Goal: Task Accomplishment & Management: Manage account settings

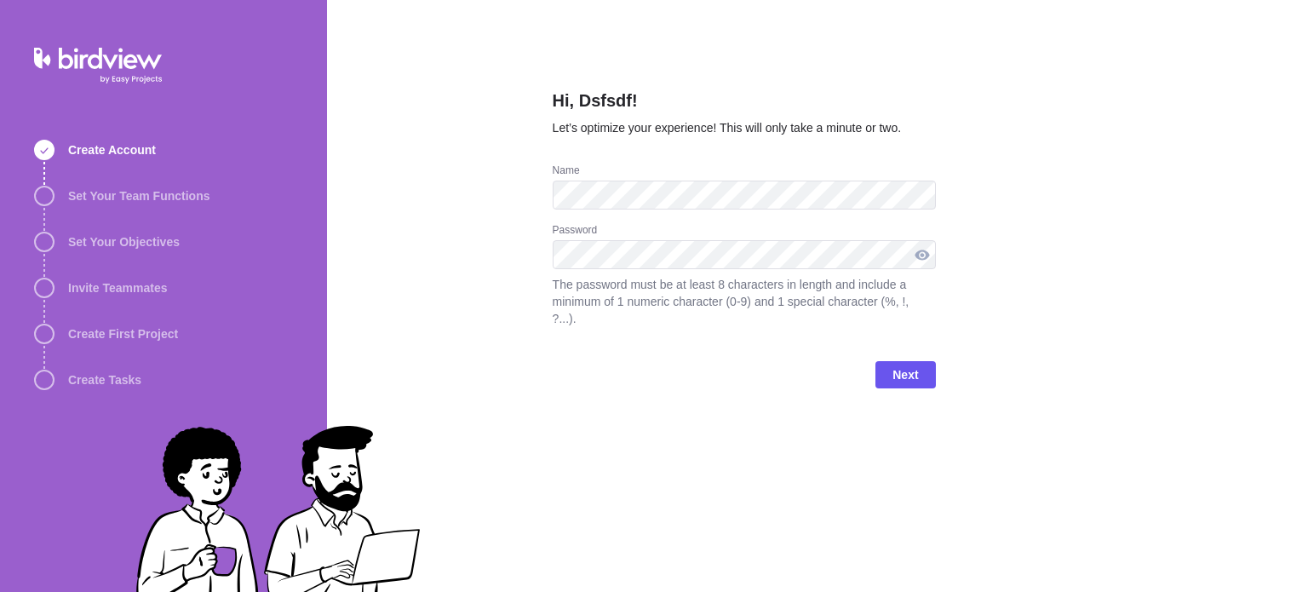
click at [916, 255] on div at bounding box center [922, 254] width 27 height 29
click at [926, 255] on div at bounding box center [922, 254] width 27 height 29
click at [898, 364] on span "Next" at bounding box center [905, 374] width 26 height 20
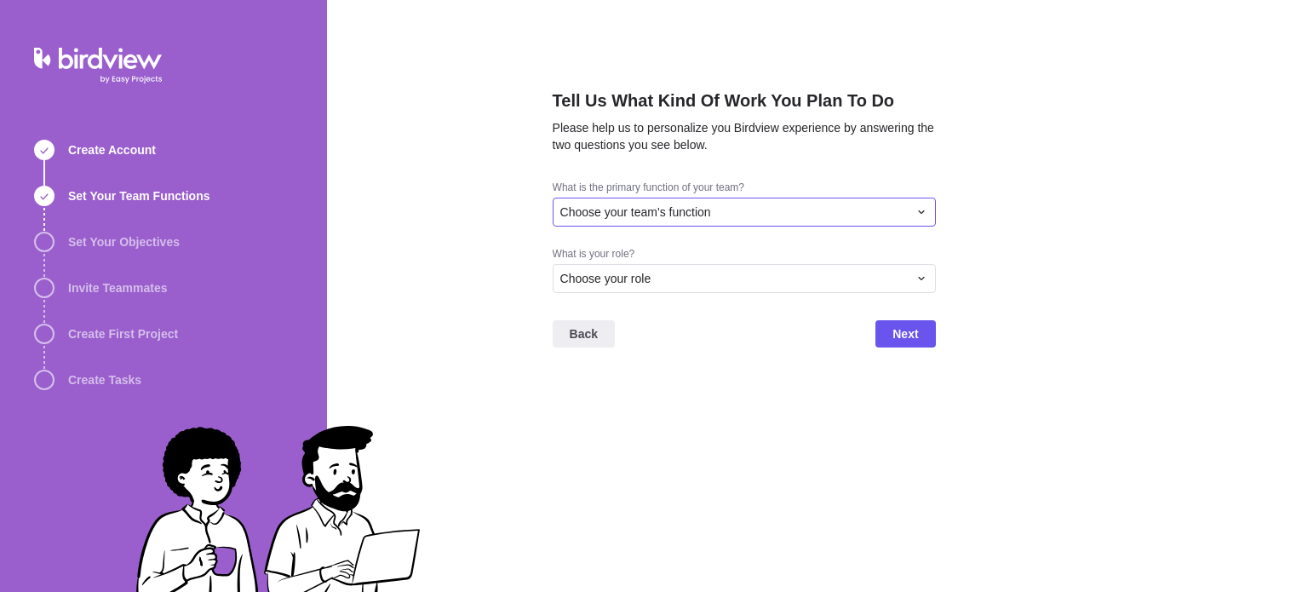
click at [660, 203] on div "Choose your team's function" at bounding box center [744, 212] width 383 height 29
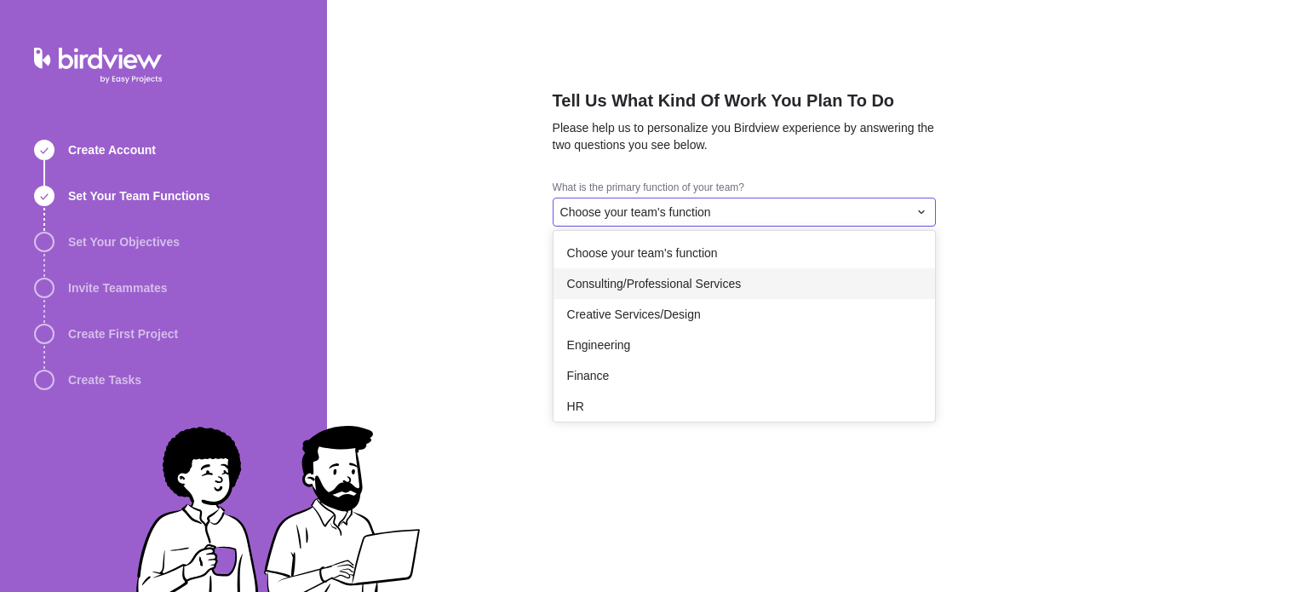
click at [636, 278] on span "Consulting/Professional Services" at bounding box center [654, 283] width 175 height 17
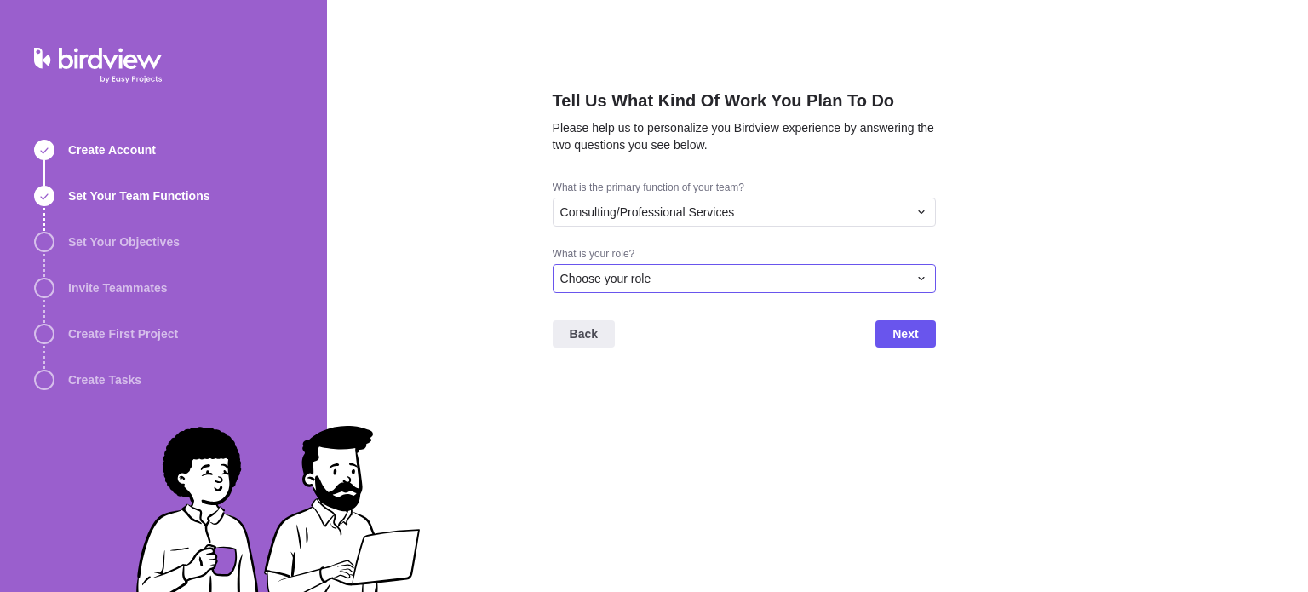
click at [636, 278] on span "Choose your role" at bounding box center [605, 278] width 91 height 17
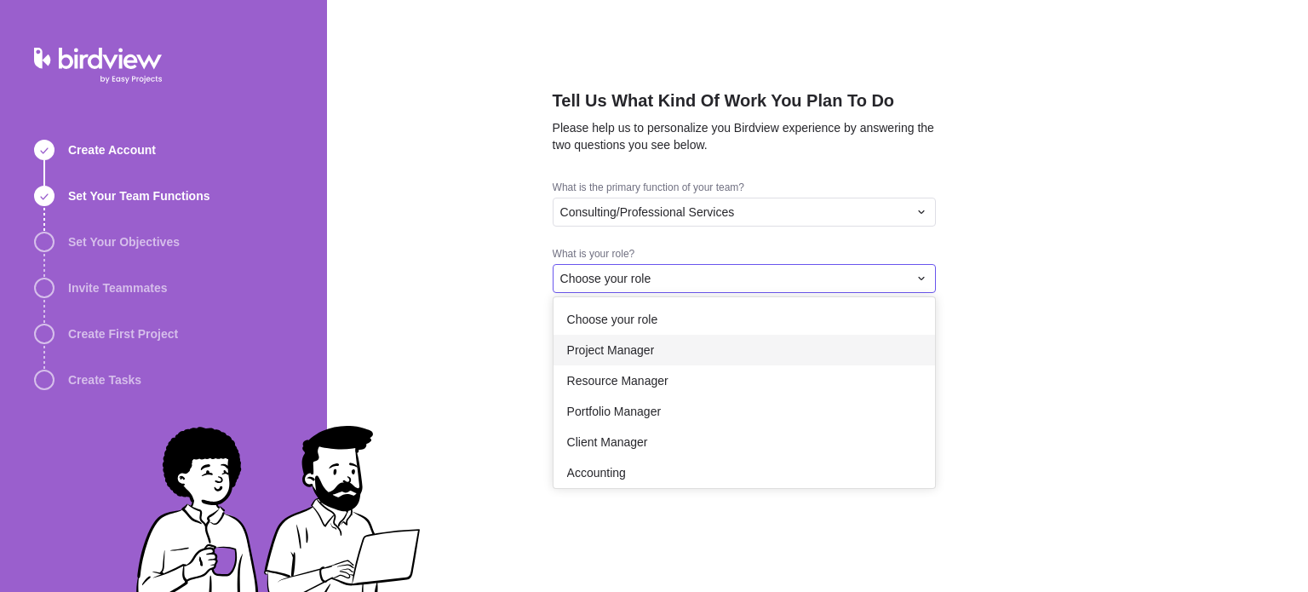
click at [616, 340] on div "Project Manager" at bounding box center [743, 350] width 381 height 31
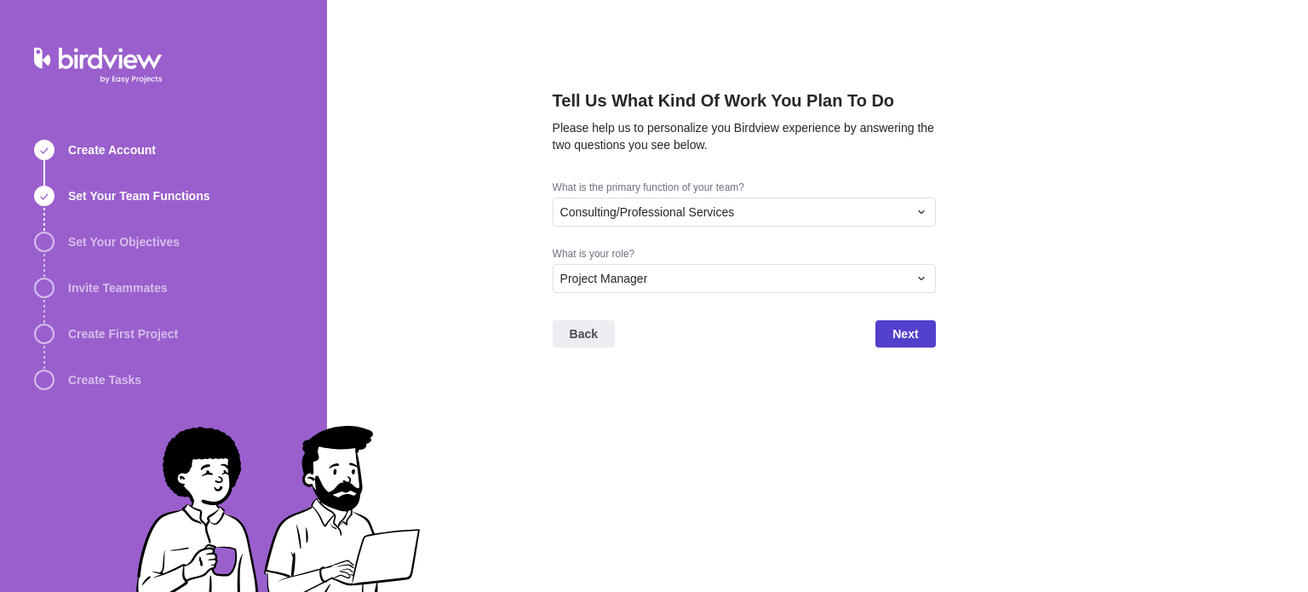
click at [903, 343] on span "Next" at bounding box center [905, 334] width 26 height 20
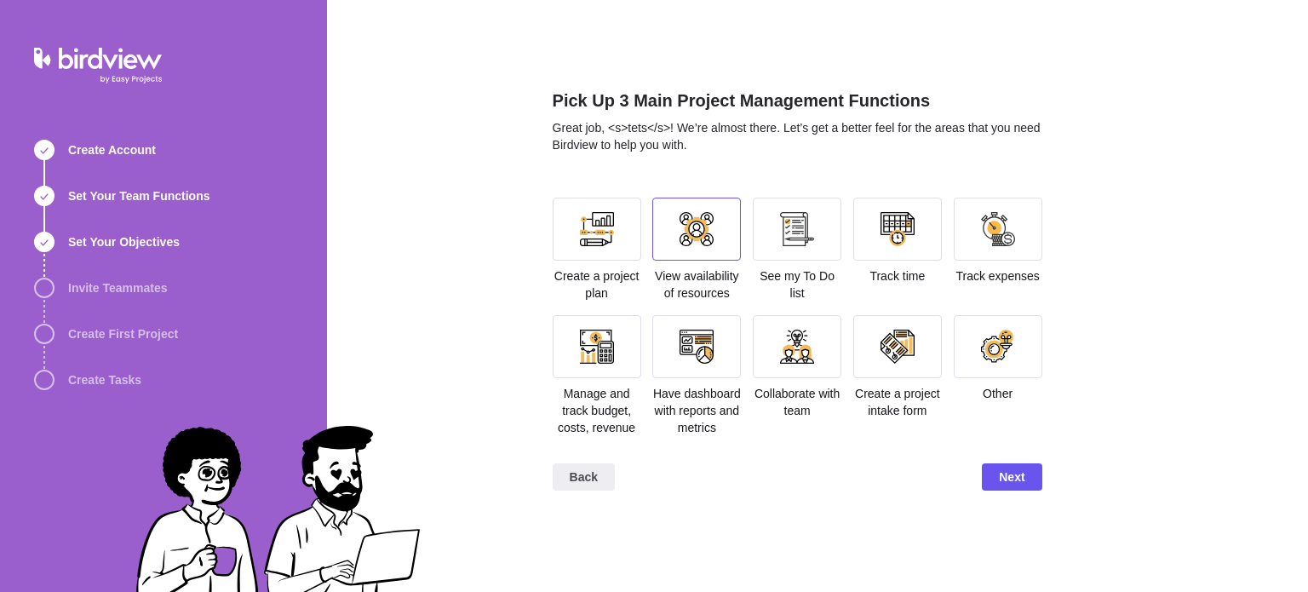
drag, startPoint x: 613, startPoint y: 244, endPoint x: 736, endPoint y: 244, distance: 122.6
click at [616, 244] on div at bounding box center [597, 229] width 89 height 63
click at [748, 242] on section "Create a project plan View availability of resources See my To Do list Track ti…" at bounding box center [798, 324] width 490 height 252
click at [790, 236] on div at bounding box center [797, 229] width 34 height 34
drag, startPoint x: 905, startPoint y: 234, endPoint x: 772, endPoint y: 238, distance: 132.9
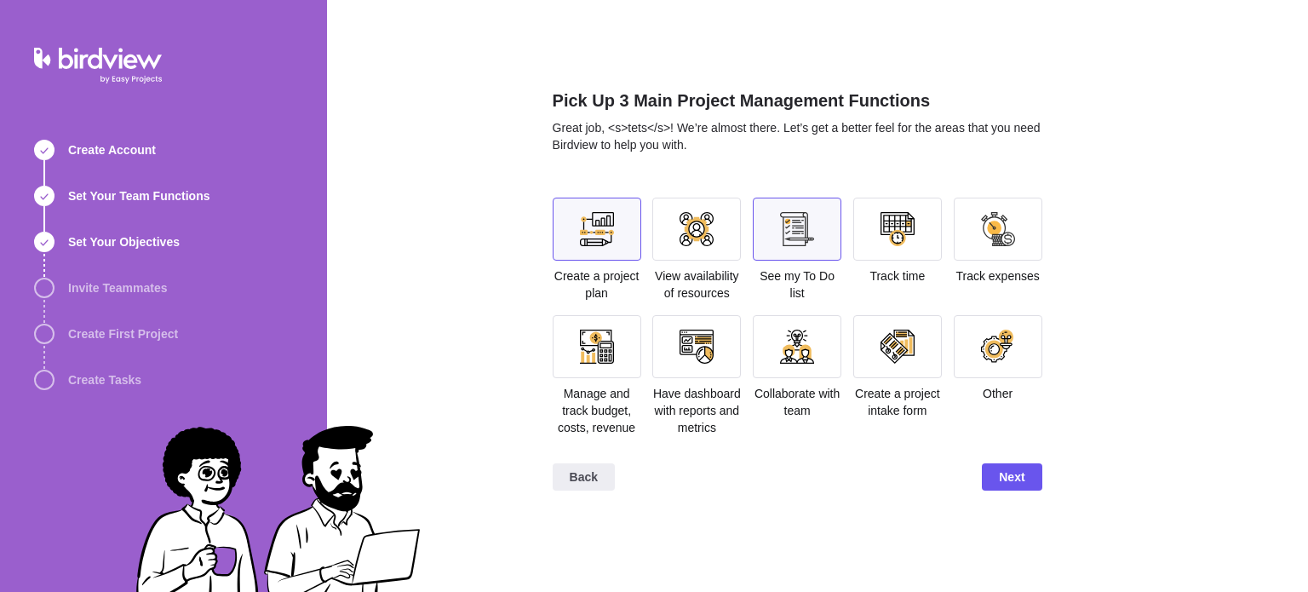
click at [906, 234] on div at bounding box center [897, 229] width 34 height 34
click at [720, 241] on div at bounding box center [696, 229] width 89 height 63
click at [671, 224] on div at bounding box center [696, 229] width 89 height 63
click at [673, 221] on div at bounding box center [696, 229] width 89 height 63
click at [698, 238] on div at bounding box center [697, 229] width 34 height 34
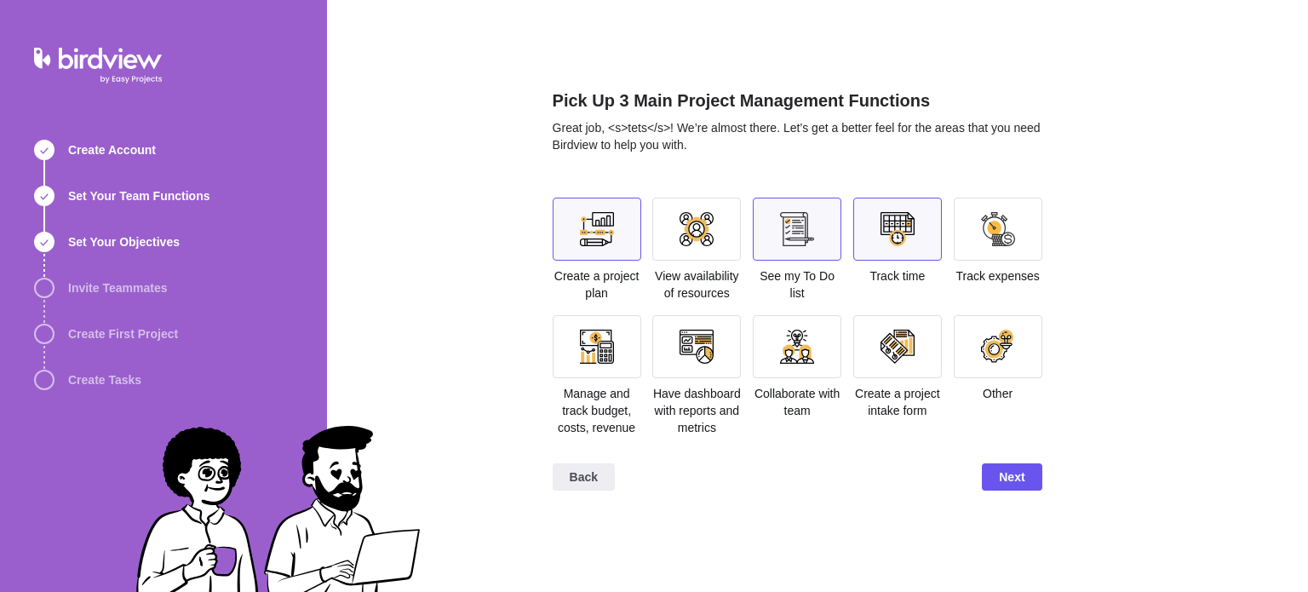
drag, startPoint x: 888, startPoint y: 255, endPoint x: 837, endPoint y: 251, distance: 51.2
click at [888, 255] on div at bounding box center [897, 229] width 89 height 63
drag, startPoint x: 689, startPoint y: 241, endPoint x: 704, endPoint y: 251, distance: 18.4
click at [688, 241] on div at bounding box center [697, 229] width 34 height 34
click at [1005, 486] on span "Next" at bounding box center [1012, 477] width 26 height 20
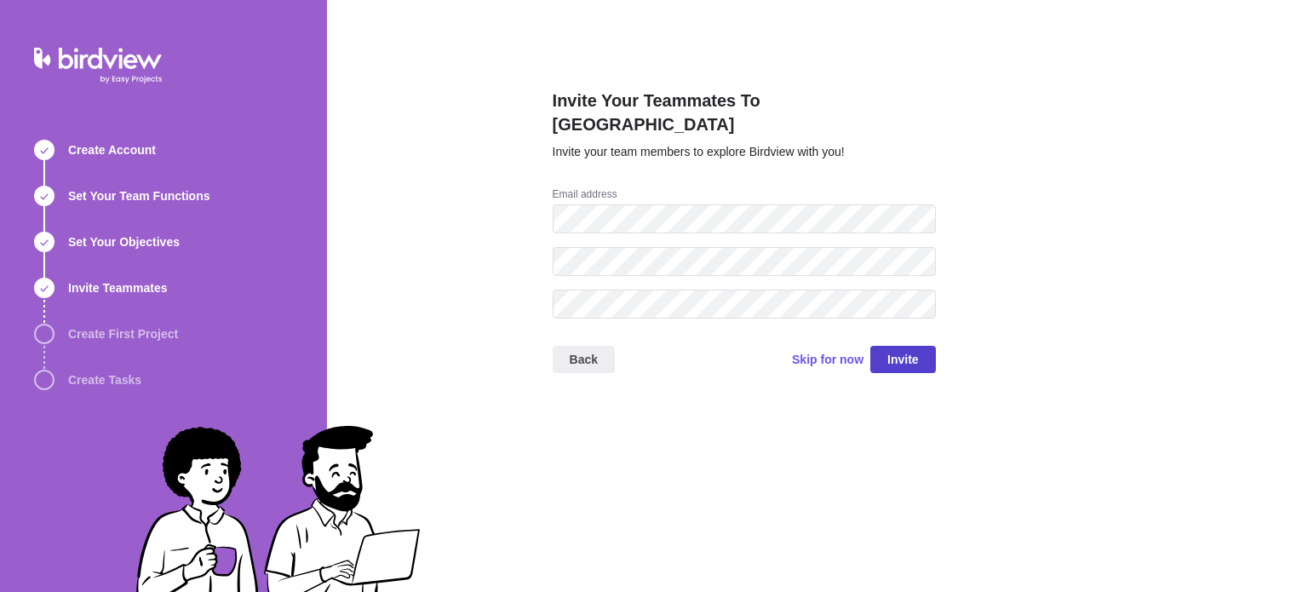
click at [903, 349] on span "Invite" at bounding box center [903, 359] width 32 height 20
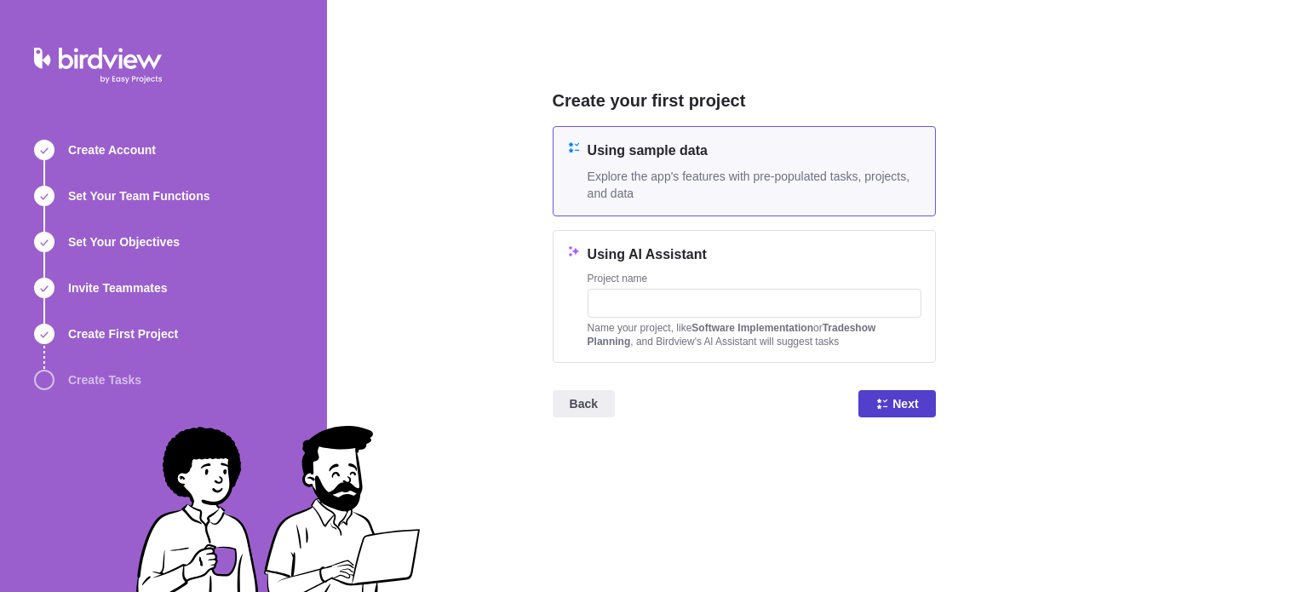
click at [883, 397] on icon at bounding box center [882, 404] width 14 height 14
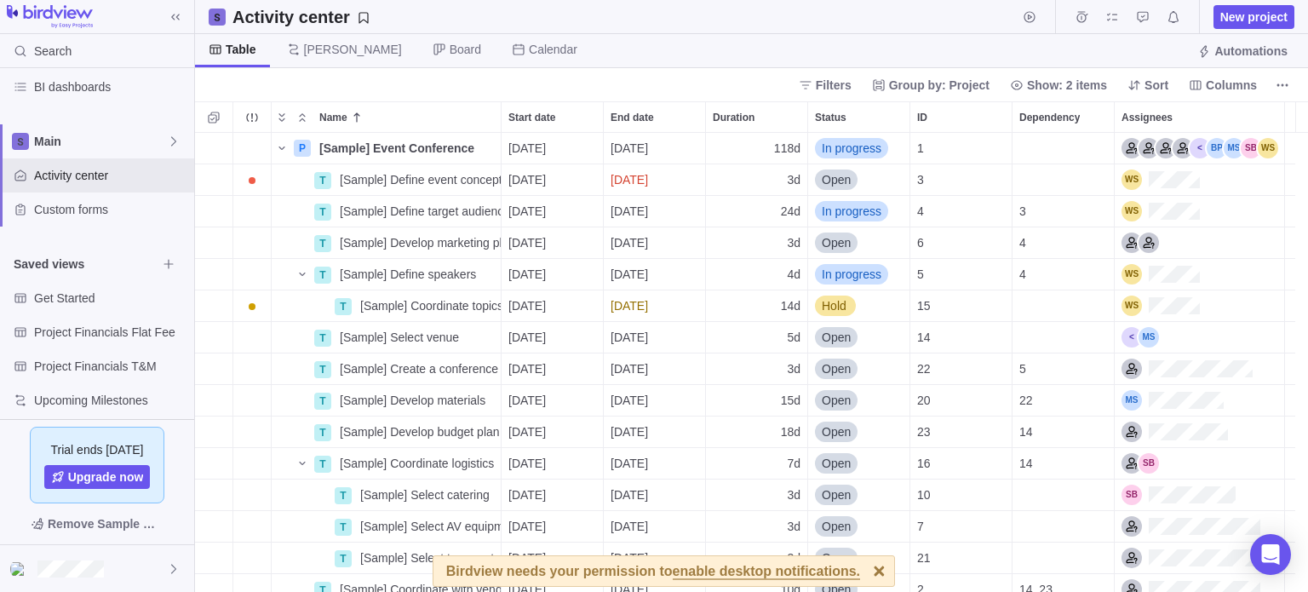
scroll to position [192, 0]
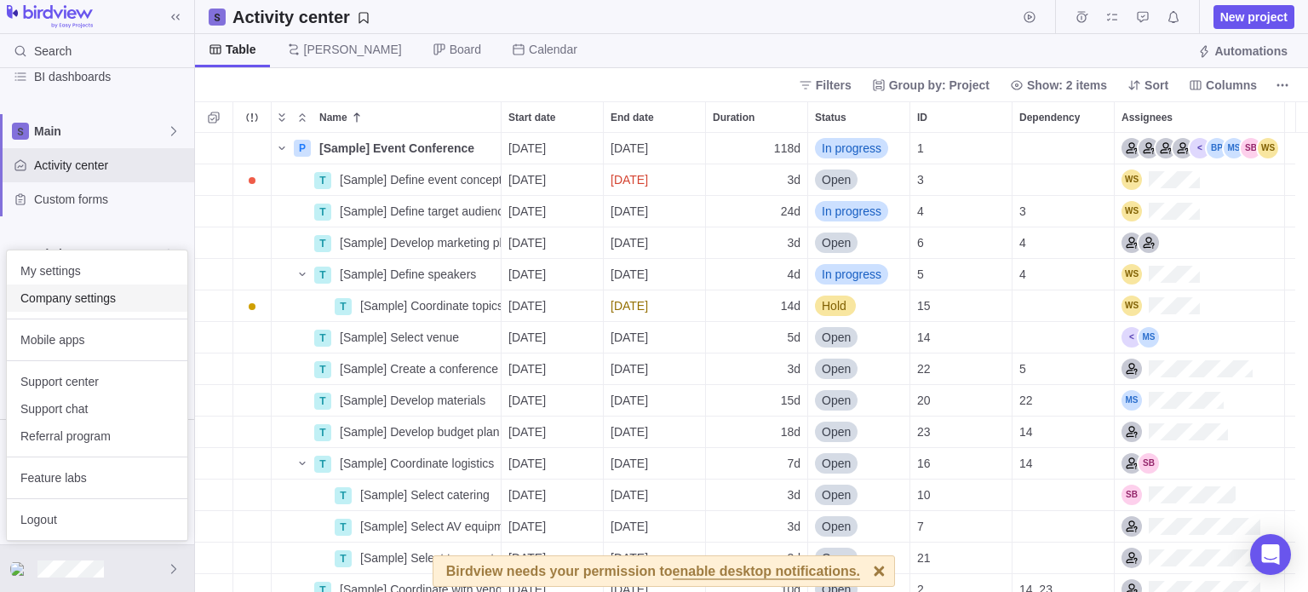
click at [66, 295] on span "Company settings" at bounding box center [96, 298] width 153 height 17
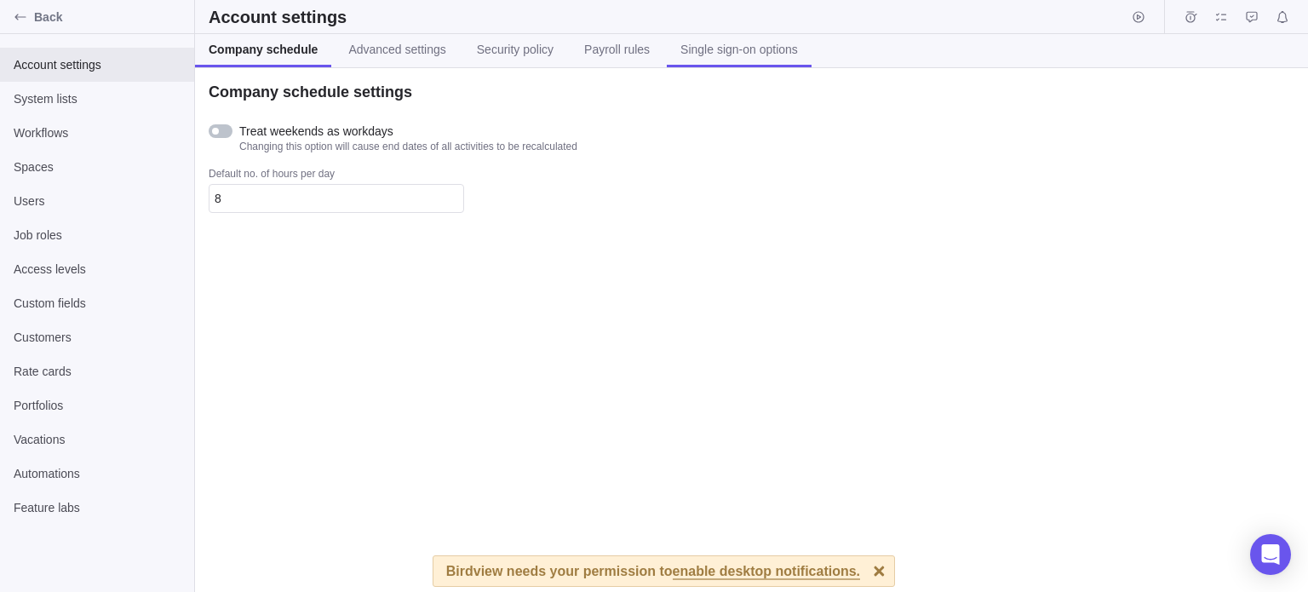
click at [708, 43] on span "Single sign-on options" at bounding box center [739, 49] width 118 height 17
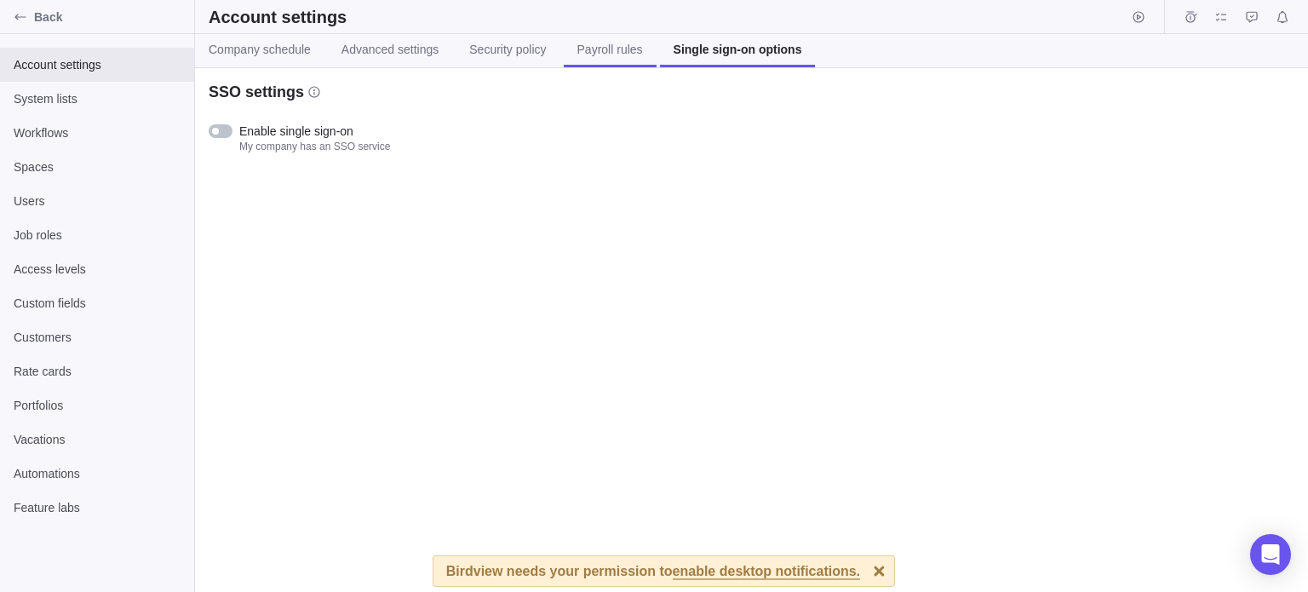
click at [606, 51] on span "Payroll rules" at bounding box center [610, 49] width 66 height 17
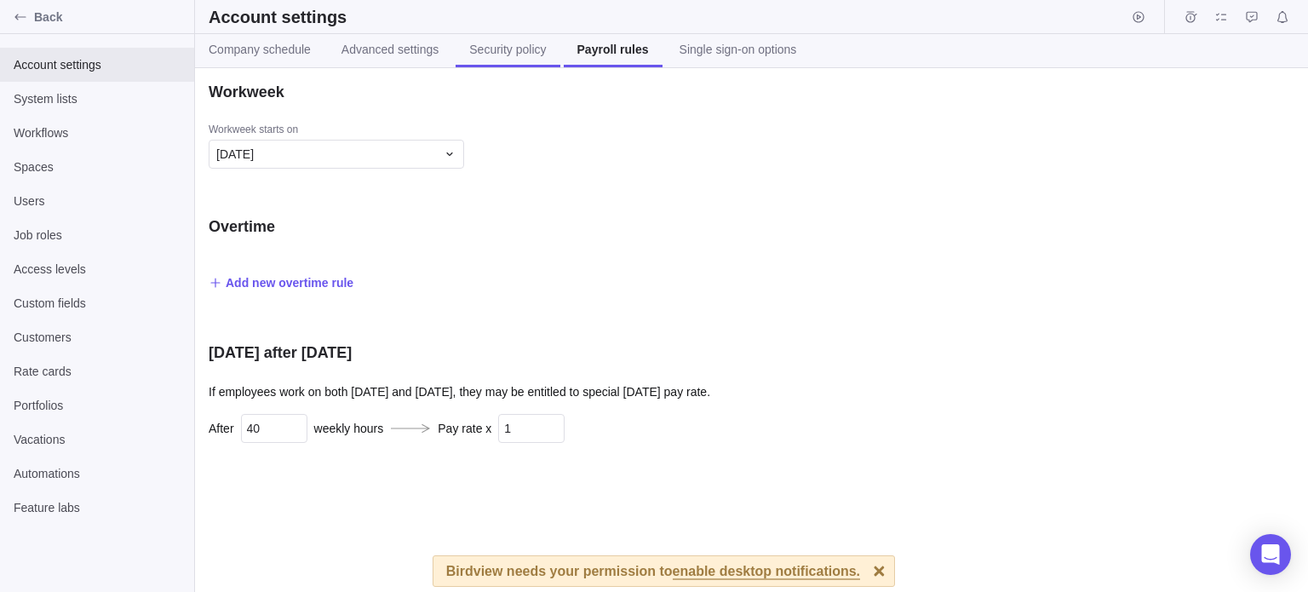
click at [469, 54] on span "Security policy" at bounding box center [507, 49] width 77 height 17
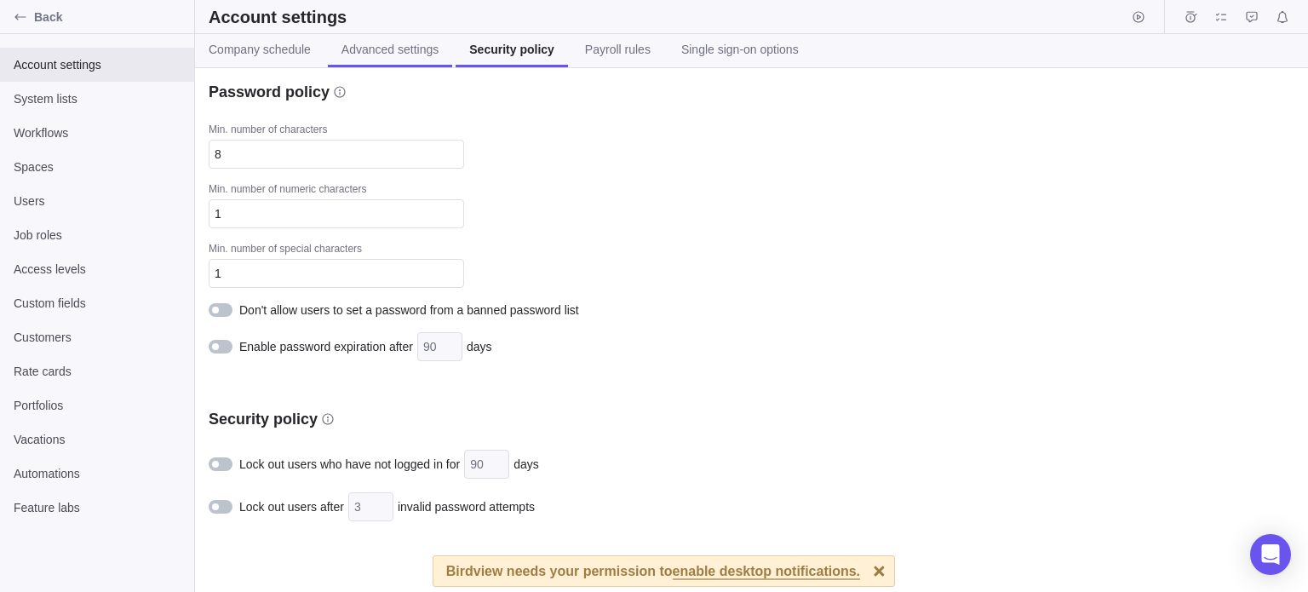
click at [394, 56] on span "Advanced settings" at bounding box center [389, 49] width 97 height 17
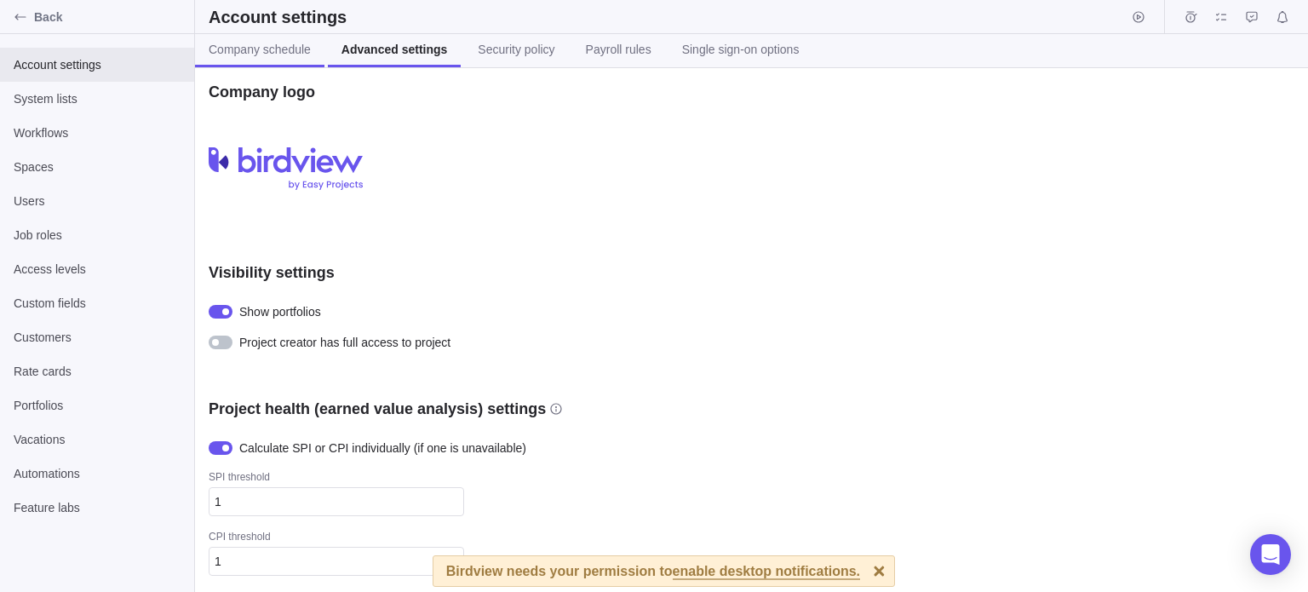
click at [291, 53] on span "Company schedule" at bounding box center [260, 49] width 102 height 17
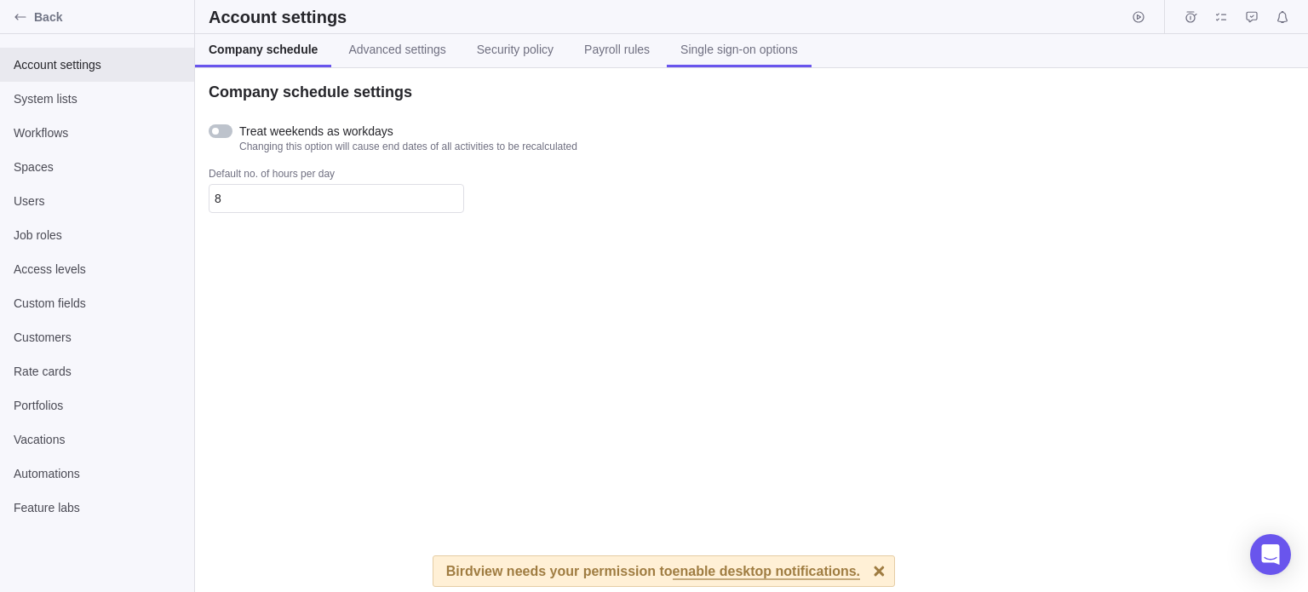
click at [749, 56] on span "Single sign-on options" at bounding box center [739, 49] width 118 height 17
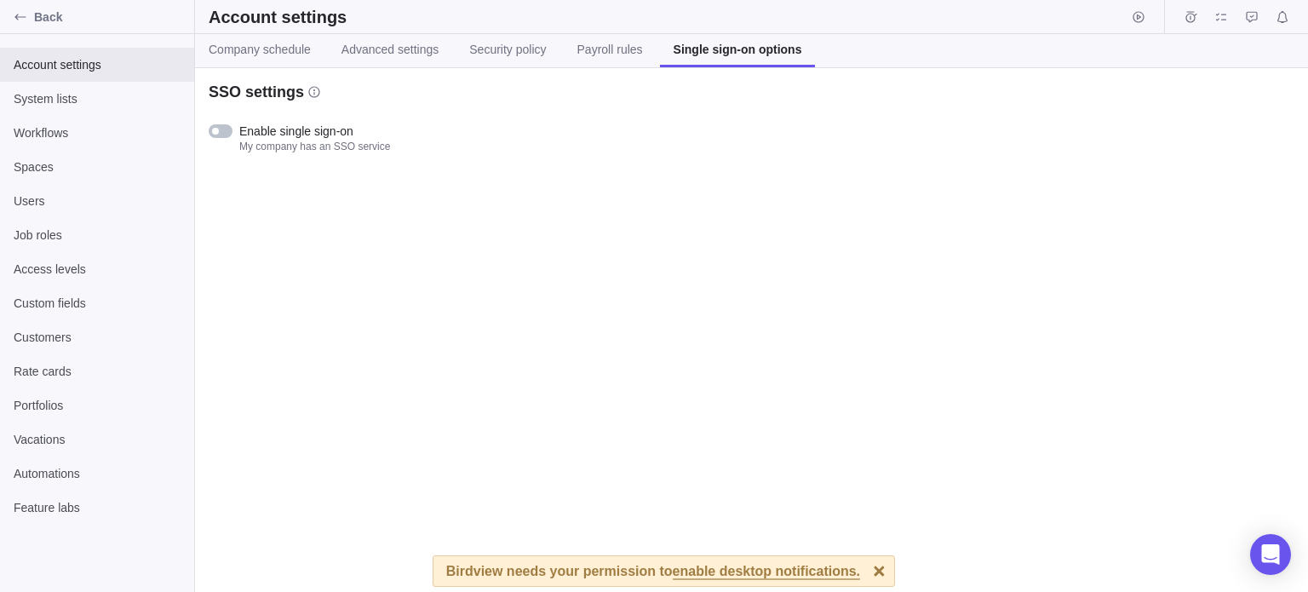
click at [226, 130] on div at bounding box center [221, 131] width 24 height 14
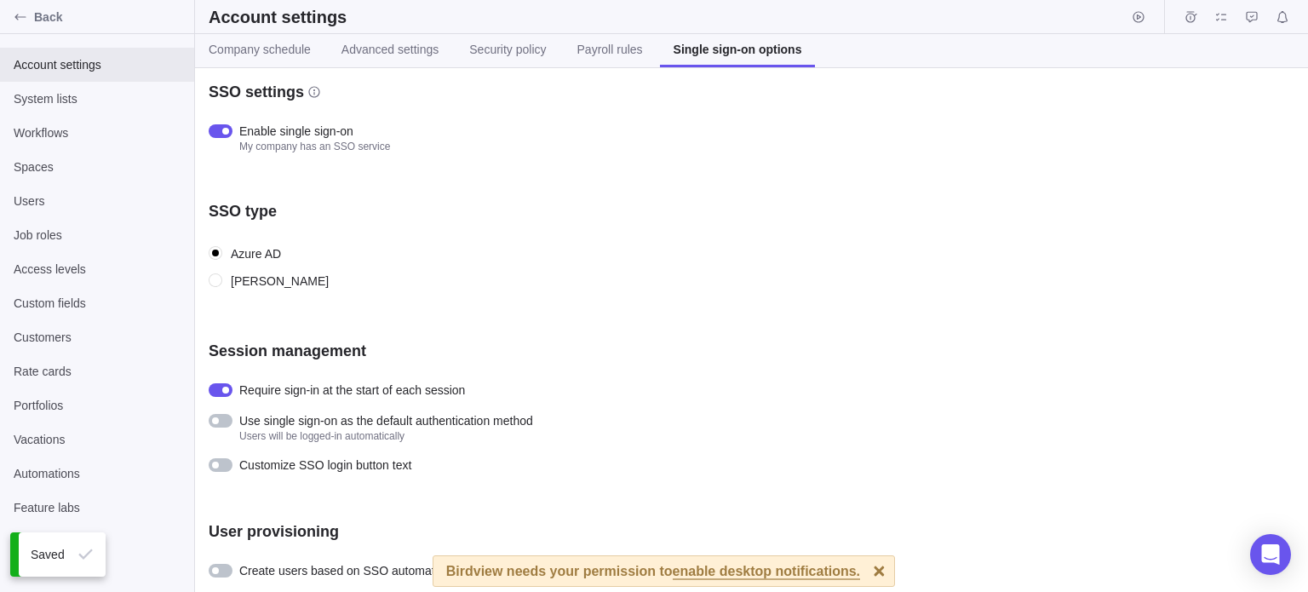
click at [864, 571] on div at bounding box center [879, 571] width 30 height 30
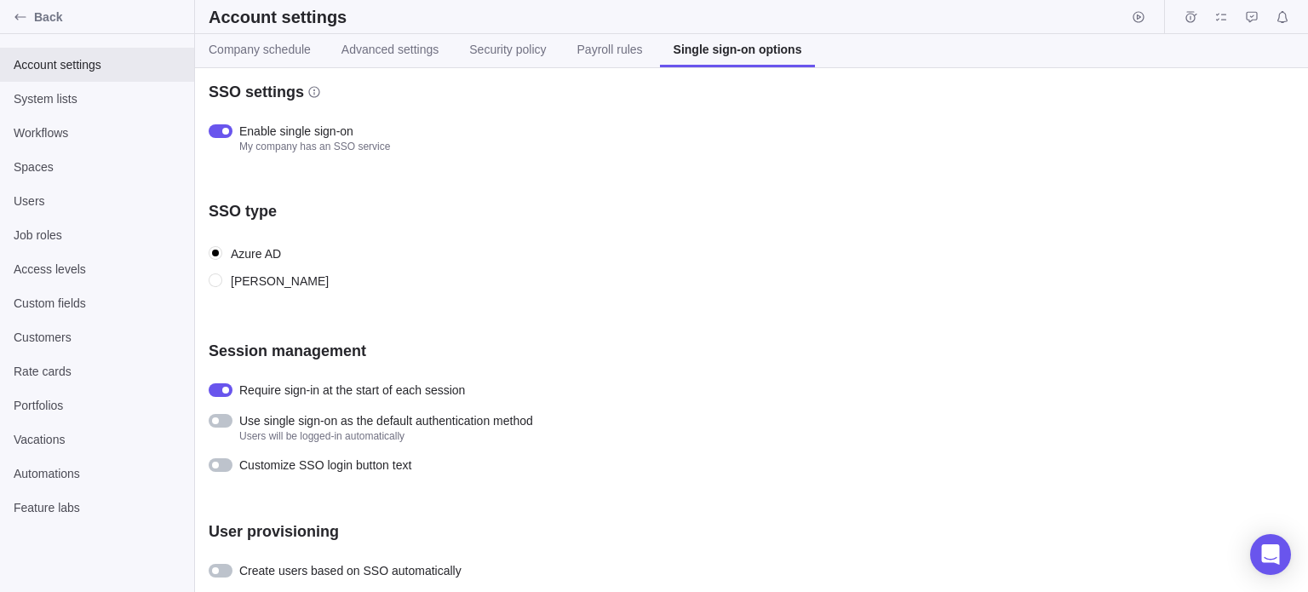
click at [227, 568] on div at bounding box center [221, 571] width 24 height 14
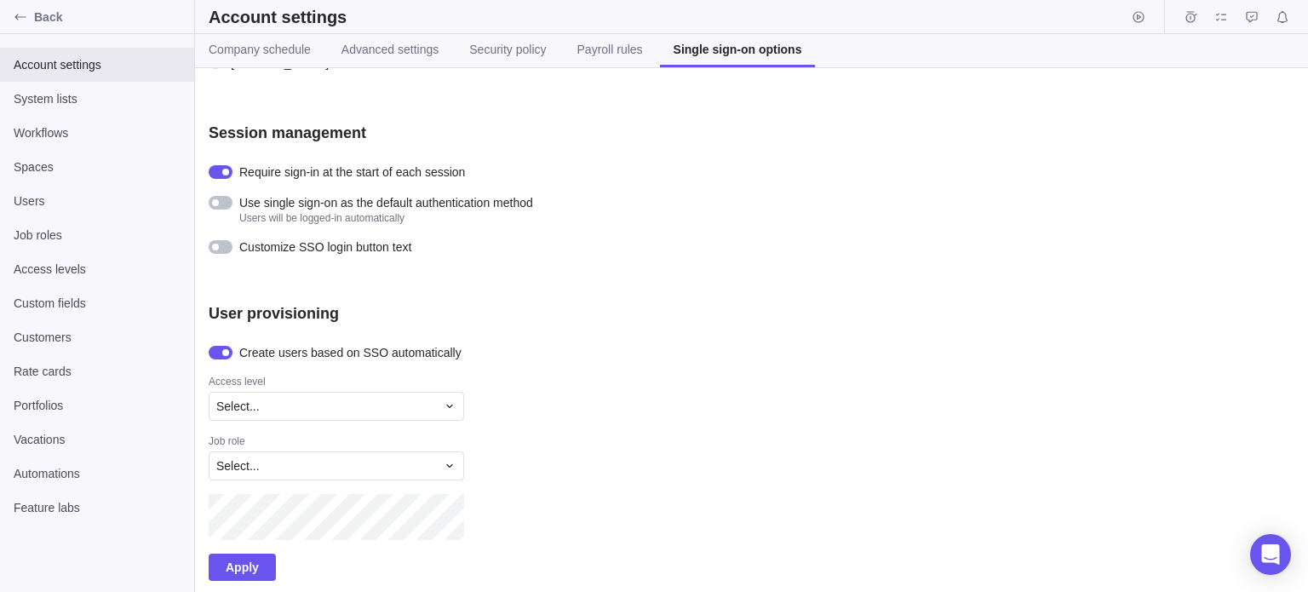
scroll to position [220, 0]
click at [235, 400] on span "Select..." at bounding box center [237, 404] width 43 height 17
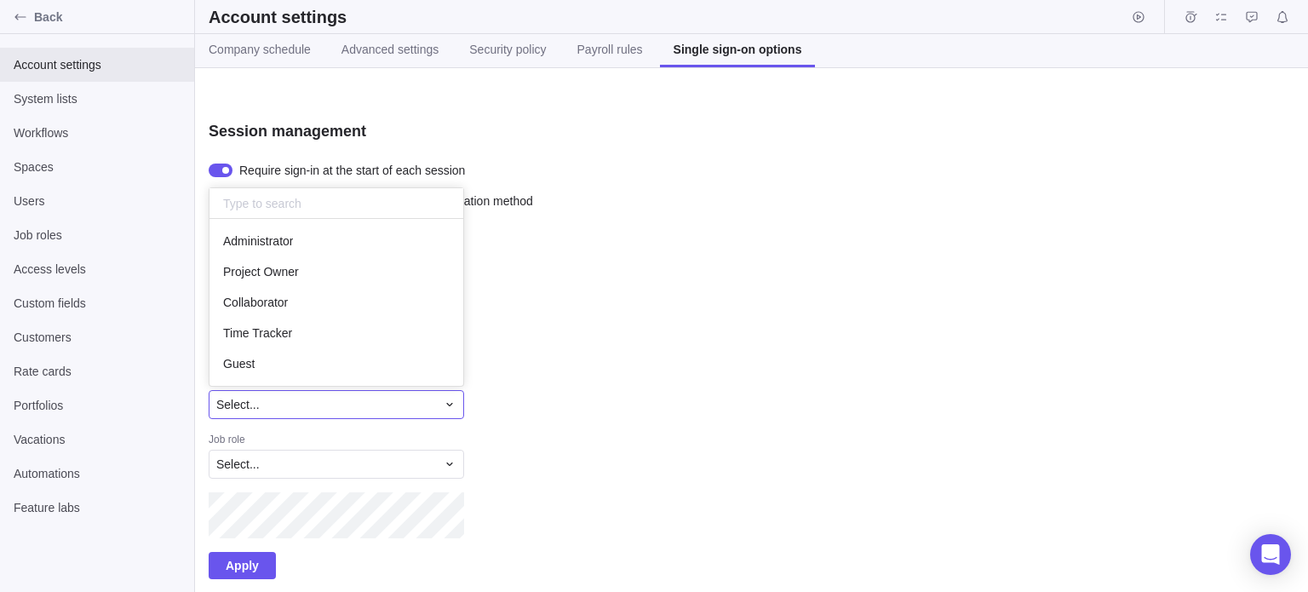
scroll to position [153, 241]
click at [266, 248] on span "Administrator" at bounding box center [258, 240] width 70 height 17
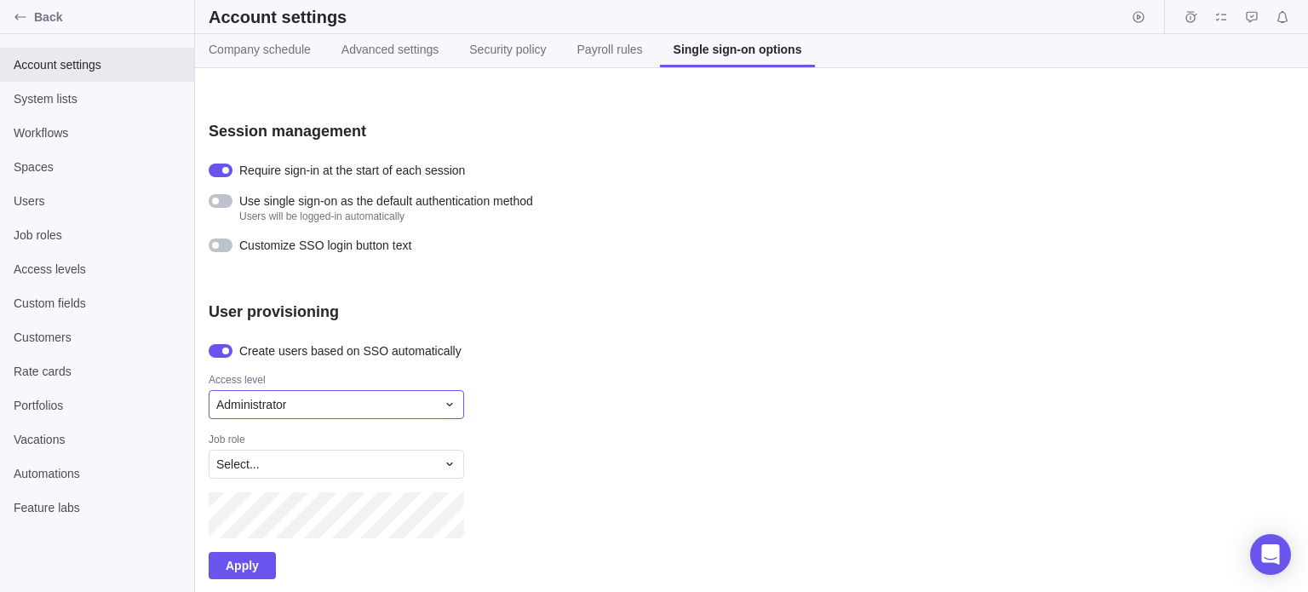
click at [261, 404] on span "Administrator" at bounding box center [251, 404] width 70 height 17
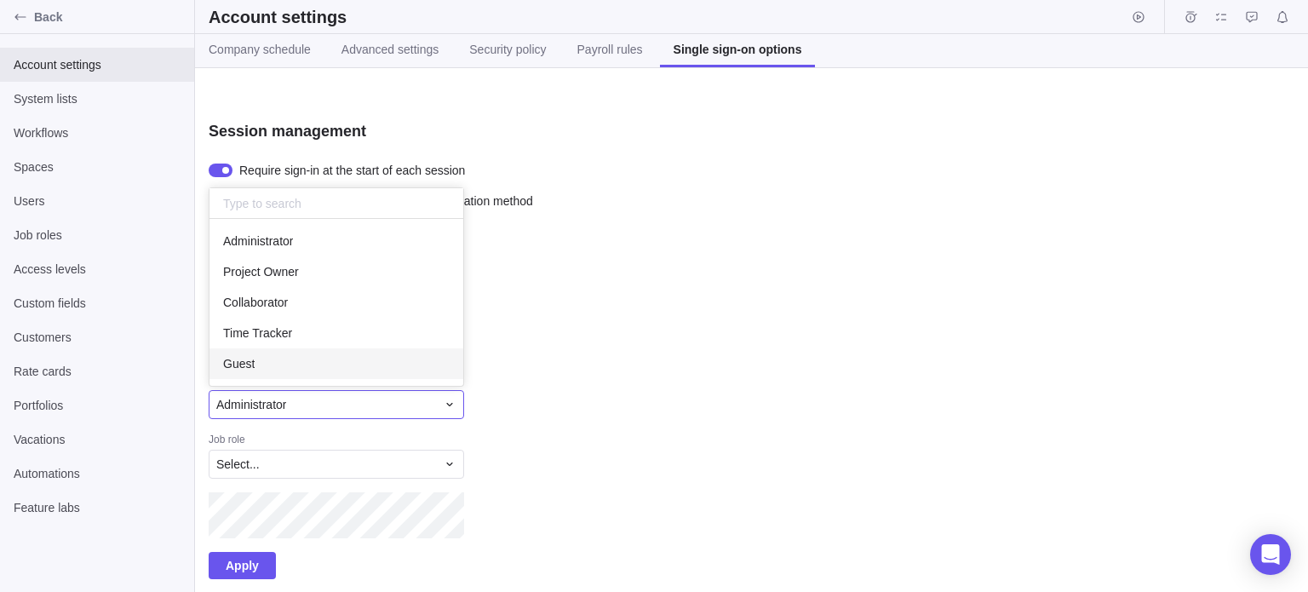
click at [252, 364] on span "Guest" at bounding box center [239, 363] width 32 height 17
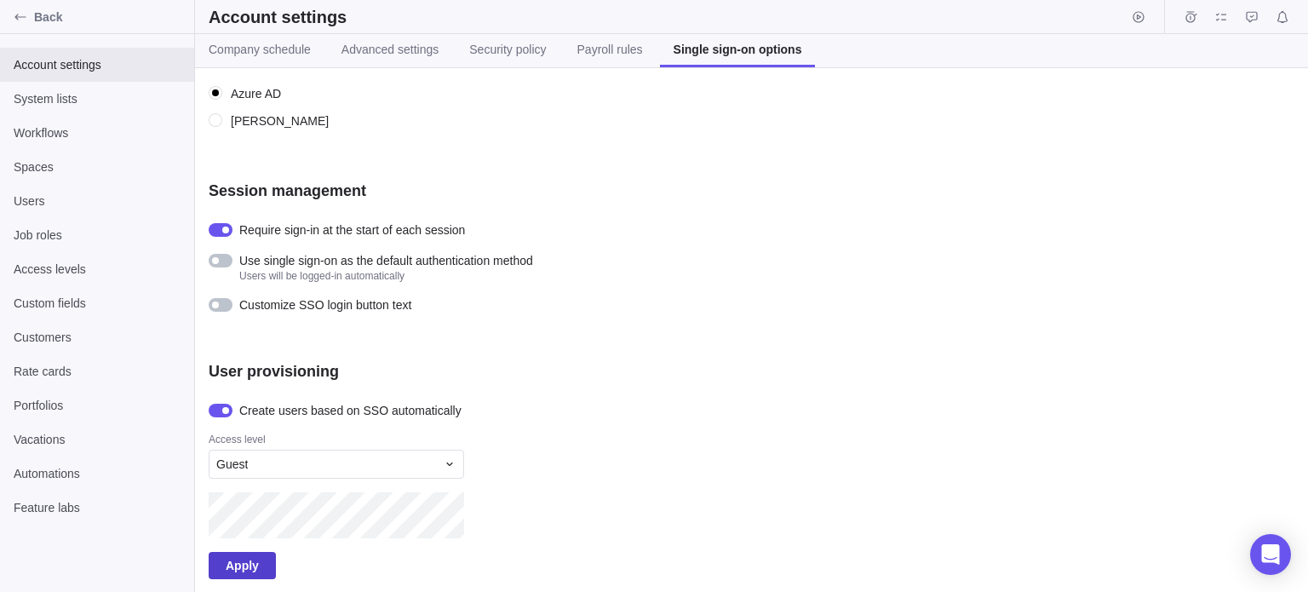
click at [234, 568] on span "Apply" at bounding box center [242, 565] width 33 height 20
click at [24, 14] on icon "Back" at bounding box center [21, 17] width 14 height 14
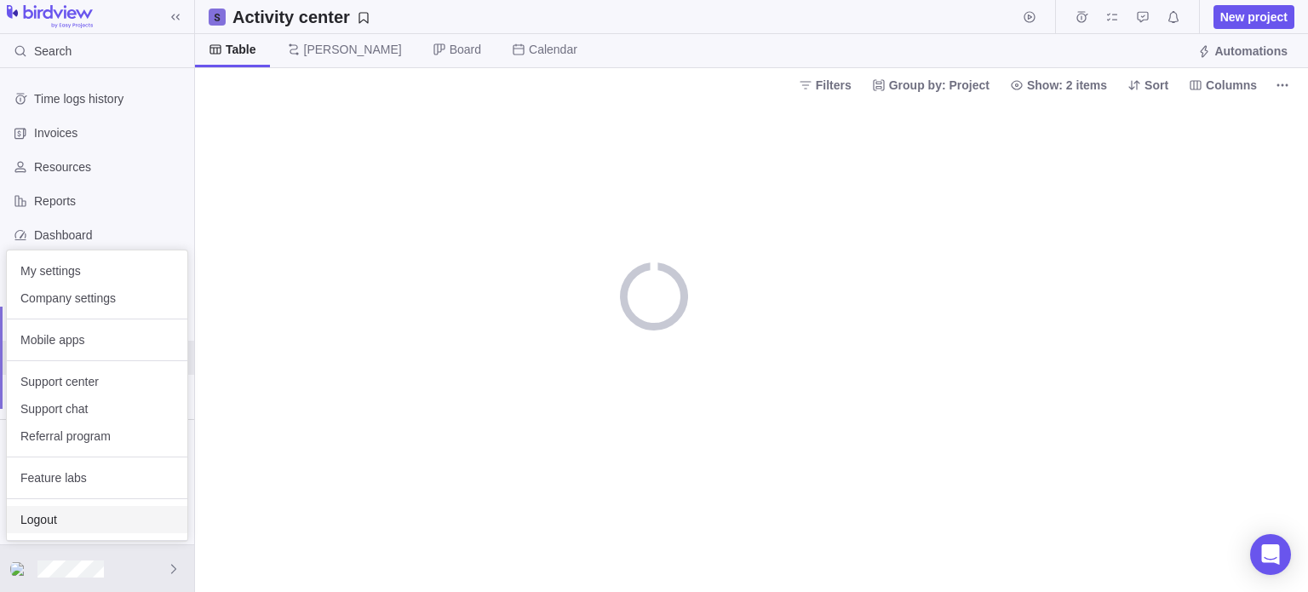
click at [43, 520] on span "Logout" at bounding box center [96, 519] width 153 height 17
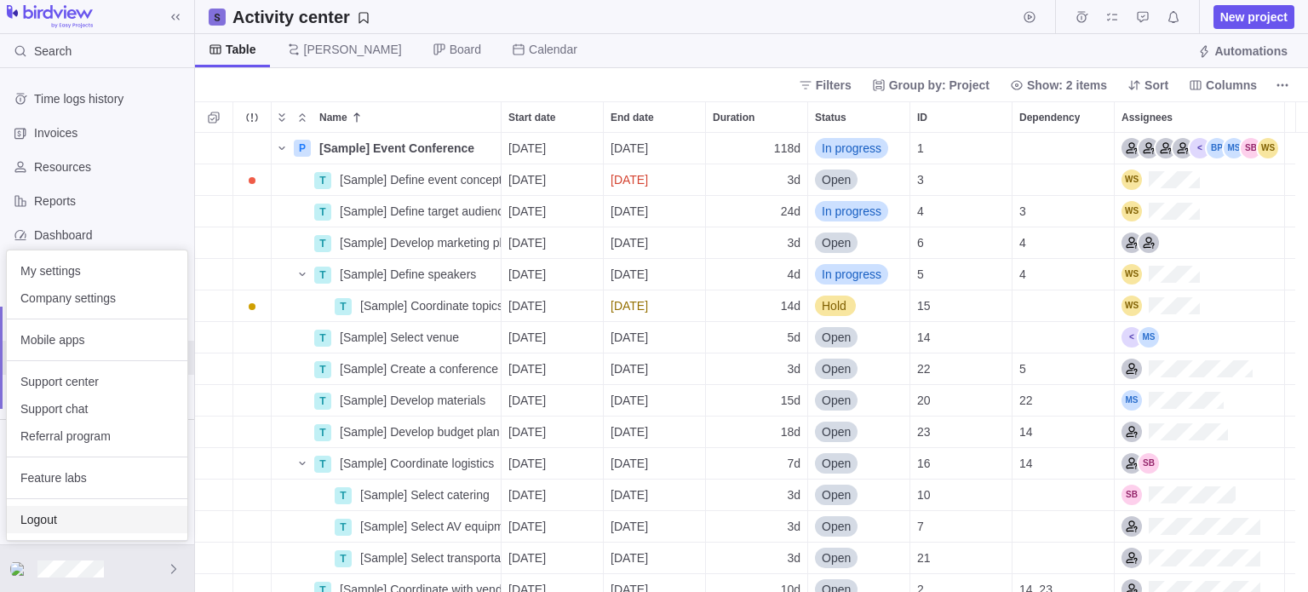
scroll to position [446, 1100]
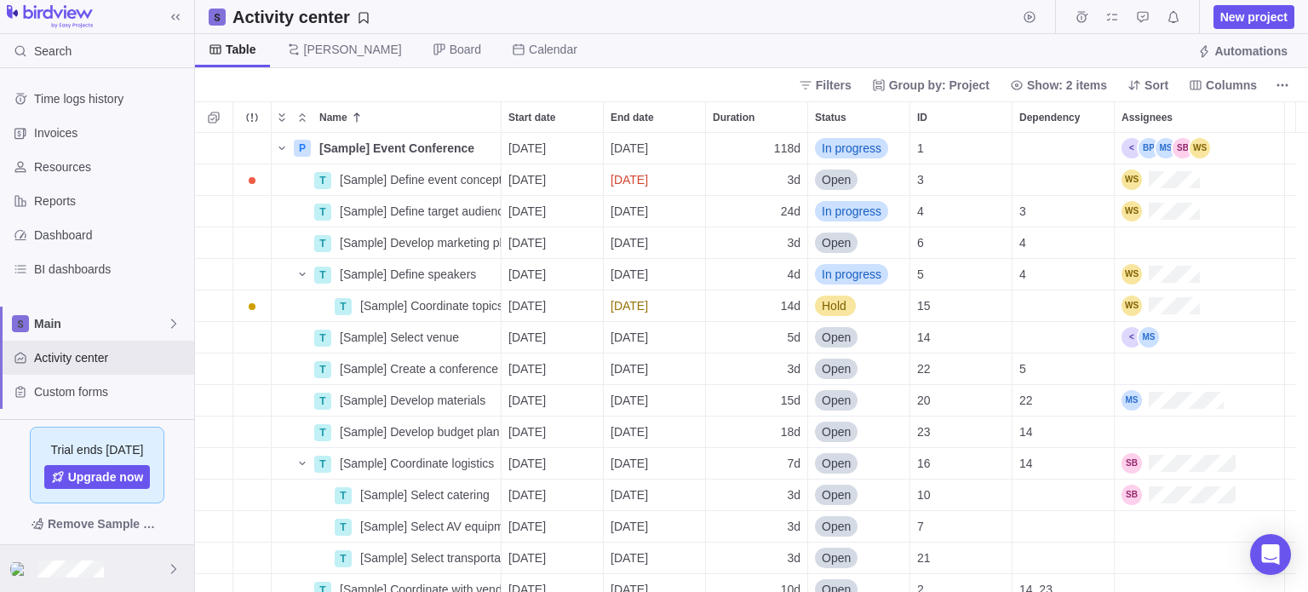
scroll to position [446, 1100]
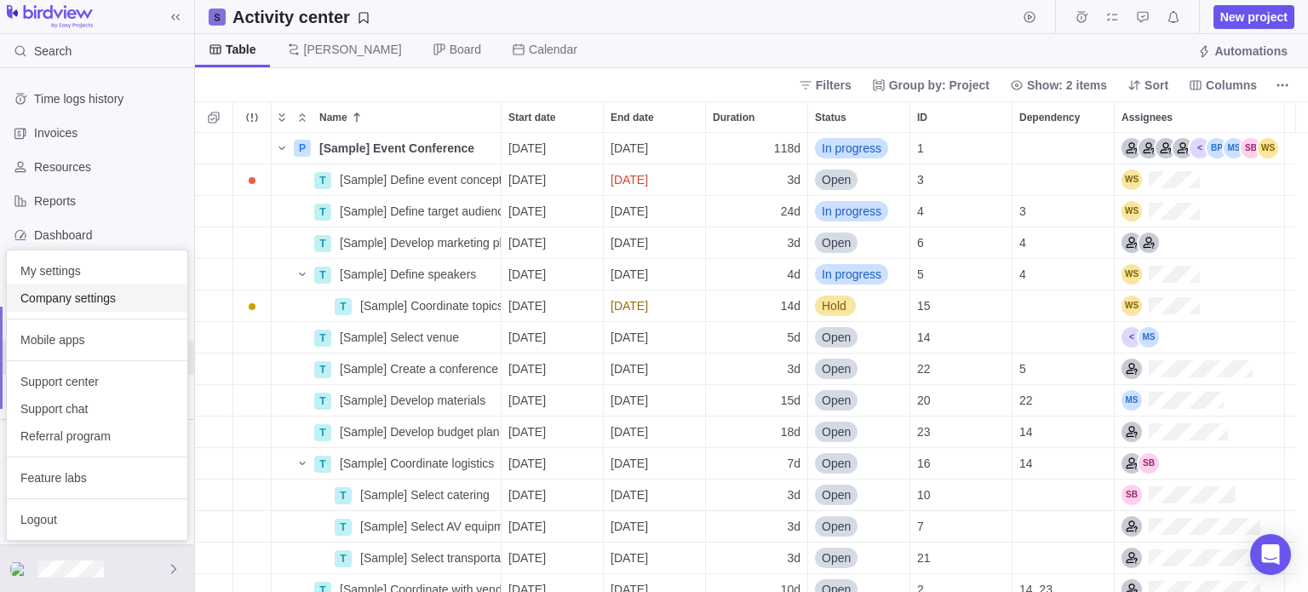
click at [78, 305] on span "Company settings" at bounding box center [96, 298] width 153 height 17
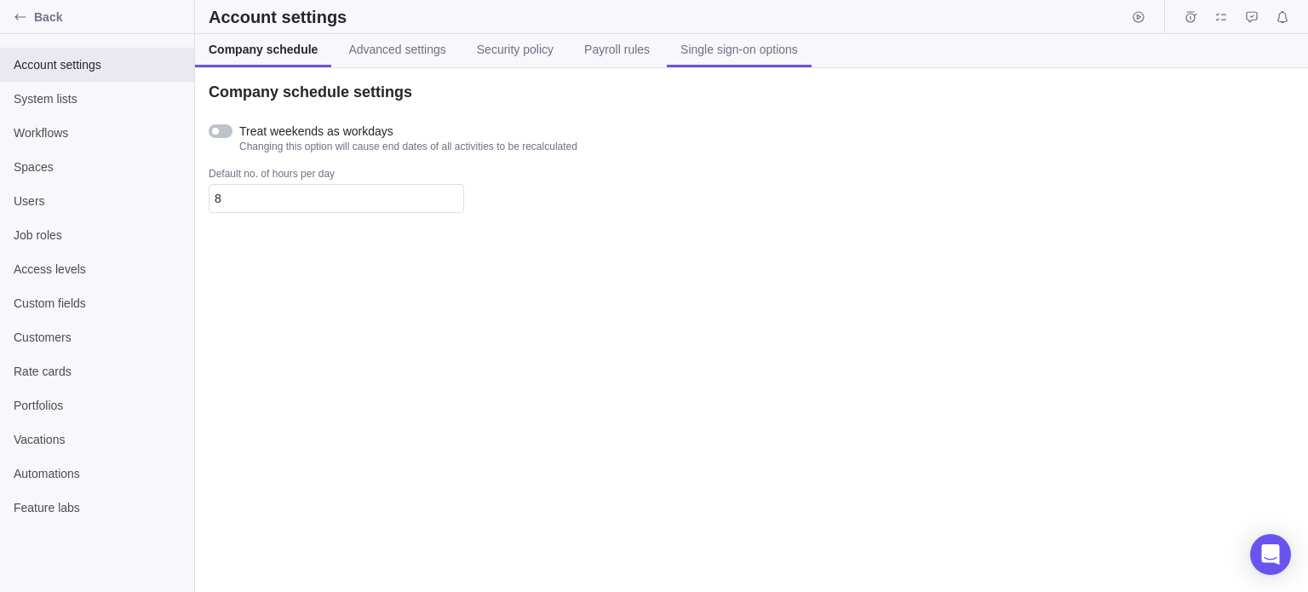
click at [724, 47] on span "Single sign-on options" at bounding box center [739, 49] width 118 height 17
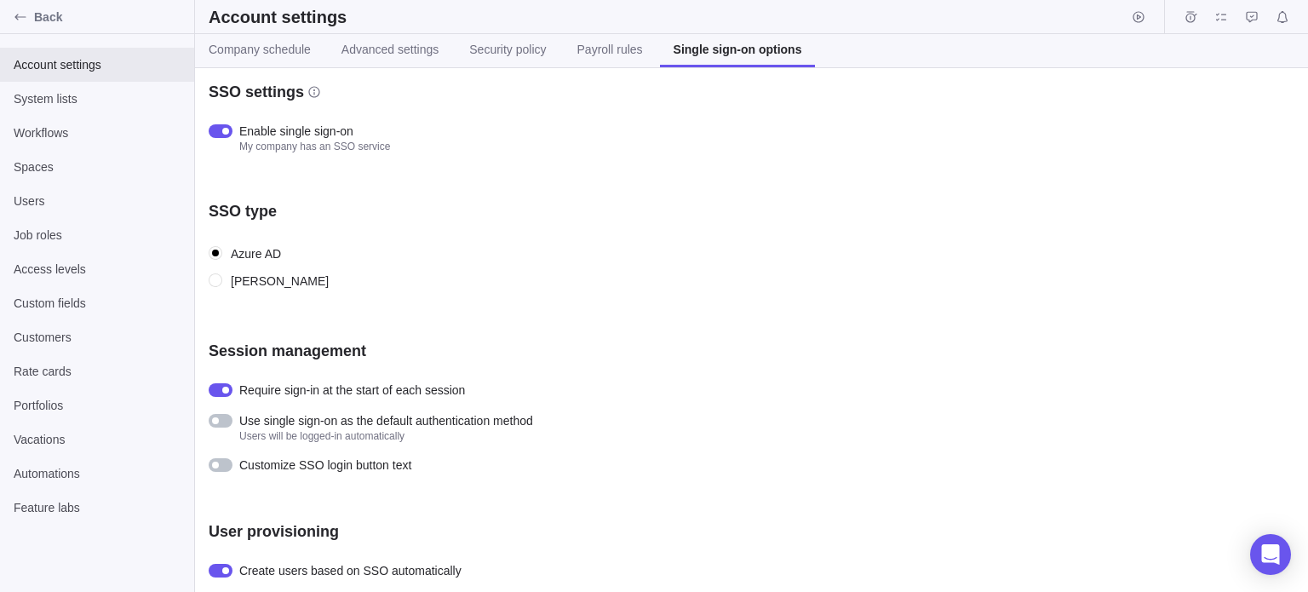
scroll to position [160, 0]
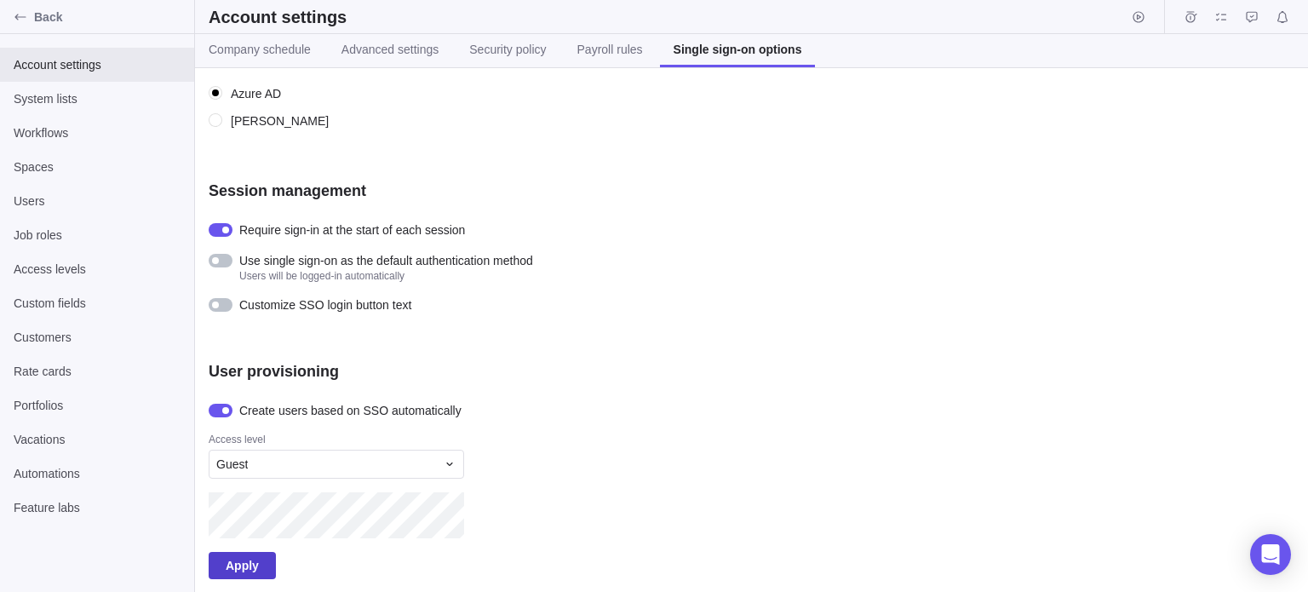
click at [229, 574] on span "Apply" at bounding box center [242, 565] width 33 height 20
click at [242, 561] on span "Apply" at bounding box center [242, 565] width 33 height 20
click at [31, 20] on div "Back" at bounding box center [20, 16] width 27 height 27
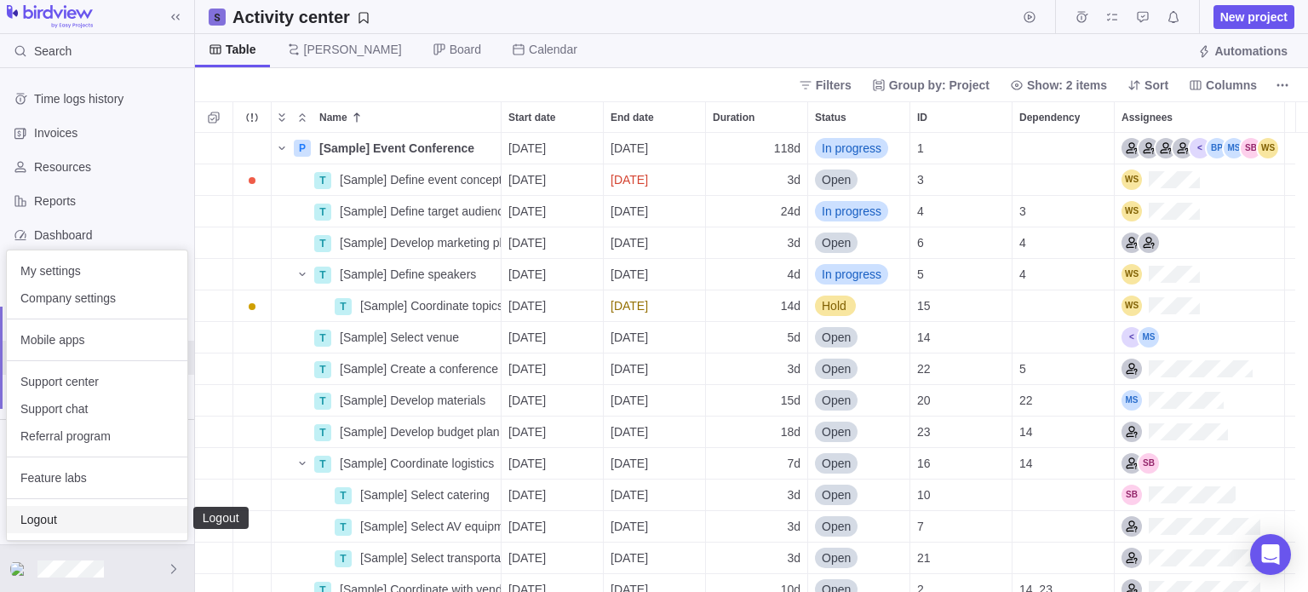
scroll to position [14, 14]
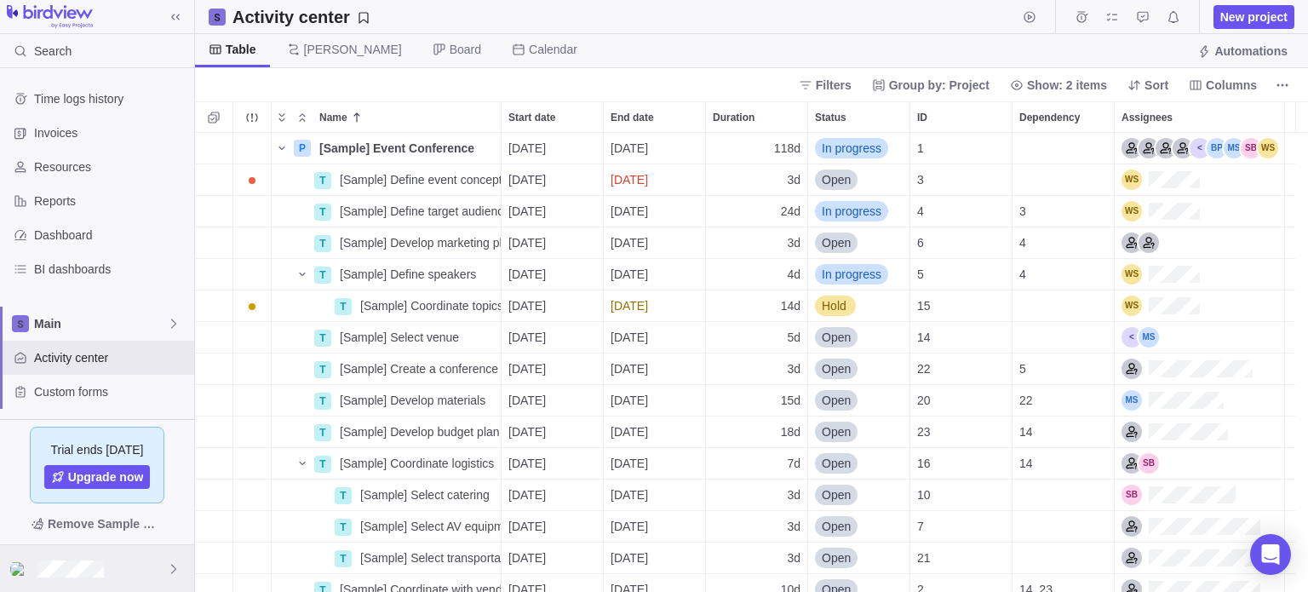
click at [79, 551] on div at bounding box center [97, 568] width 194 height 47
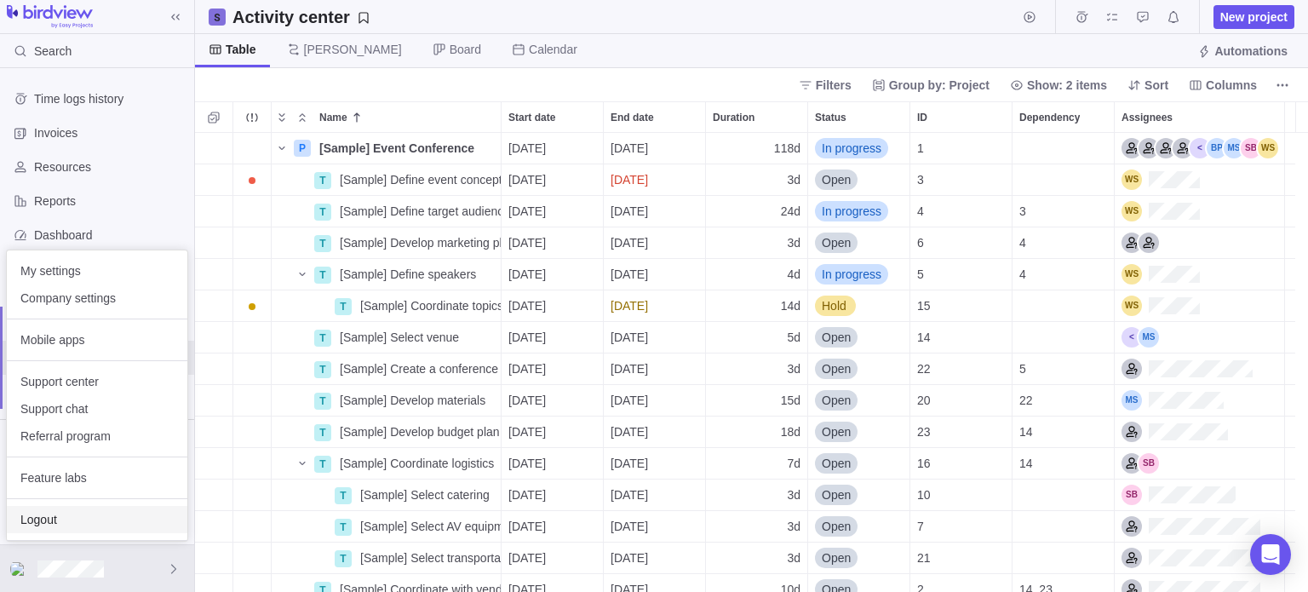
click at [51, 522] on span "Logout" at bounding box center [96, 519] width 153 height 17
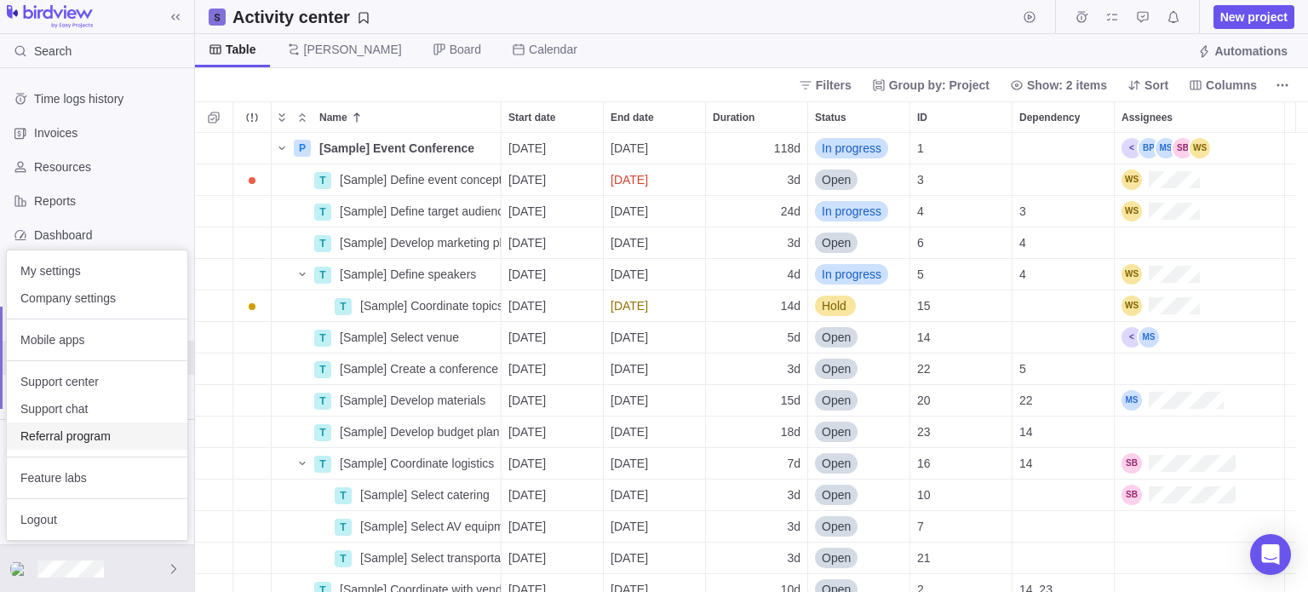
scroll to position [446, 1100]
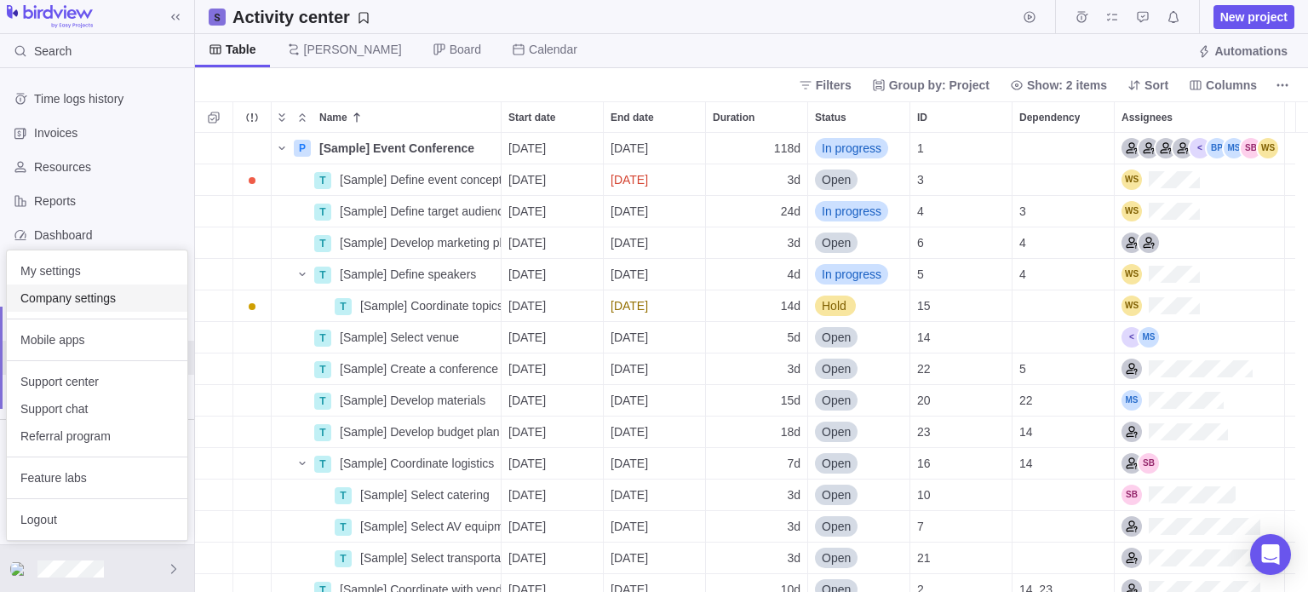
click at [68, 296] on span "Company settings" at bounding box center [96, 298] width 153 height 17
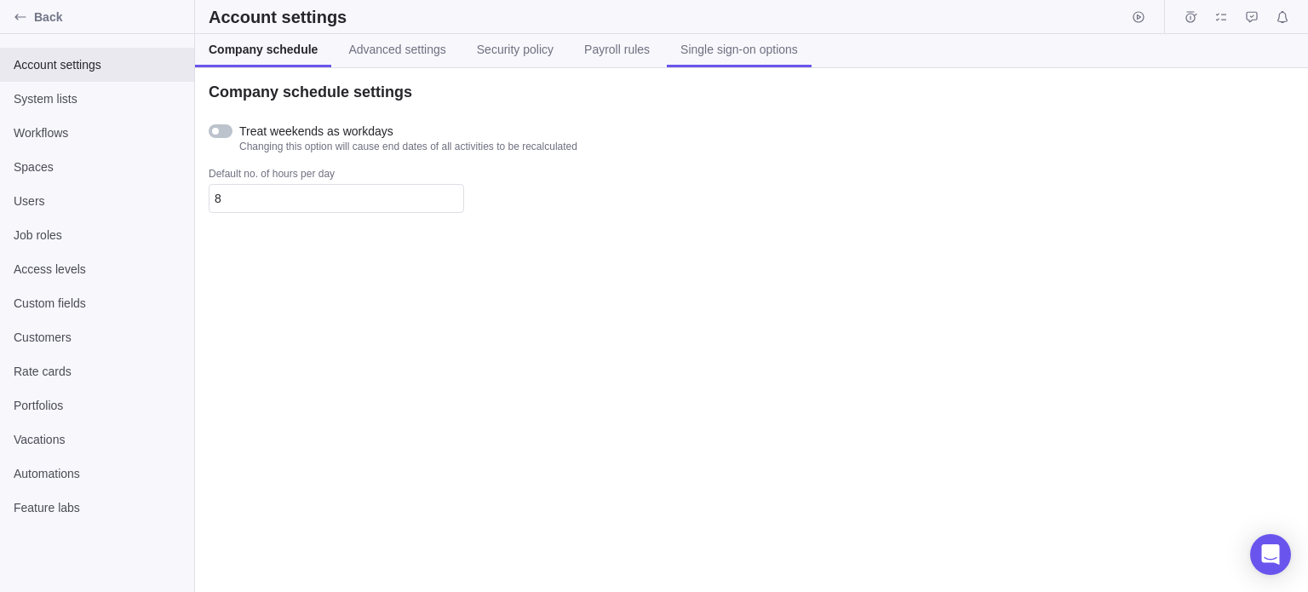
click at [729, 52] on span "Single sign-on options" at bounding box center [739, 49] width 118 height 17
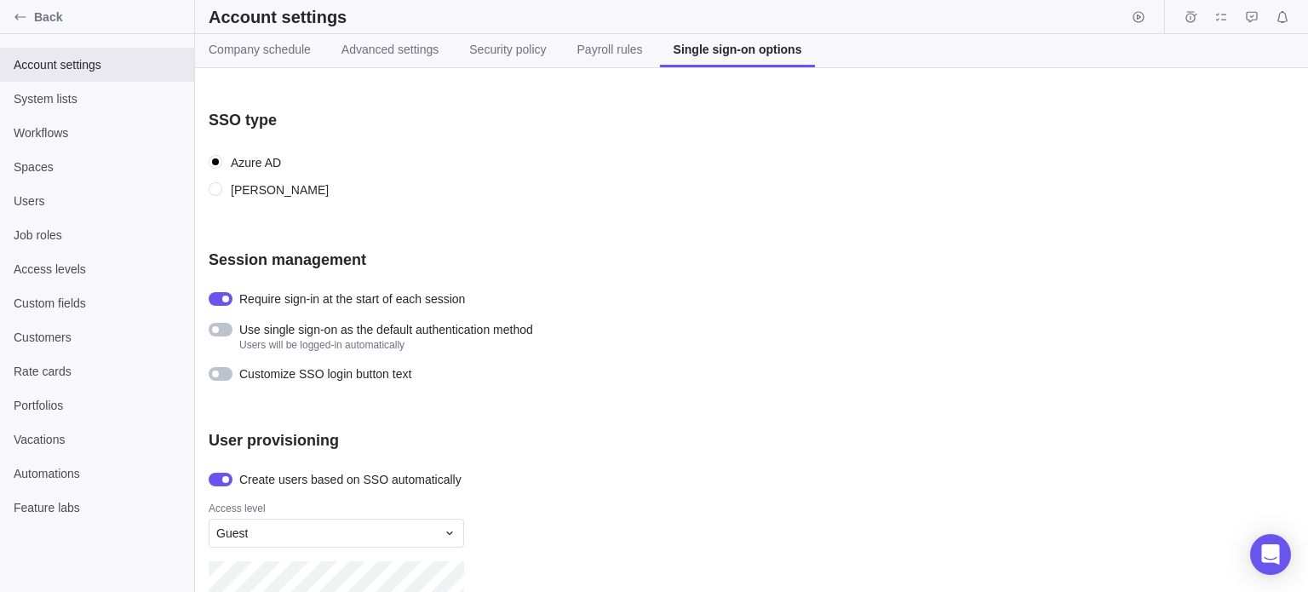
scroll to position [160, 0]
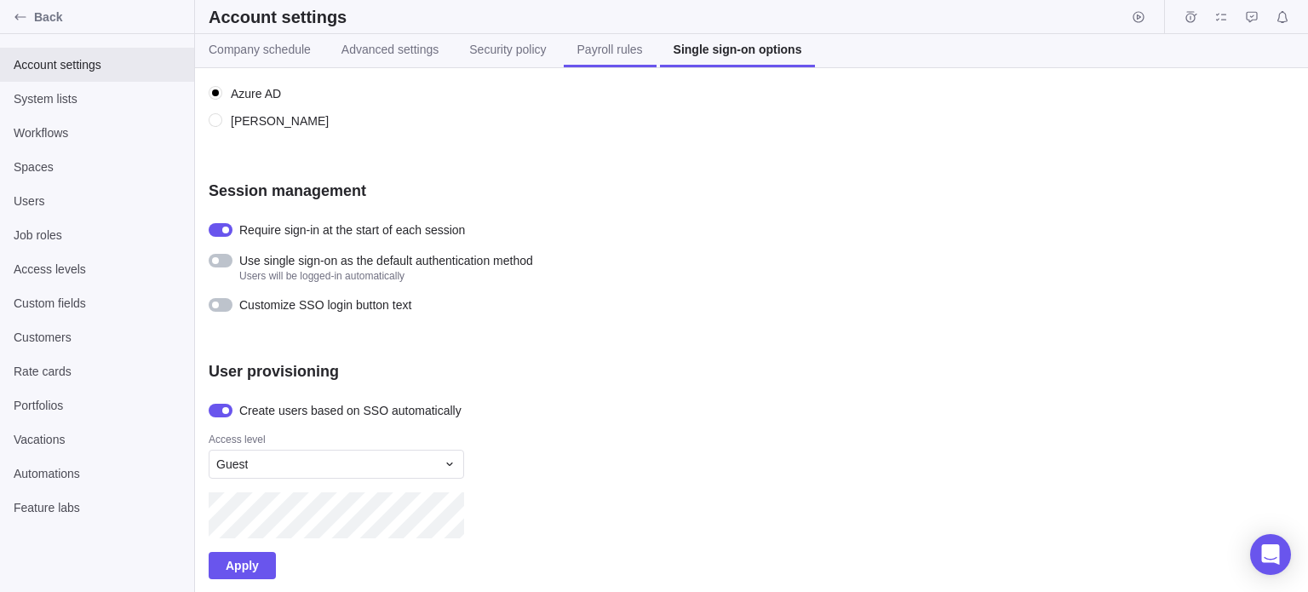
click at [620, 54] on span "Payroll rules" at bounding box center [610, 49] width 66 height 17
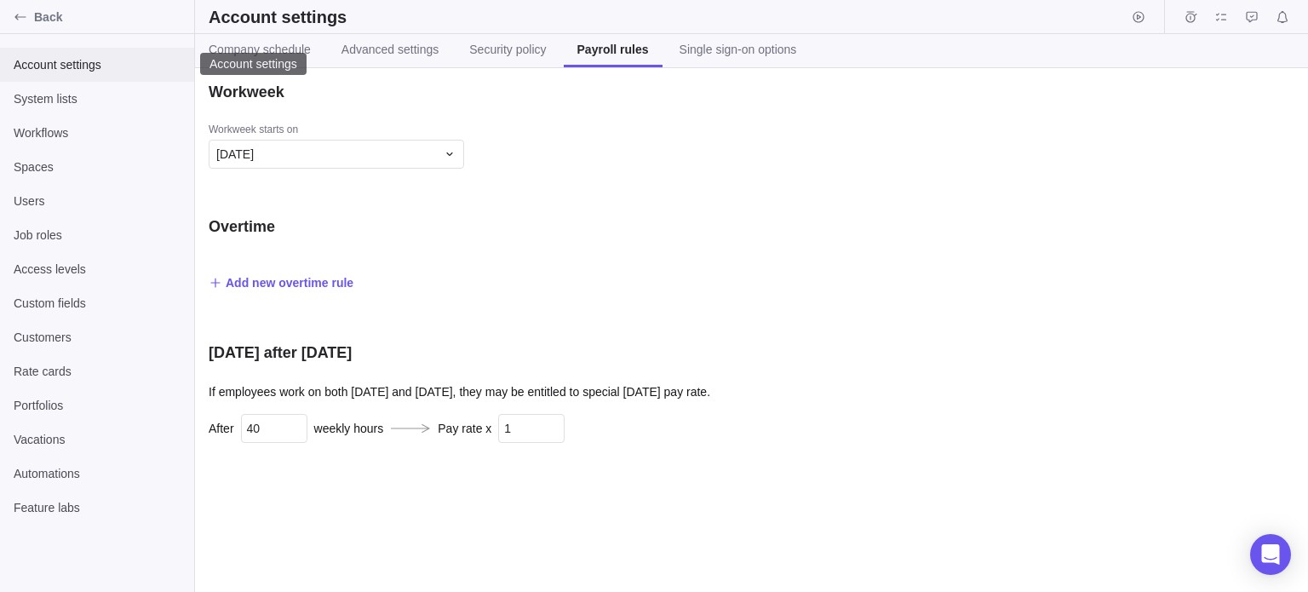
click at [104, 77] on div "Account settings" at bounding box center [97, 65] width 194 height 34
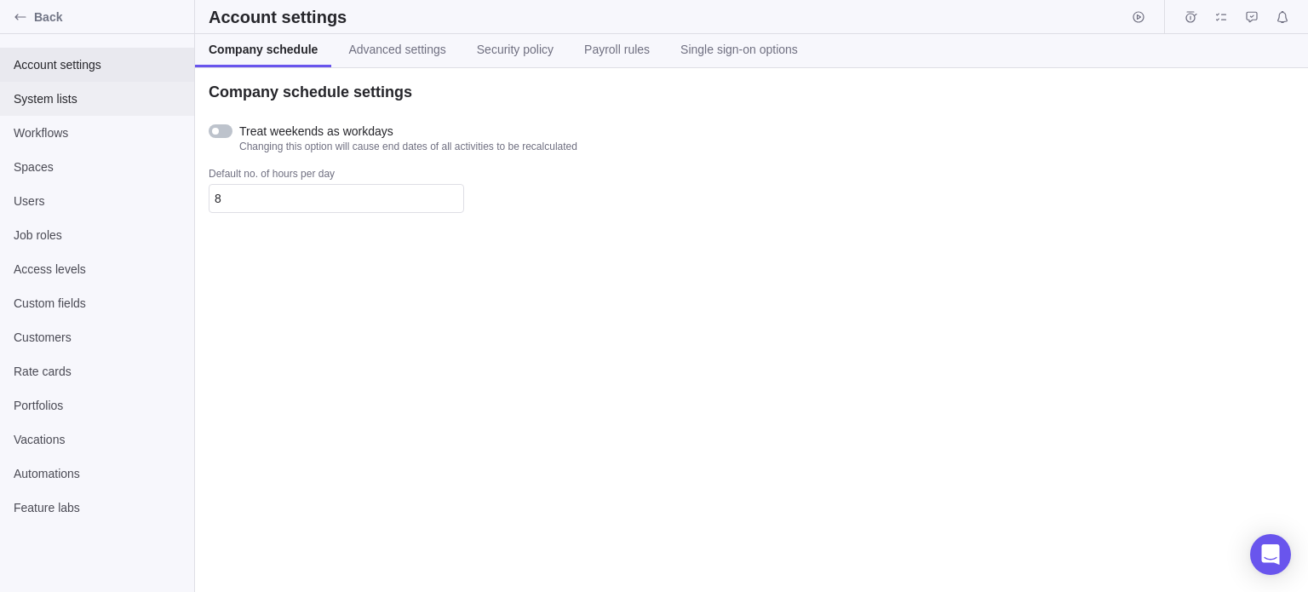
click at [95, 101] on span "System lists" at bounding box center [97, 98] width 167 height 17
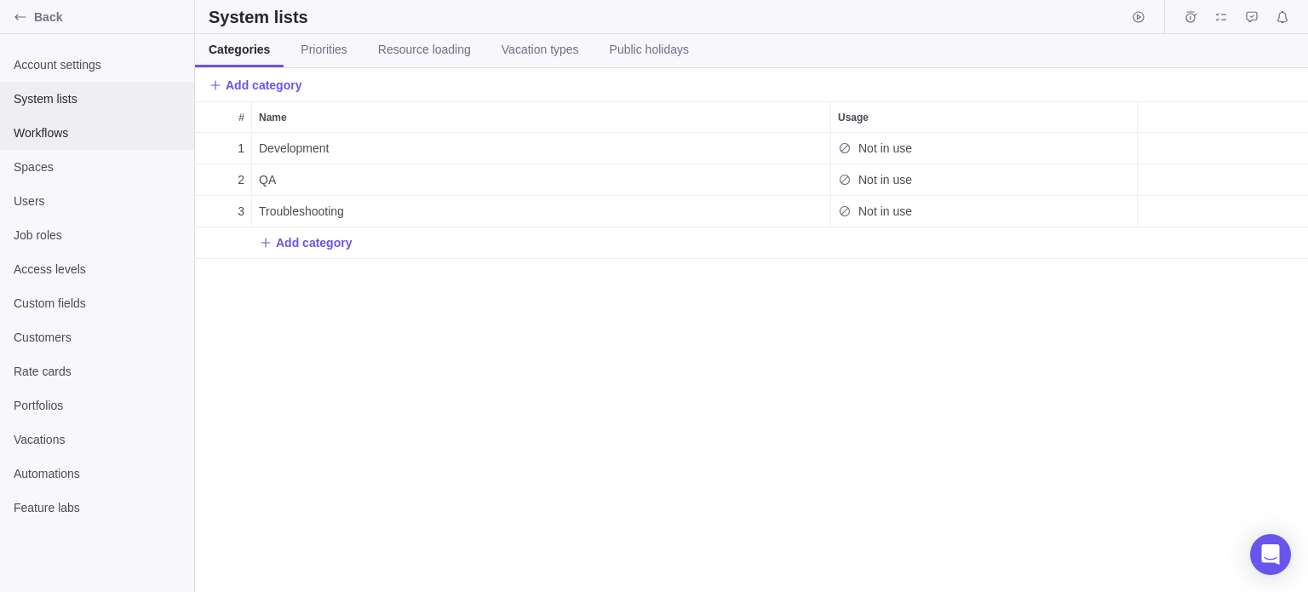
scroll to position [446, 1100]
click at [92, 129] on span "Workflows" at bounding box center [97, 132] width 167 height 17
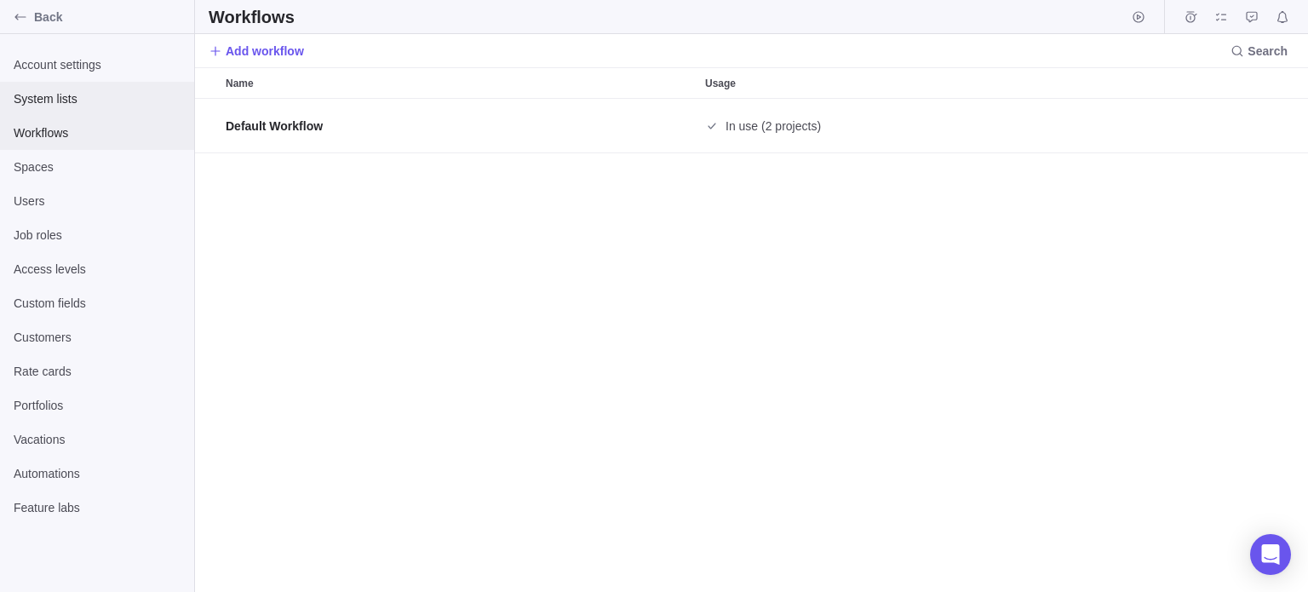
scroll to position [480, 1100]
click at [17, 10] on icon "Back" at bounding box center [21, 17] width 14 height 14
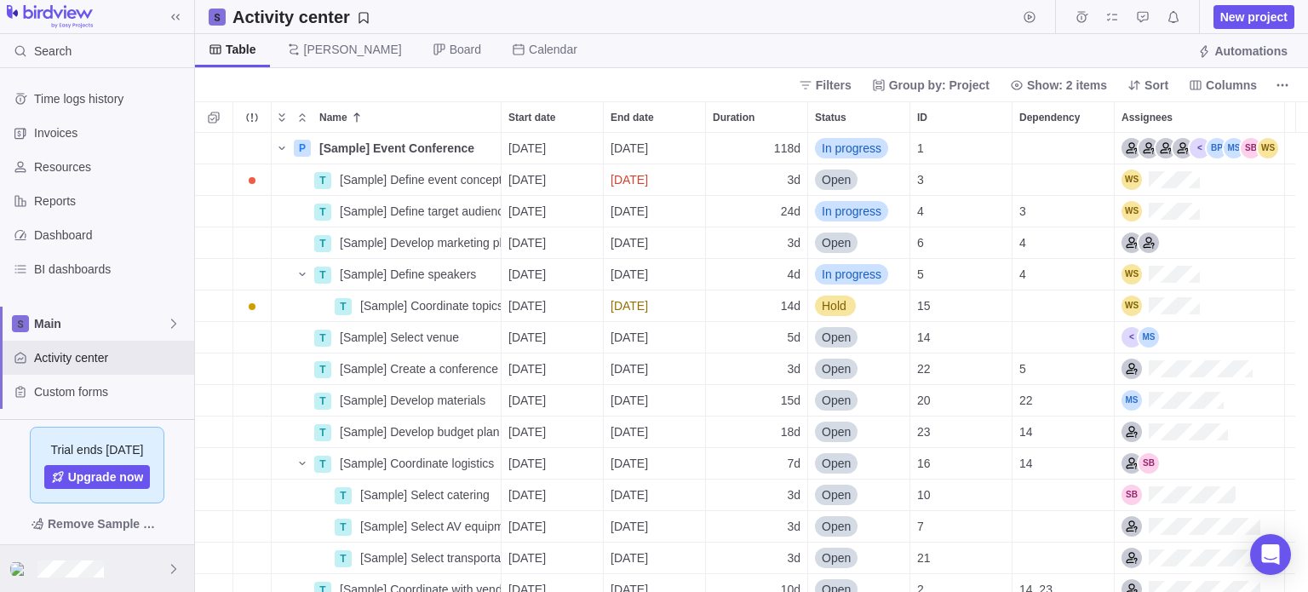
scroll to position [446, 1100]
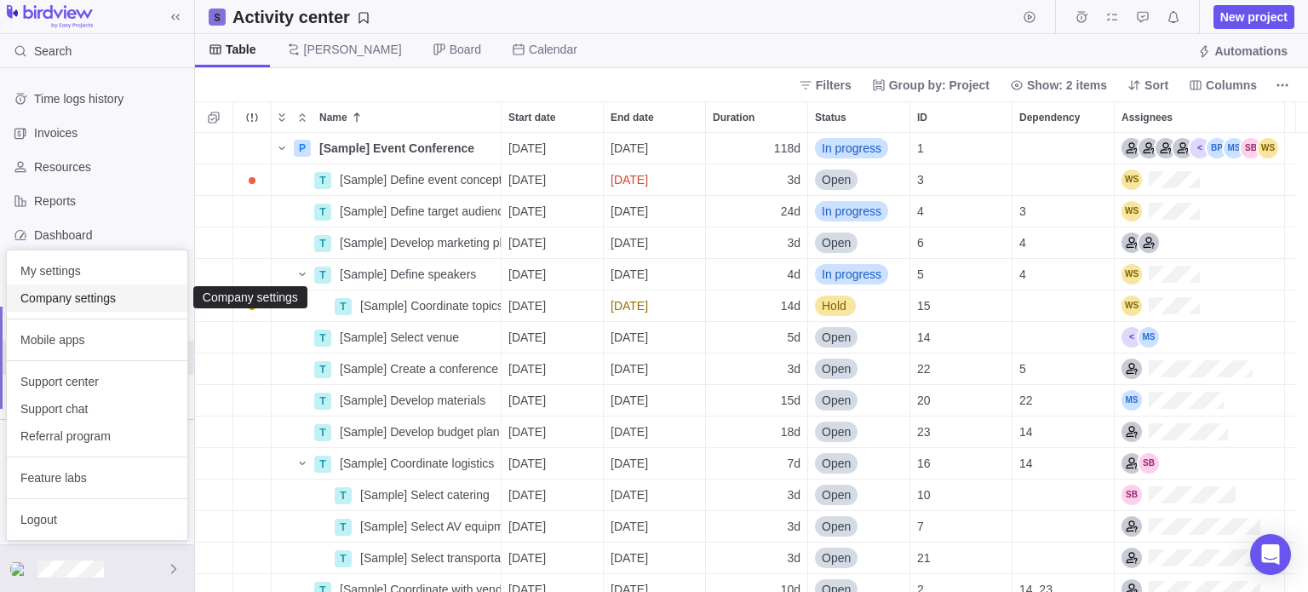
click at [75, 299] on span "Company settings" at bounding box center [96, 298] width 153 height 17
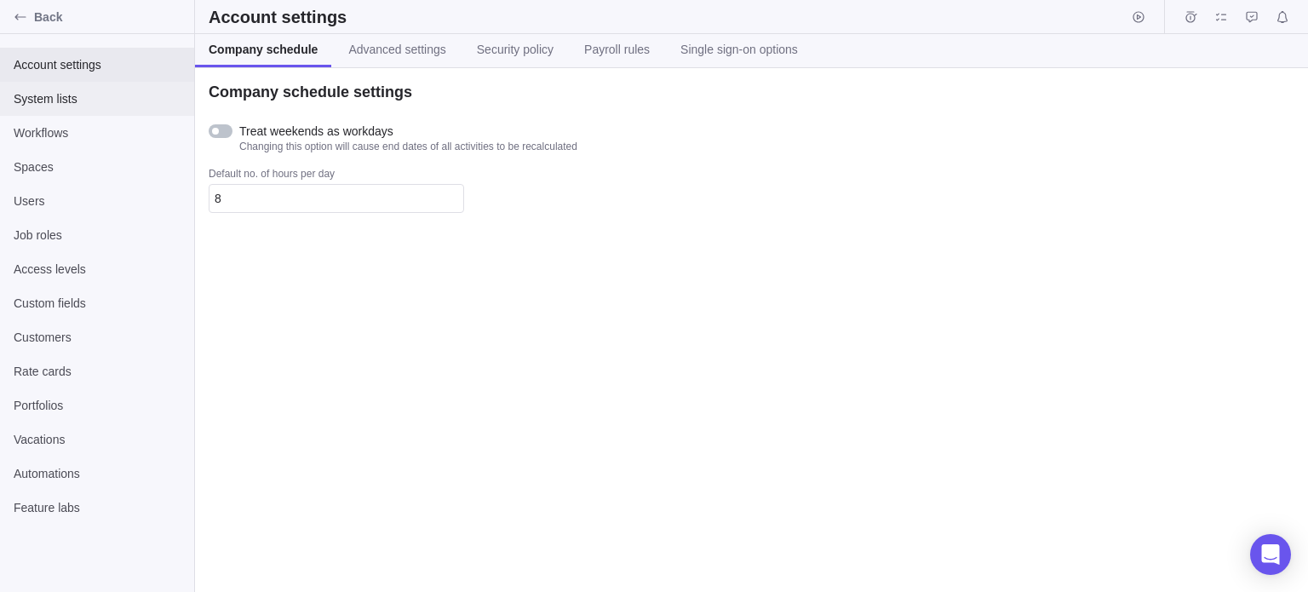
click at [63, 103] on span "System lists" at bounding box center [97, 98] width 167 height 17
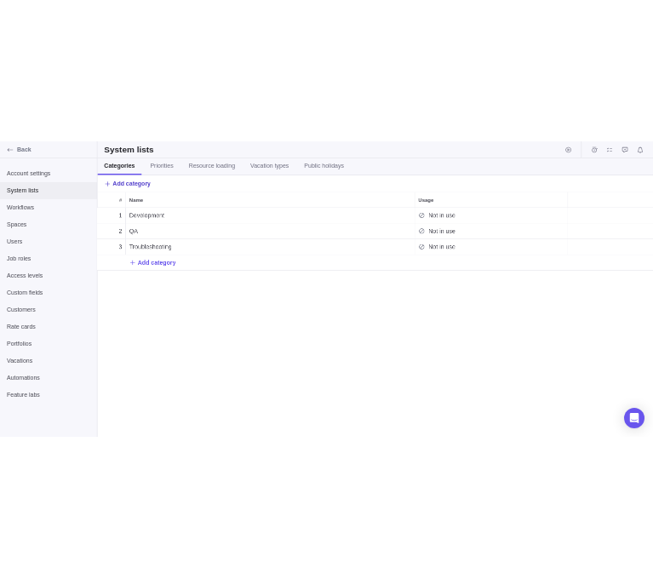
scroll to position [446, 1100]
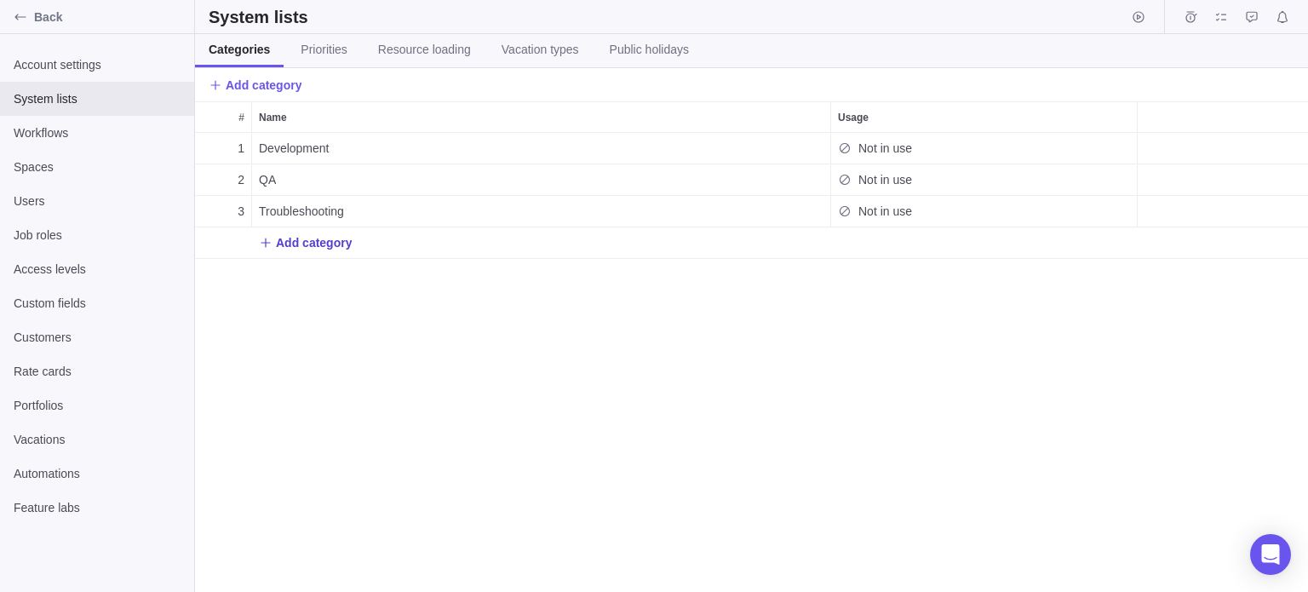
click at [307, 244] on span "Add category" at bounding box center [314, 242] width 76 height 17
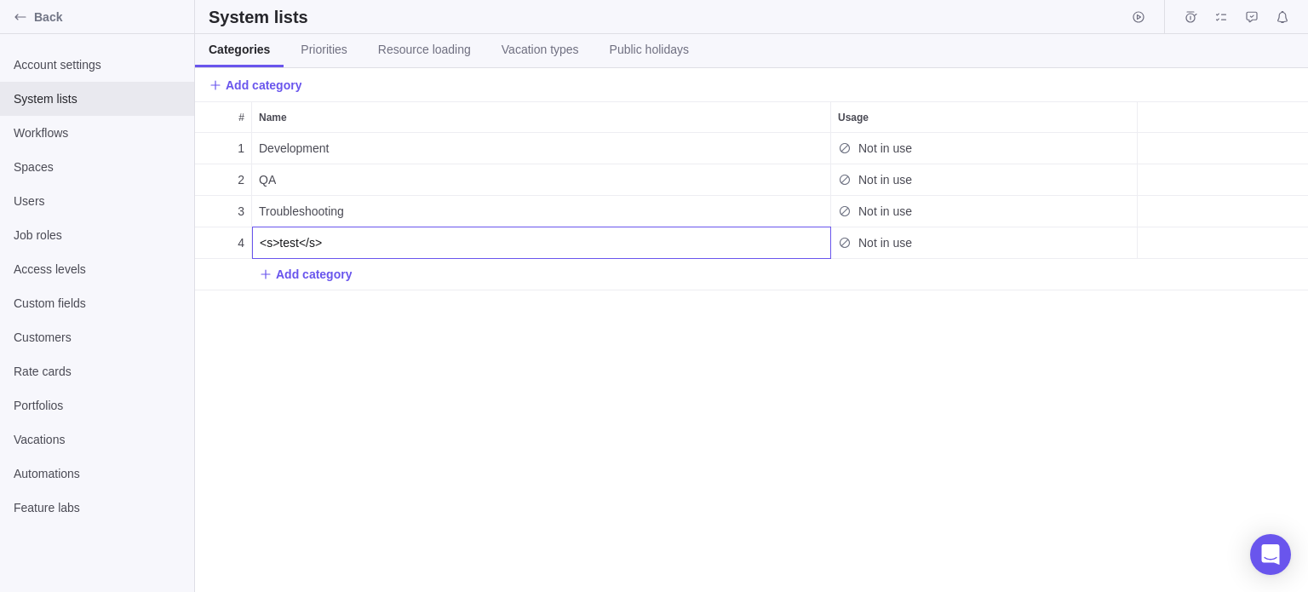
type input "<s>test</s>"
click at [868, 237] on div "# Name Usage 1 Development Not in use 2 QA Not in use 3 Troubleshooting Not in …" at bounding box center [751, 346] width 1113 height 490
click at [863, 244] on span "Not in use" at bounding box center [885, 242] width 54 height 17
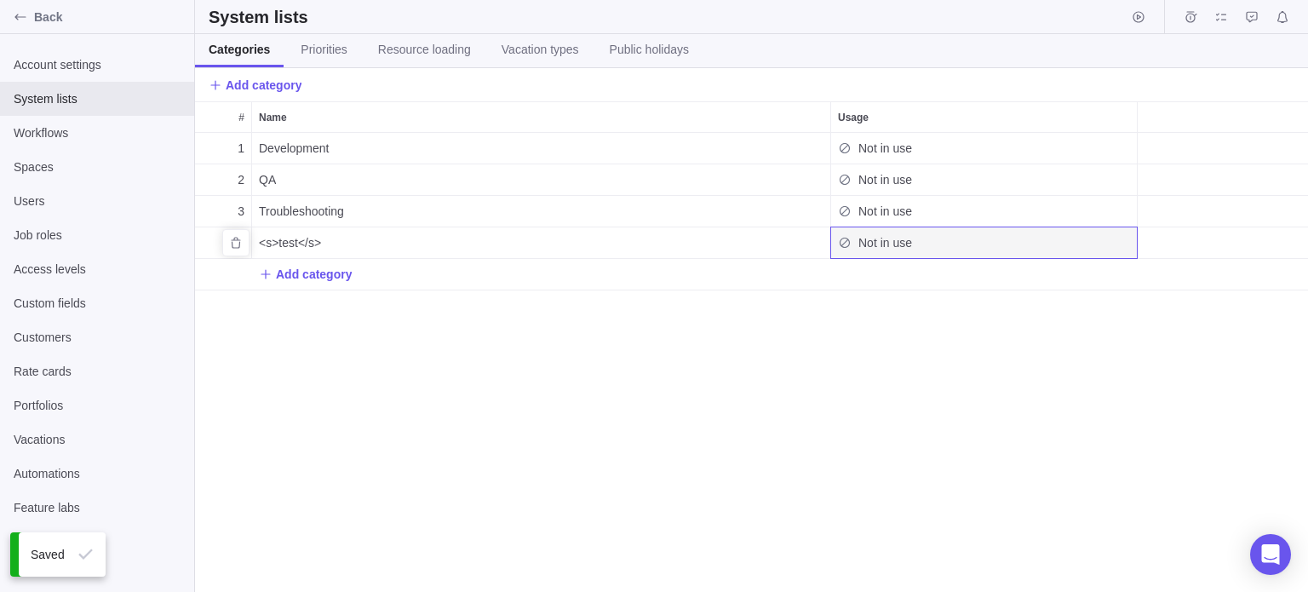
click at [866, 245] on span "Not in use" at bounding box center [885, 242] width 54 height 17
click at [852, 245] on div "Not in use" at bounding box center [875, 242] width 74 height 17
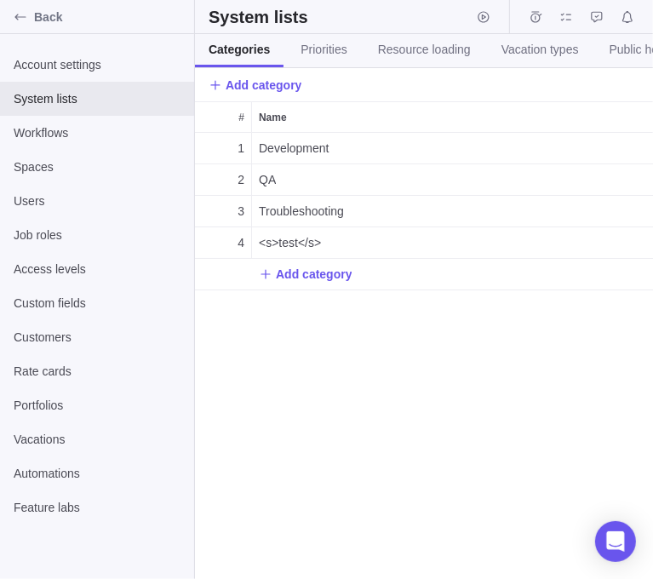
scroll to position [0, 143]
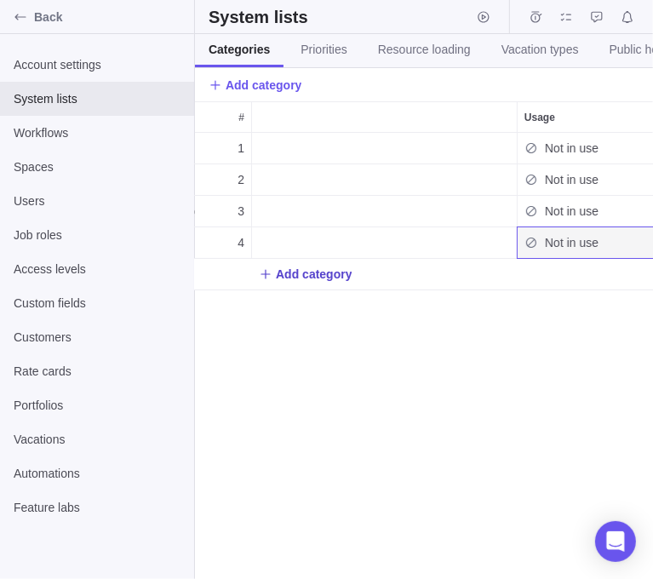
click at [310, 272] on span "Add category" at bounding box center [314, 274] width 76 height 17
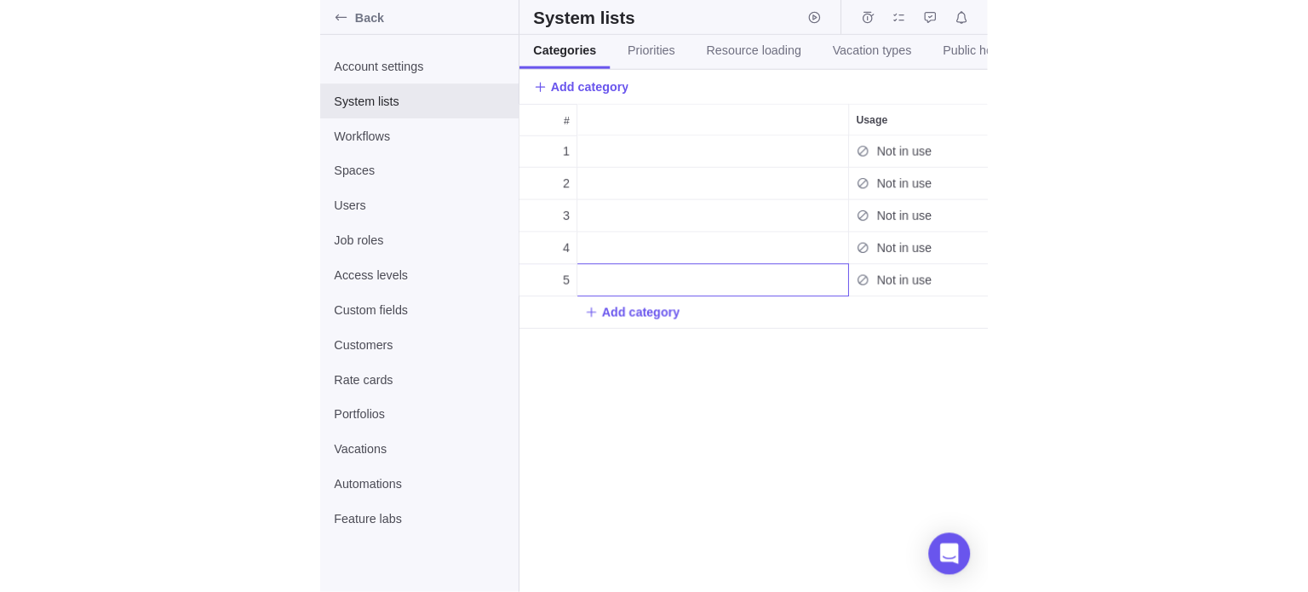
scroll to position [0, 7]
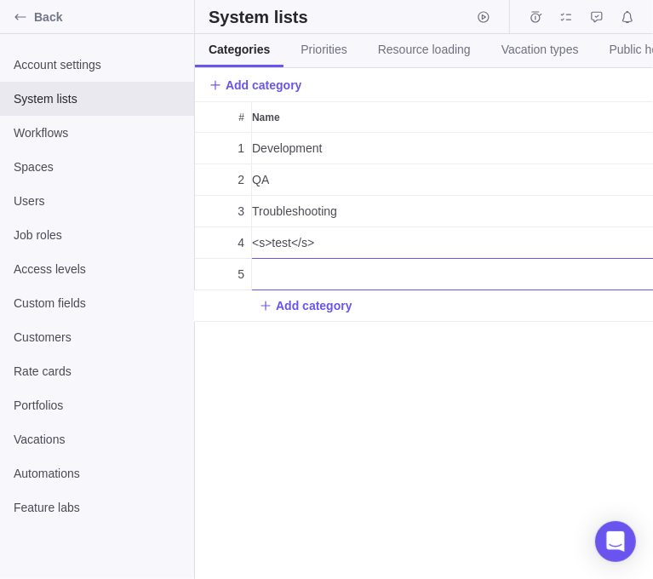
click at [313, 275] on input "Name" at bounding box center [449, 274] width 409 height 32
type input "<s>tets</S>"
drag, startPoint x: 416, startPoint y: 353, endPoint x: 413, endPoint y: 329, distance: 24.0
click at [416, 353] on div "1 Development Not in use 2 QA Not in use 3 Troubleshooting Not in use 4 <s>test…" at bounding box center [424, 356] width 458 height 446
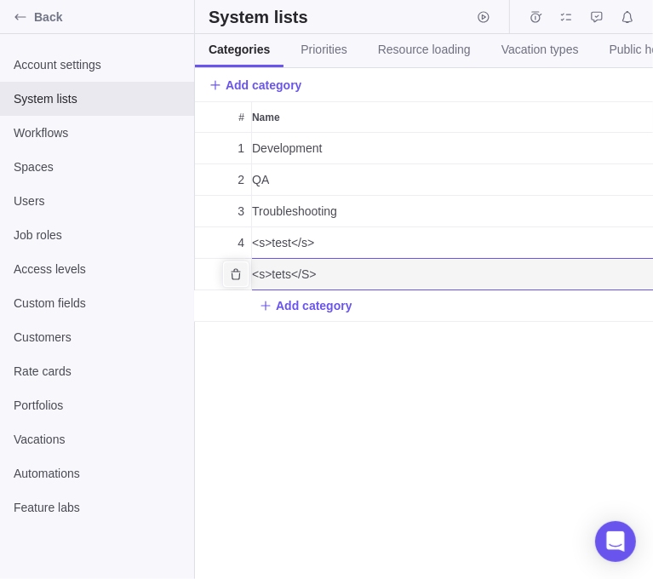
click at [238, 271] on icon "Delete" at bounding box center [235, 273] width 9 height 11
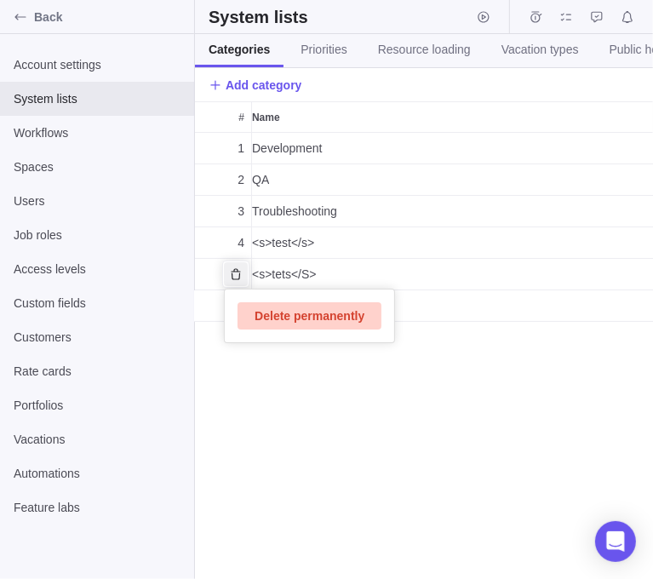
click at [330, 322] on span "Delete permanently" at bounding box center [310, 316] width 110 height 20
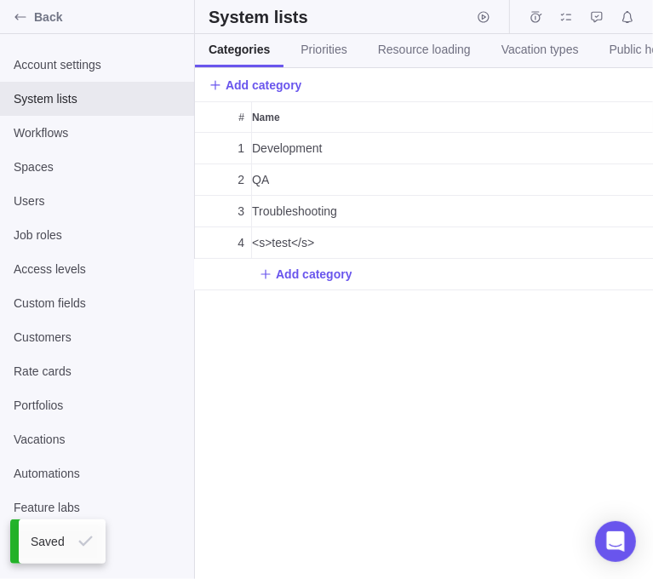
click at [239, 121] on span "#" at bounding box center [241, 117] width 6 height 17
click at [462, 316] on div "1 Development Not in use 2 QA Not in use 3 Troubleshooting Not in use 4 <s>test…" at bounding box center [424, 356] width 458 height 446
click at [610, 54] on span "Public holidays" at bounding box center [649, 49] width 79 height 17
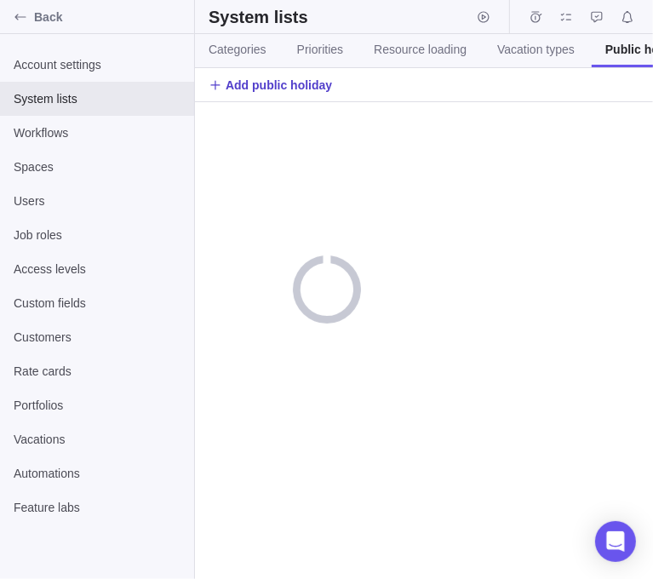
click at [295, 84] on span "Add public holiday" at bounding box center [279, 85] width 106 height 17
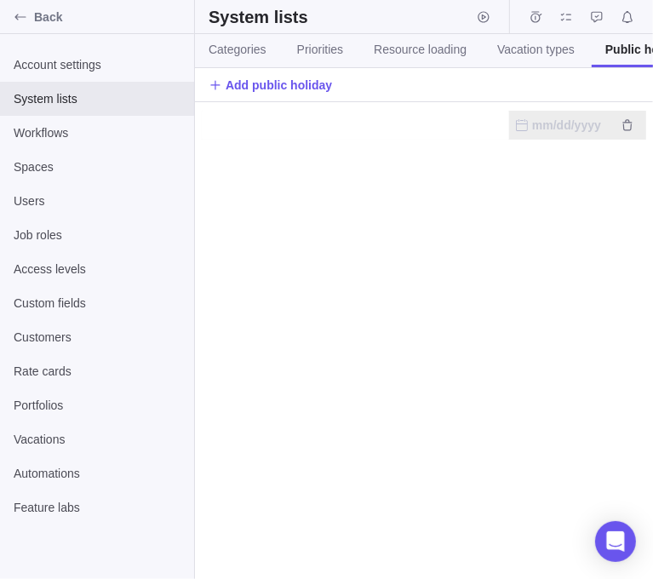
click at [283, 122] on input "text" at bounding box center [355, 125] width 307 height 29
type input "asdasdasd"
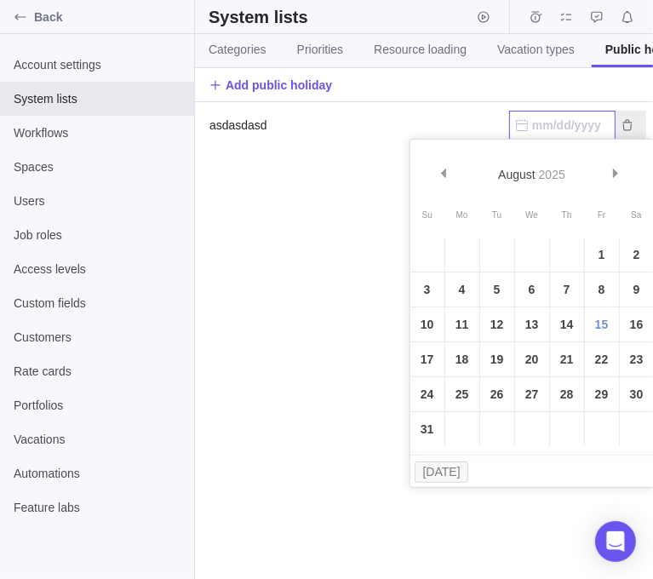
click at [597, 130] on input "text" at bounding box center [562, 125] width 106 height 29
click at [484, 367] on link "19" at bounding box center [497, 359] width 34 height 34
type input "08/19/2025"
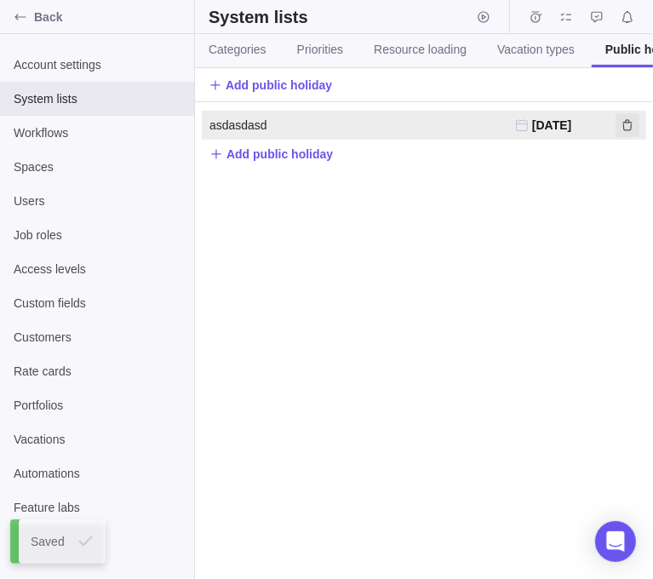
click at [625, 122] on icon "Delete" at bounding box center [626, 124] width 9 height 11
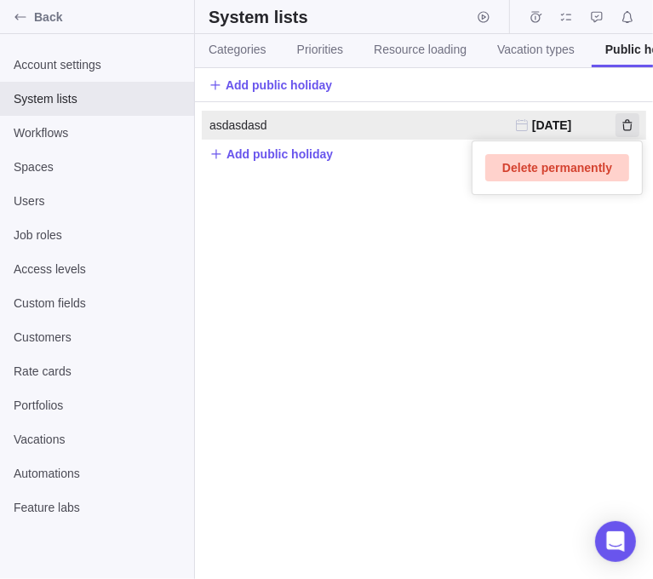
click at [589, 169] on span "Delete permanently" at bounding box center [557, 168] width 110 height 20
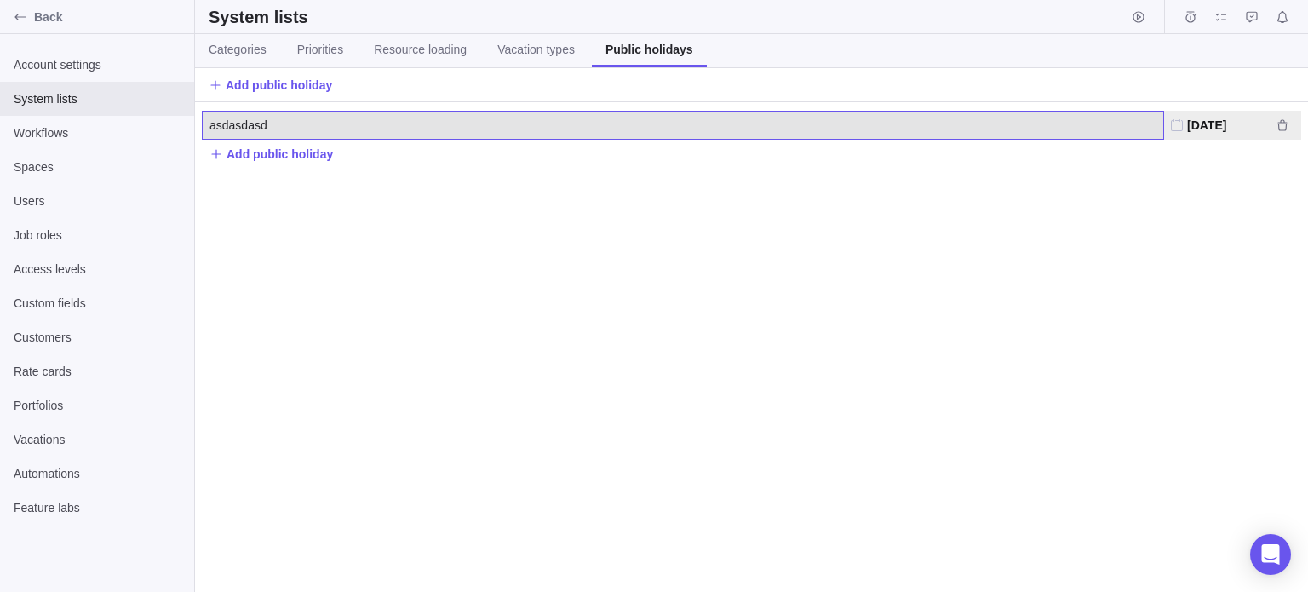
click at [254, 129] on span "asdasdasd" at bounding box center [238, 125] width 58 height 17
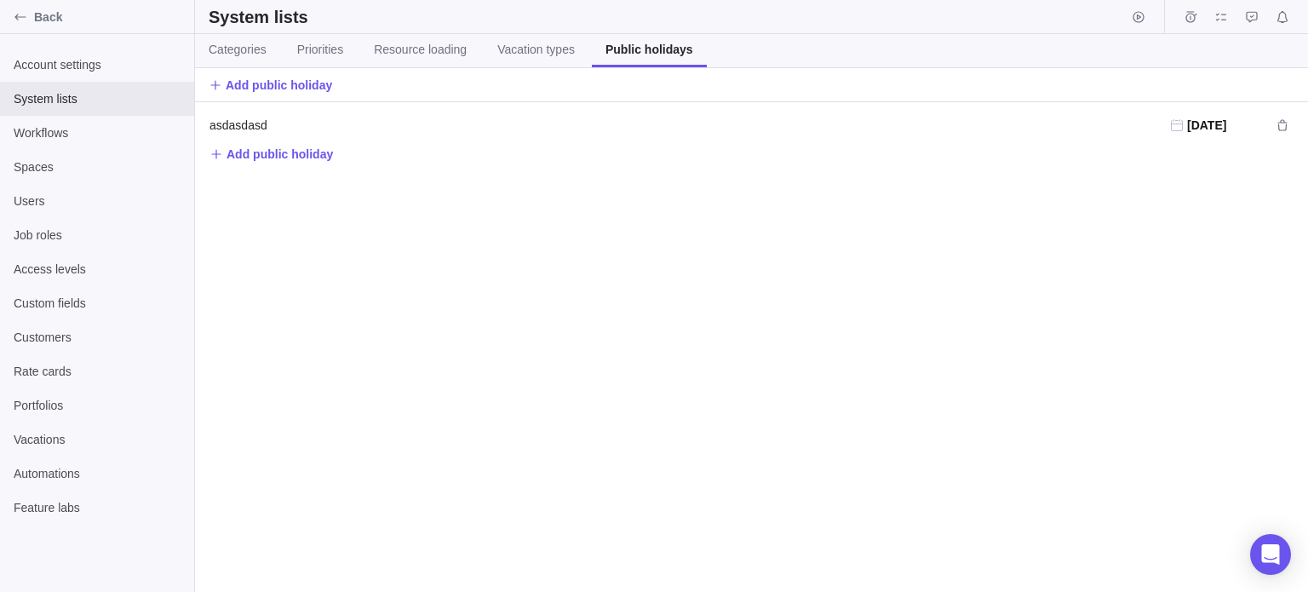
click at [313, 180] on div "asdasdasd asdasdasd [DATE] Add public holiday" at bounding box center [751, 347] width 1113 height 490
drag, startPoint x: 368, startPoint y: 181, endPoint x: 249, endPoint y: 49, distance: 177.2
click at [366, 181] on div "asdasdasd asdasdasd [DATE] Add public holiday" at bounding box center [751, 347] width 1113 height 490
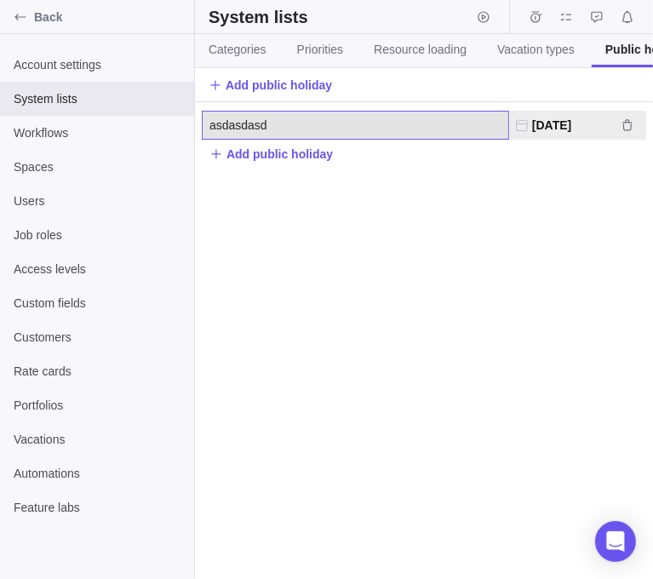
click at [255, 122] on span "asdasdasd" at bounding box center [238, 125] width 58 height 17
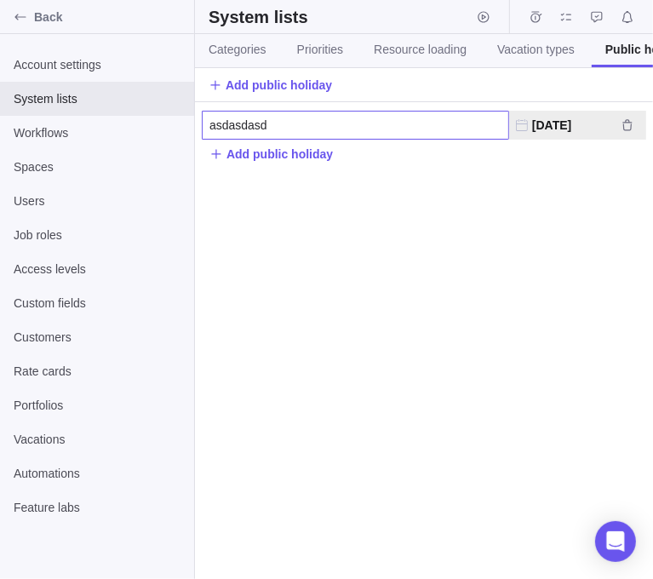
click at [266, 125] on input "asdasdasd" at bounding box center [355, 125] width 307 height 29
type input "asdasdasdd"
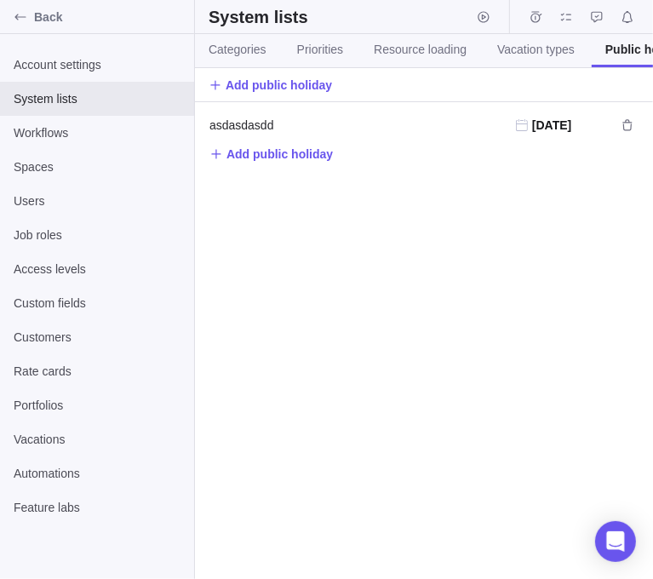
click at [616, 260] on div "asdasdasdd asdasdasd [DATE] Add public holiday" at bounding box center [424, 340] width 458 height 477
click at [439, 221] on div "asdasdasdd asdasdasdd [DATE] Add public holiday" at bounding box center [424, 340] width 458 height 477
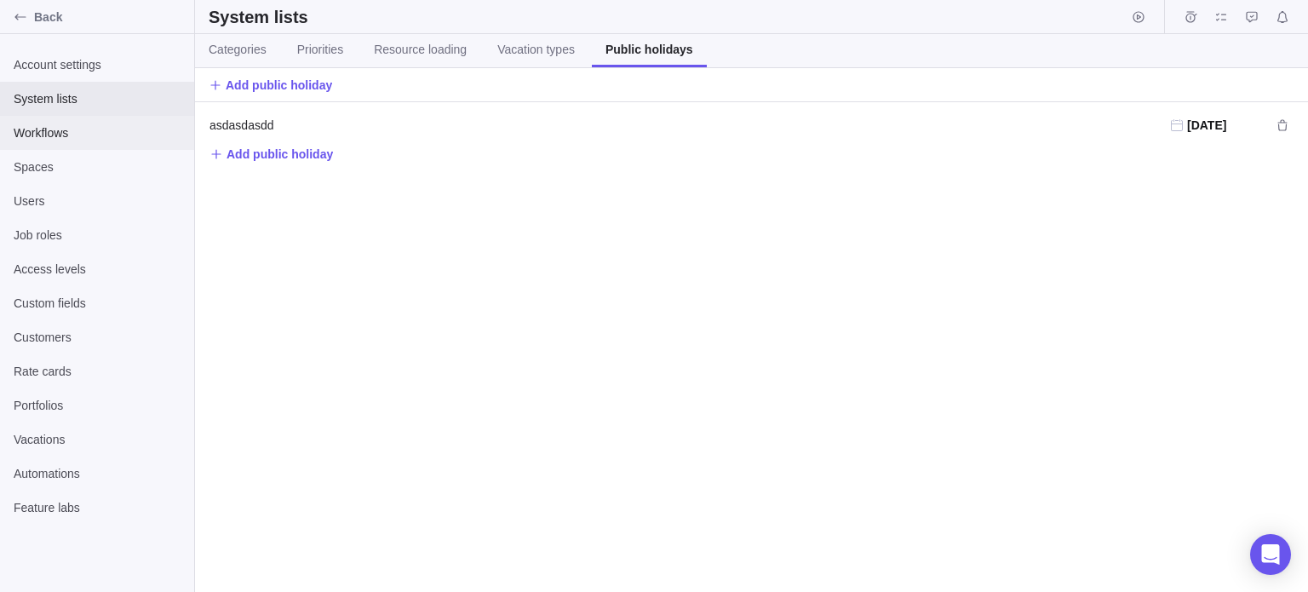
click at [61, 141] on span "Workflows" at bounding box center [97, 132] width 167 height 17
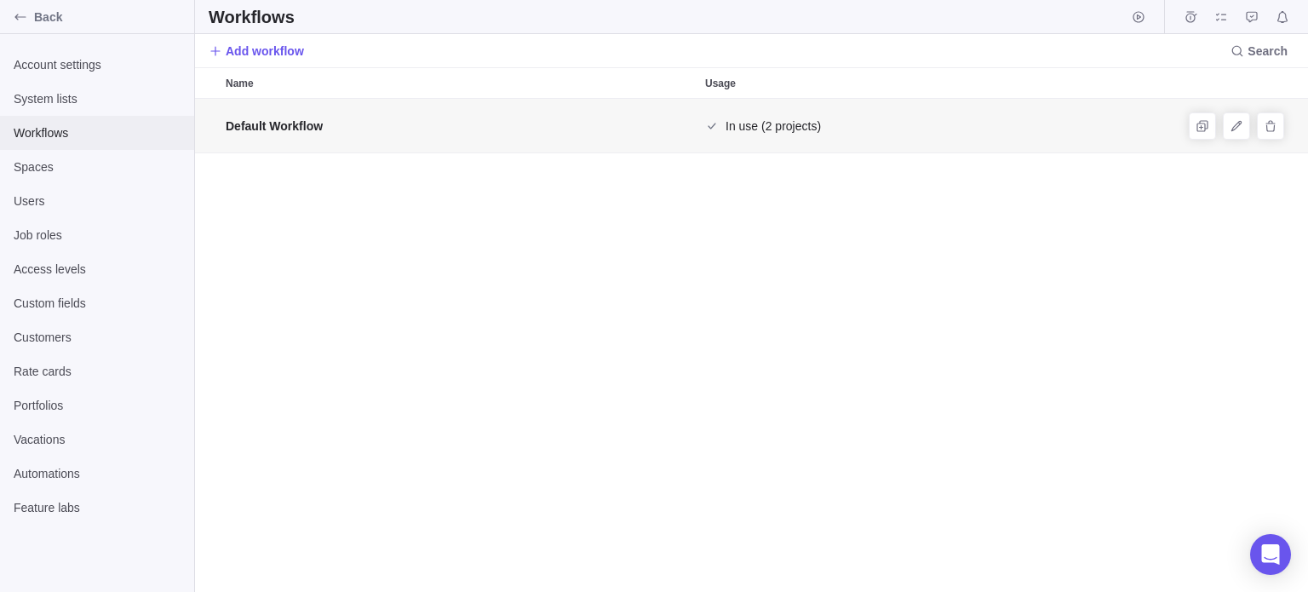
scroll to position [480, 1100]
click at [254, 54] on span "Add workflow" at bounding box center [265, 51] width 78 height 17
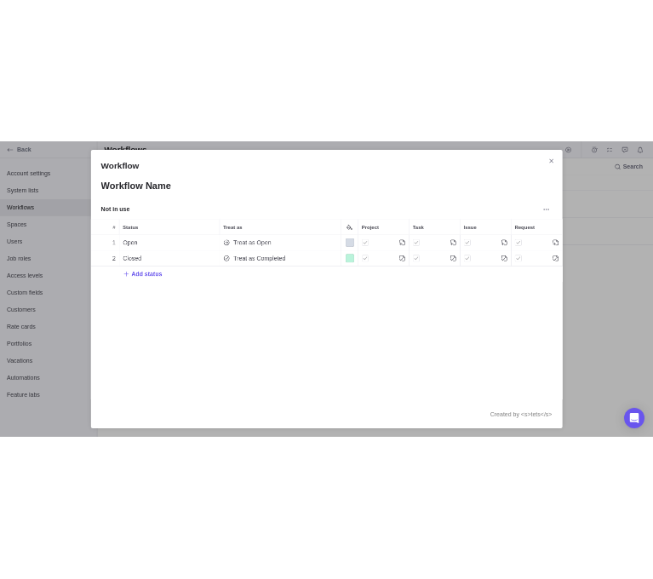
scroll to position [317, 932]
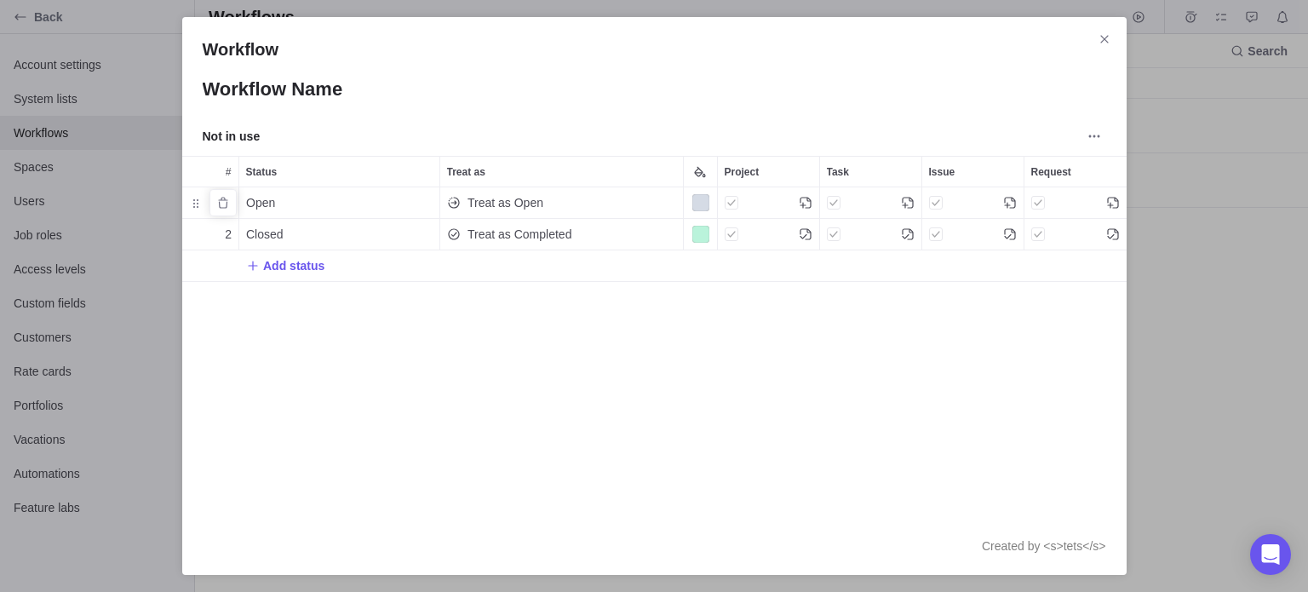
click at [290, 204] on div "Open" at bounding box center [339, 202] width 200 height 31
type input "<s>test</s>"
click at [523, 199] on div "Workflow Workflow Name Not in use # Status Treat as Project Task Issue Request …" at bounding box center [654, 296] width 1308 height 592
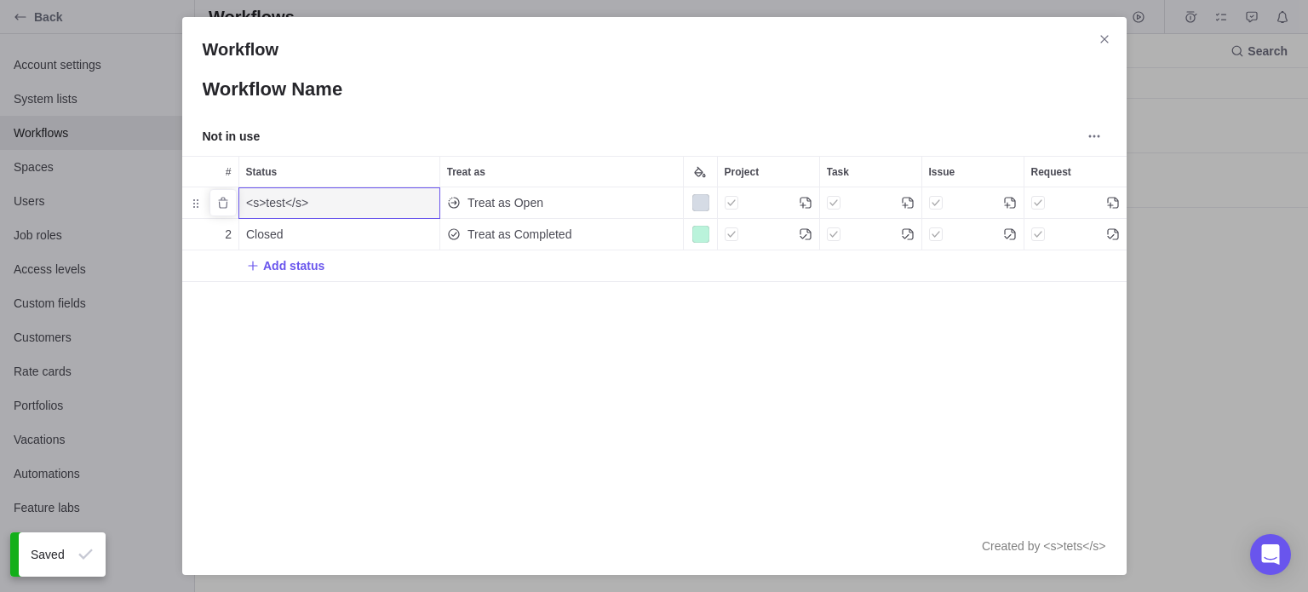
click at [556, 203] on div "Treat as Open" at bounding box center [561, 202] width 243 height 31
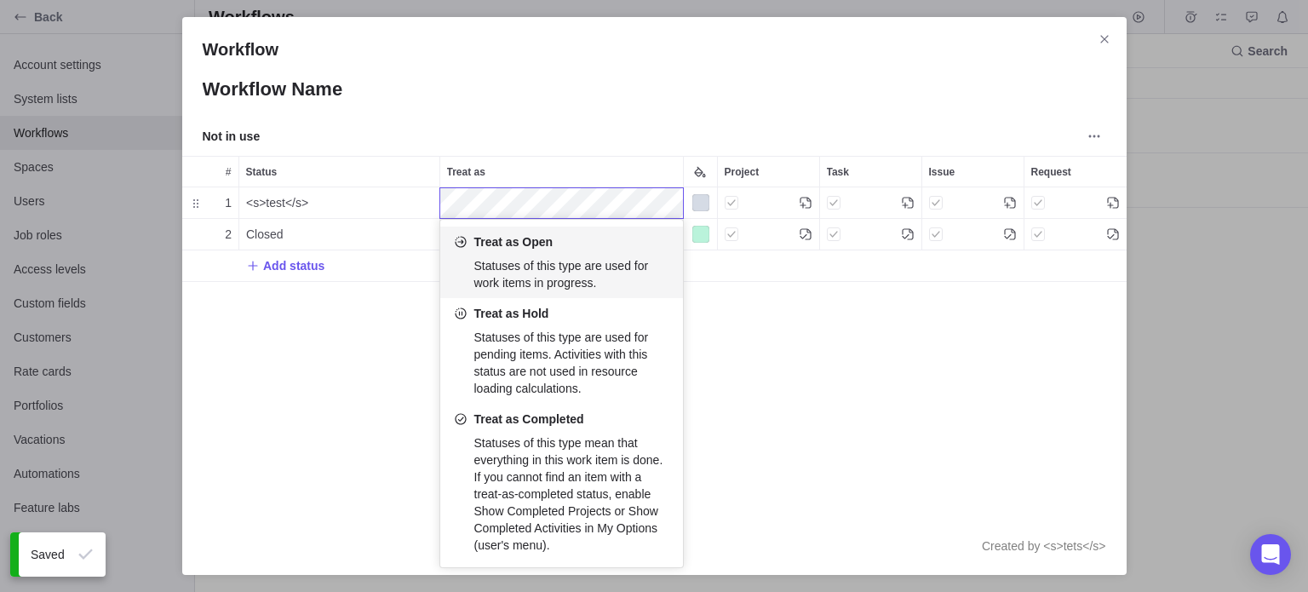
click at [378, 236] on div "Workflow Workflow Name Not in use # Status Treat as Project Task Issue Request …" at bounding box center [654, 296] width 1308 height 592
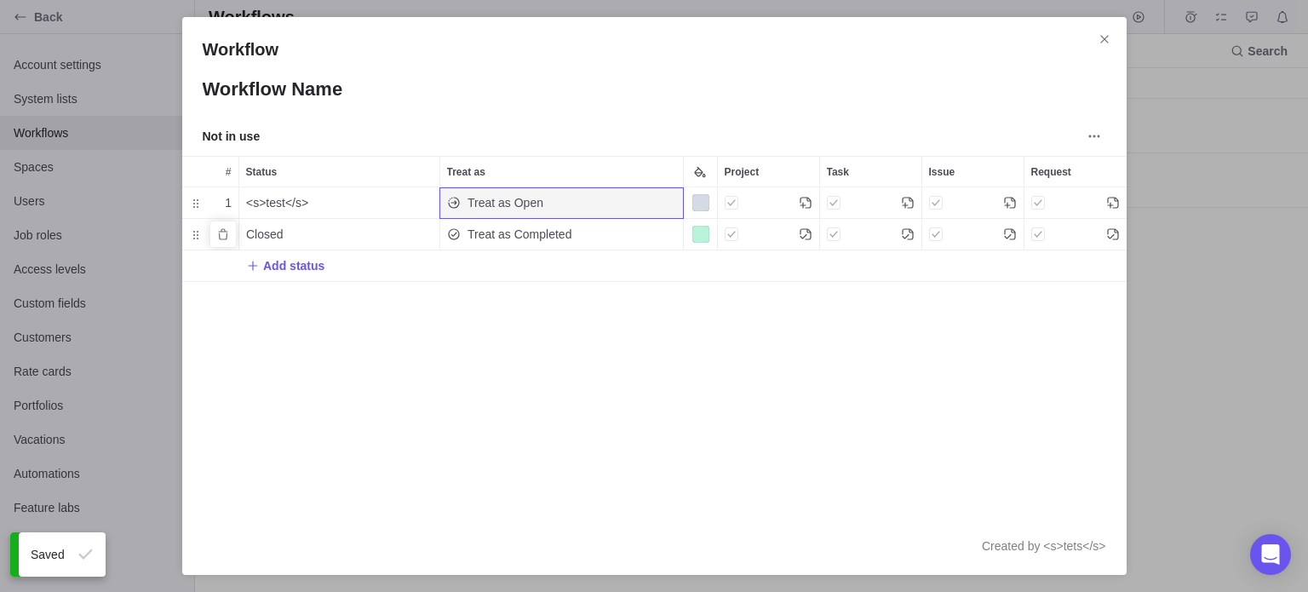
click at [327, 244] on div "Closed" at bounding box center [339, 234] width 200 height 31
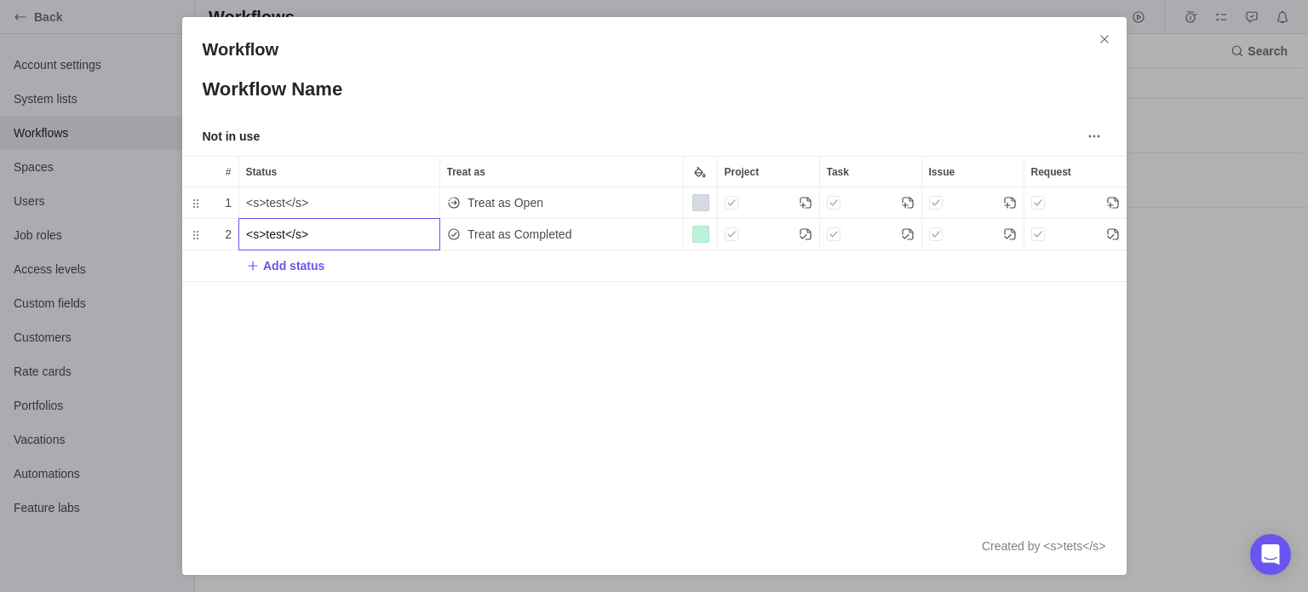
type input "<s>test</s>"
click at [355, 311] on div "Workflow Workflow Name Not in use # Status Treat as Project Task Issue Request …" at bounding box center [654, 296] width 1308 height 592
click at [1094, 130] on icon "More actions" at bounding box center [1094, 136] width 14 height 14
click at [938, 204] on div "Issue" at bounding box center [936, 203] width 14 height 24
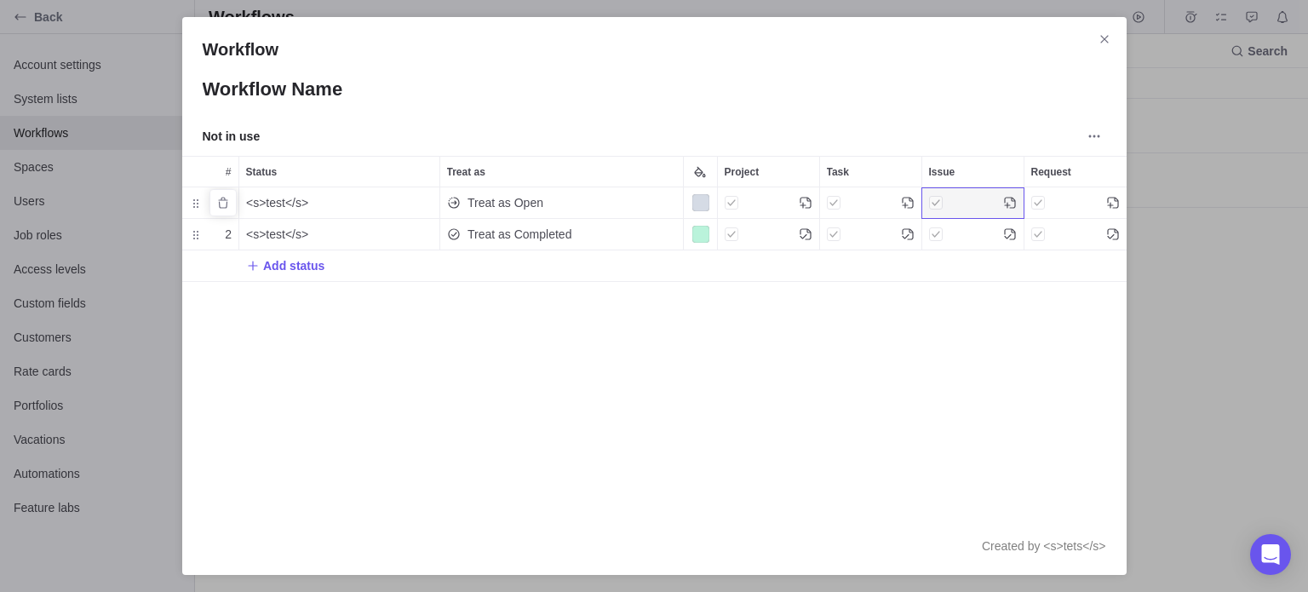
click at [1012, 204] on icon "Issue" at bounding box center [1010, 203] width 14 height 14
click at [1011, 203] on icon "Issue" at bounding box center [1010, 203] width 14 height 14
click at [829, 204] on div "Task" at bounding box center [834, 203] width 14 height 24
drag, startPoint x: 722, startPoint y: 204, endPoint x: 684, endPoint y: 205, distance: 38.3
click at [720, 204] on div "Project" at bounding box center [768, 202] width 101 height 31
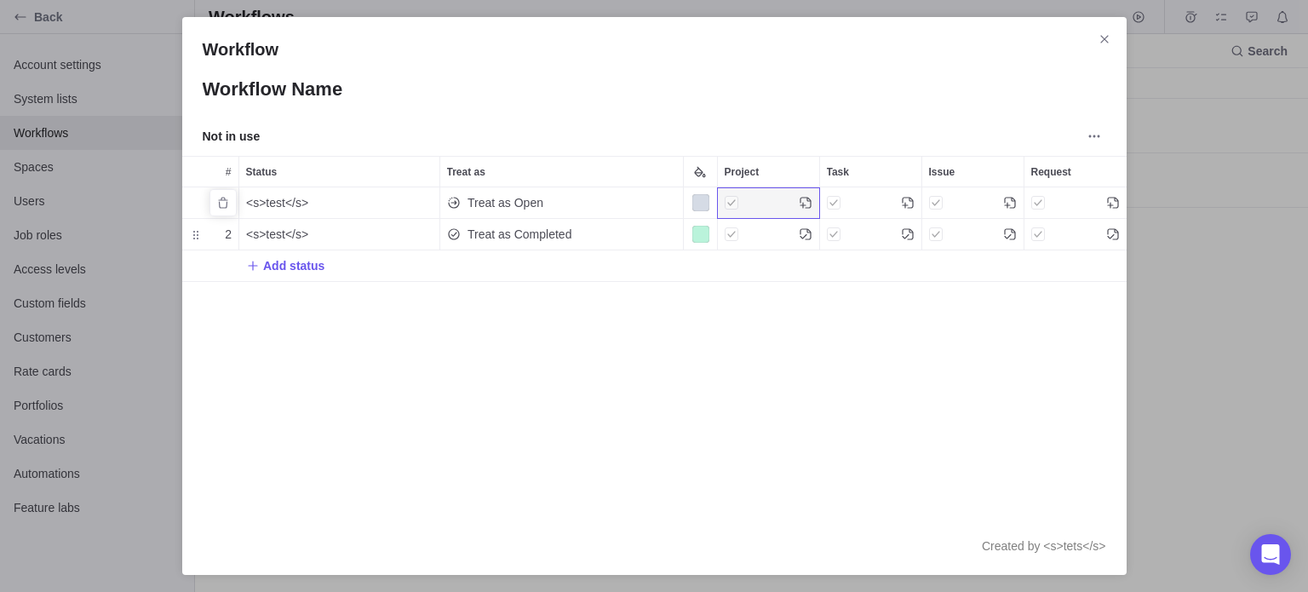
click at [518, 205] on span "Treat as Open" at bounding box center [505, 202] width 76 height 17
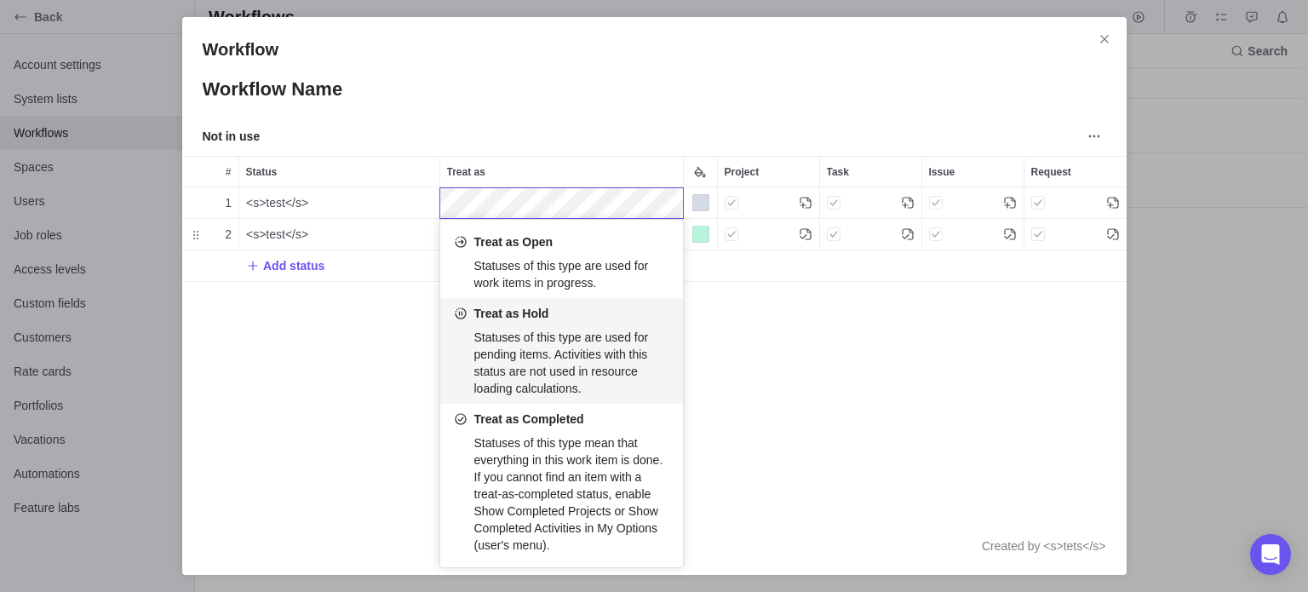
click at [402, 378] on div "Workflow Workflow Name Not in use # Status Treat as Project Task Issue Request …" at bounding box center [654, 296] width 1308 height 592
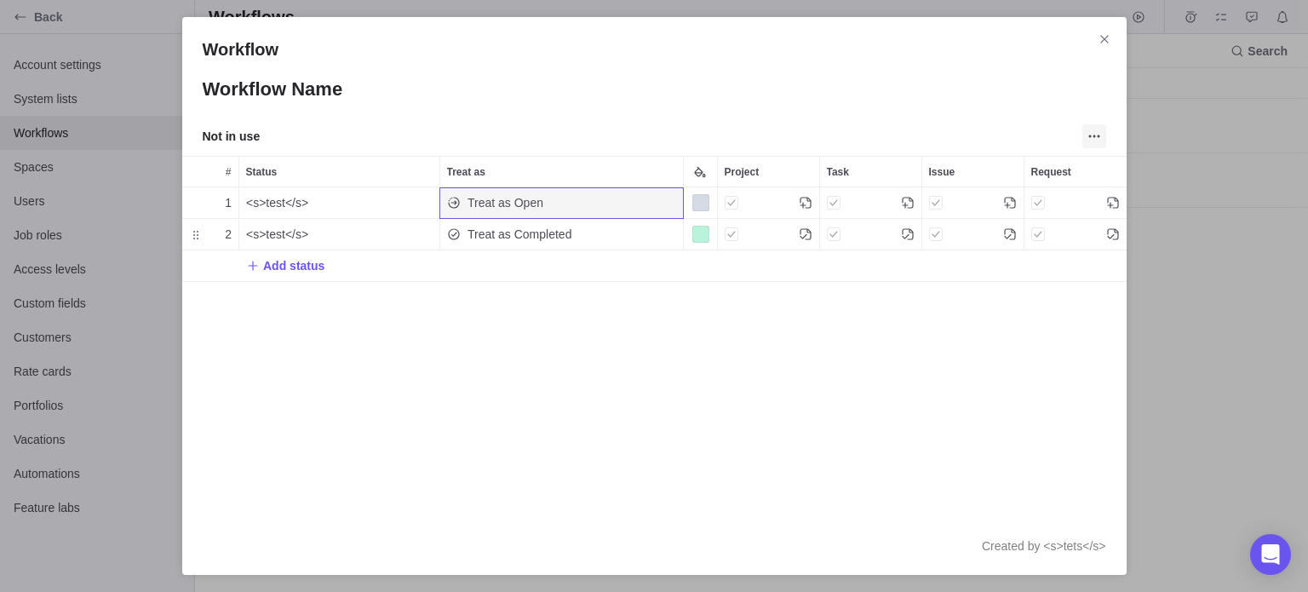
click at [1096, 137] on icon "More actions" at bounding box center [1094, 136] width 14 height 14
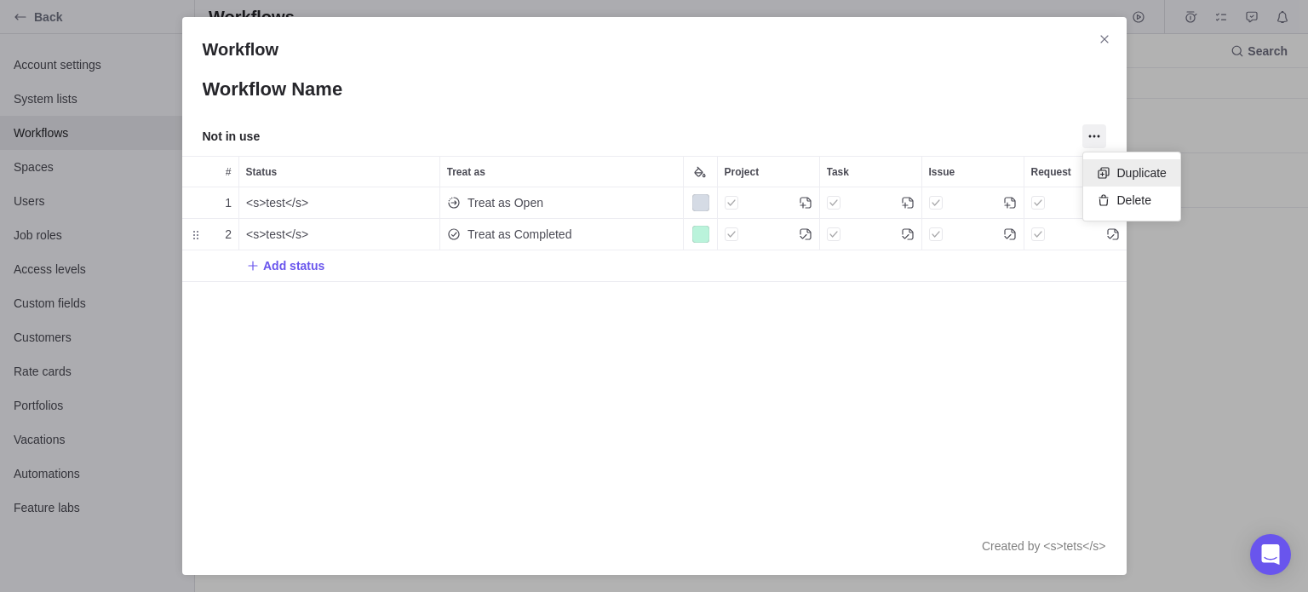
click at [1110, 176] on div "Duplicate" at bounding box center [1131, 172] width 97 height 27
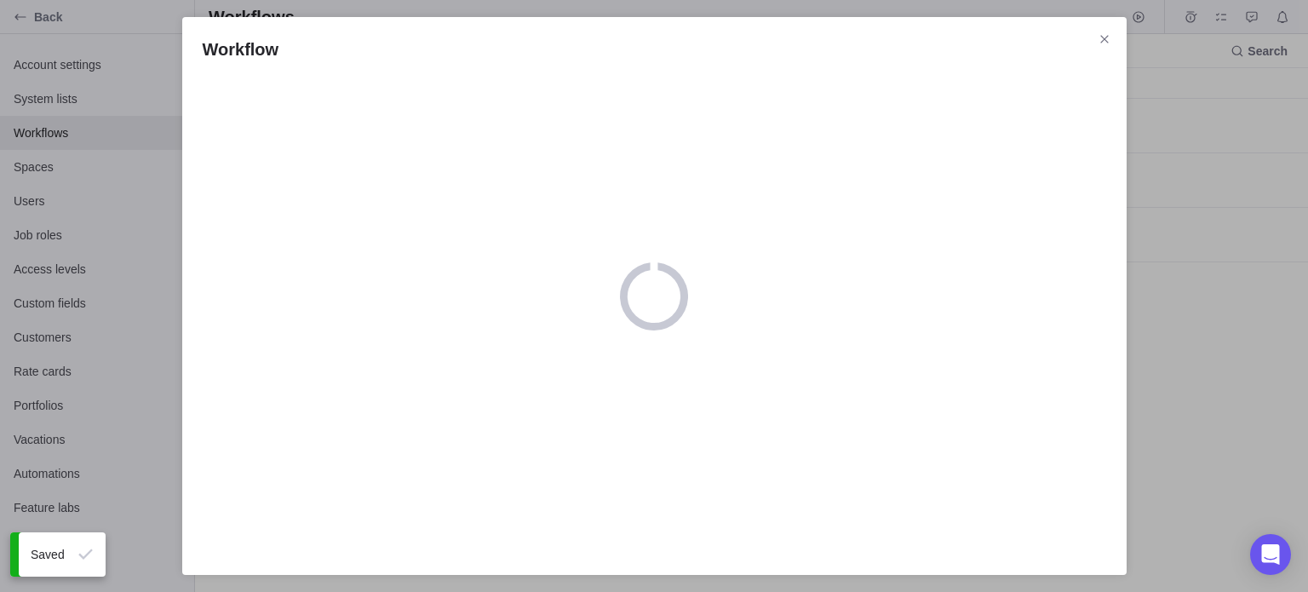
click at [541, 365] on div "Workflow" at bounding box center [654, 314] width 944 height 479
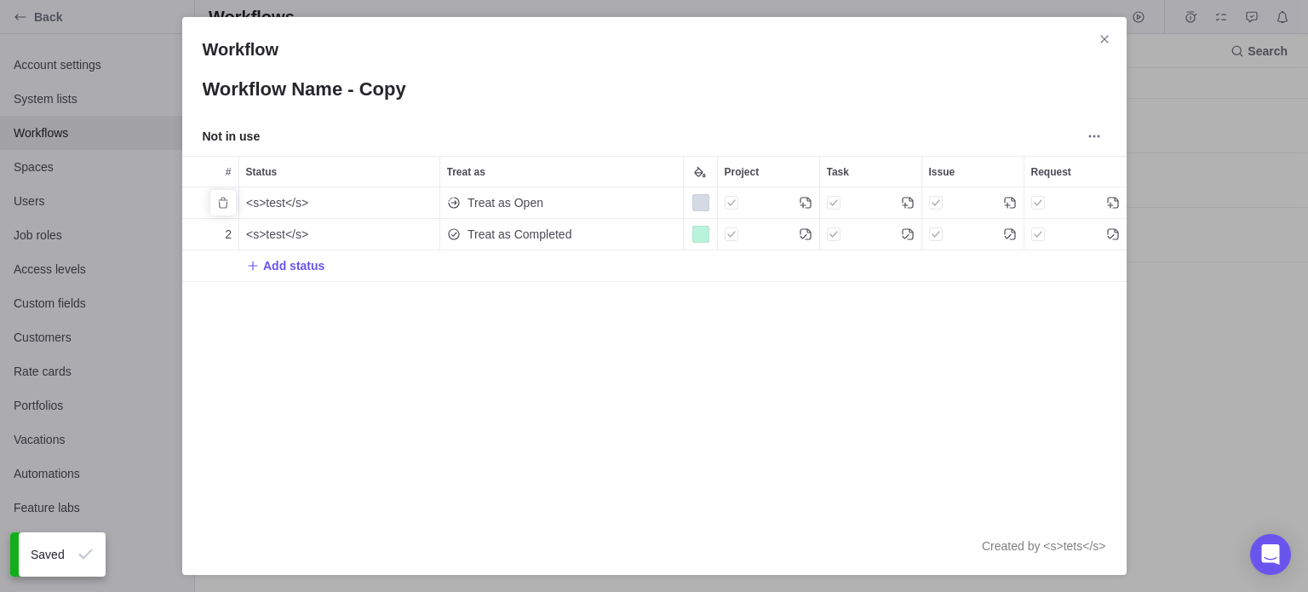
scroll to position [317, 932]
click at [552, 125] on div "Not in use" at bounding box center [654, 140] width 944 height 32
click at [410, 95] on input "Workflow Name - Copy" at bounding box center [654, 89] width 903 height 29
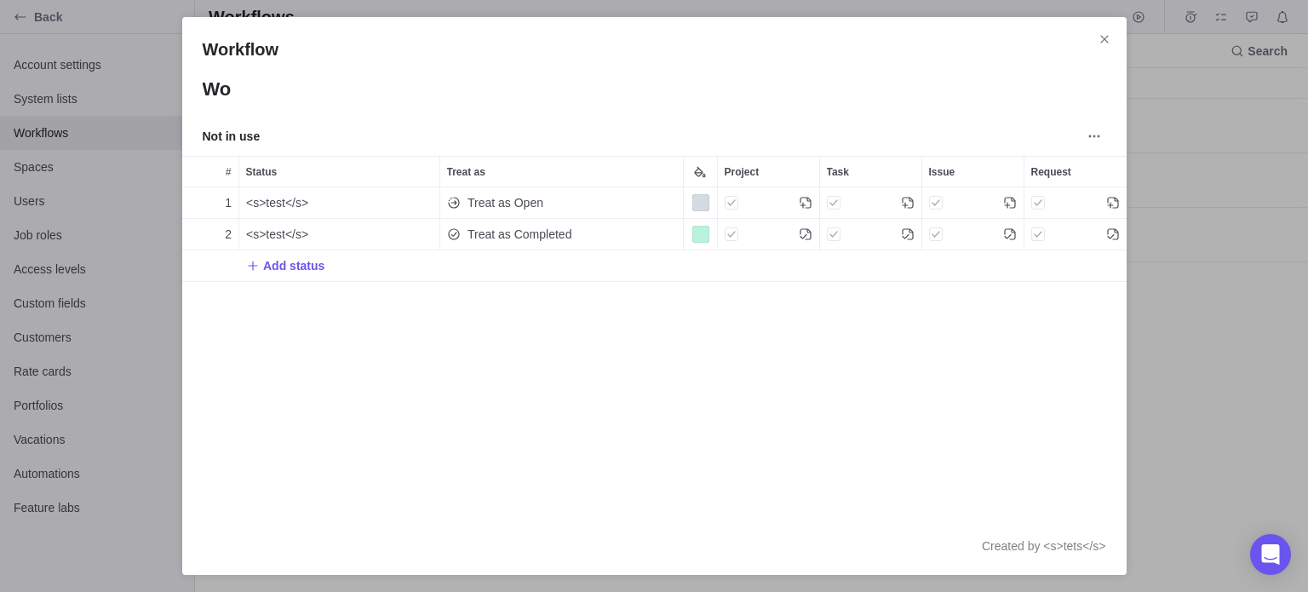
type input "W"
type input "<s>test</s>"
click at [965, 394] on div "1 <s>test</s> Treat as Open 2 <s>test</s> Treat as Completed Add status" at bounding box center [654, 352] width 944 height 330
click at [1229, 346] on div "Workflow <s>test</s> Not in use # Status Treat as Project Task Issue Request 1 …" at bounding box center [654, 296] width 1308 height 592
click at [1103, 31] on span "Close" at bounding box center [1104, 39] width 24 height 24
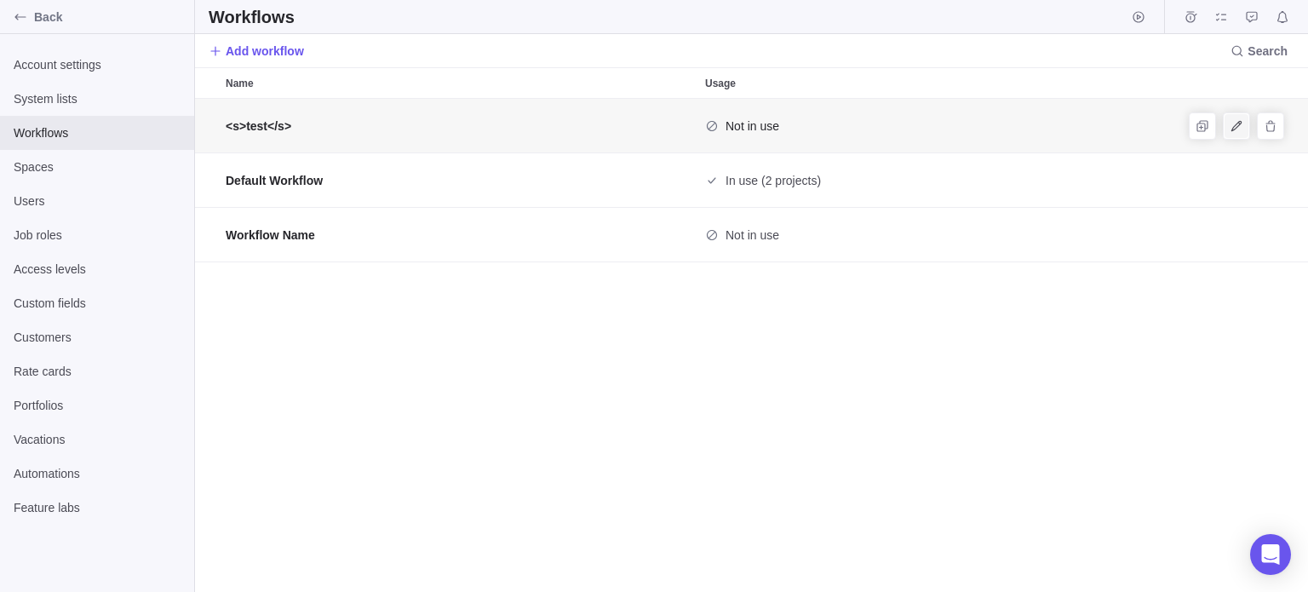
click at [1240, 132] on icon "Edit" at bounding box center [1237, 126] width 14 height 14
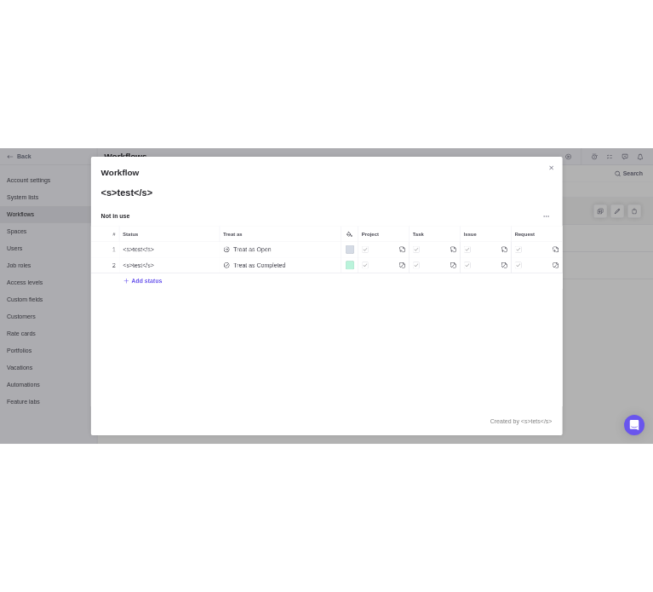
scroll to position [317, 932]
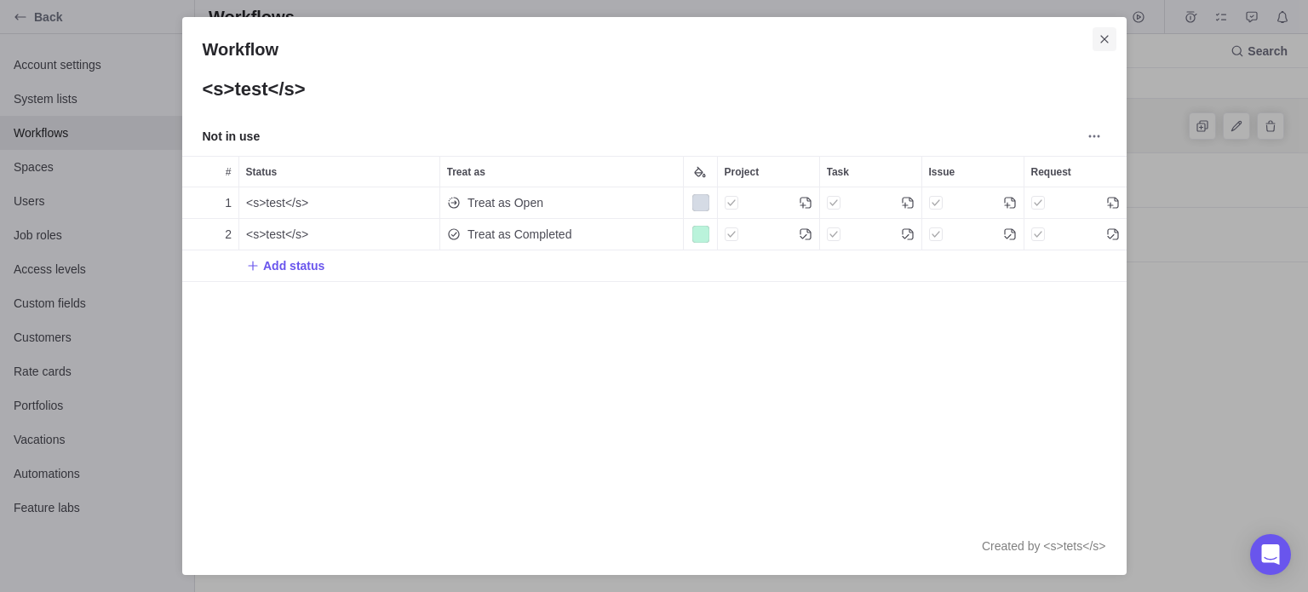
click at [1095, 45] on span "Close" at bounding box center [1104, 39] width 24 height 24
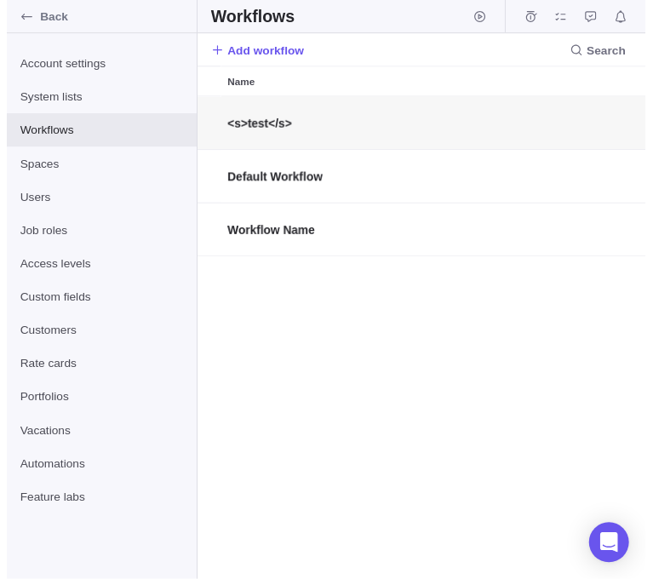
scroll to position [480, 445]
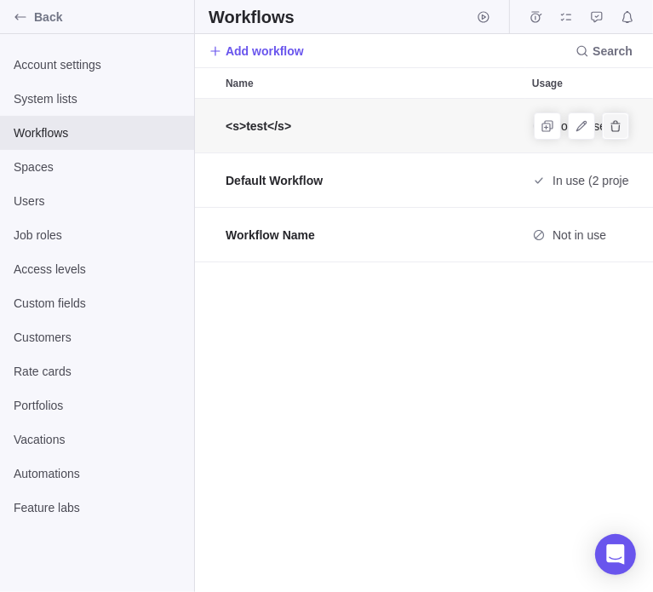
click at [607, 125] on span "Delete" at bounding box center [616, 126] width 24 height 24
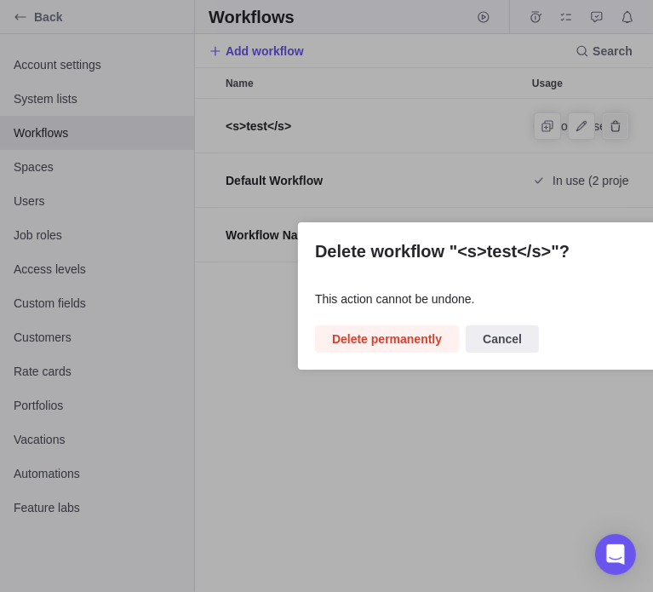
scroll to position [467, 445]
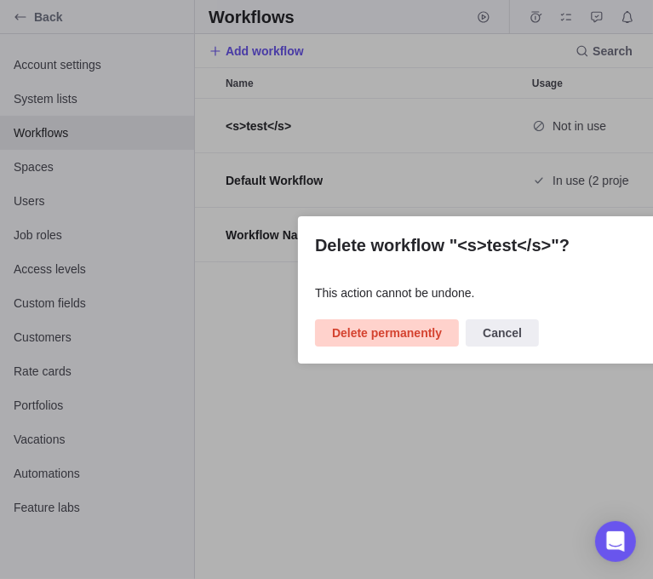
click at [423, 328] on span "Delete permanently" at bounding box center [387, 333] width 110 height 20
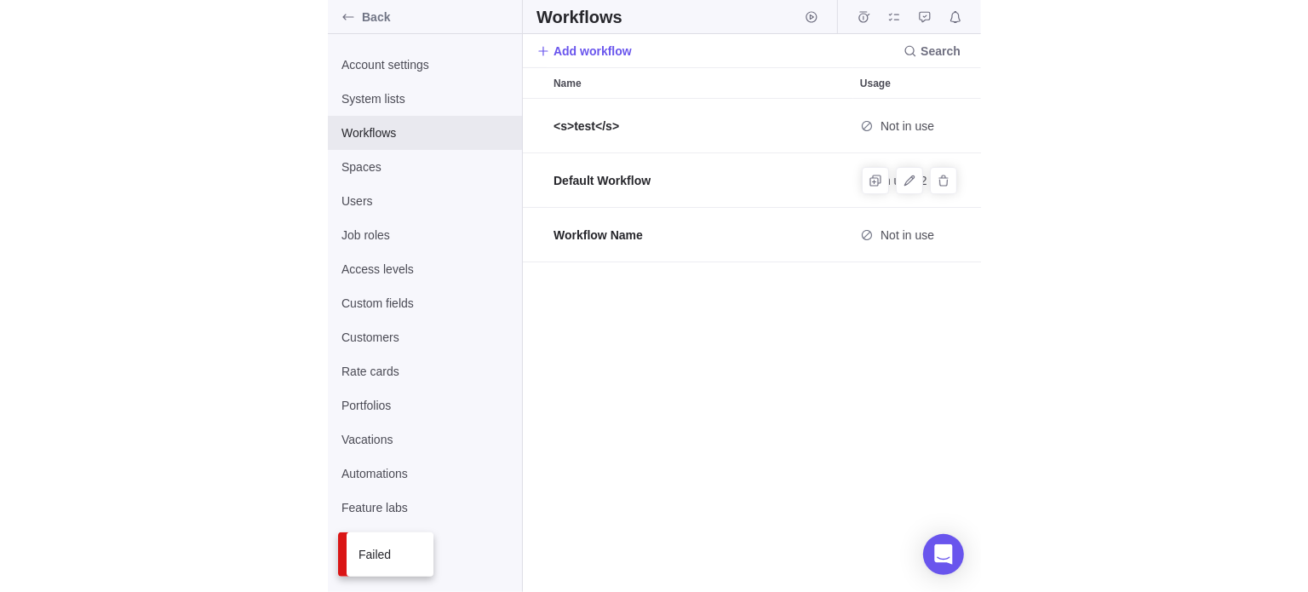
scroll to position [480, 1100]
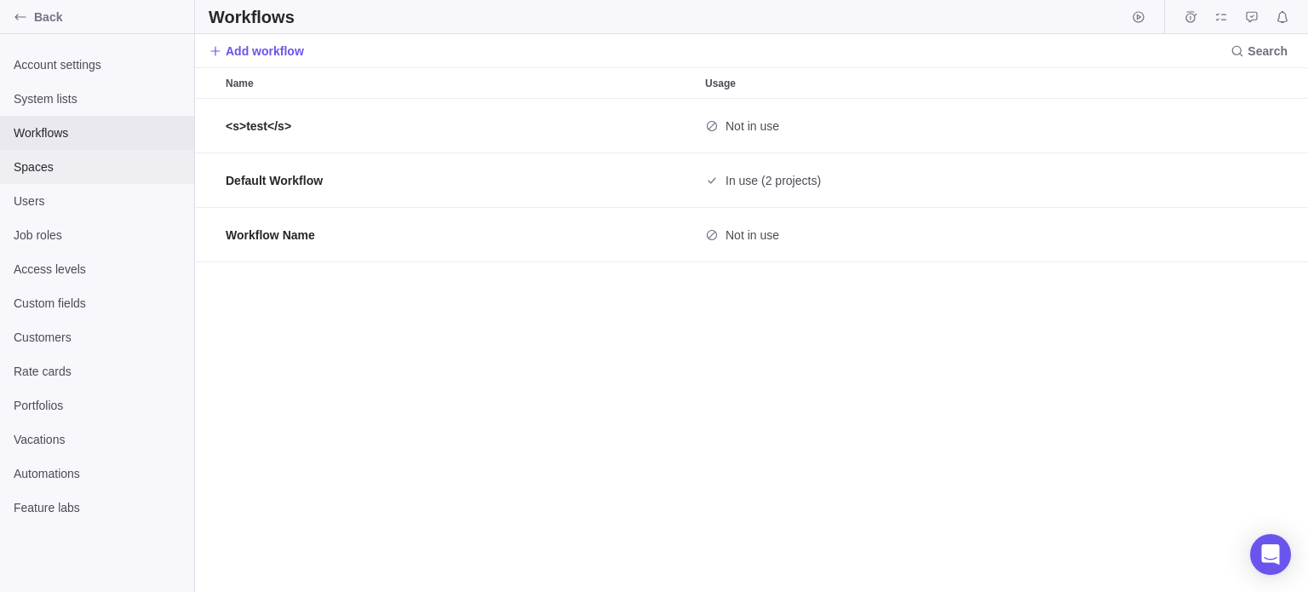
click at [59, 176] on div "Spaces" at bounding box center [97, 167] width 194 height 34
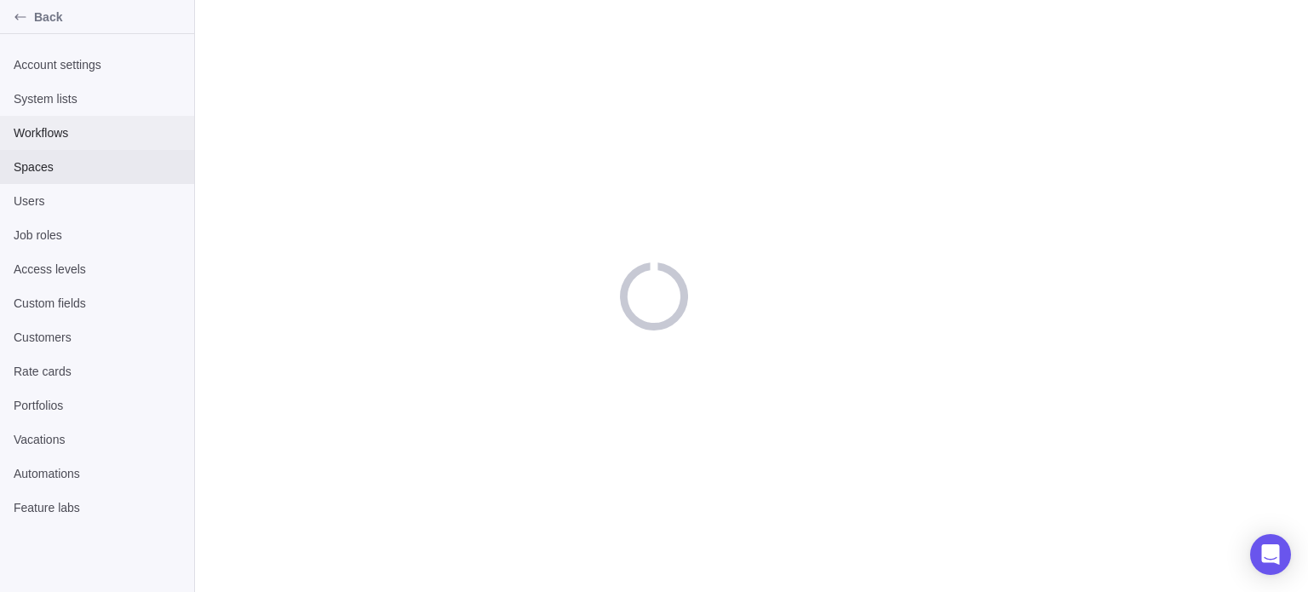
click at [54, 142] on div "Workflows" at bounding box center [97, 133] width 194 height 34
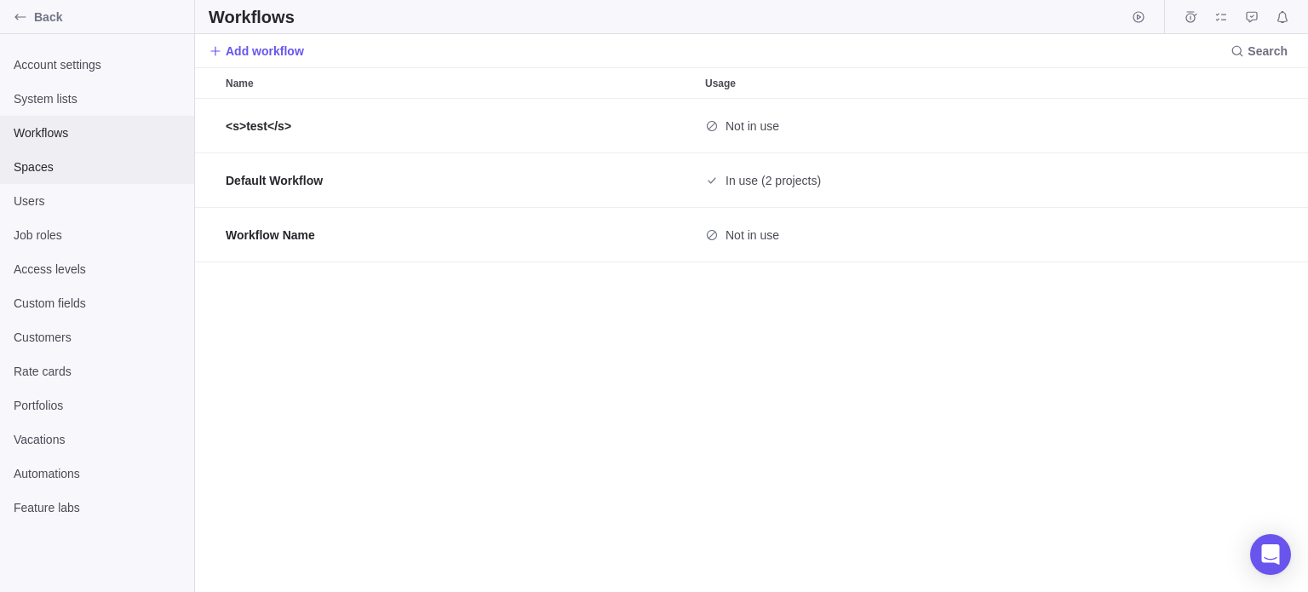
scroll to position [480, 1100]
click at [49, 166] on span "Spaces" at bounding box center [97, 166] width 167 height 17
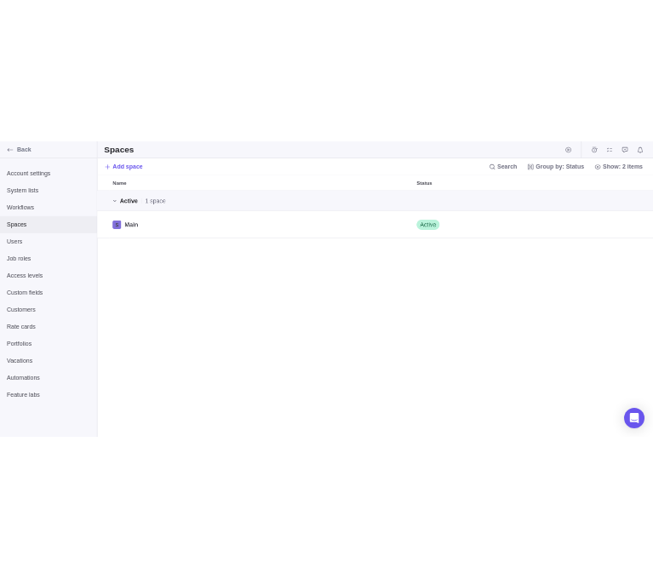
scroll to position [480, 1100]
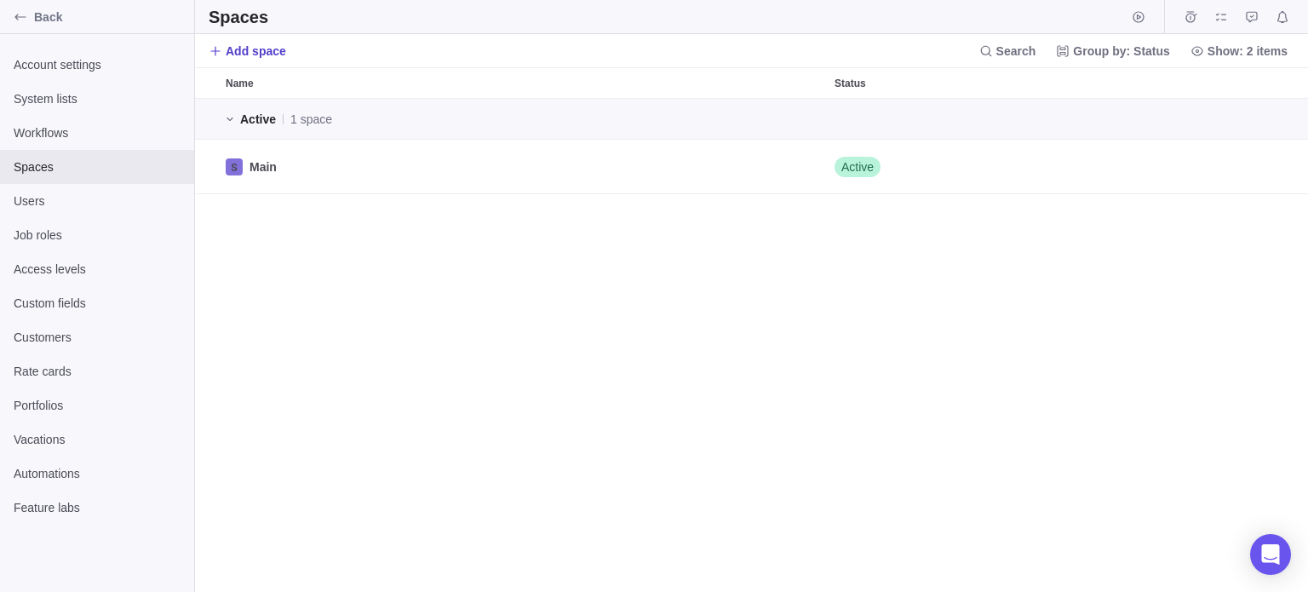
click at [246, 52] on span "Add space" at bounding box center [256, 51] width 60 height 17
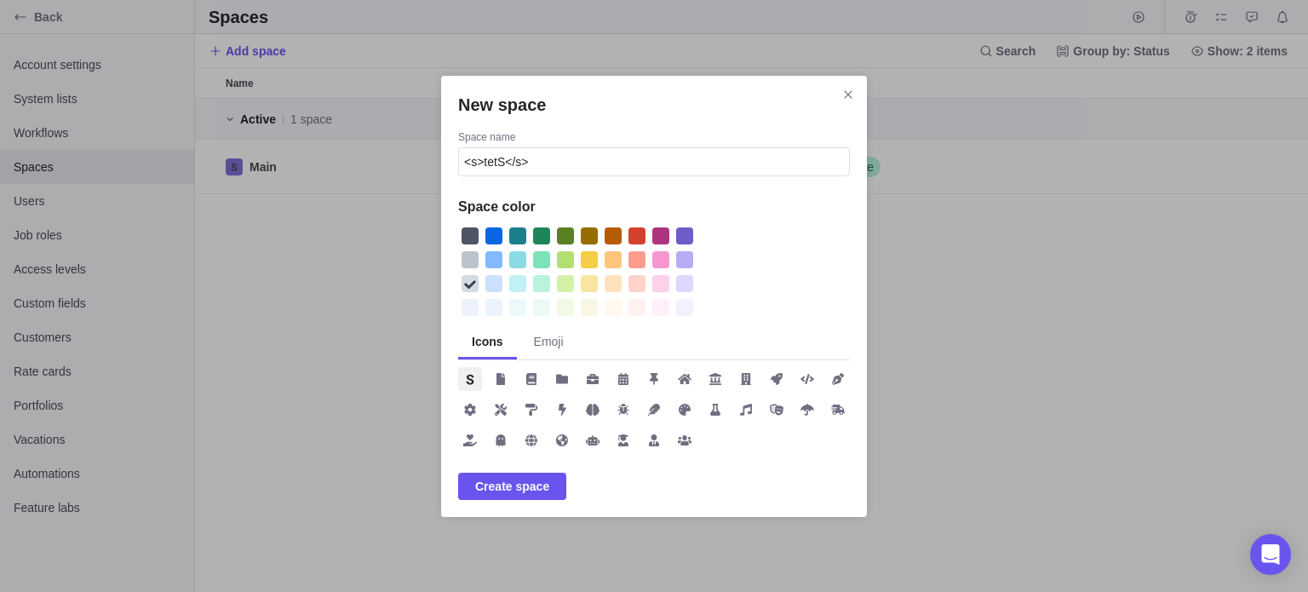
type input "<s>tetS</s>"
click at [515, 232] on div "New space" at bounding box center [517, 235] width 17 height 17
click at [533, 370] on span "New space" at bounding box center [531, 379] width 24 height 24
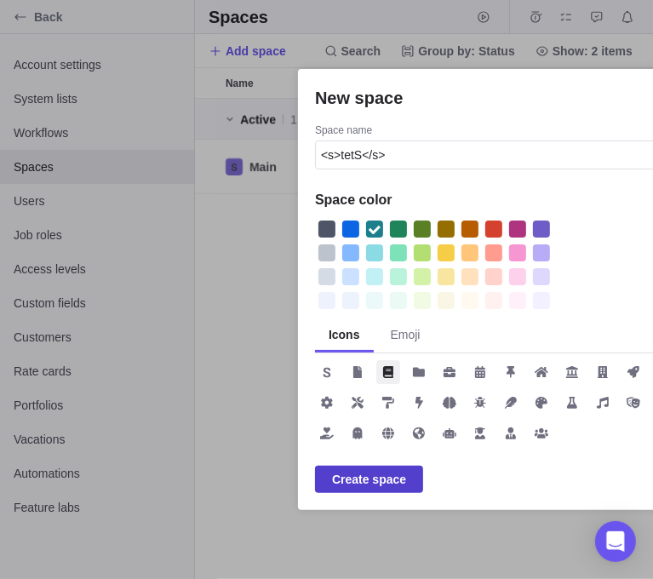
click at [392, 476] on span "Create space" at bounding box center [369, 479] width 74 height 20
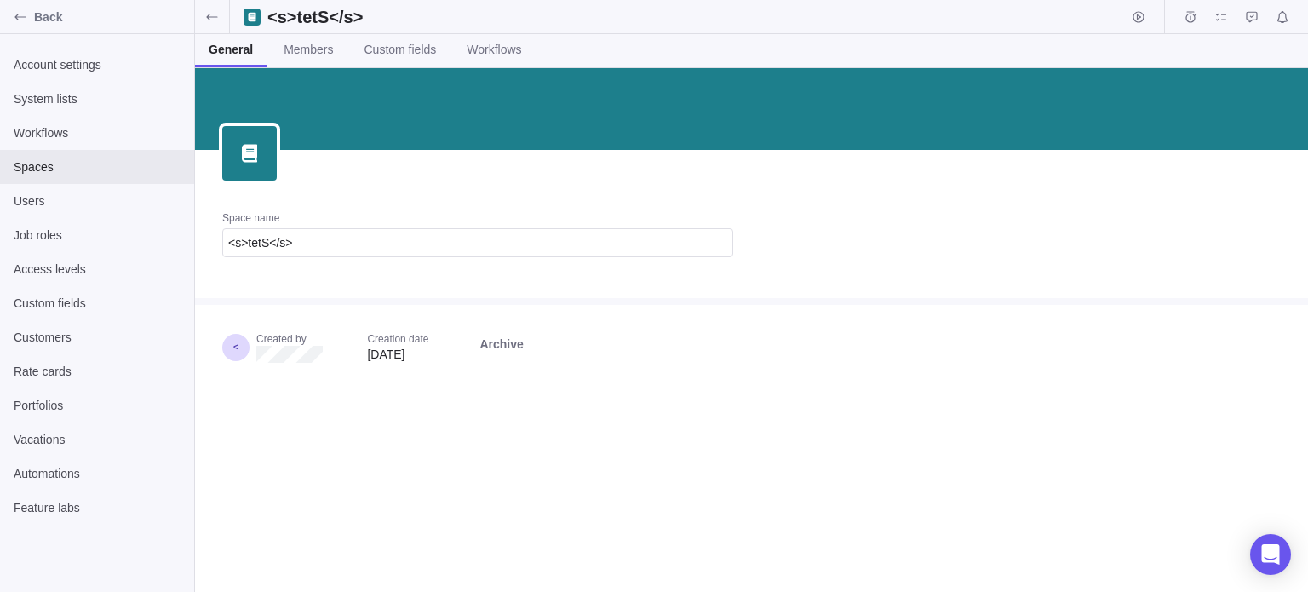
click at [319, 301] on div at bounding box center [751, 301] width 1113 height 7
click at [255, 146] on icon "Edit" at bounding box center [250, 153] width 14 height 14
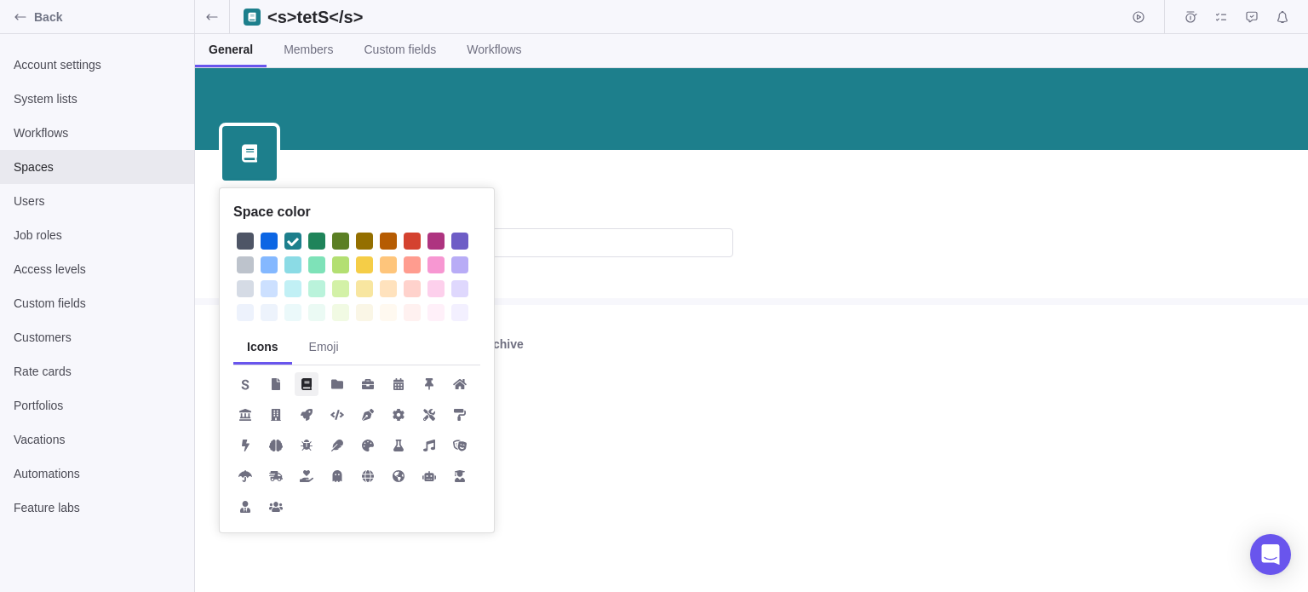
click at [346, 133] on div "Space color Icons Emoji Space name <s>tetS</s> Created by Creation date Aug 15,…" at bounding box center [751, 330] width 1113 height 524
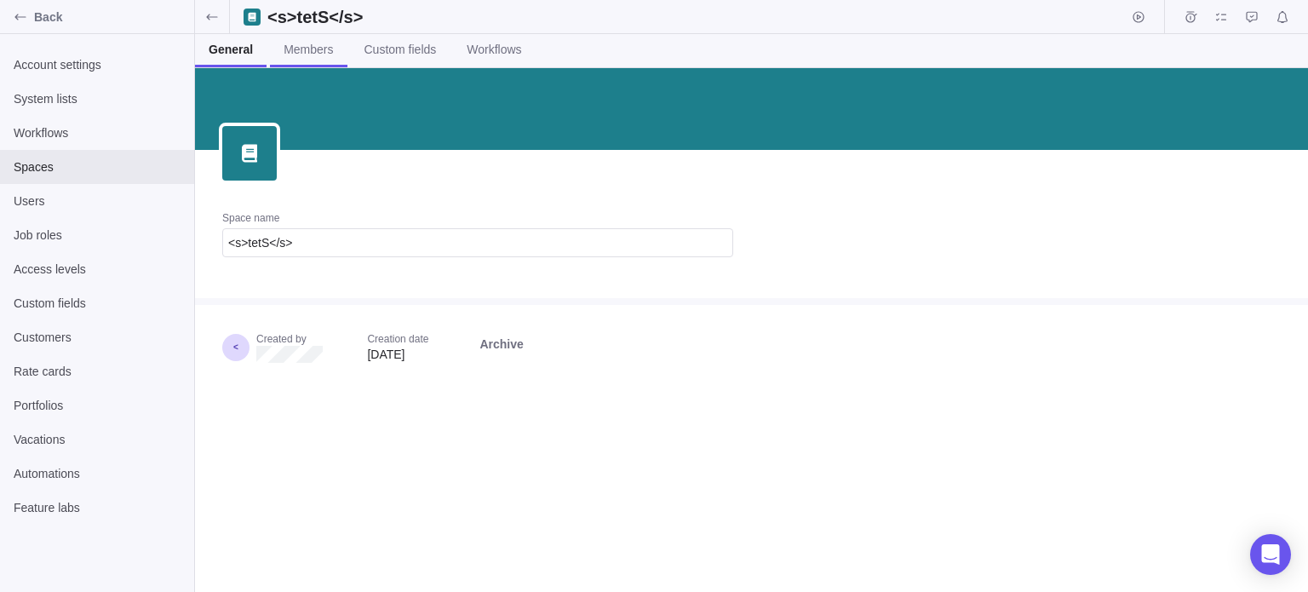
click at [313, 57] on span "Members" at bounding box center [308, 49] width 49 height 17
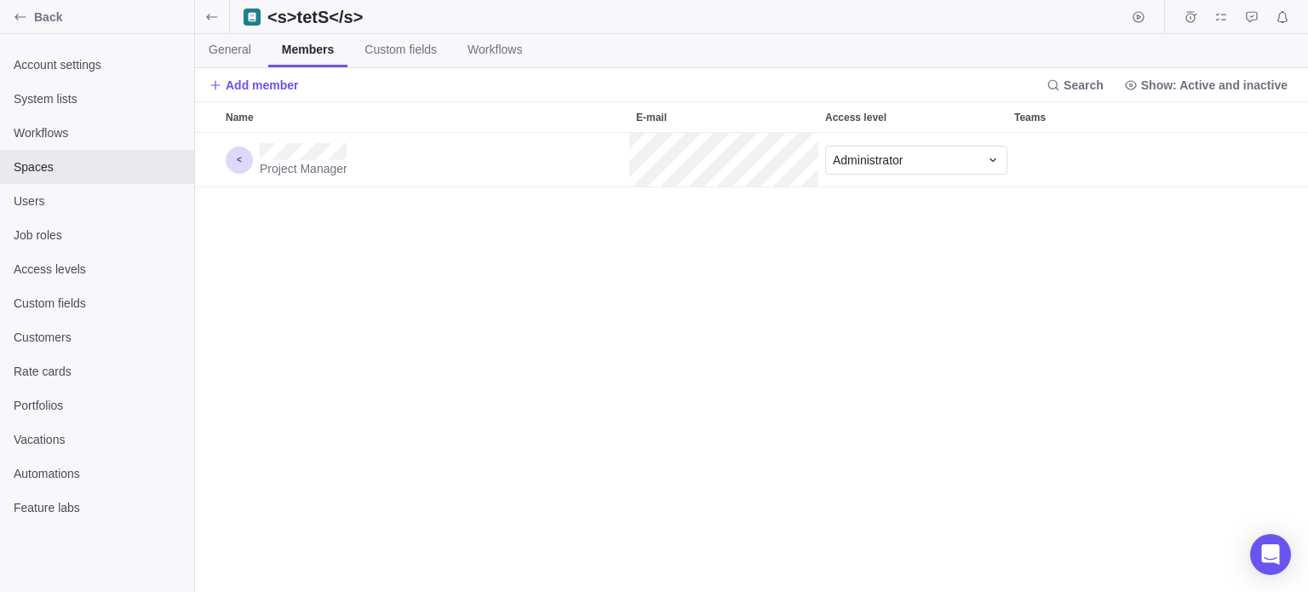
scroll to position [446, 1100]
click at [262, 87] on span "Add member" at bounding box center [262, 85] width 73 height 17
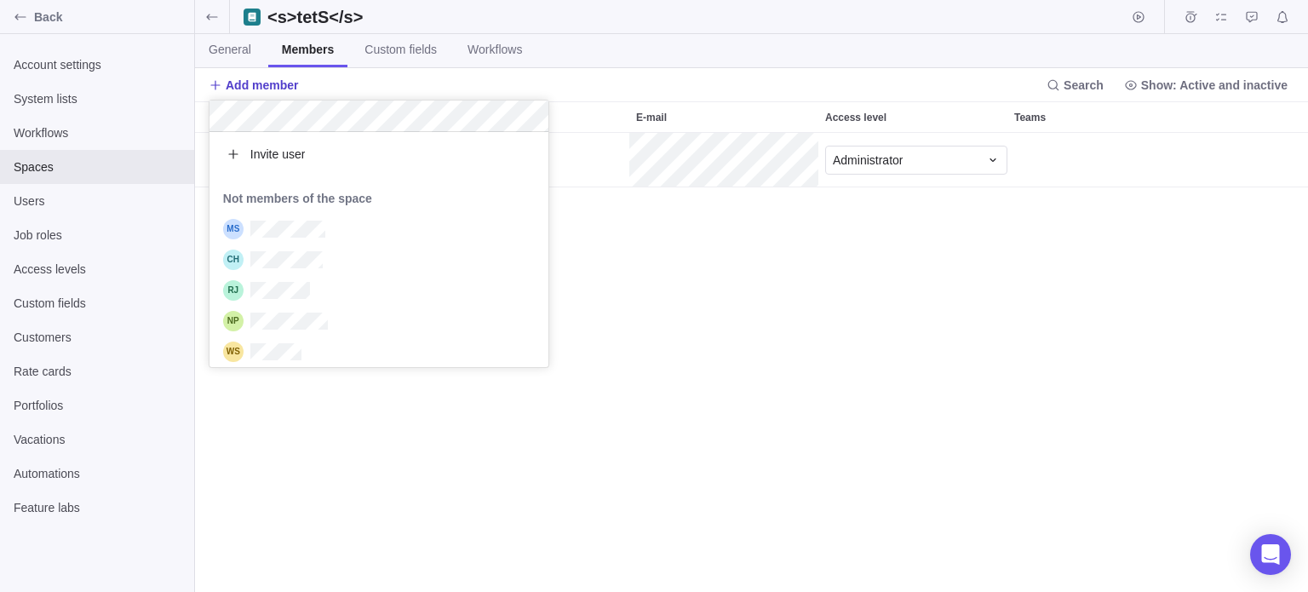
scroll to position [221, 326]
click at [272, 149] on span "Invite user" at bounding box center [277, 154] width 55 height 17
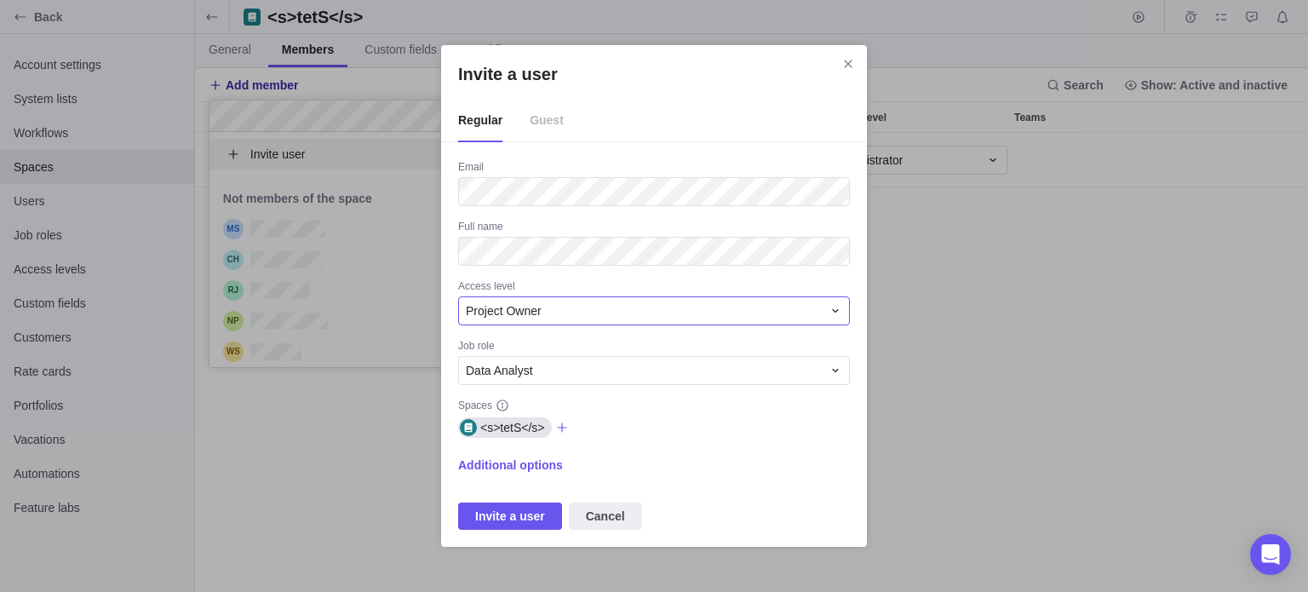
click at [502, 307] on span "Project Owner" at bounding box center [504, 310] width 76 height 17
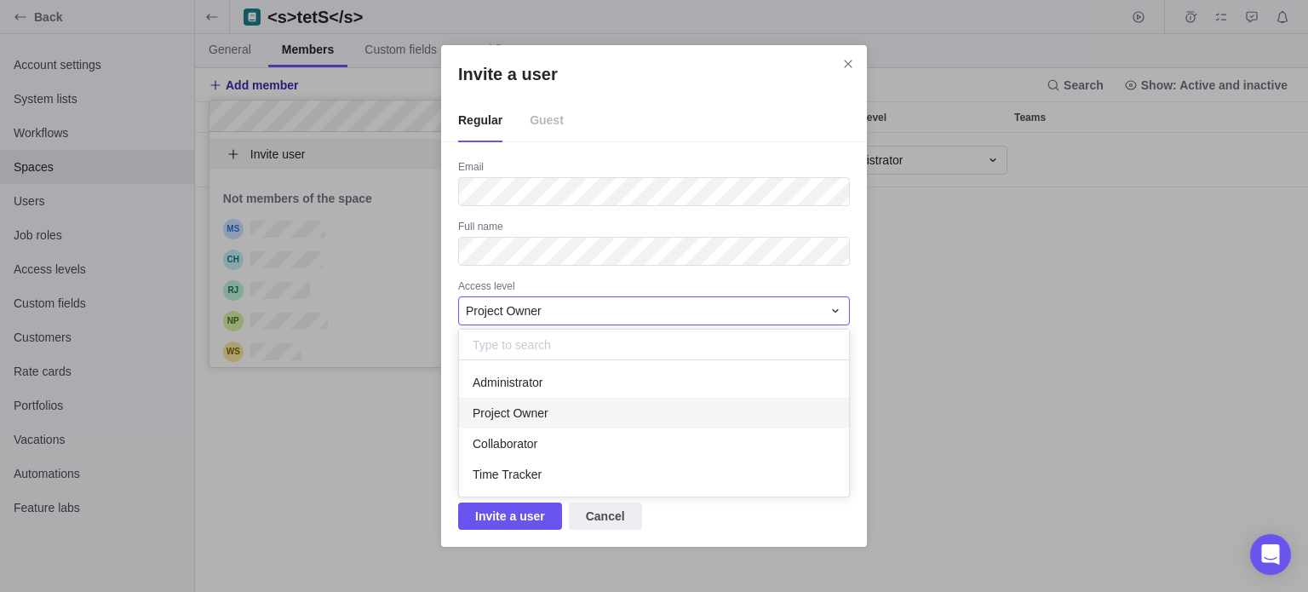
scroll to position [123, 377]
click at [500, 450] on span "Collaborator" at bounding box center [505, 443] width 65 height 17
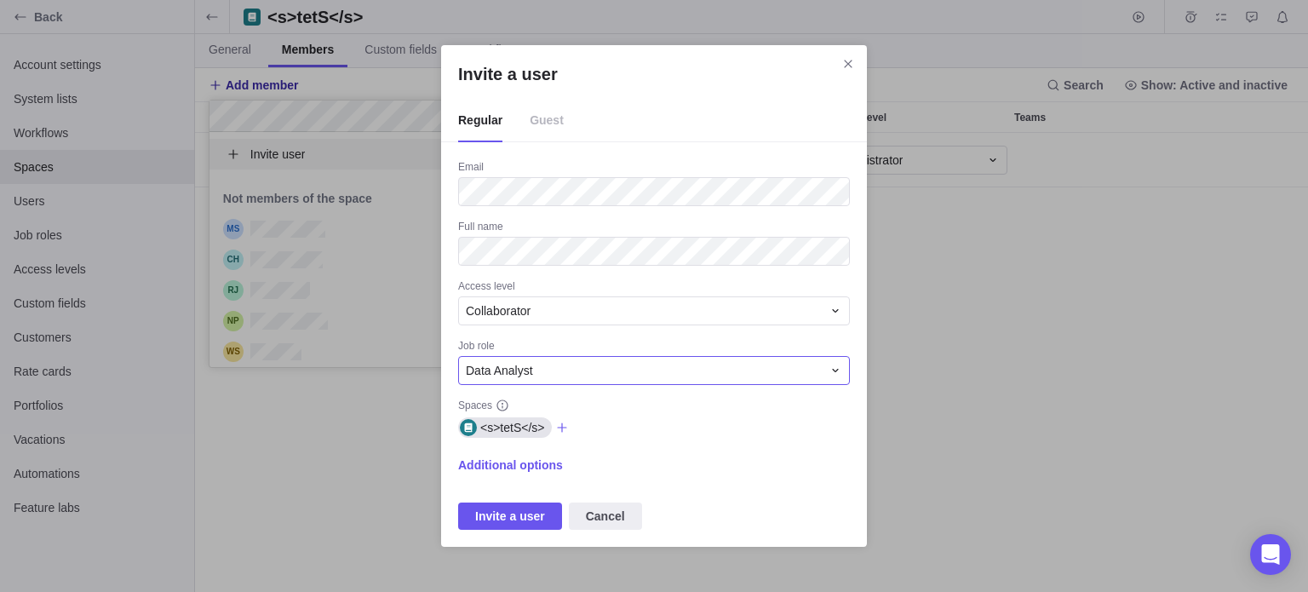
click at [520, 370] on span "Data Analyst" at bounding box center [499, 370] width 67 height 17
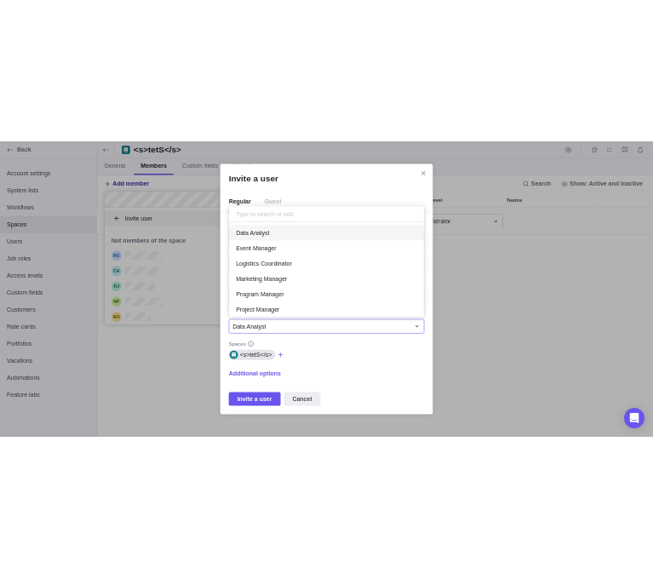
scroll to position [177, 377]
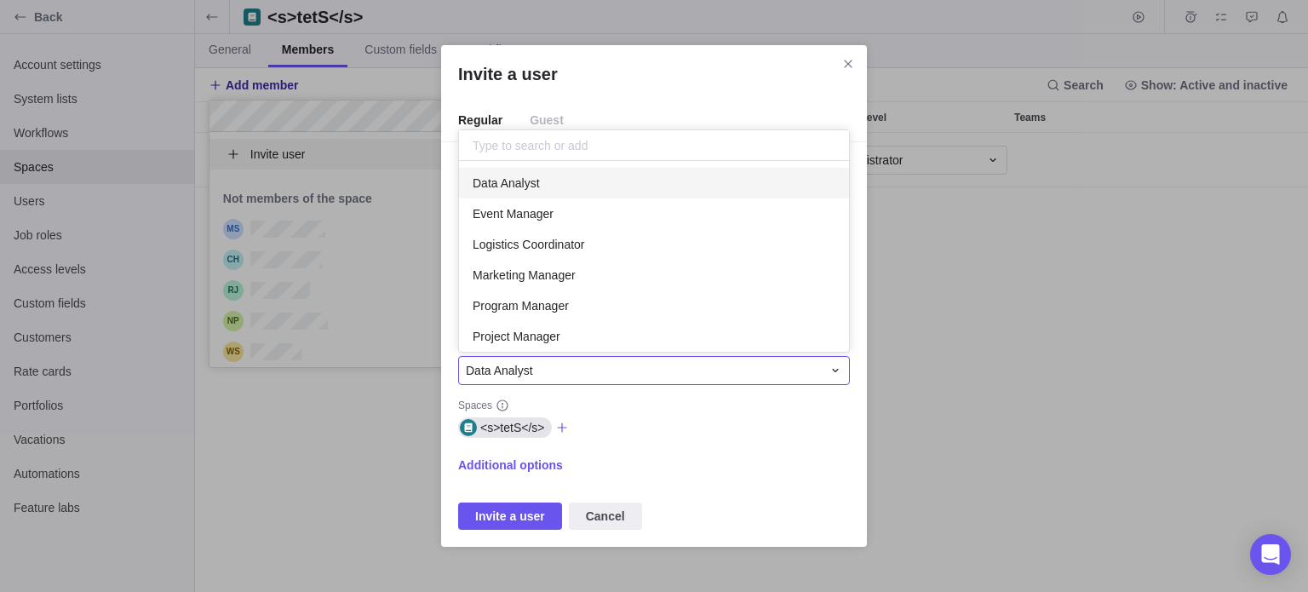
click at [528, 467] on div "Invite a user Regular Guest Email Full name Access level Collaborator Job role …" at bounding box center [654, 296] width 1308 height 592
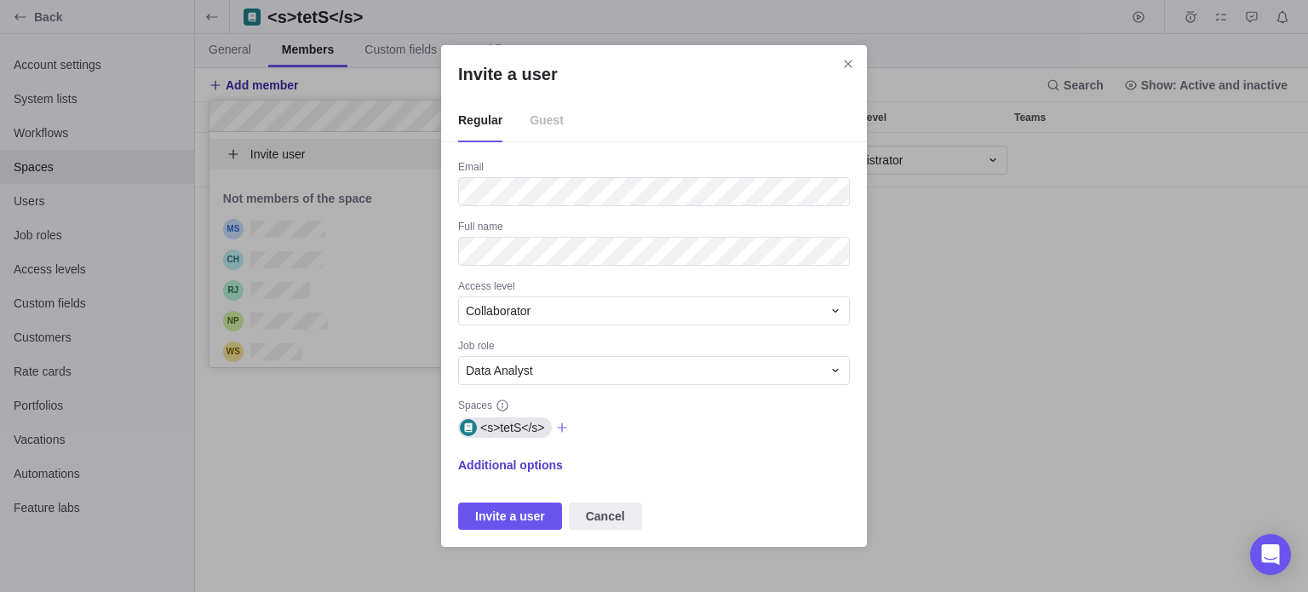
click at [521, 466] on span "Additional options" at bounding box center [510, 464] width 105 height 17
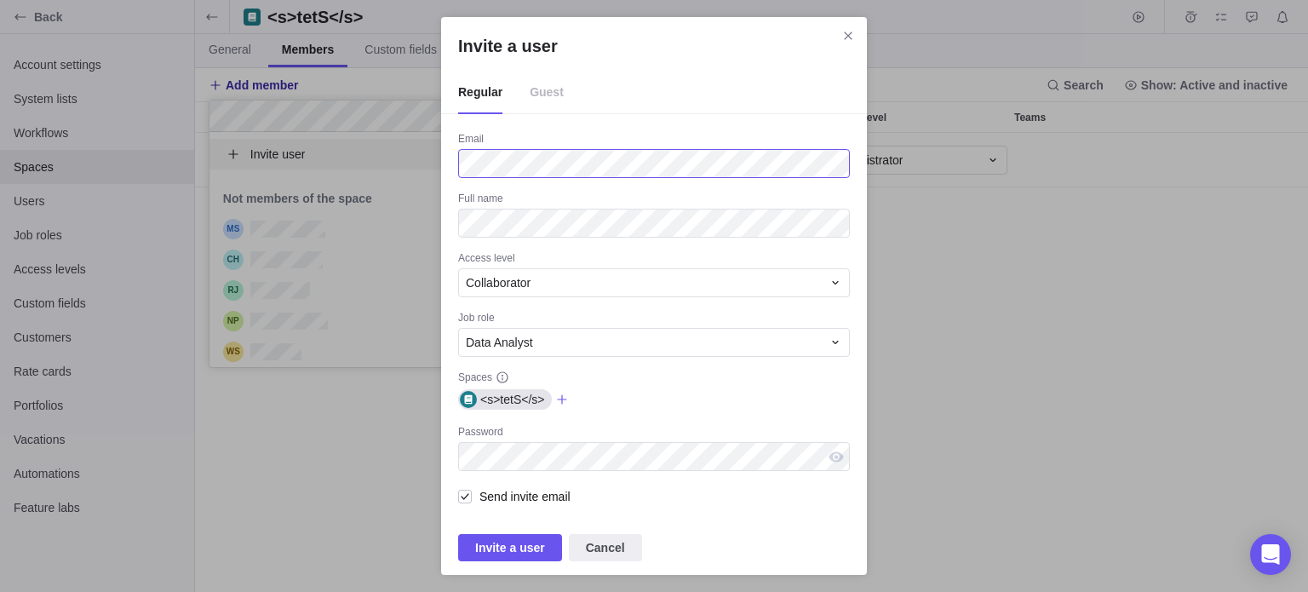
click at [414, 169] on div "Invite a user Regular Guest Email Full name Access level Collaborator Job role …" at bounding box center [654, 296] width 1308 height 592
click at [834, 457] on div "Invite a user" at bounding box center [836, 456] width 27 height 29
click at [841, 458] on div "Invite a user" at bounding box center [836, 456] width 27 height 29
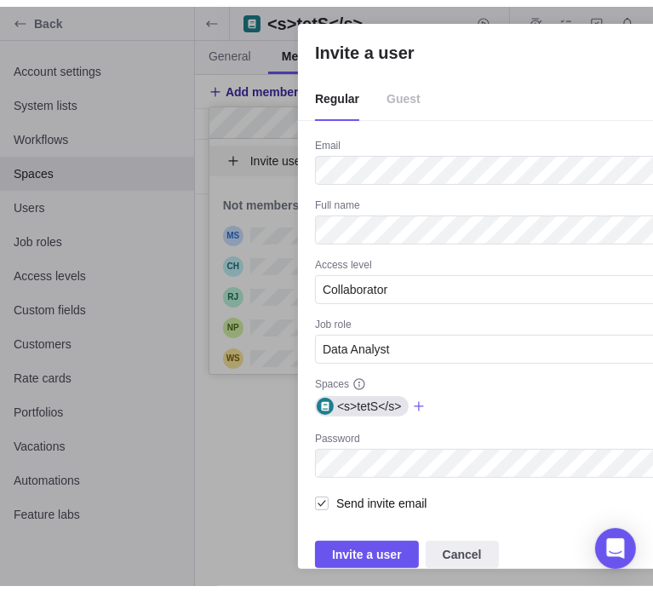
scroll to position [13, 14]
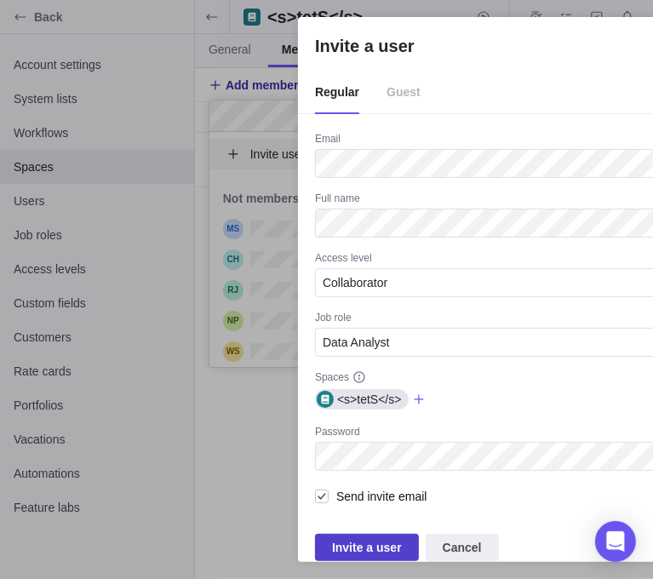
click at [356, 548] on span "Invite a user" at bounding box center [367, 547] width 70 height 20
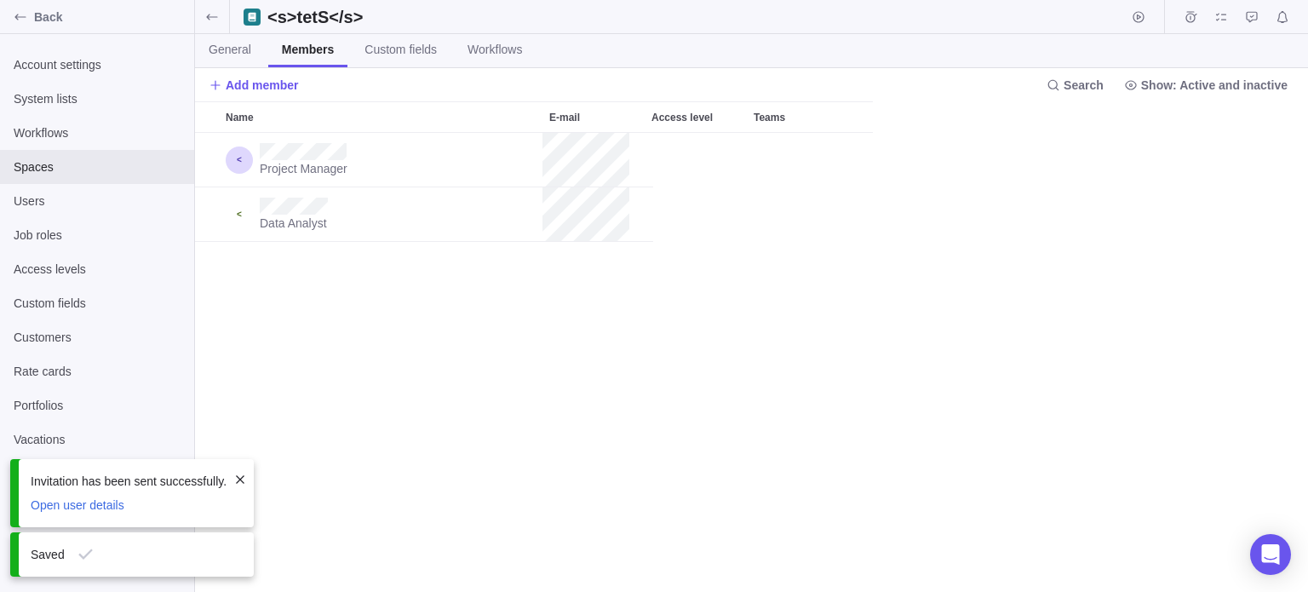
scroll to position [446, 1100]
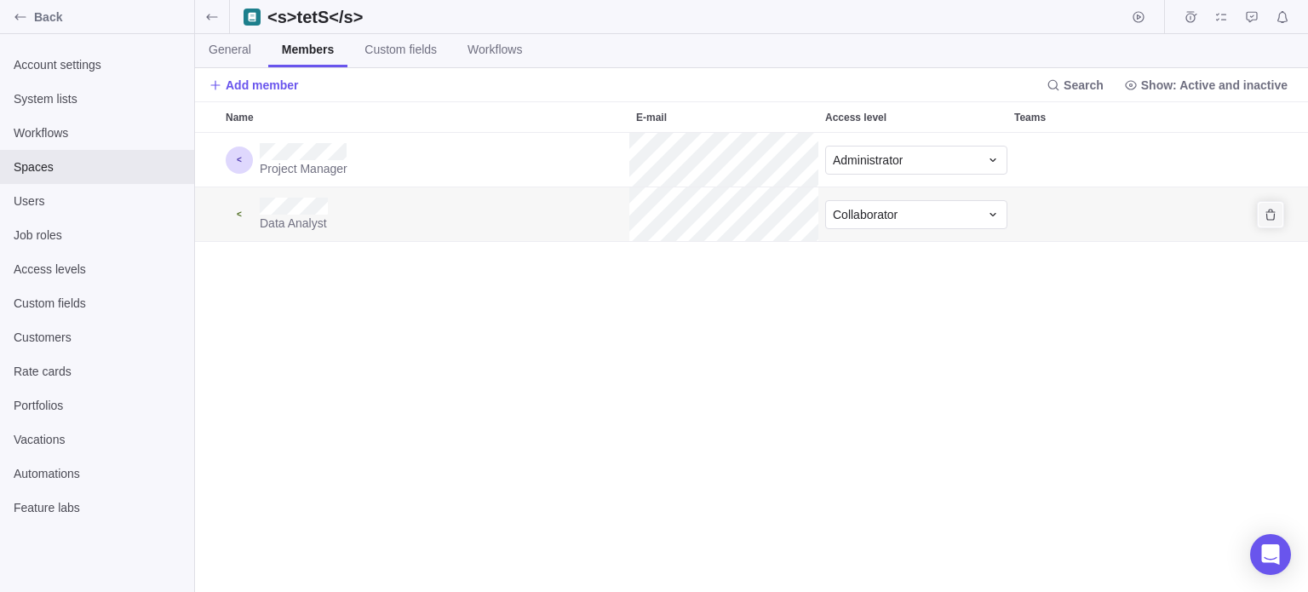
click at [1264, 210] on icon "Remove" at bounding box center [1271, 215] width 14 height 14
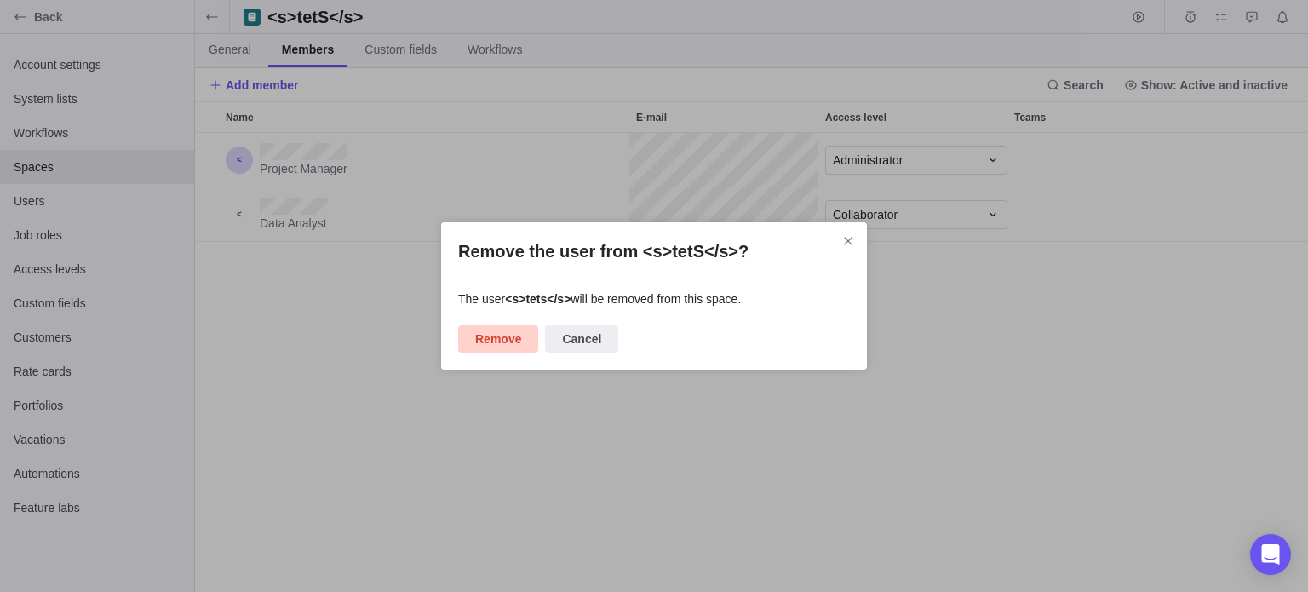
click at [506, 343] on span "Remove" at bounding box center [498, 339] width 46 height 20
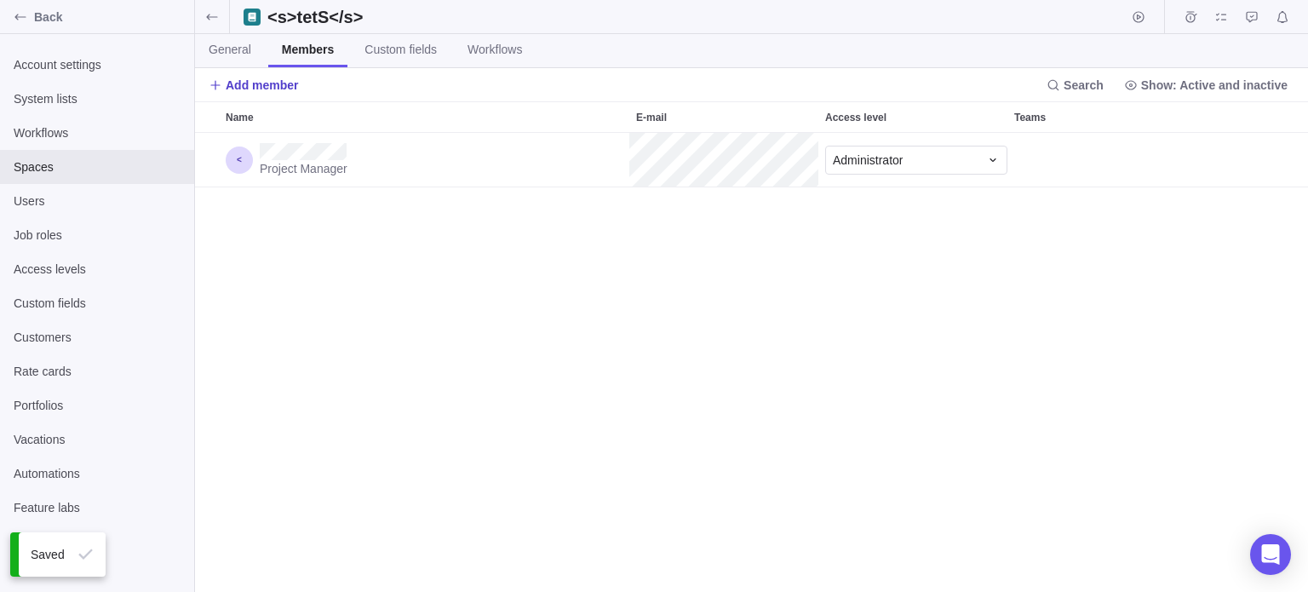
click at [285, 87] on span "Add member" at bounding box center [262, 85] width 73 height 17
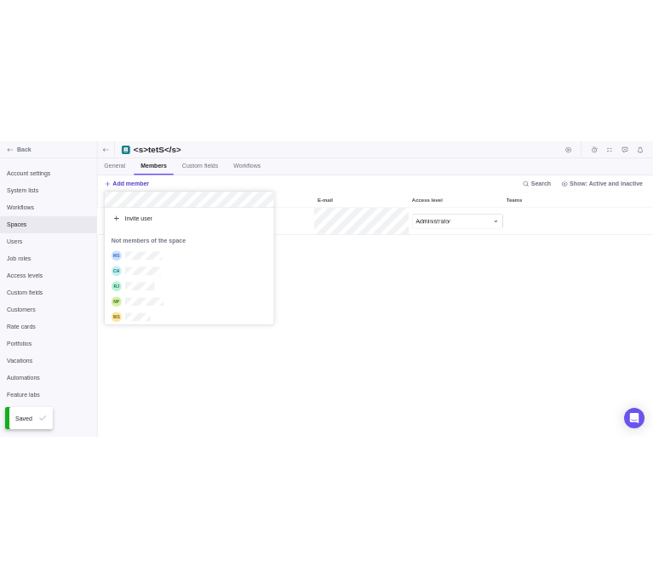
scroll to position [221, 326]
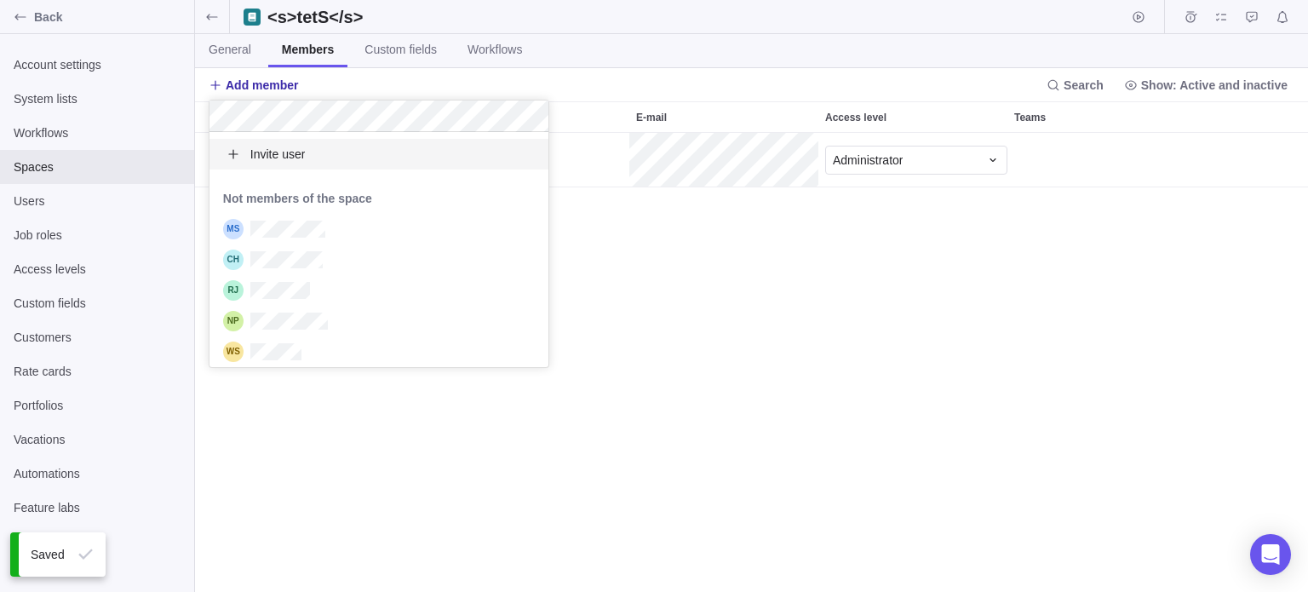
click at [267, 160] on span "Invite user" at bounding box center [277, 154] width 55 height 17
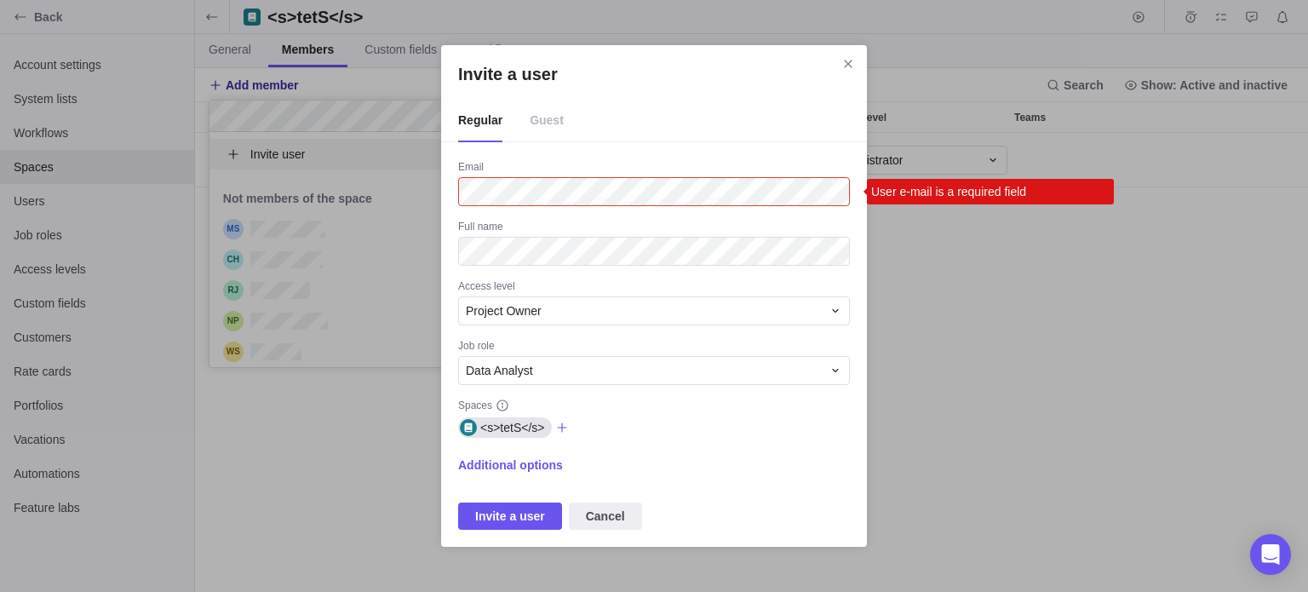
click at [544, 119] on span "Guest" at bounding box center [547, 121] width 34 height 43
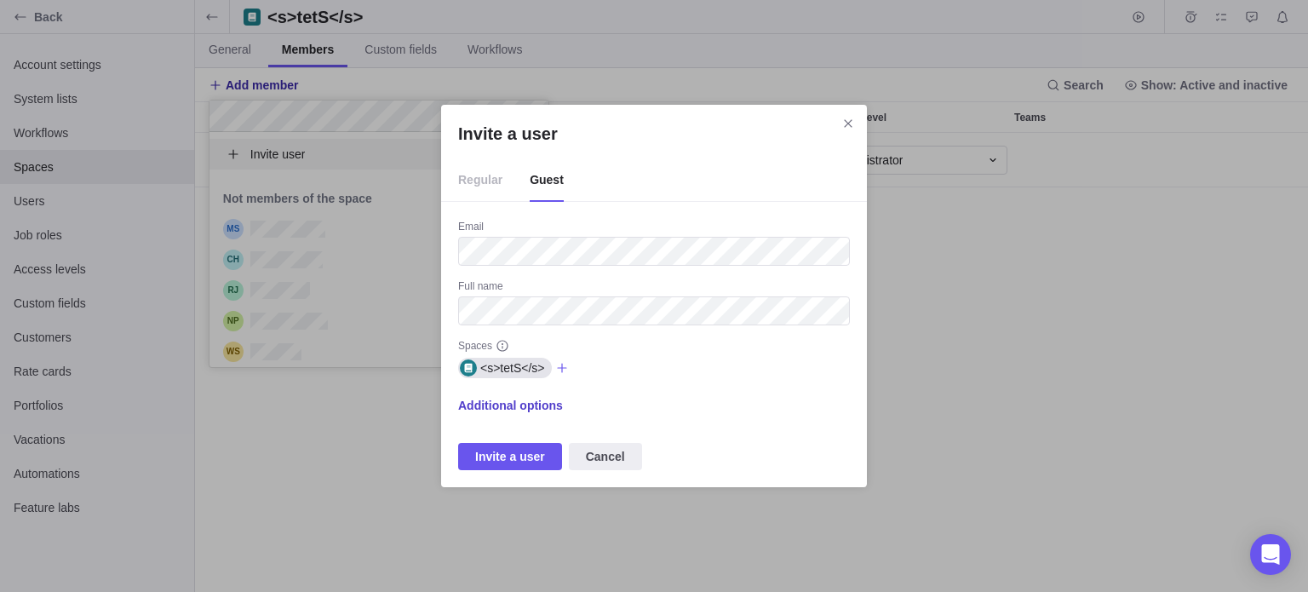
click at [523, 407] on span "Additional options" at bounding box center [510, 405] width 105 height 17
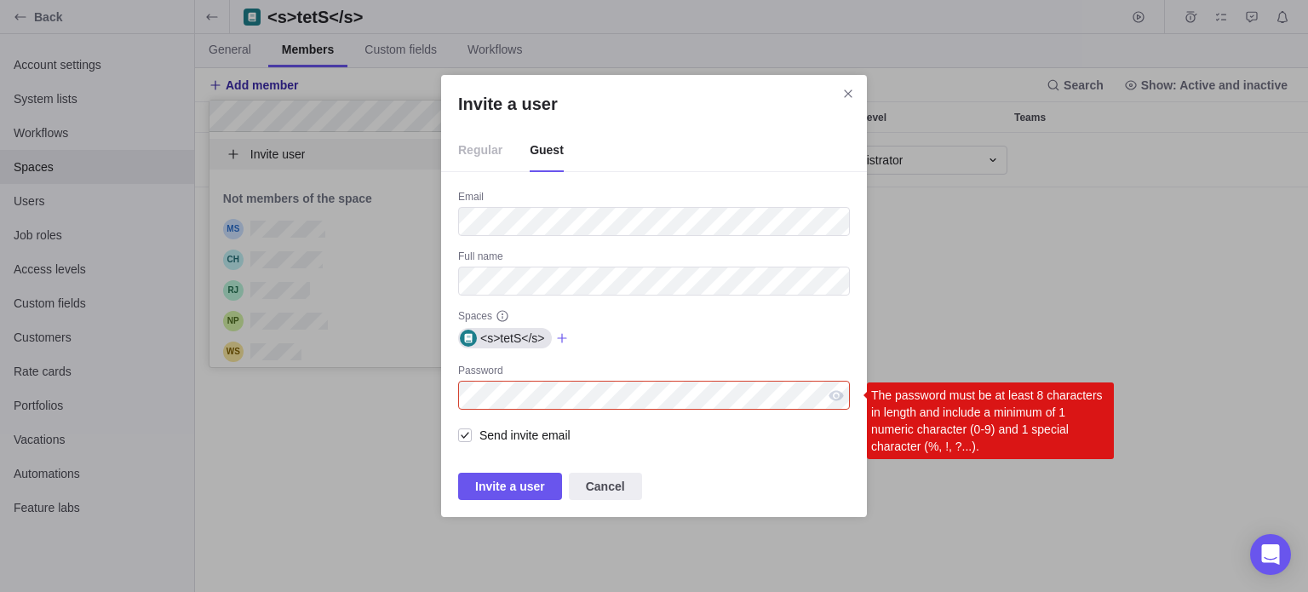
click at [453, 391] on div "Invite a user Regular Guest Email Full name Spaces <s>tetS</s> Password The pas…" at bounding box center [654, 296] width 426 height 442
click at [835, 393] on div "Invite a user" at bounding box center [836, 395] width 27 height 29
click at [515, 482] on span "Invite a user" at bounding box center [510, 486] width 70 height 20
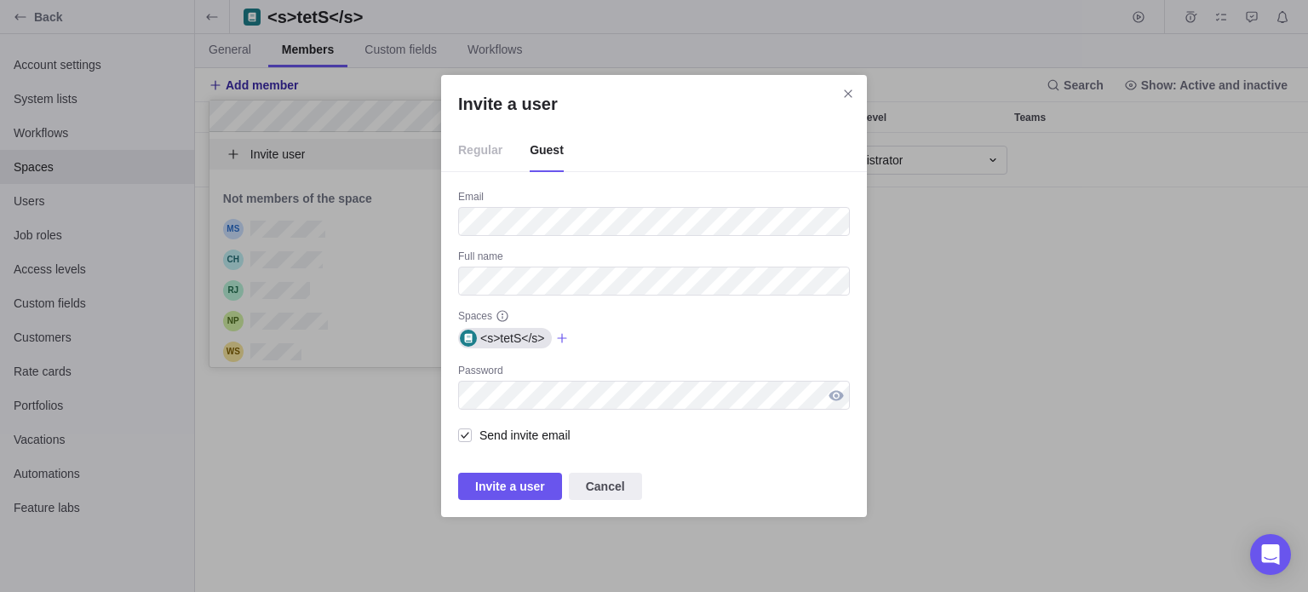
click at [827, 398] on div "Invite a user" at bounding box center [836, 395] width 27 height 29
click at [830, 401] on div "Invite a user" at bounding box center [836, 395] width 27 height 29
click at [521, 480] on span "Invite a user" at bounding box center [510, 486] width 70 height 20
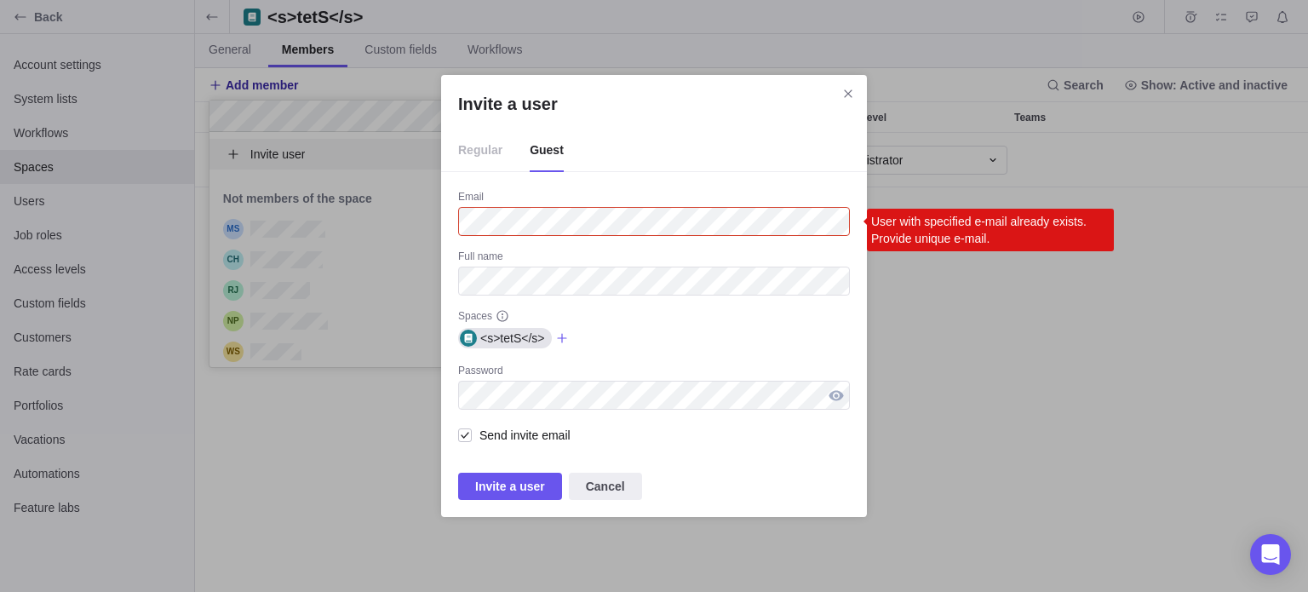
click at [832, 394] on div "Invite a user" at bounding box center [836, 395] width 27 height 29
click at [385, 409] on div "Invite a user Regular Guest Email User with specified e-mail already exists. Pr…" at bounding box center [654, 296] width 1308 height 592
click at [530, 488] on span "Invite a user" at bounding box center [510, 486] width 70 height 20
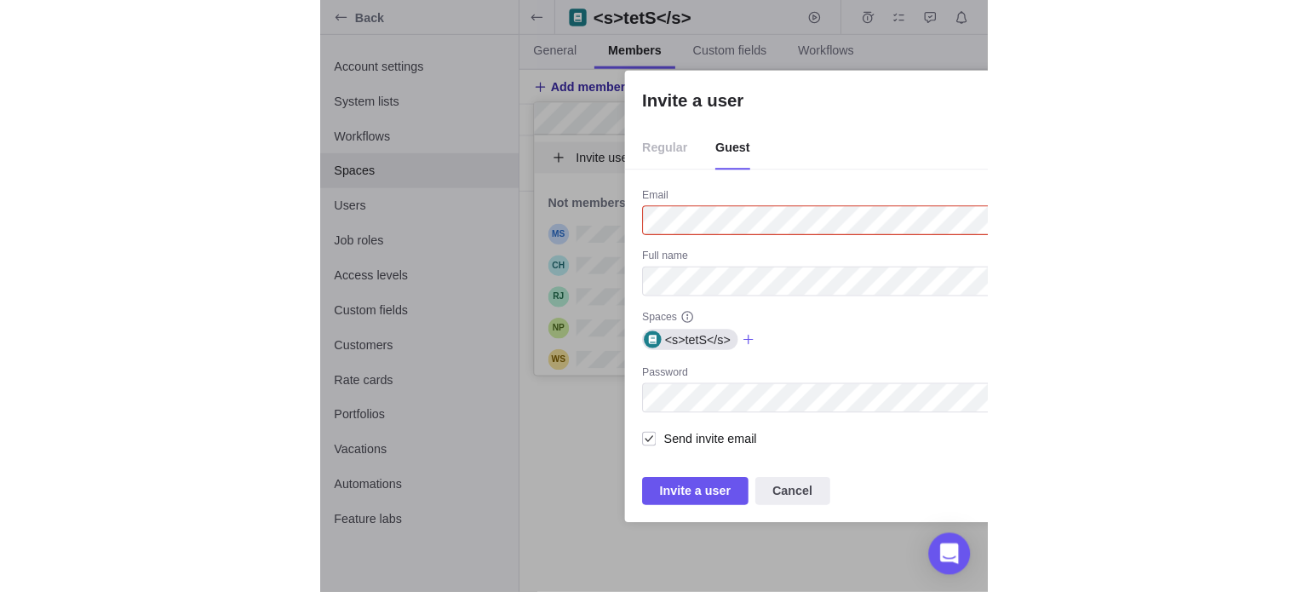
scroll to position [13, 14]
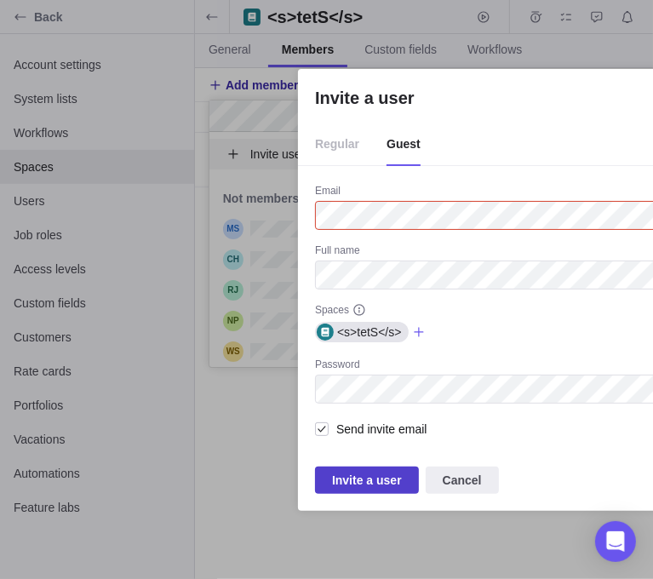
click at [343, 485] on span "Invite a user" at bounding box center [367, 480] width 70 height 20
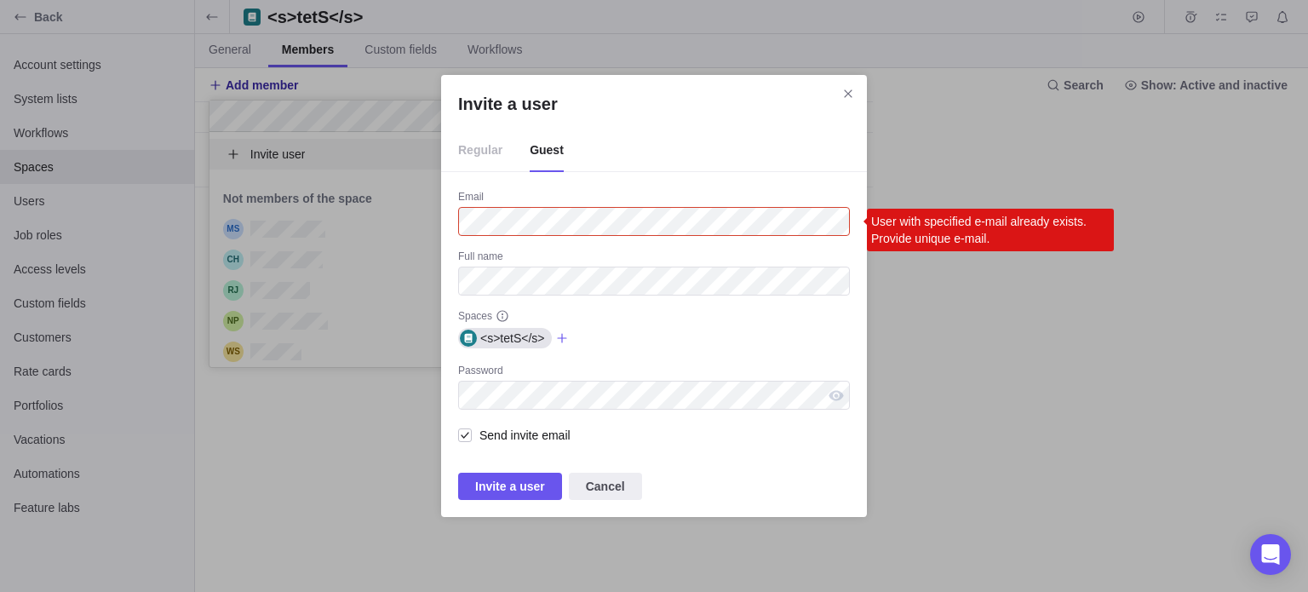
scroll to position [446, 1100]
click at [843, 96] on icon "Close" at bounding box center [848, 94] width 14 height 14
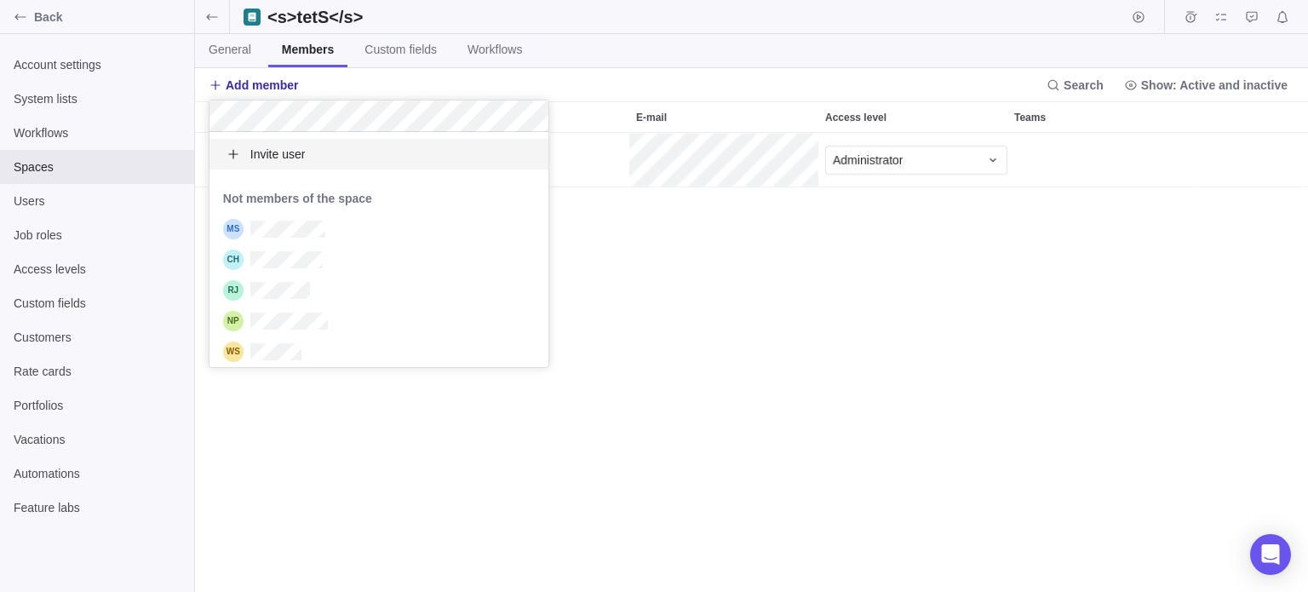
click at [653, 273] on body "Back Account settings System lists Workflows Spaces Users Job roles Access leve…" at bounding box center [654, 296] width 1308 height 592
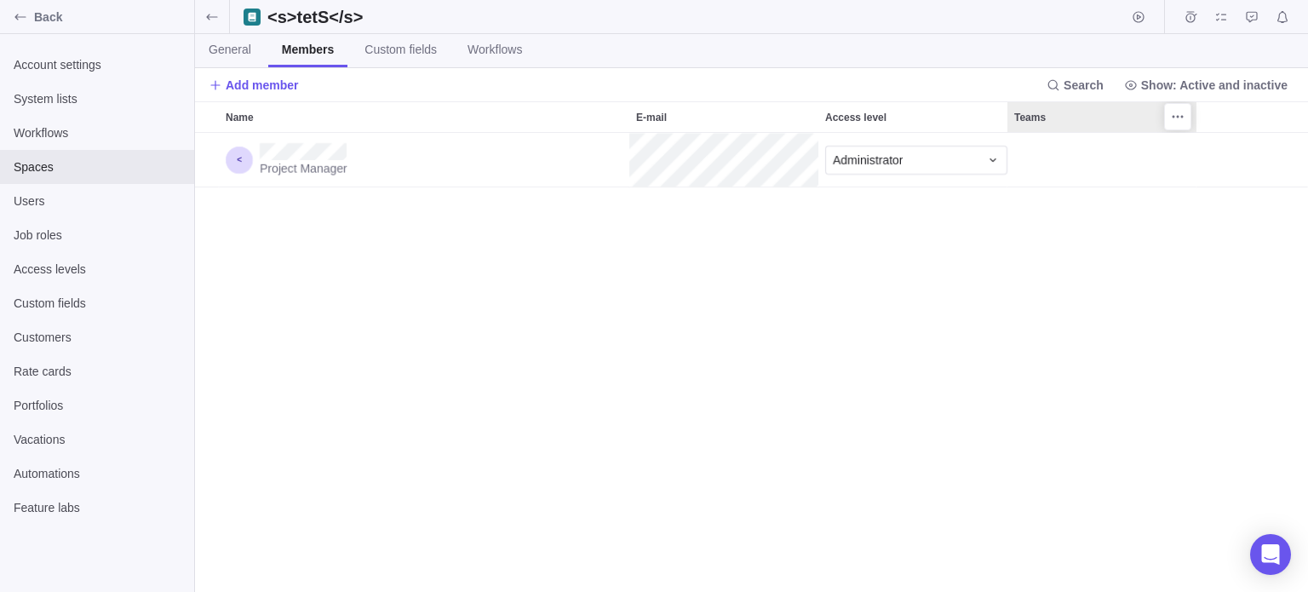
click at [1166, 118] on span "More actions" at bounding box center [1178, 117] width 24 height 24
click at [1190, 144] on div "Freeze column" at bounding box center [1230, 152] width 127 height 27
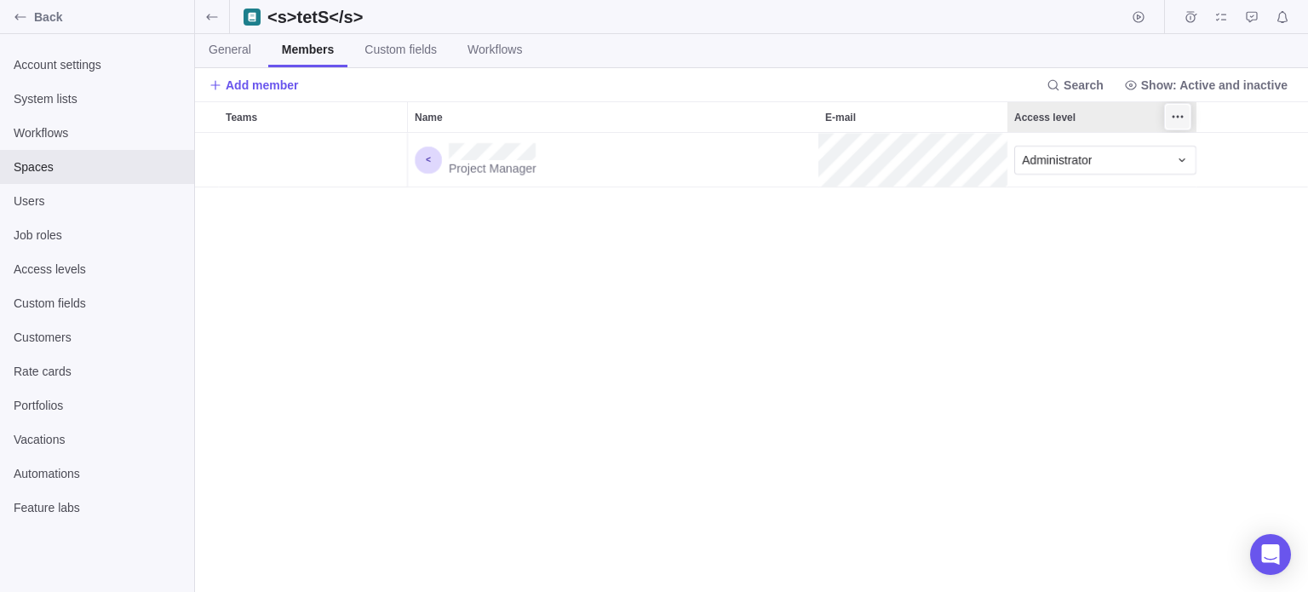
click at [1179, 119] on icon "More actions" at bounding box center [1178, 117] width 14 height 14
click at [1196, 159] on div "Freeze column" at bounding box center [1230, 152] width 127 height 27
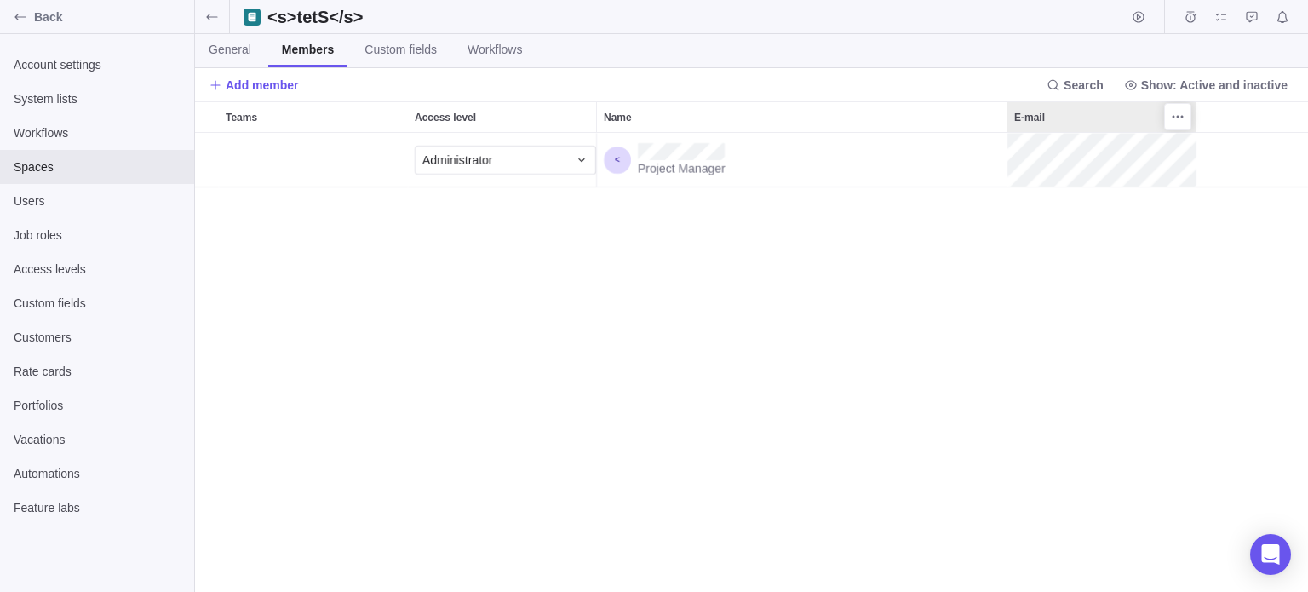
click at [1165, 118] on div at bounding box center [1177, 116] width 27 height 27
click at [1168, 121] on span "More actions" at bounding box center [1178, 117] width 24 height 24
click at [1170, 150] on div "Freeze column" at bounding box center [1230, 152] width 127 height 27
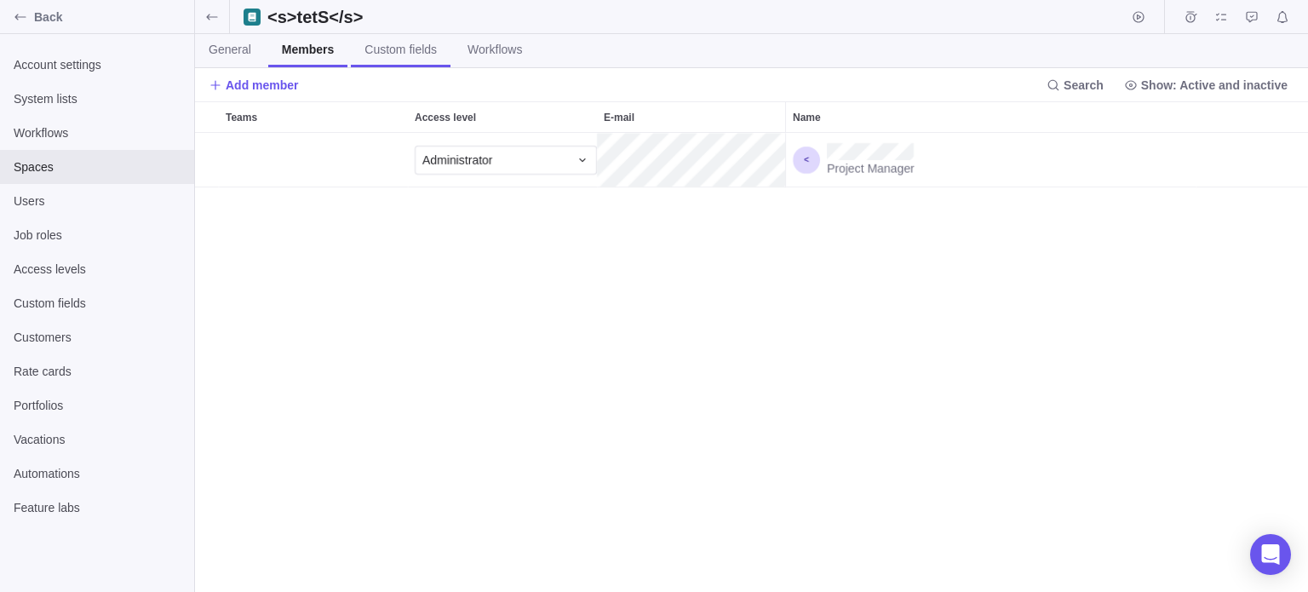
click at [386, 56] on span "Custom fields" at bounding box center [400, 49] width 72 height 17
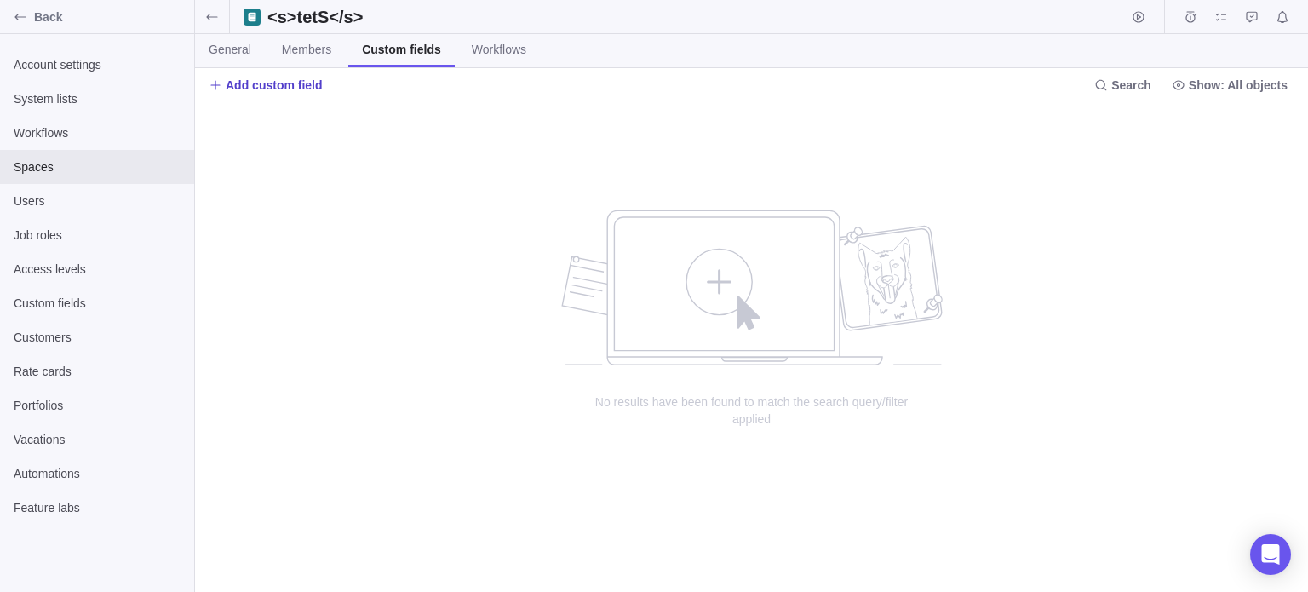
click at [314, 86] on span "Add custom field" at bounding box center [274, 85] width 97 height 17
click at [301, 149] on span "Create custom field" at bounding box center [301, 153] width 103 height 17
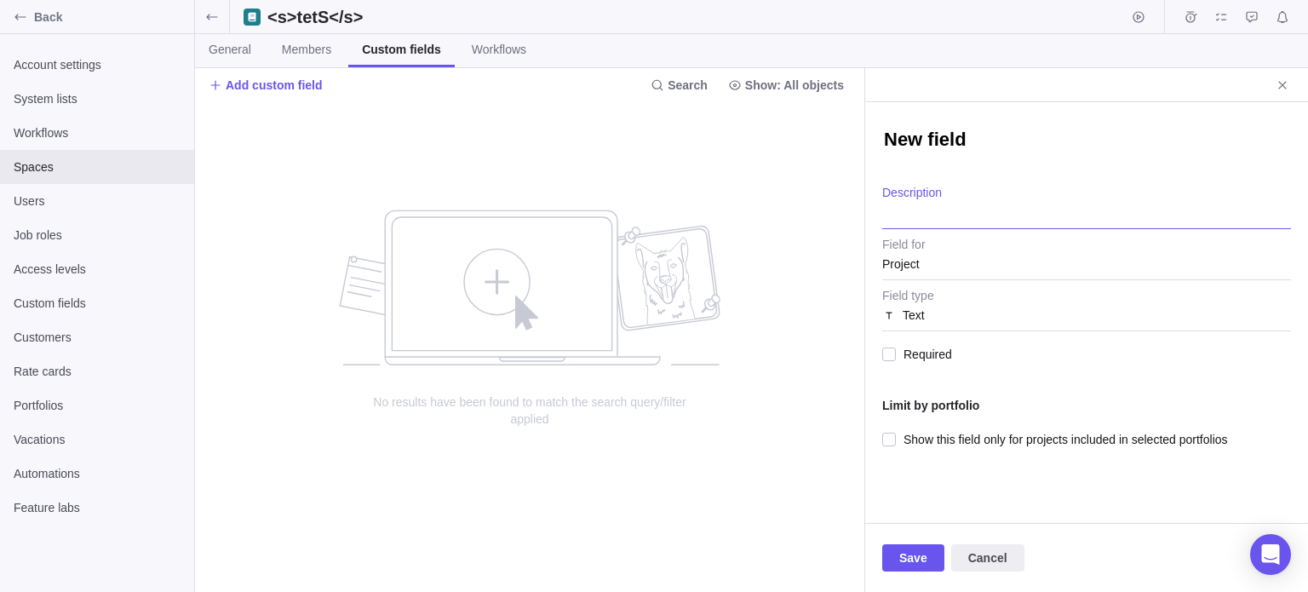
click at [932, 208] on textarea "Description" at bounding box center [1086, 207] width 409 height 43
type textarea "x"
type textarea "<"
type textarea "x"
type textarea "<s"
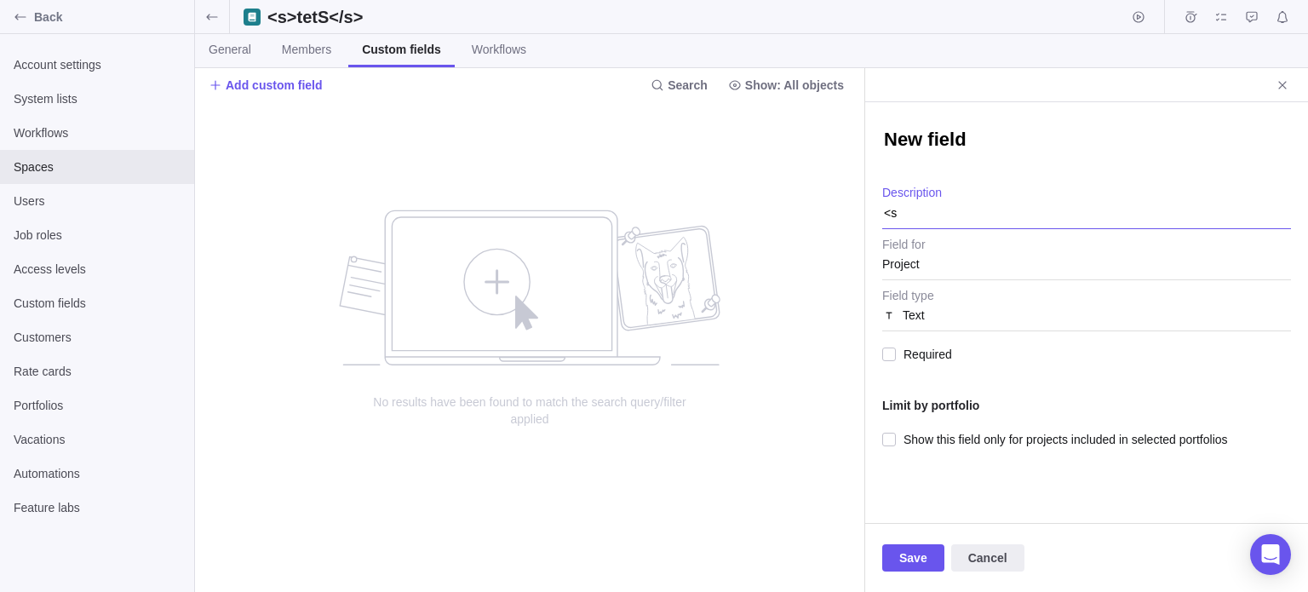
type textarea "x"
type textarea "<s>"
type textarea "x"
type textarea "<s>t"
type textarea "x"
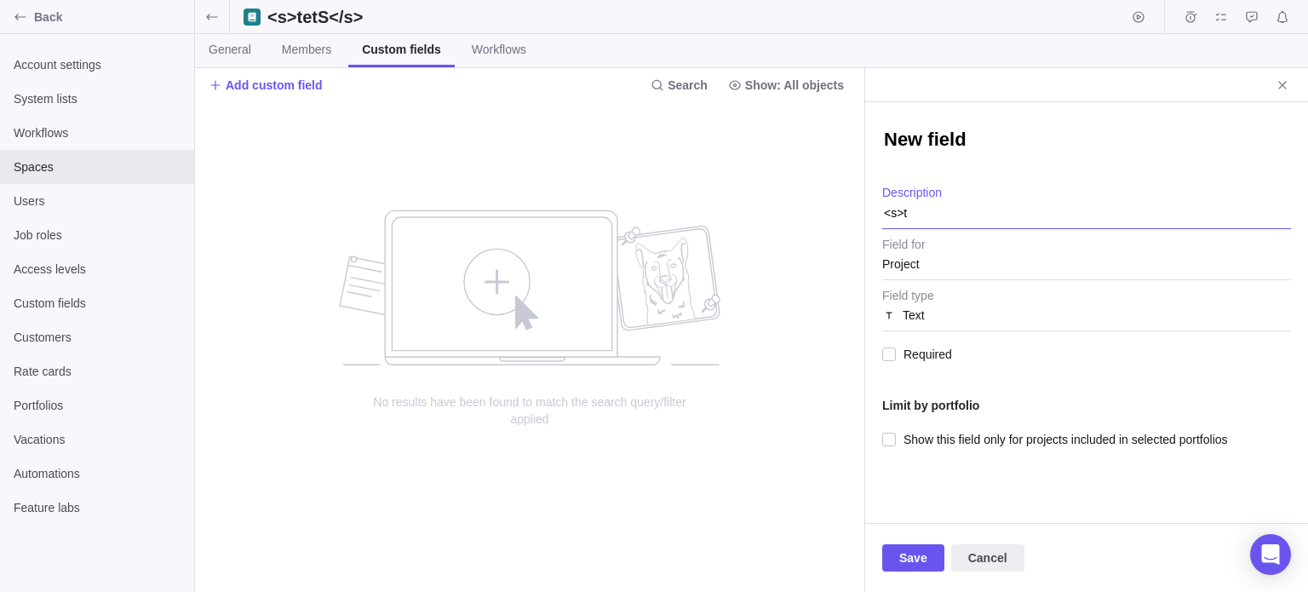
type textarea "<s>te"
type textarea "x"
type textarea "<s>tet"
type textarea "x"
type textarea "<s>tets"
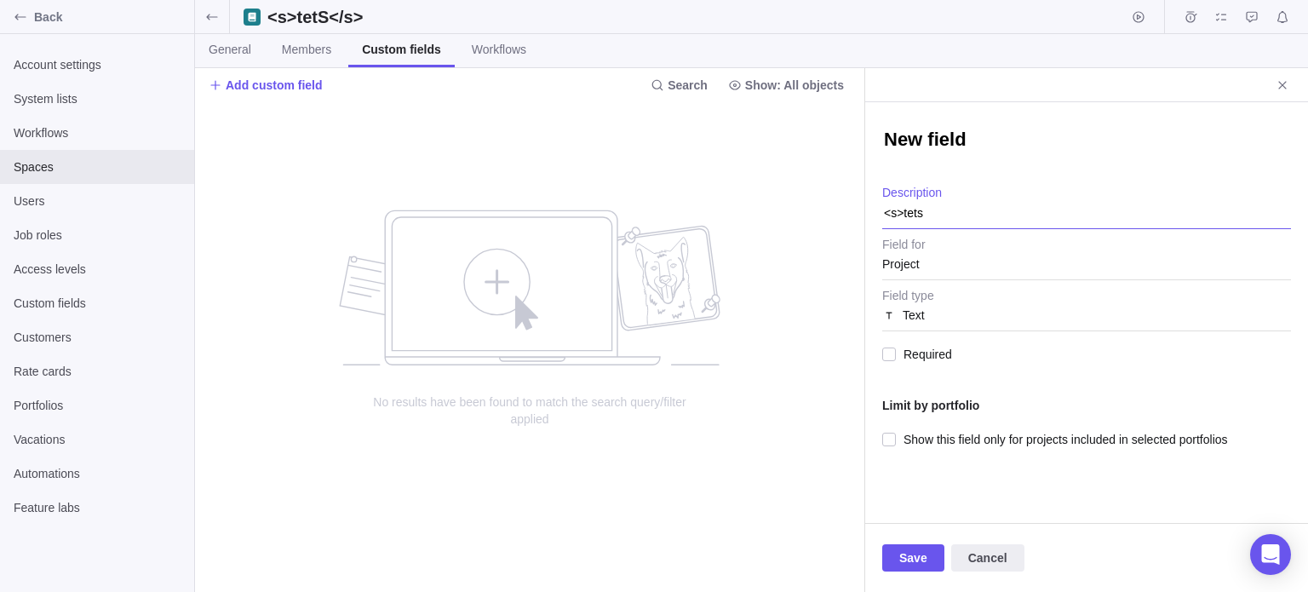
type textarea "x"
type textarea "<s>tets<"
type textarea "x"
type textarea "<s>tets</s"
type textarea "x"
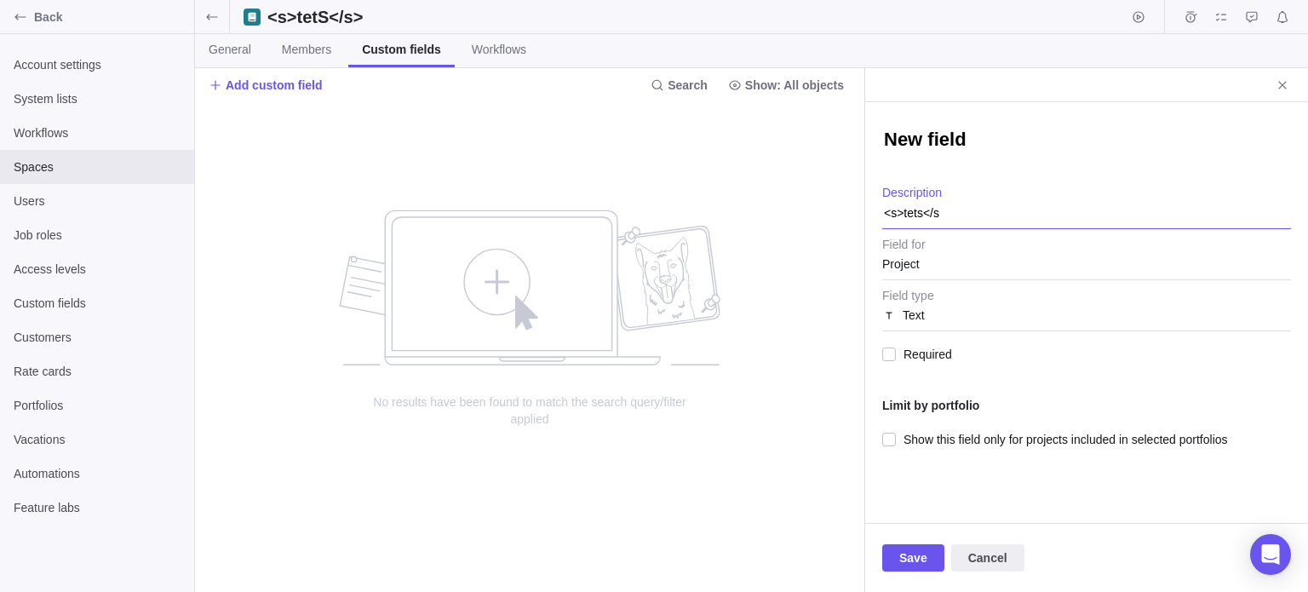
type textarea "<s>tets</s>"
type textarea "x"
type textarea "<s>tets</s>"
type textarea "x"
click at [956, 142] on textarea "New field" at bounding box center [1086, 141] width 409 height 29
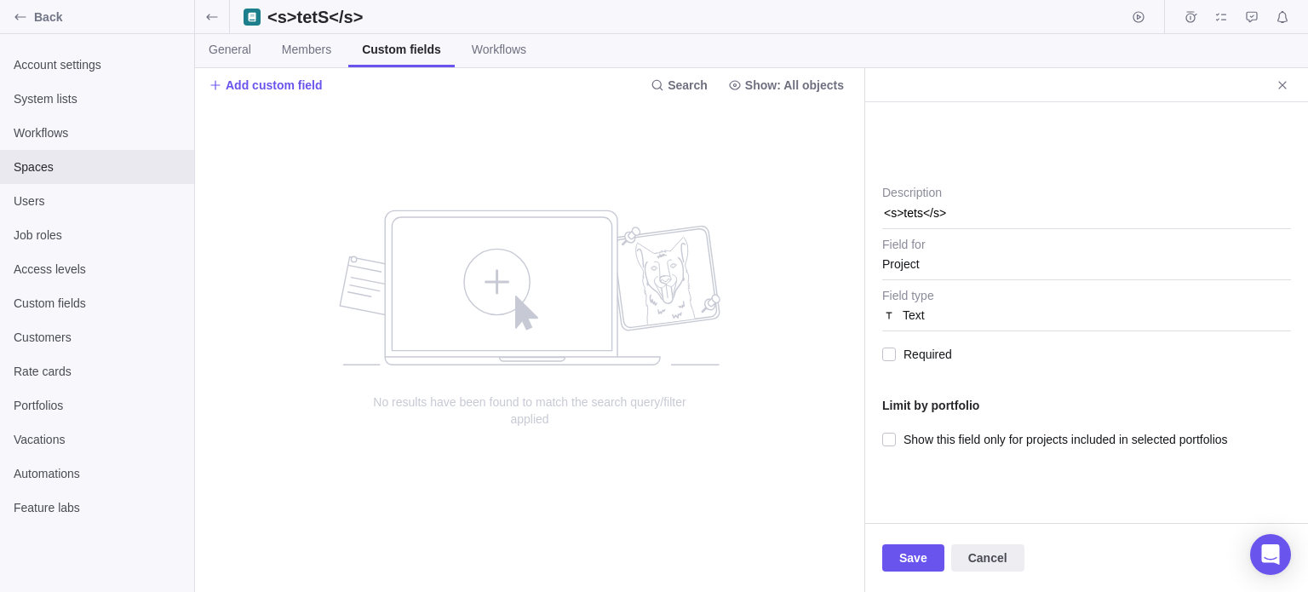
paste textarea "<s>tets</s>"
type textarea "<s>tets</s>"
type textarea "x"
type textarea "<s>tets</s>"
type textarea "x"
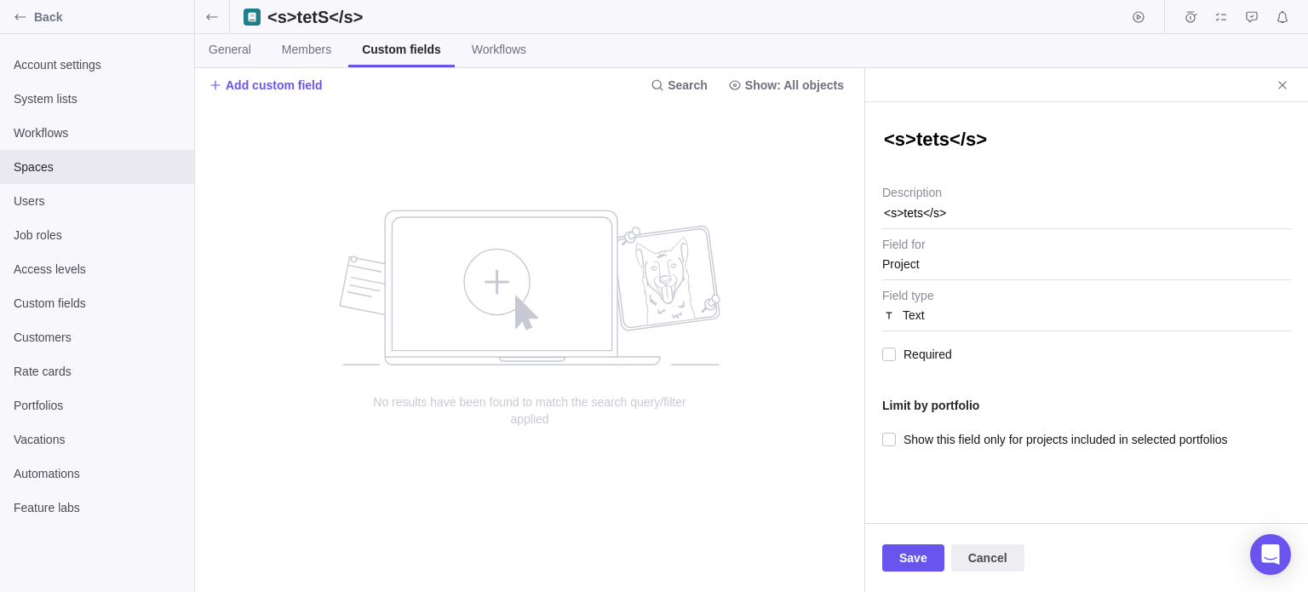
click at [936, 267] on div "Project" at bounding box center [1086, 264] width 409 height 31
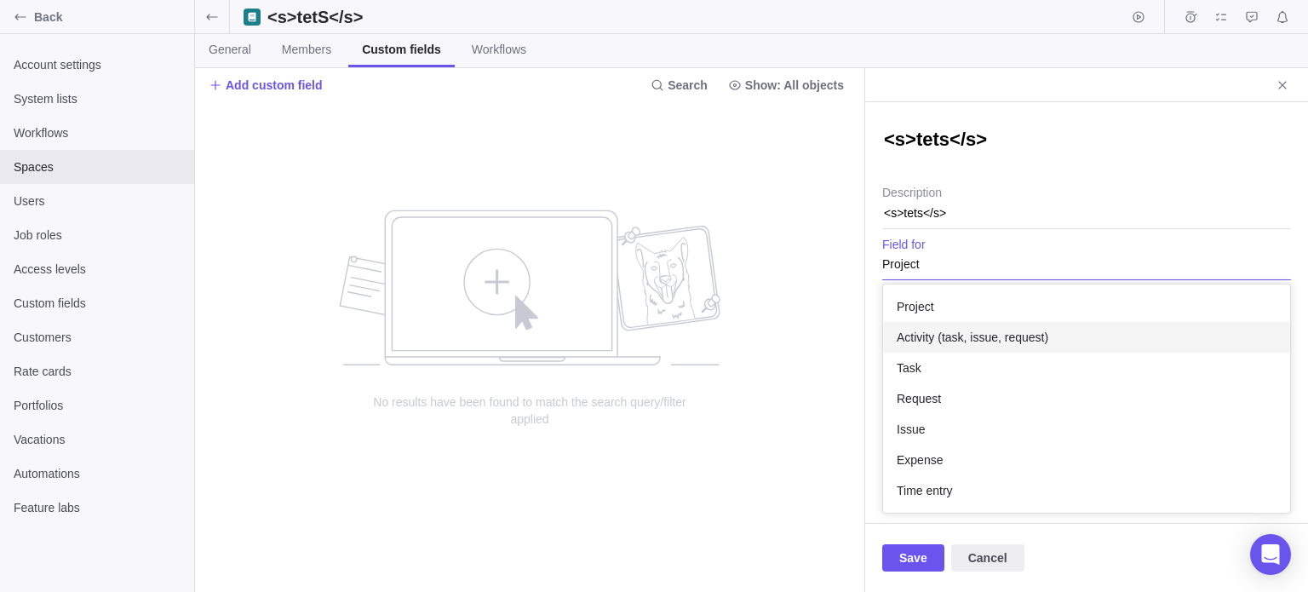
click at [926, 333] on span "Activity (task, issue, request)" at bounding box center [973, 337] width 152 height 17
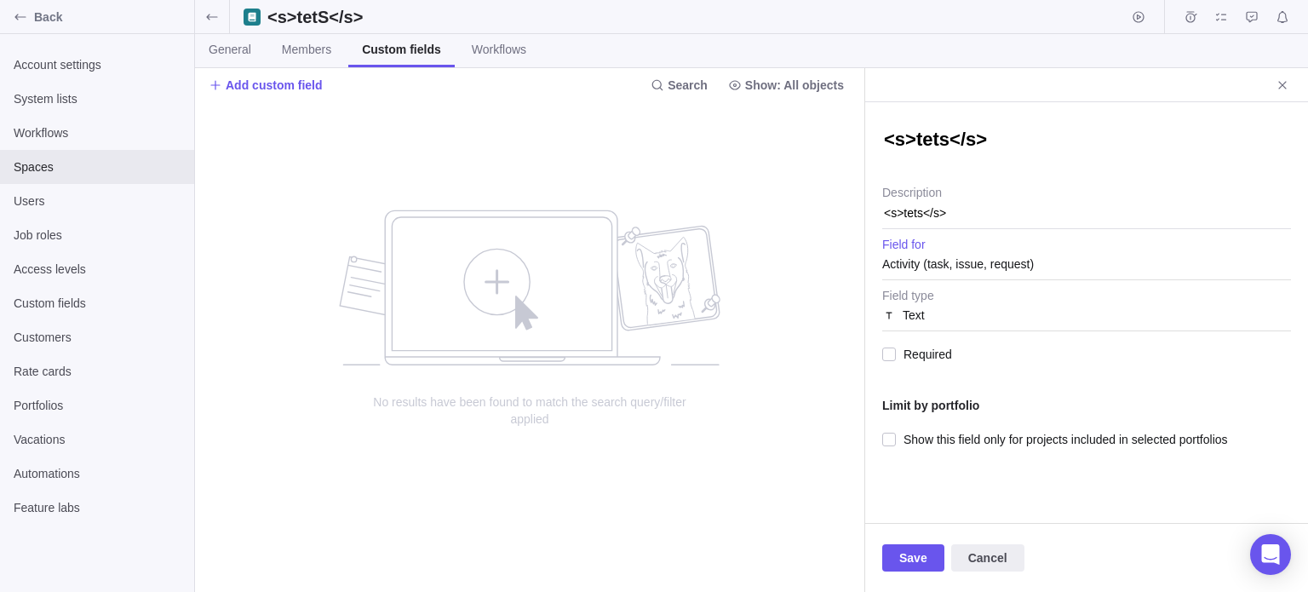
click at [929, 316] on div "Text" at bounding box center [1086, 315] width 409 height 31
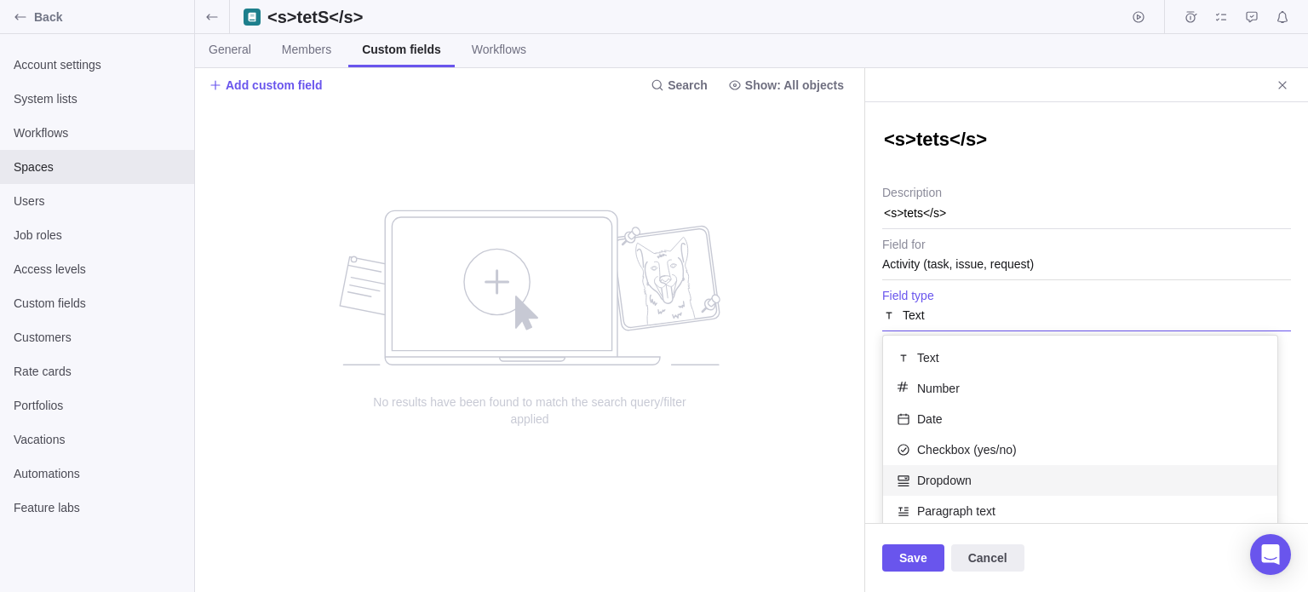
scroll to position [161, 0]
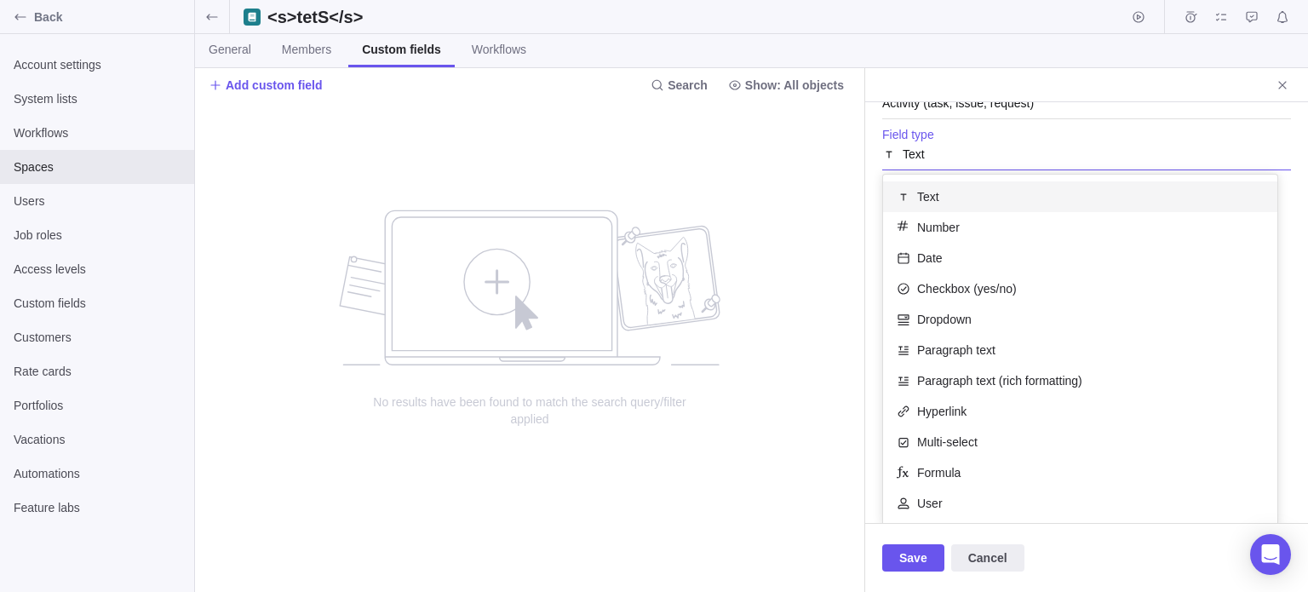
click at [941, 200] on div "Text" at bounding box center [1080, 196] width 394 height 31
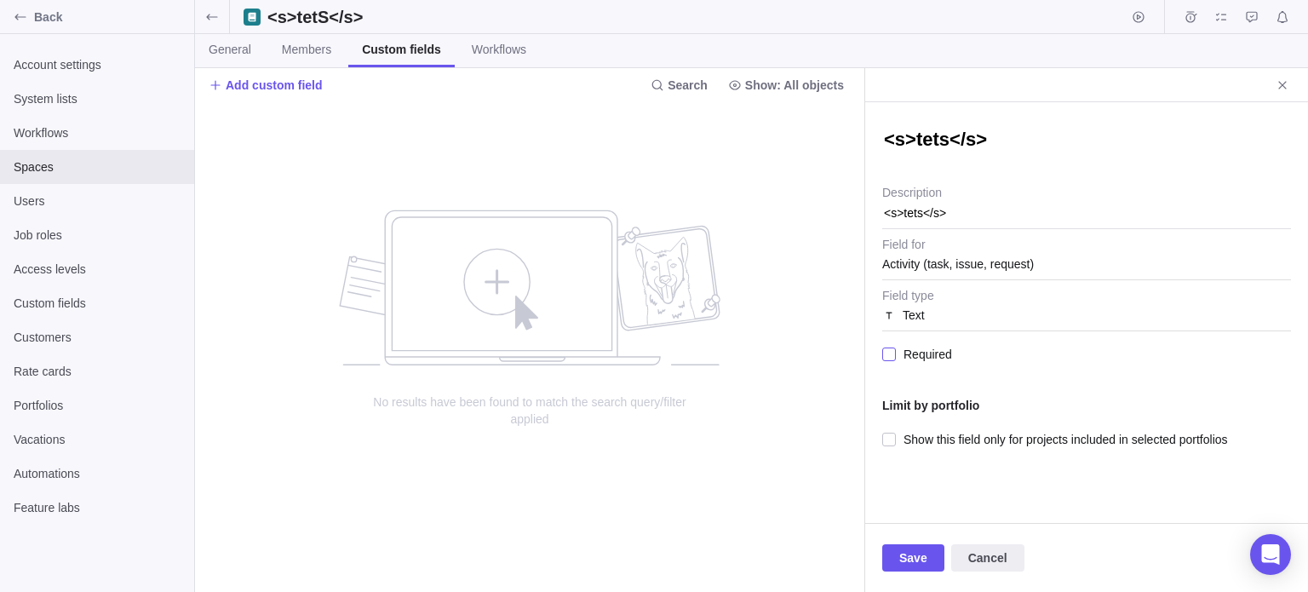
click at [897, 353] on span "Required" at bounding box center [924, 354] width 56 height 24
click at [893, 442] on div at bounding box center [889, 439] width 14 height 24
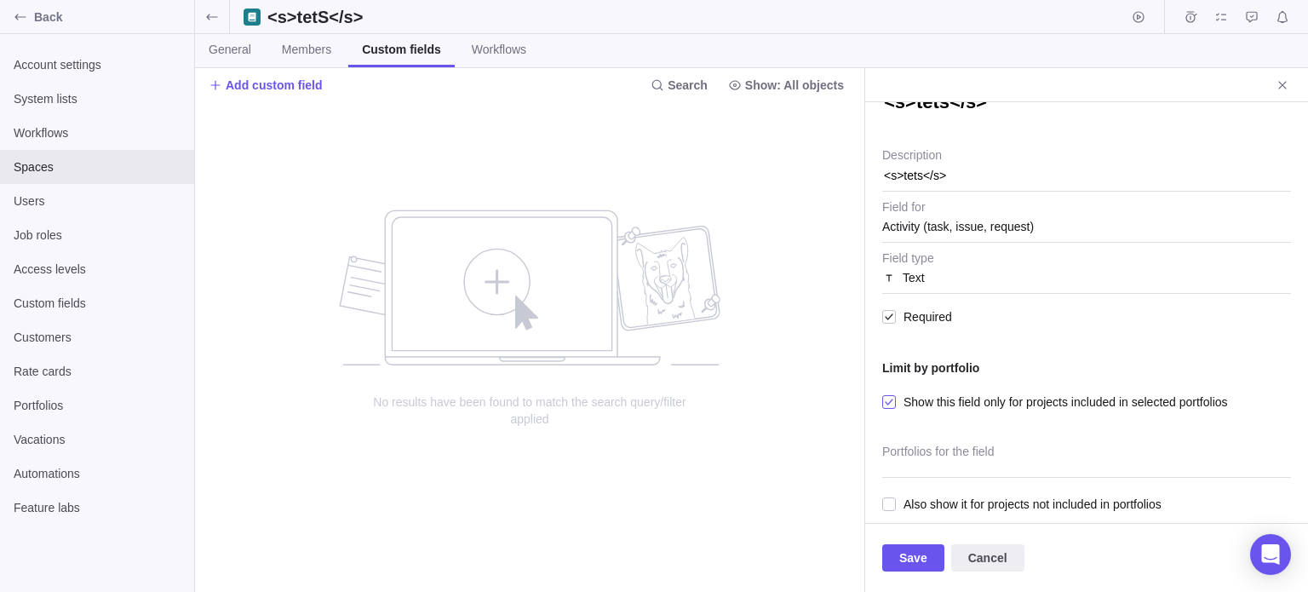
scroll to position [49, 0]
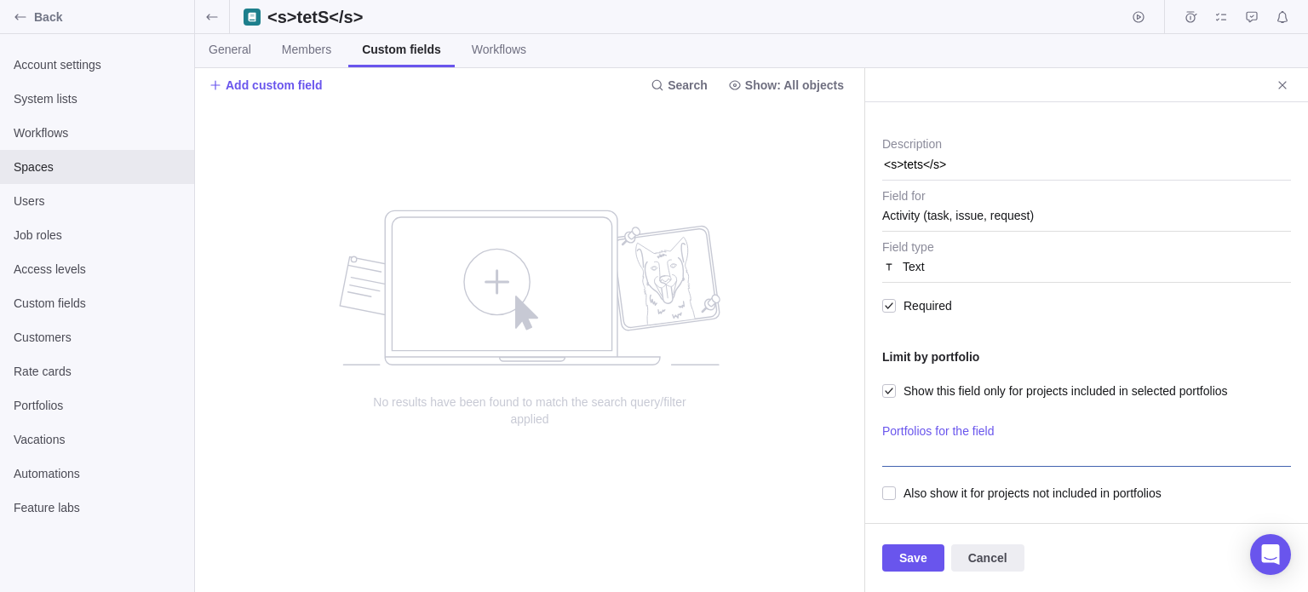
click at [919, 442] on div at bounding box center [1086, 445] width 409 height 43
type input "<s>tets</s>"
click at [926, 473] on span "Add <s>tets</s>" at bounding box center [969, 478] width 90 height 17
click at [987, 409] on div "<s>tets</s> <s>tets</s> Description Activity (task, issue, request) Field for T…" at bounding box center [1086, 312] width 443 height 421
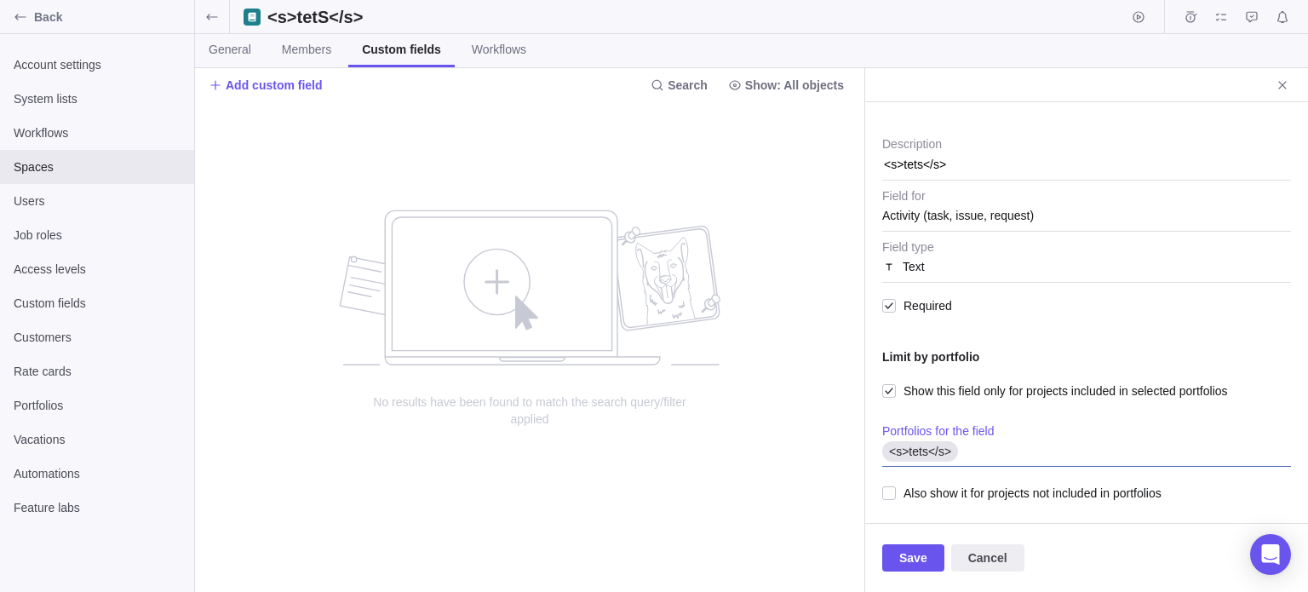
click at [993, 455] on div "<s>tets</s>" at bounding box center [1086, 445] width 409 height 43
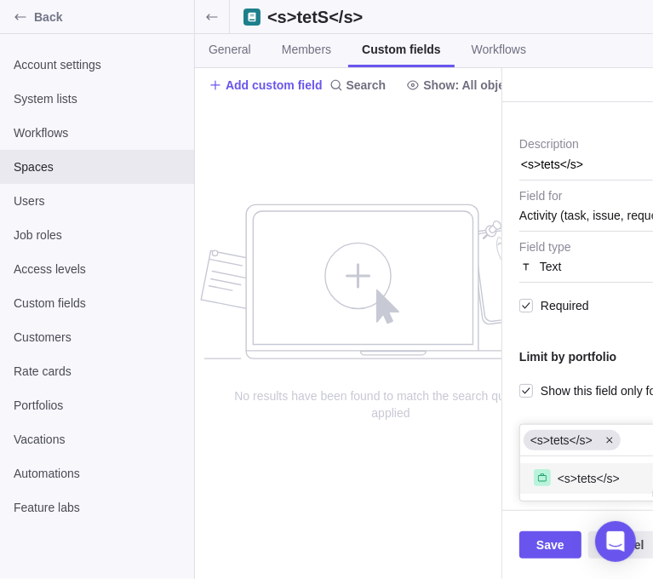
type textarea "x"
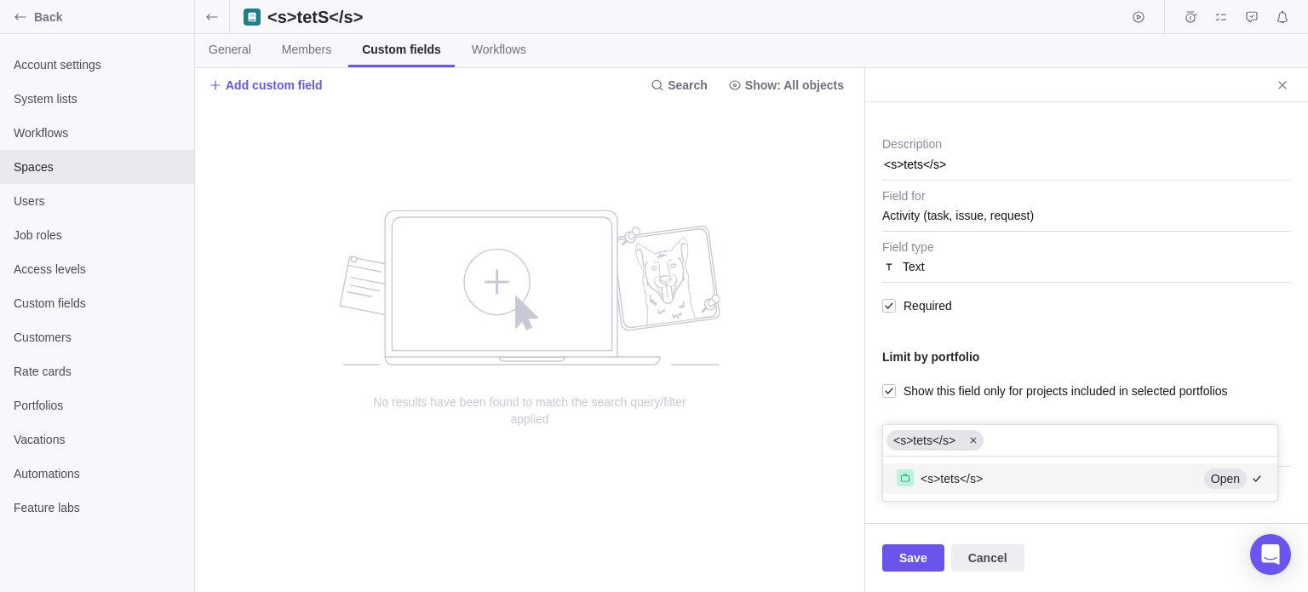
click at [1001, 437] on input "text" at bounding box center [995, 440] width 12 height 20
paste input "<s>tets</s>"
click at [1035, 442] on input "<s>tets</s>" at bounding box center [1028, 440] width 78 height 20
type input "<s>tetss</s>"
click at [1026, 471] on div "Add <s>tetss</s>" at bounding box center [1080, 478] width 394 height 31
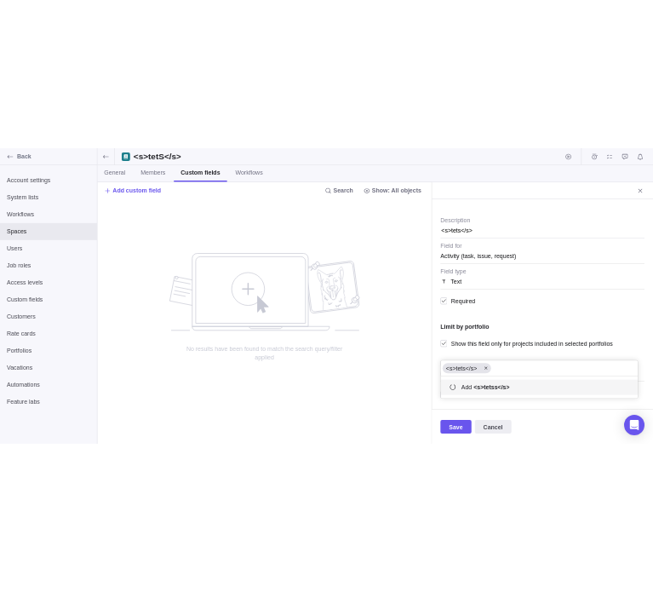
scroll to position [61, 381]
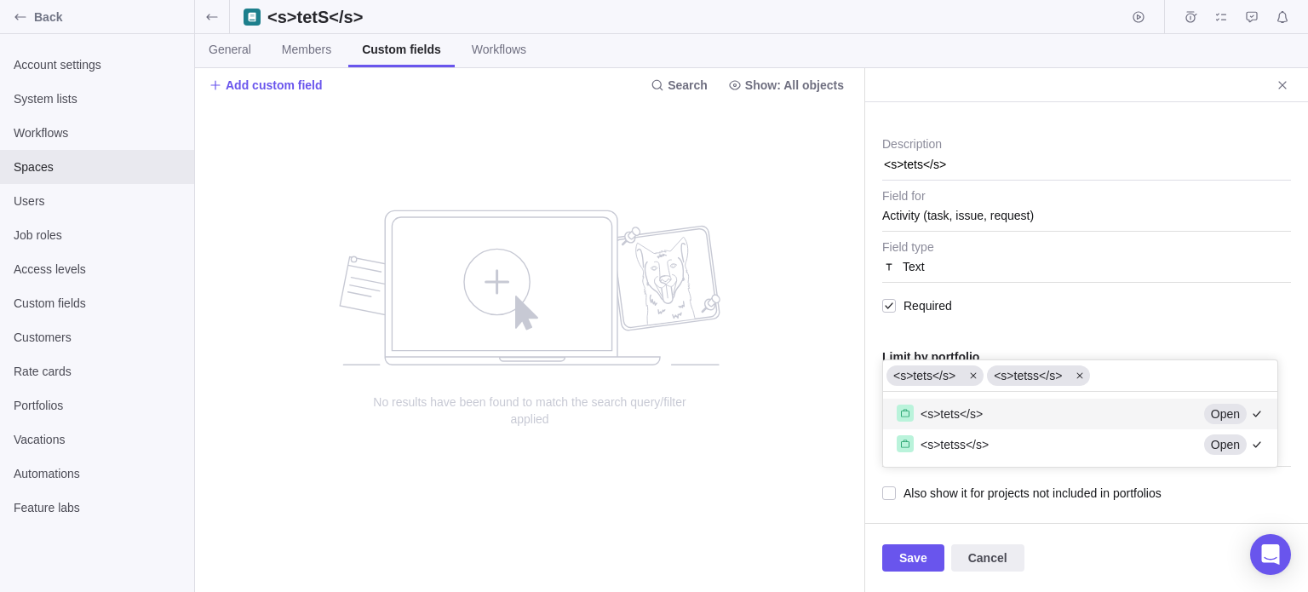
click at [1012, 320] on div "<s>tets</s> <s>tets</s> Description Activity (task, issue, request) Field for T…" at bounding box center [1086, 312] width 443 height 421
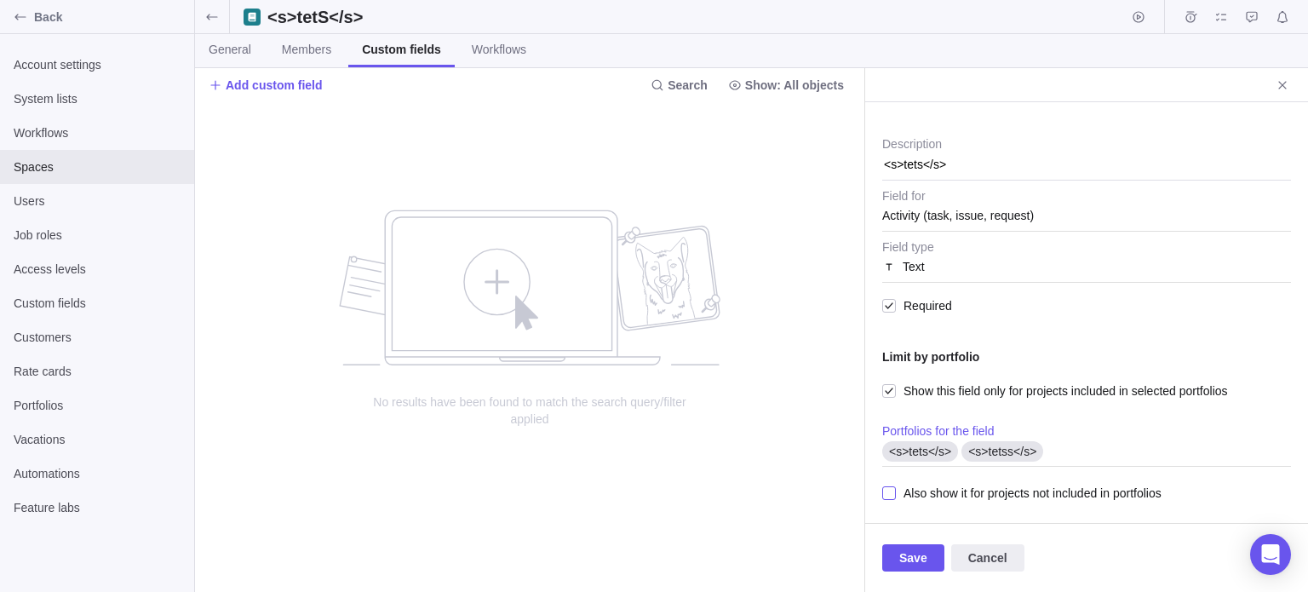
click at [886, 493] on div at bounding box center [889, 493] width 14 height 24
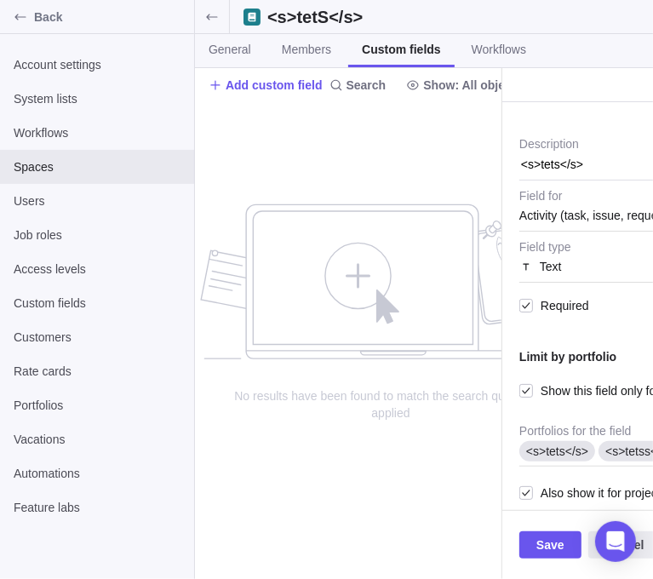
drag, startPoint x: 541, startPoint y: 550, endPoint x: 607, endPoint y: 456, distance: 115.5
click at [541, 550] on span "Save" at bounding box center [550, 545] width 28 height 20
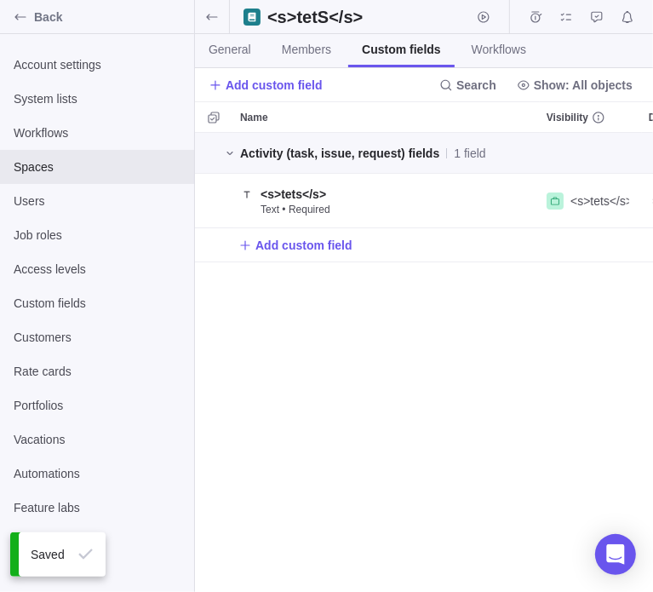
click at [478, 260] on div "Add custom field" at bounding box center [524, 244] width 658 height 33
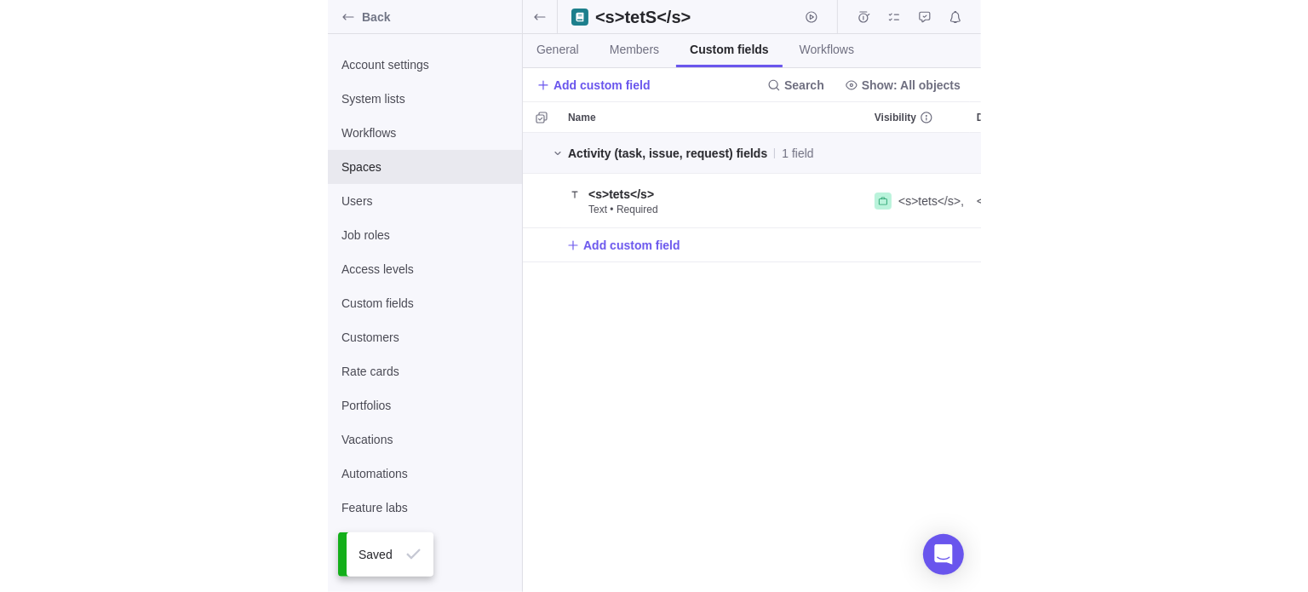
scroll to position [446, 1100]
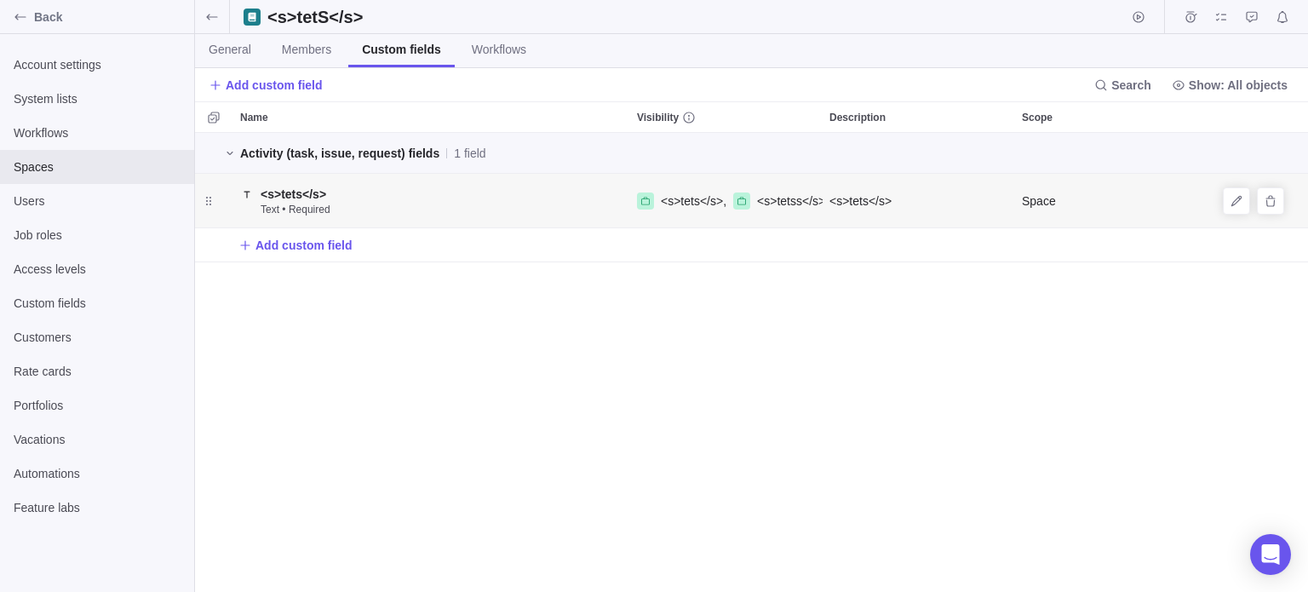
click at [1224, 204] on div "grid" at bounding box center [1236, 200] width 27 height 27
click at [1250, 198] on div "grid" at bounding box center [1236, 200] width 27 height 27
click at [1243, 200] on icon "Edit" at bounding box center [1237, 201] width 14 height 14
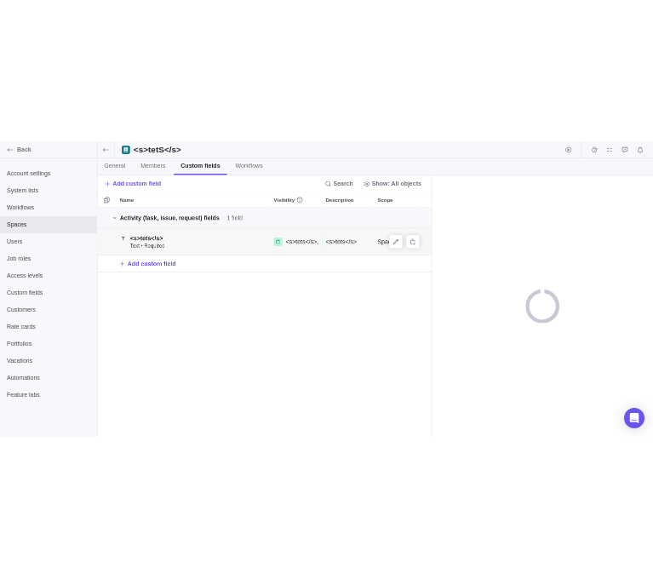
scroll to position [446, 657]
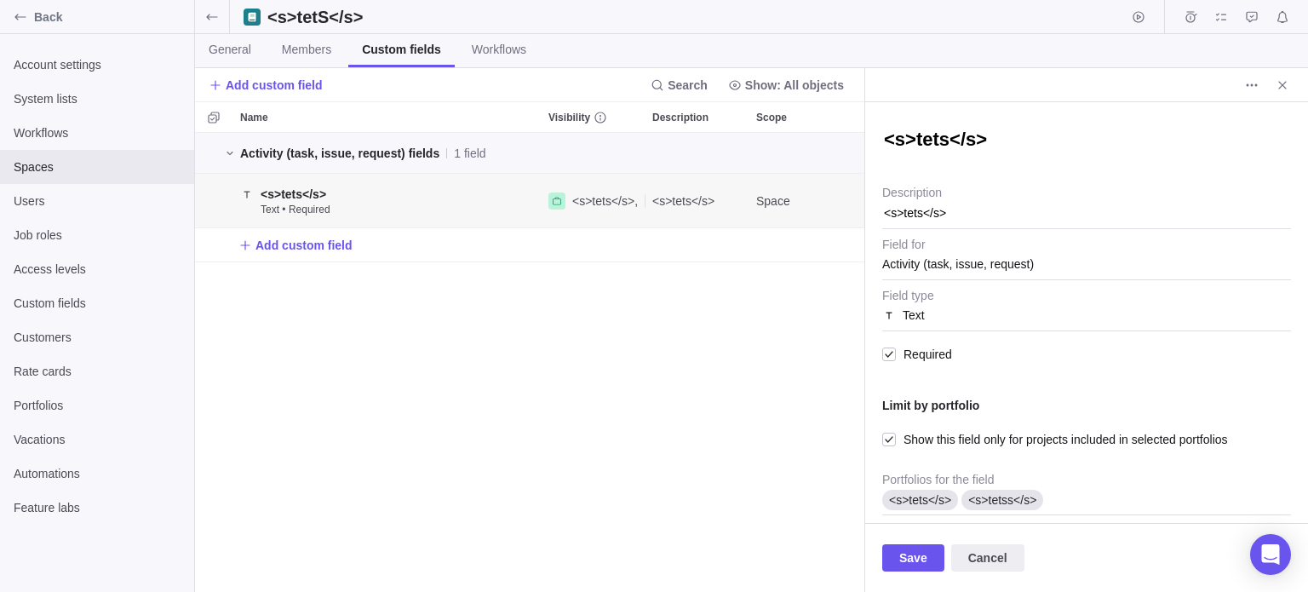
click at [953, 152] on textarea "<s>tets</s>" at bounding box center [1086, 141] width 409 height 29
click at [940, 134] on textarea "<s>tets</s>" at bounding box center [1086, 141] width 409 height 29
type textarea "x"
type textarea "<s>tetts</s>"
click at [1243, 81] on span "More actions" at bounding box center [1252, 85] width 24 height 24
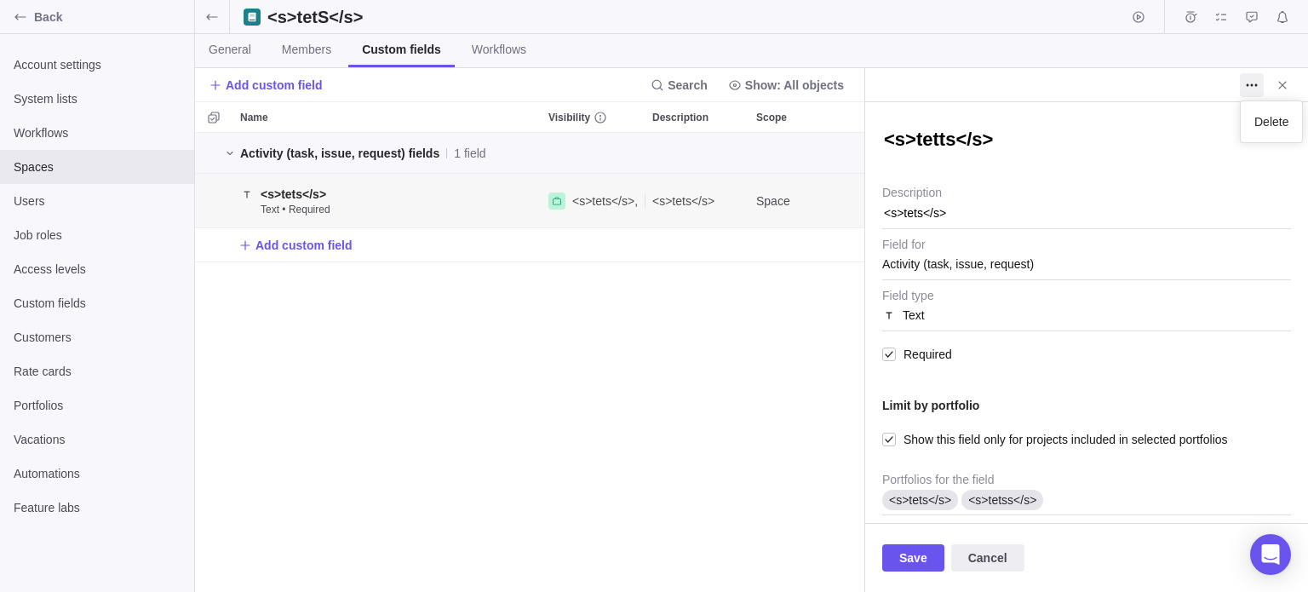
click at [1102, 147] on body "Back Account settings System lists Workflows Spaces Users Job roles Access leve…" at bounding box center [654, 296] width 1308 height 592
type textarea "x"
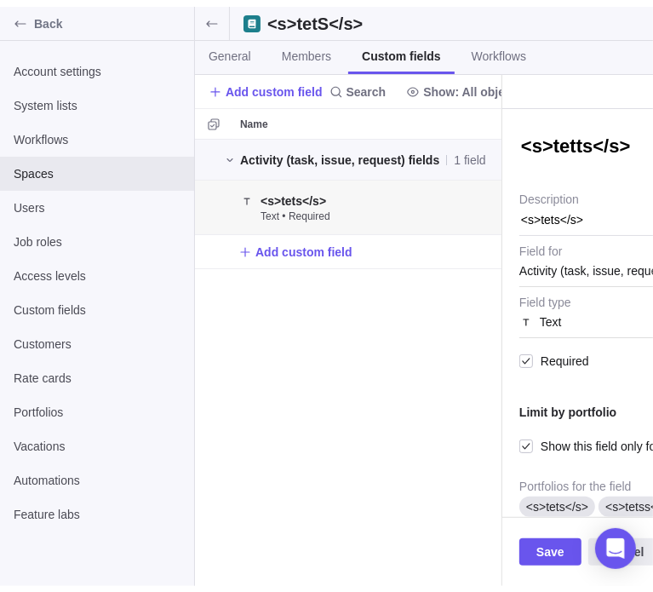
scroll to position [13, 14]
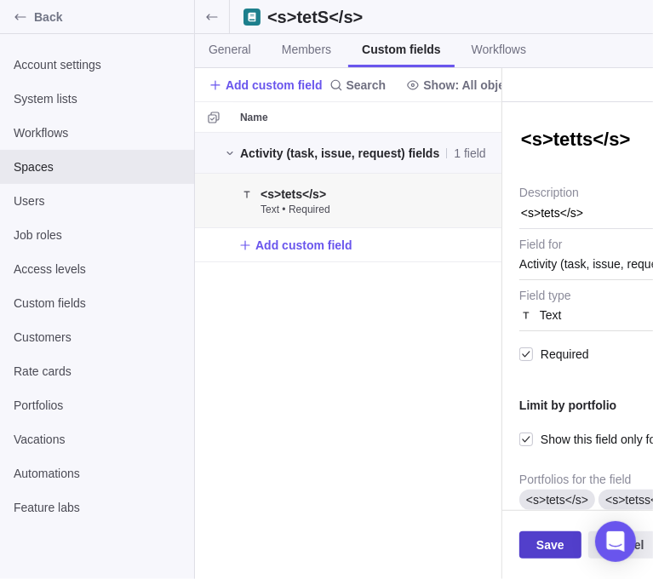
click at [547, 544] on span "Save" at bounding box center [550, 545] width 28 height 20
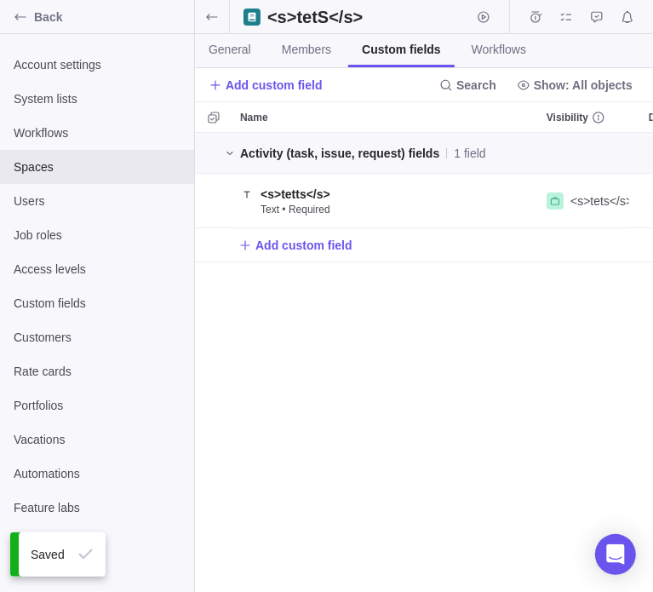
click at [403, 360] on div "Activity (task, issue, request) fields 1 field <s>tetts</s> Text • Required <s>…" at bounding box center [424, 363] width 458 height 460
click at [622, 202] on icon "Delete" at bounding box center [616, 201] width 14 height 14
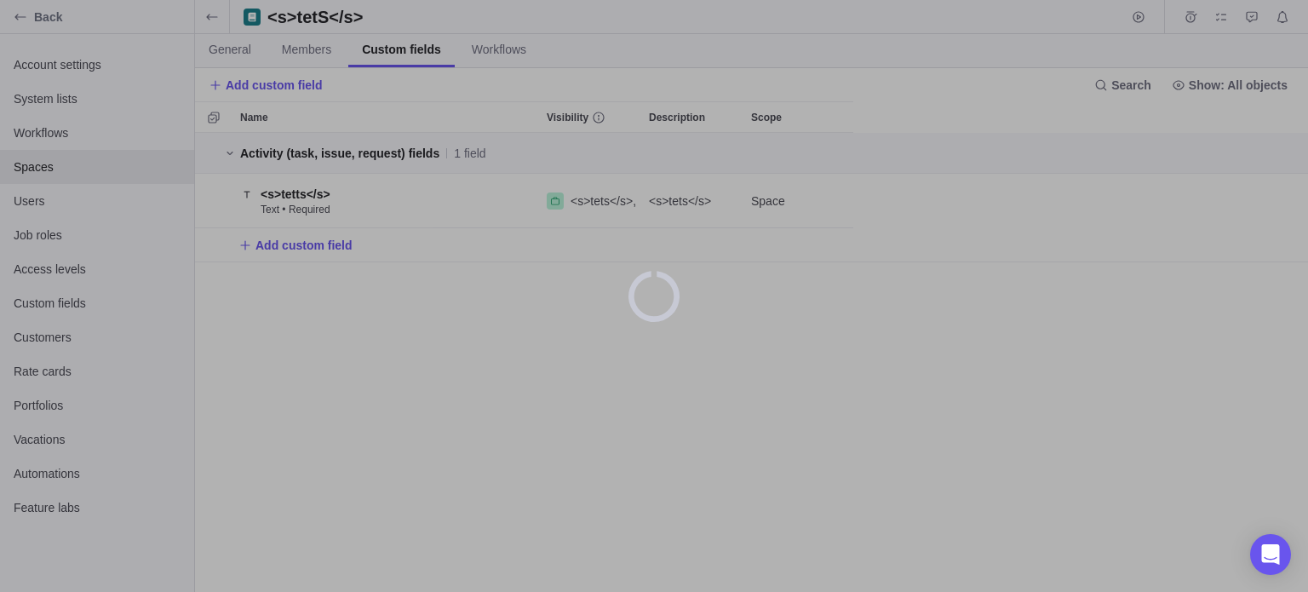
scroll to position [446, 1100]
click at [489, 46] on div at bounding box center [654, 296] width 1308 height 592
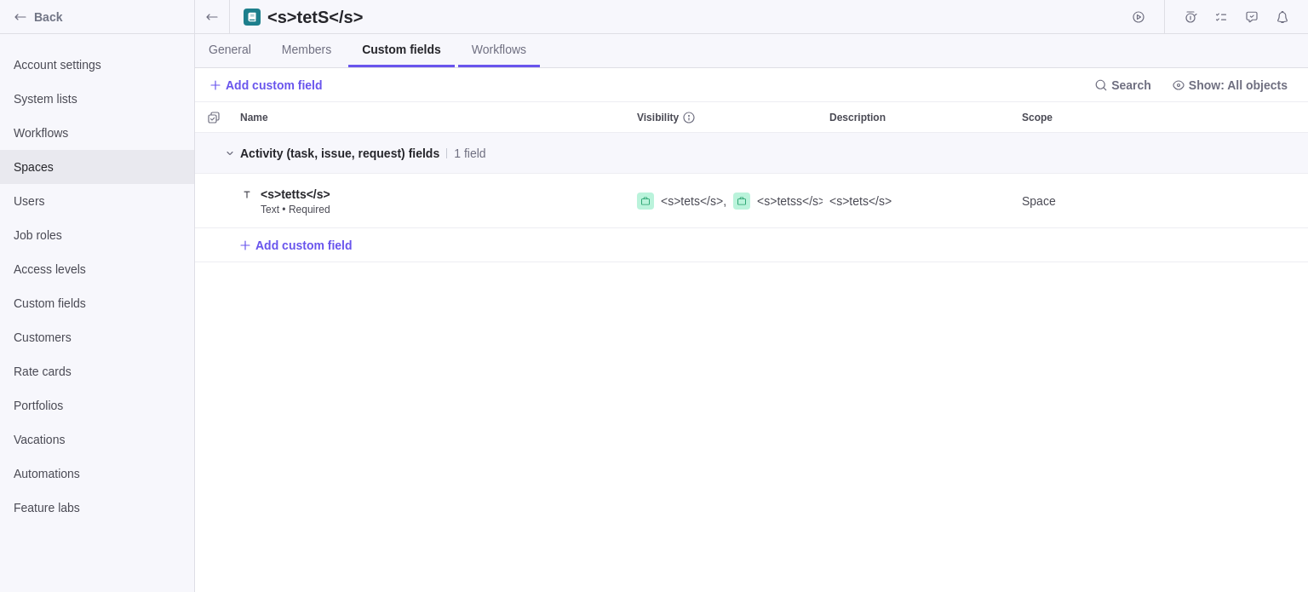
scroll to position [446, 1100]
click at [481, 54] on span "Workflows" at bounding box center [499, 49] width 54 height 17
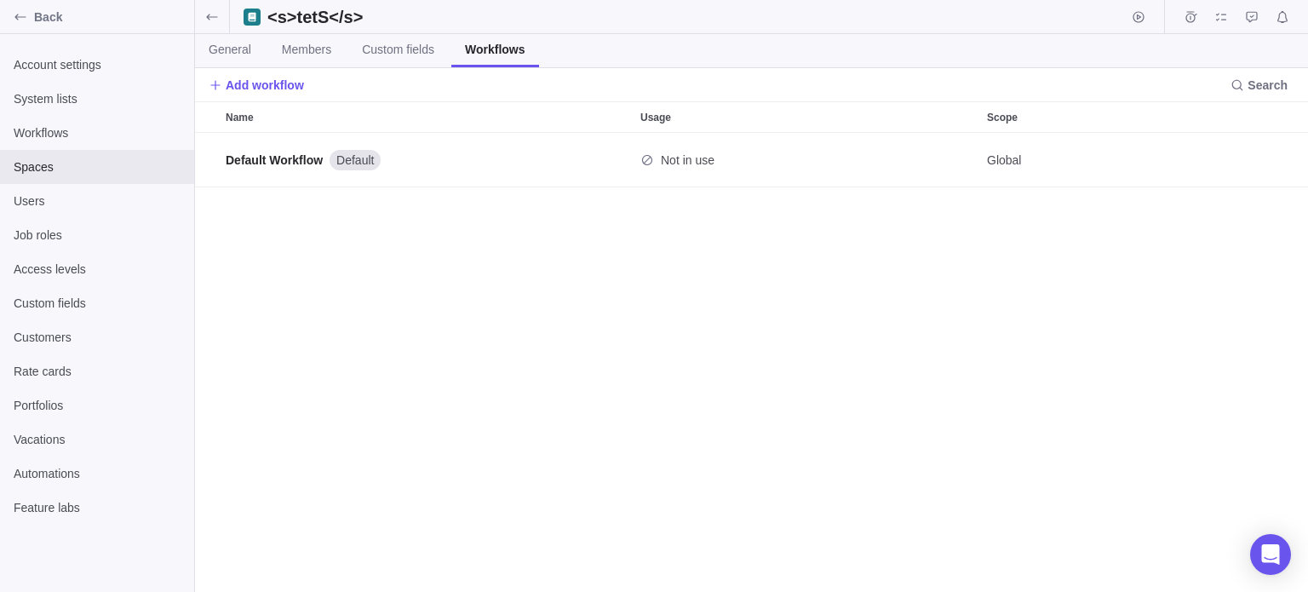
scroll to position [446, 1100]
click at [275, 80] on span "Add workflow" at bounding box center [265, 85] width 78 height 17
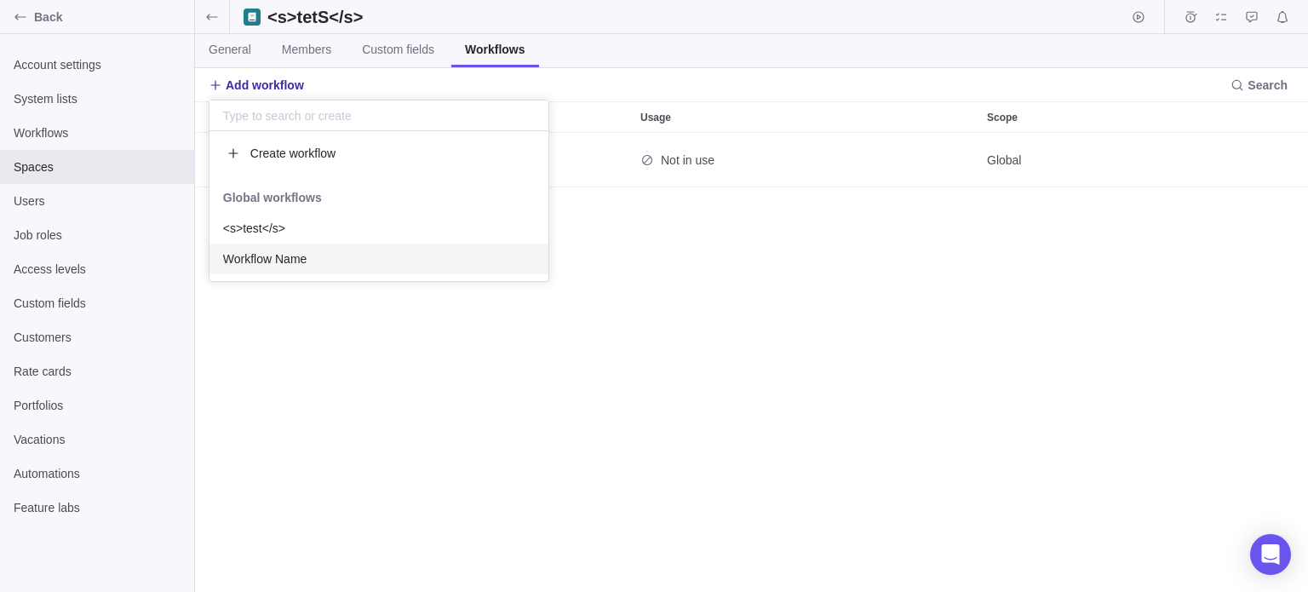
click at [278, 355] on body "Back Account settings System lists Workflows Spaces Users Job roles Access leve…" at bounding box center [654, 296] width 1308 height 592
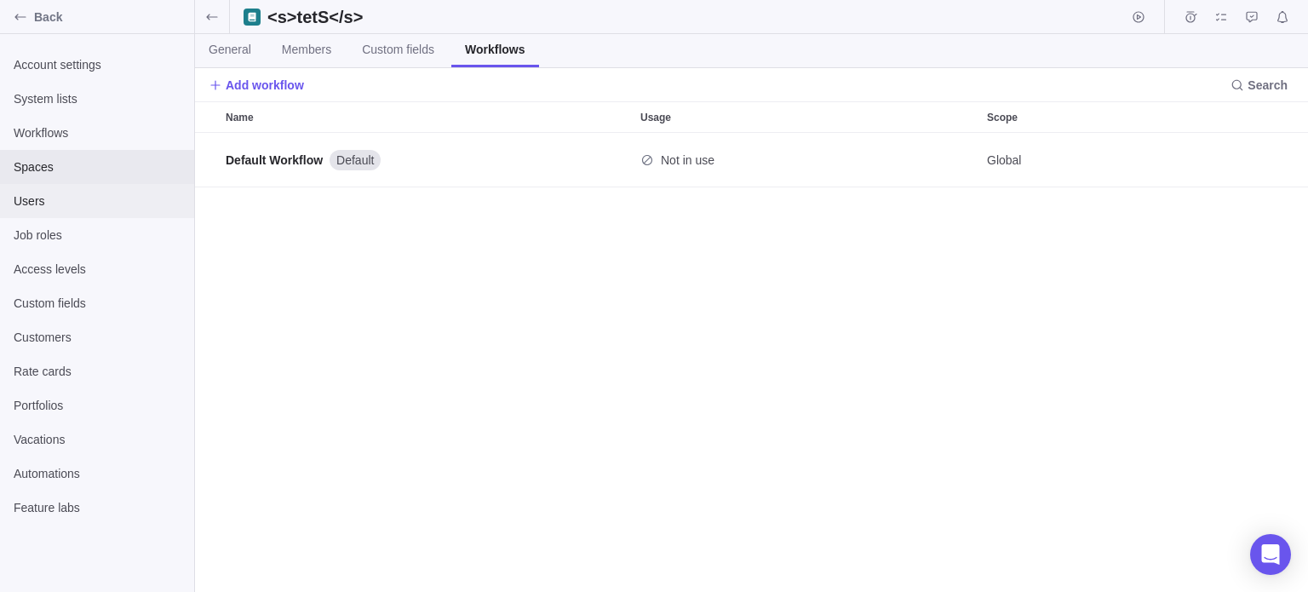
click at [85, 206] on span "Users" at bounding box center [97, 200] width 167 height 17
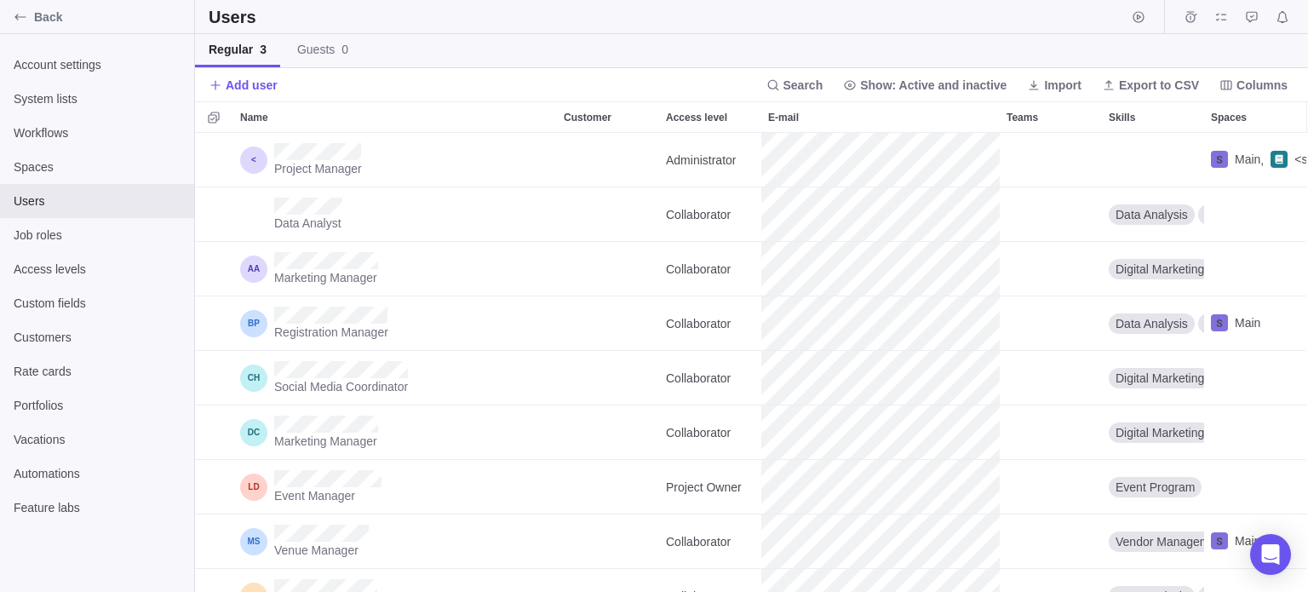
scroll to position [0, 10]
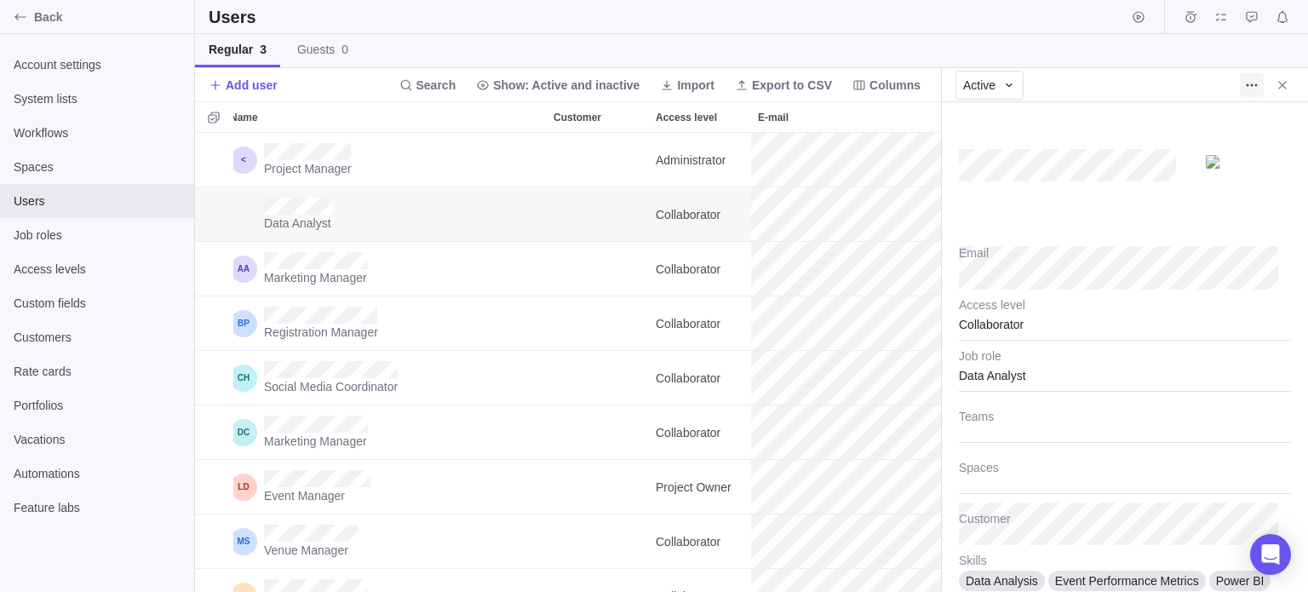
click at [1247, 88] on icon "More actions" at bounding box center [1252, 85] width 14 height 14
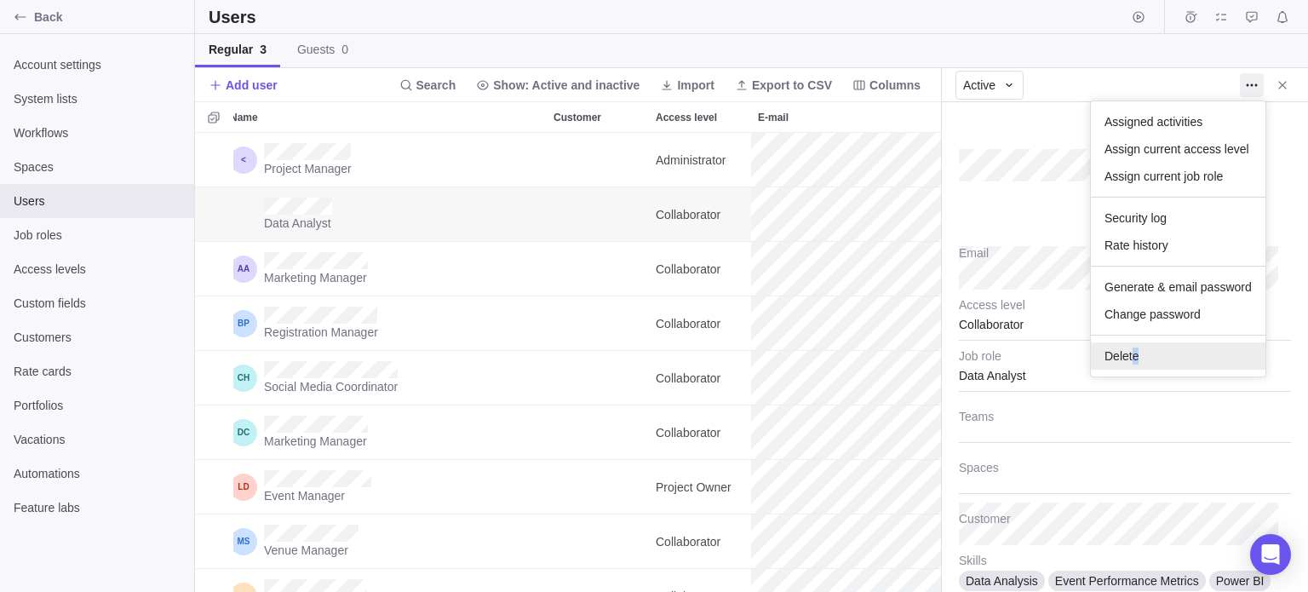
click at [1138, 348] on span "Delete" at bounding box center [1121, 355] width 34 height 17
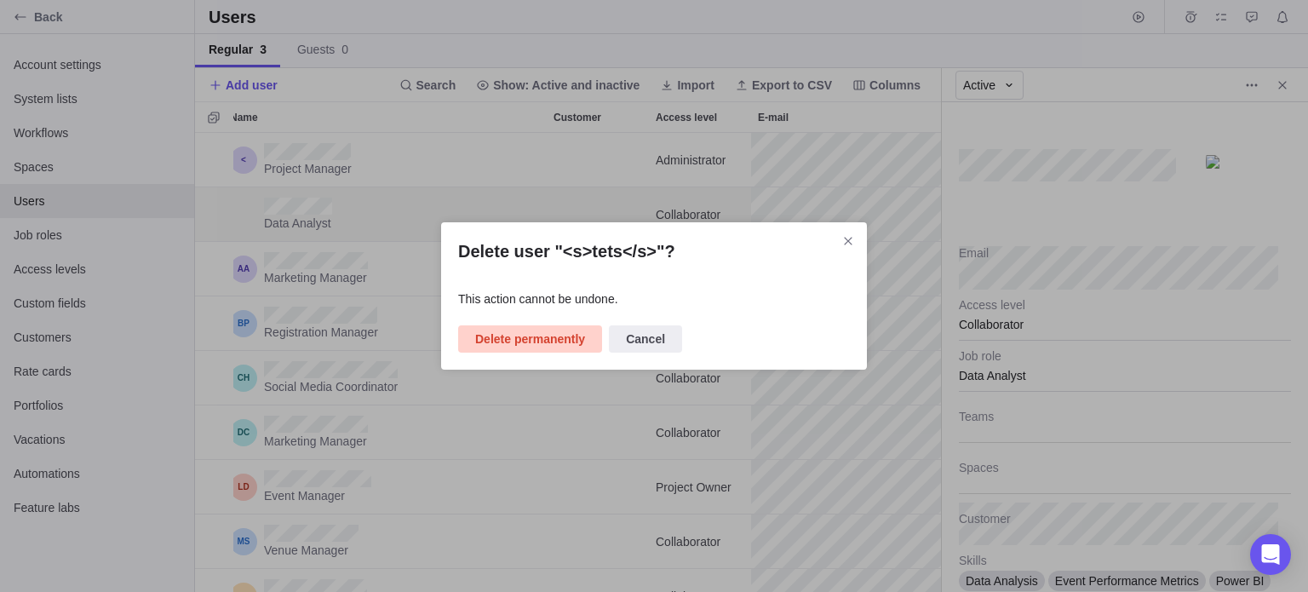
click at [520, 347] on span "Delete permanently" at bounding box center [530, 339] width 110 height 20
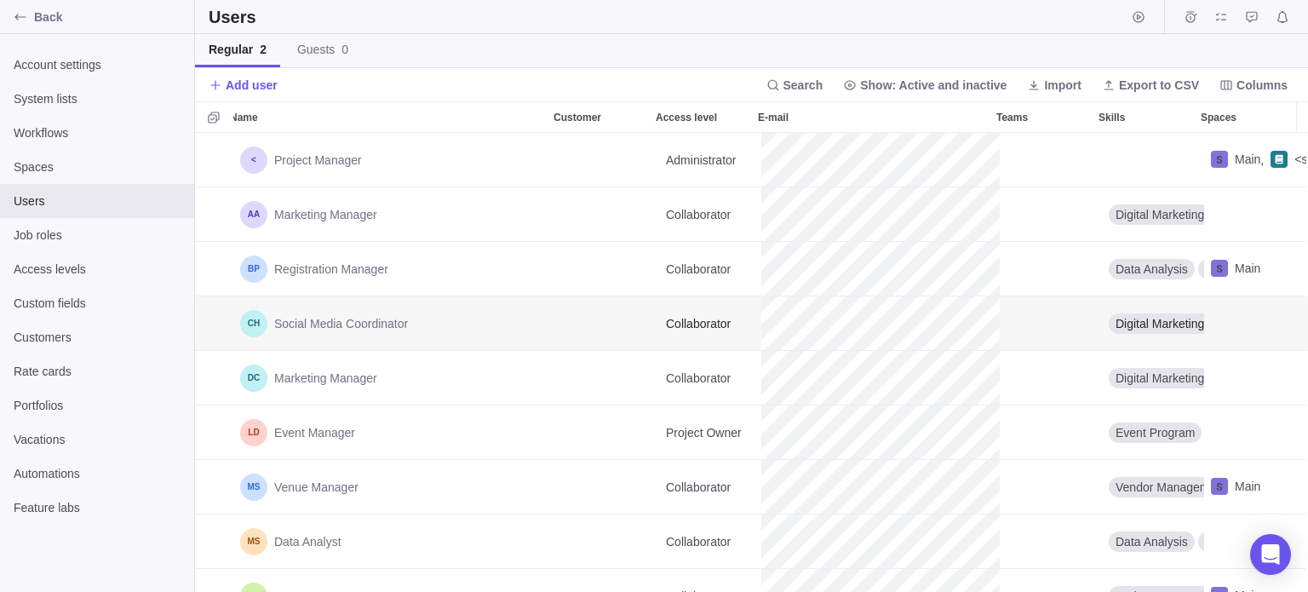
scroll to position [446, 1100]
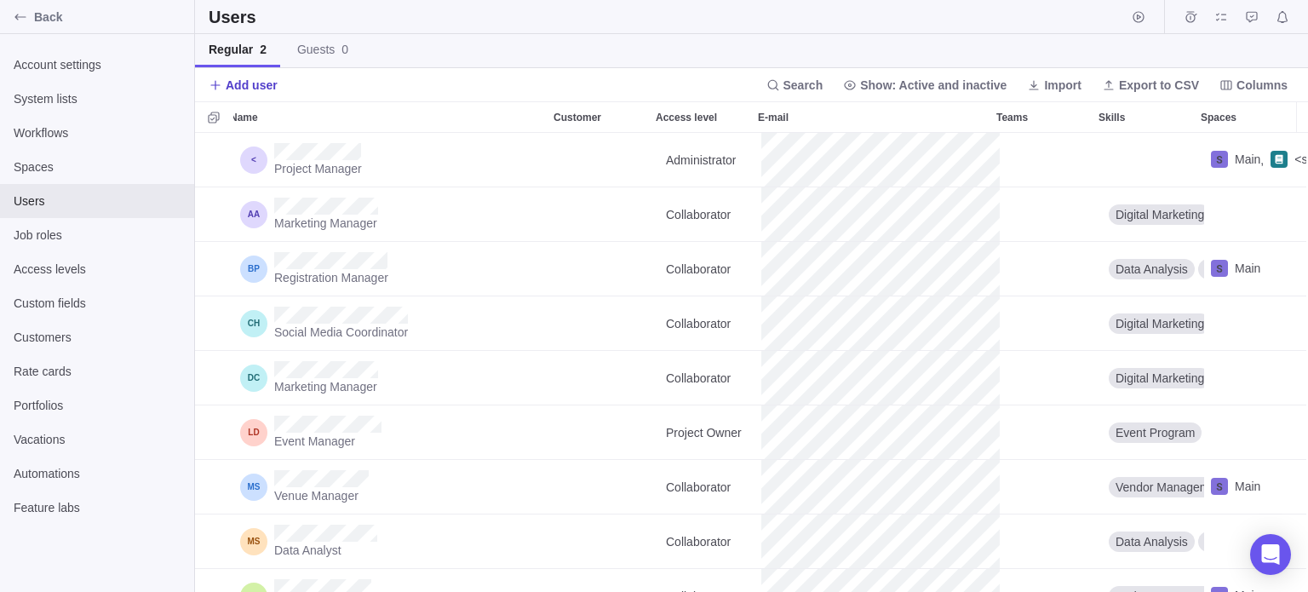
click at [249, 84] on span "Add user" at bounding box center [252, 85] width 52 height 17
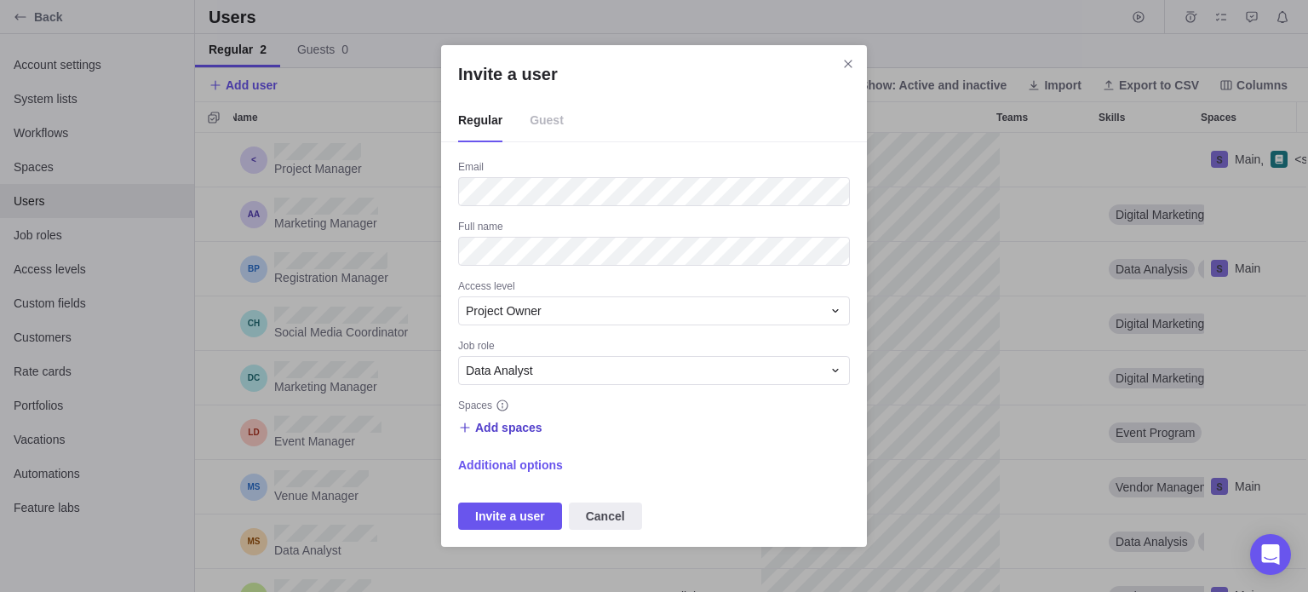
click at [502, 431] on span "Add spaces" at bounding box center [508, 427] width 67 height 17
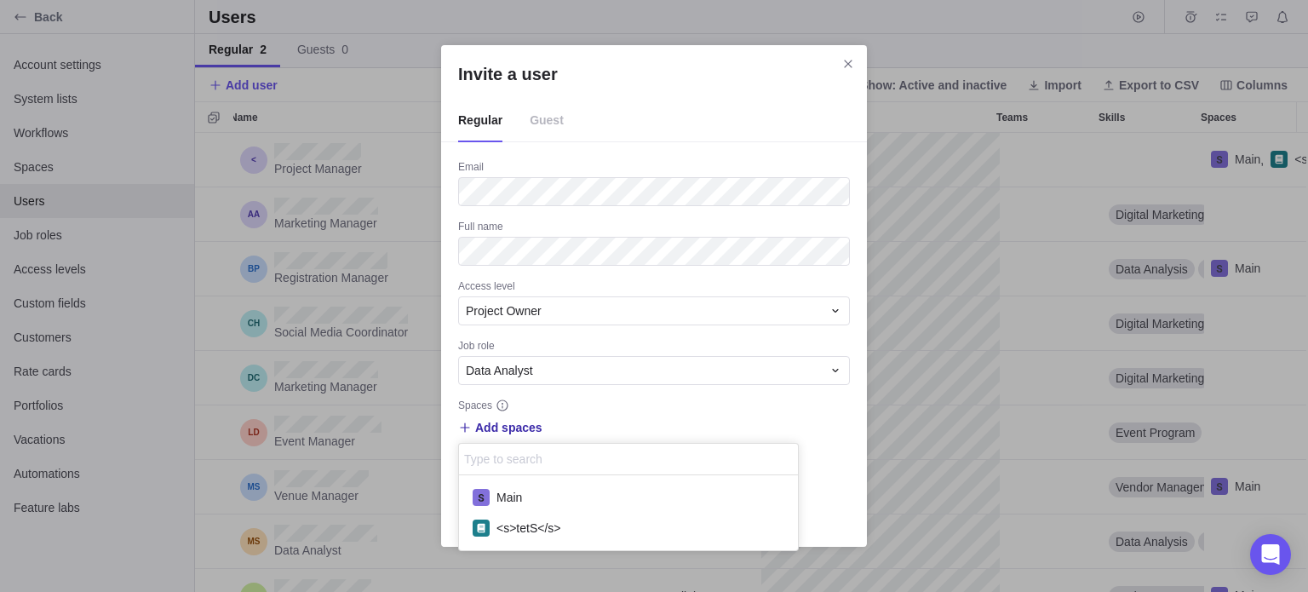
scroll to position [61, 326]
click at [508, 524] on span "<s>tetS</s>" at bounding box center [528, 527] width 65 height 17
click at [657, 422] on div "Invite a user Regular Guest Email Full name Access level Project Owner Job role…" at bounding box center [654, 296] width 1308 height 592
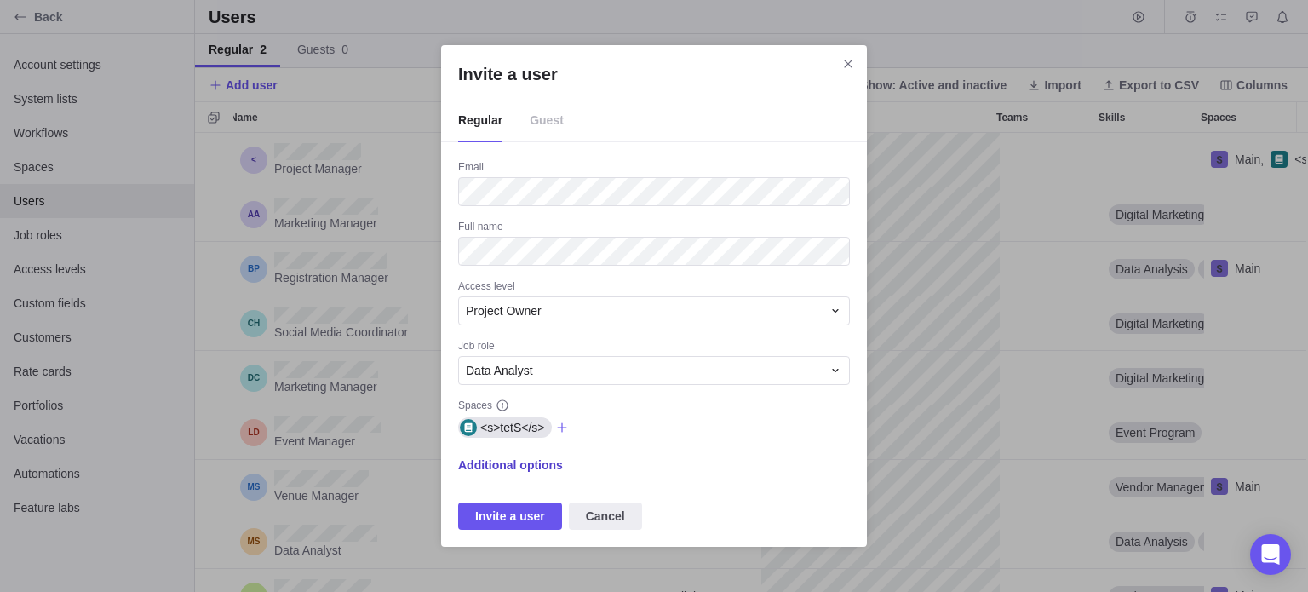
click at [509, 463] on span "Additional options" at bounding box center [510, 464] width 105 height 17
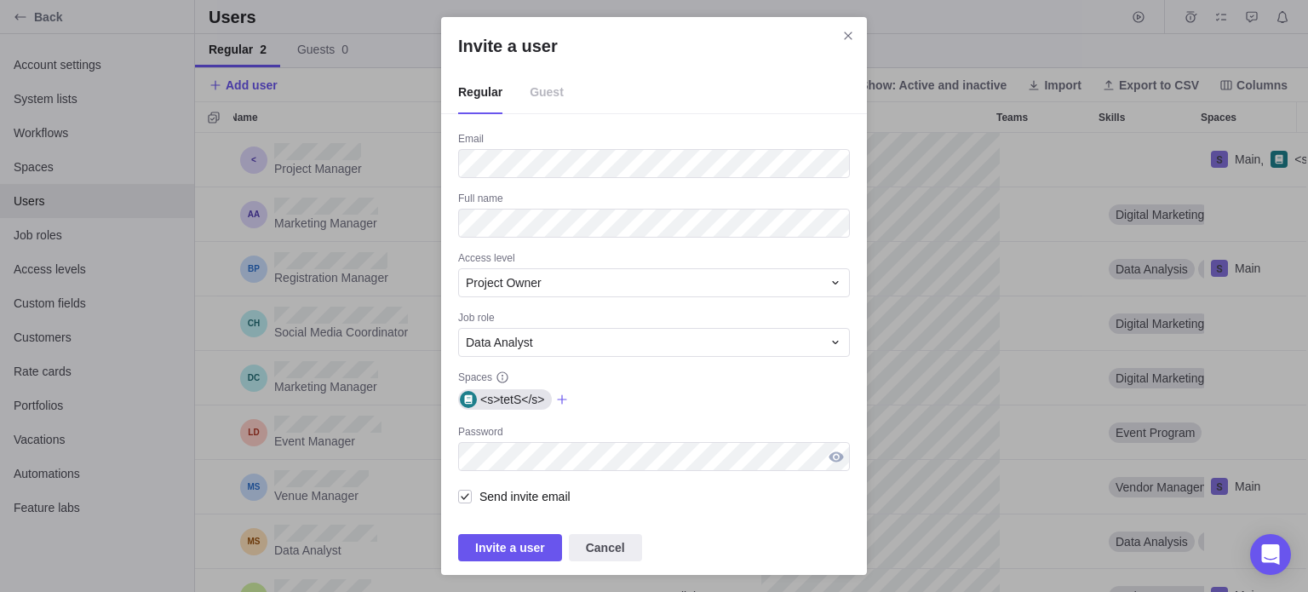
click at [841, 452] on div "Invite a user" at bounding box center [836, 456] width 27 height 29
click at [479, 543] on span "Invite a user" at bounding box center [510, 547] width 70 height 20
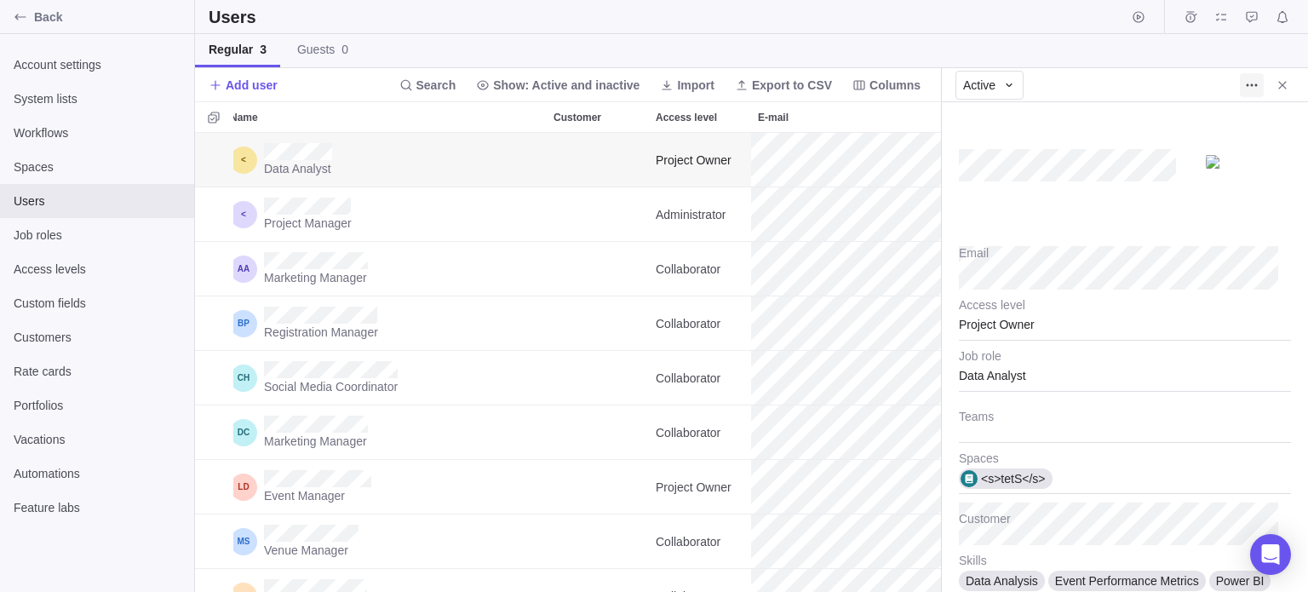
click at [1250, 84] on icon "More actions" at bounding box center [1252, 85] width 14 height 14
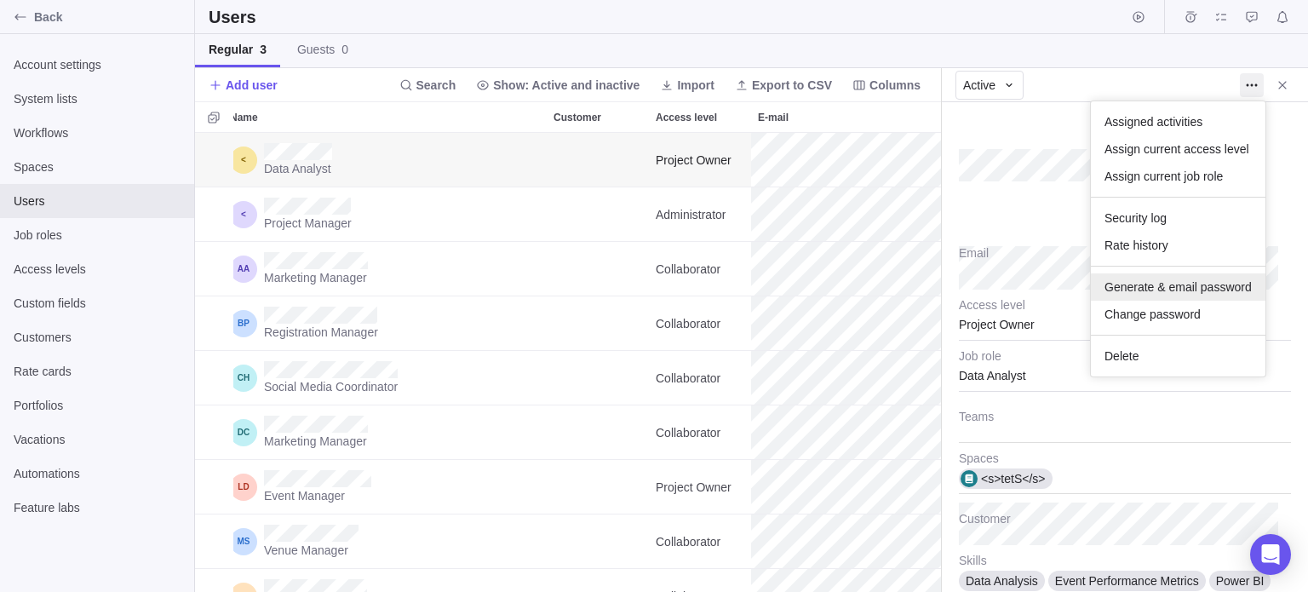
click at [1138, 292] on span "Generate & email password" at bounding box center [1177, 286] width 147 height 17
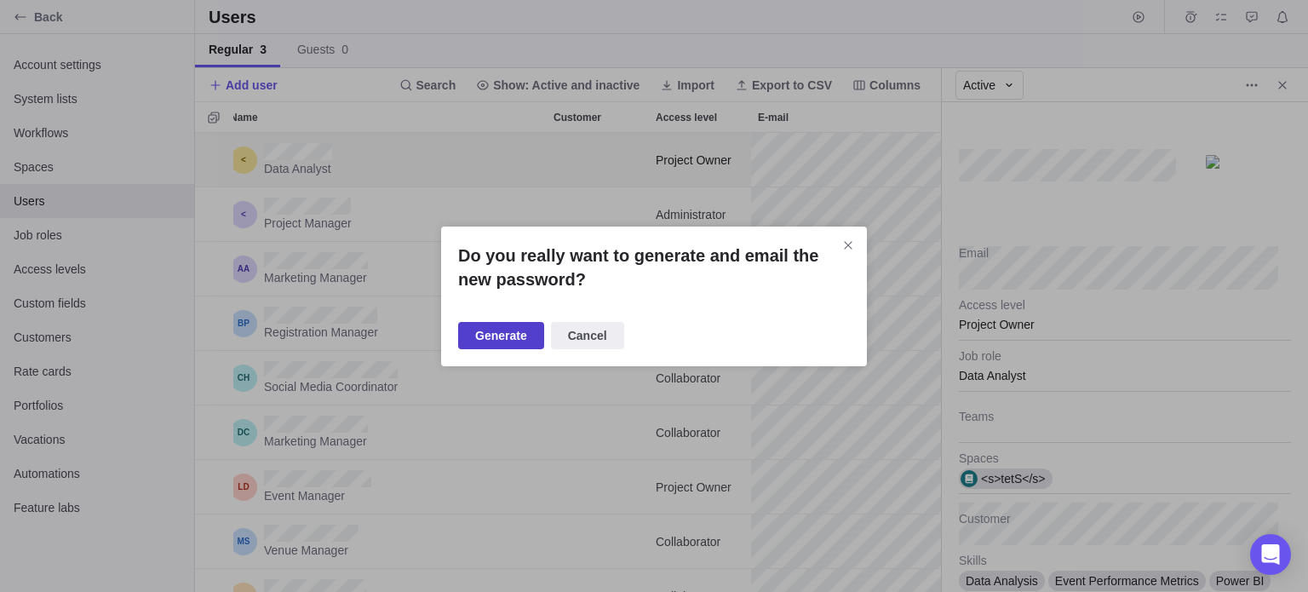
click at [497, 332] on span "Generate" at bounding box center [501, 335] width 52 height 20
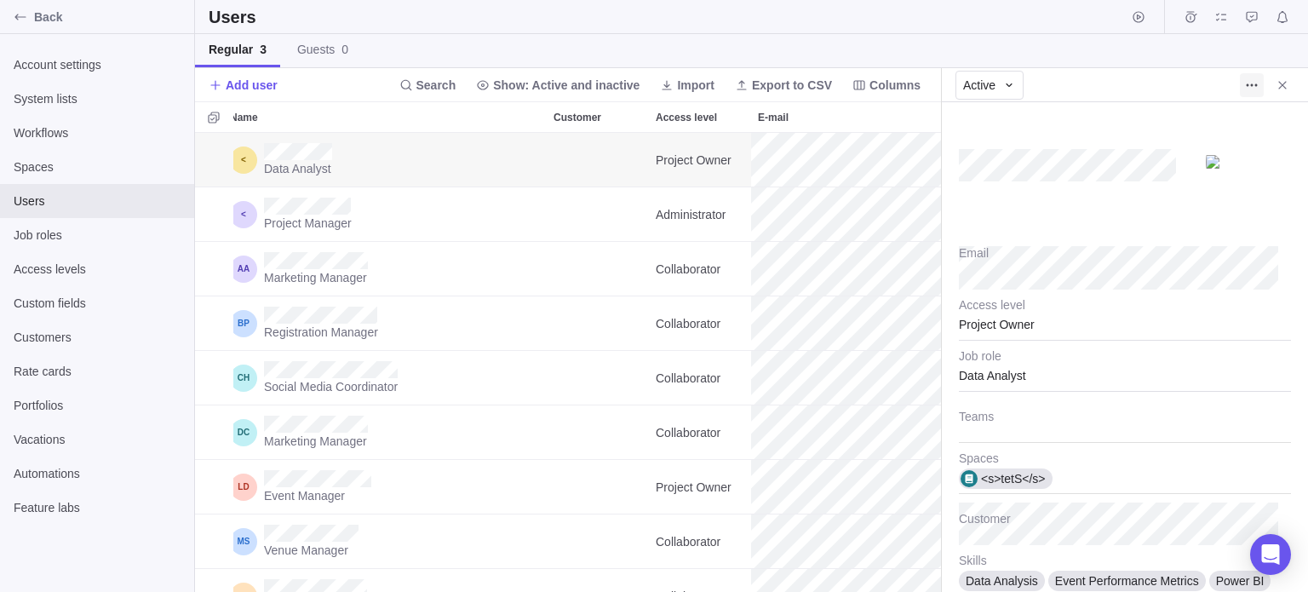
click at [1247, 82] on icon "More actions" at bounding box center [1252, 85] width 14 height 14
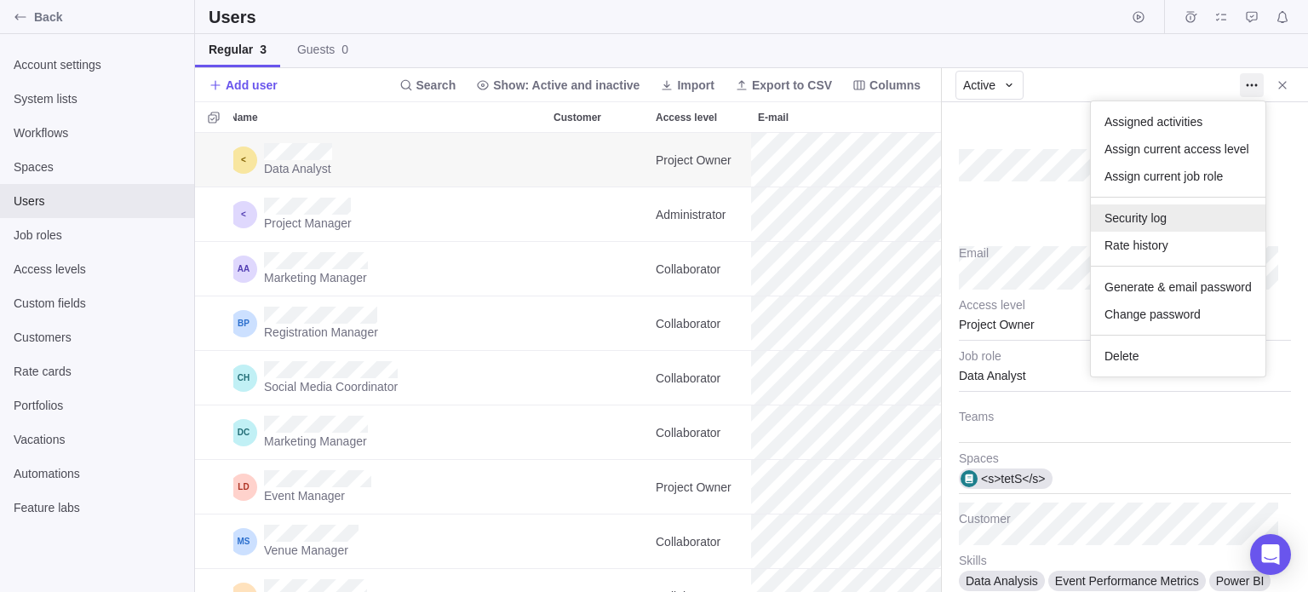
click at [1127, 215] on span "Security log" at bounding box center [1135, 217] width 62 height 17
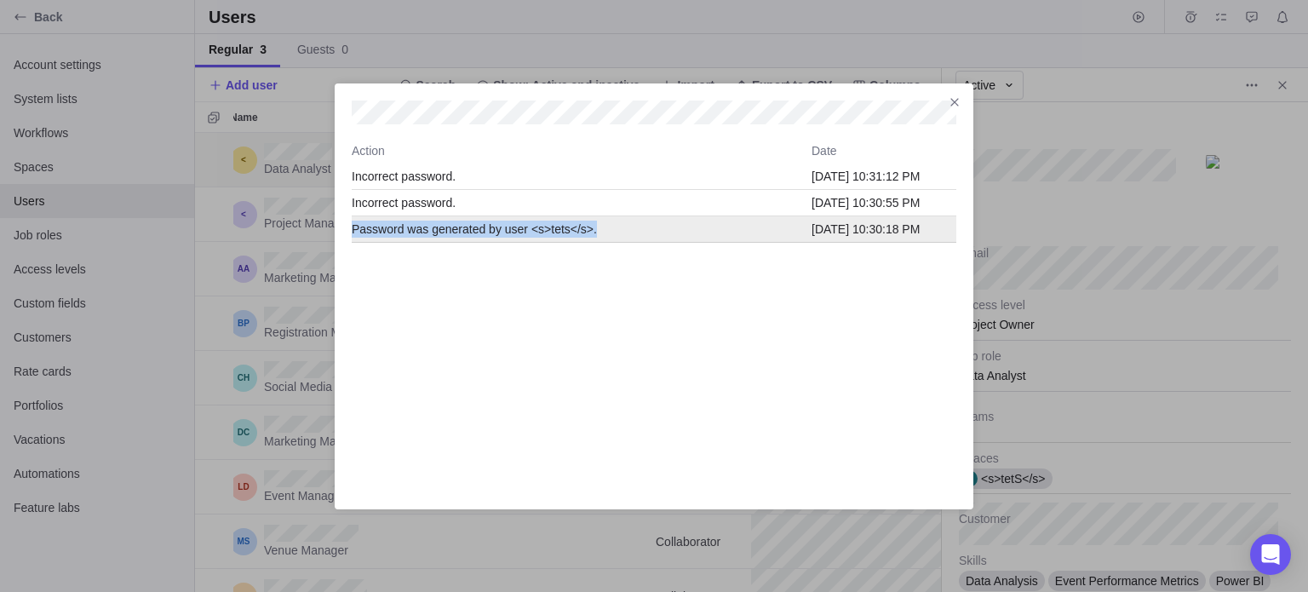
drag, startPoint x: 353, startPoint y: 228, endPoint x: 594, endPoint y: 228, distance: 241.8
click at [594, 228] on div "Password was generated by user <s>tets</s>." at bounding box center [582, 229] width 460 height 17
click at [616, 235] on div "Password was generated by user <s>tets</s>." at bounding box center [582, 229] width 460 height 17
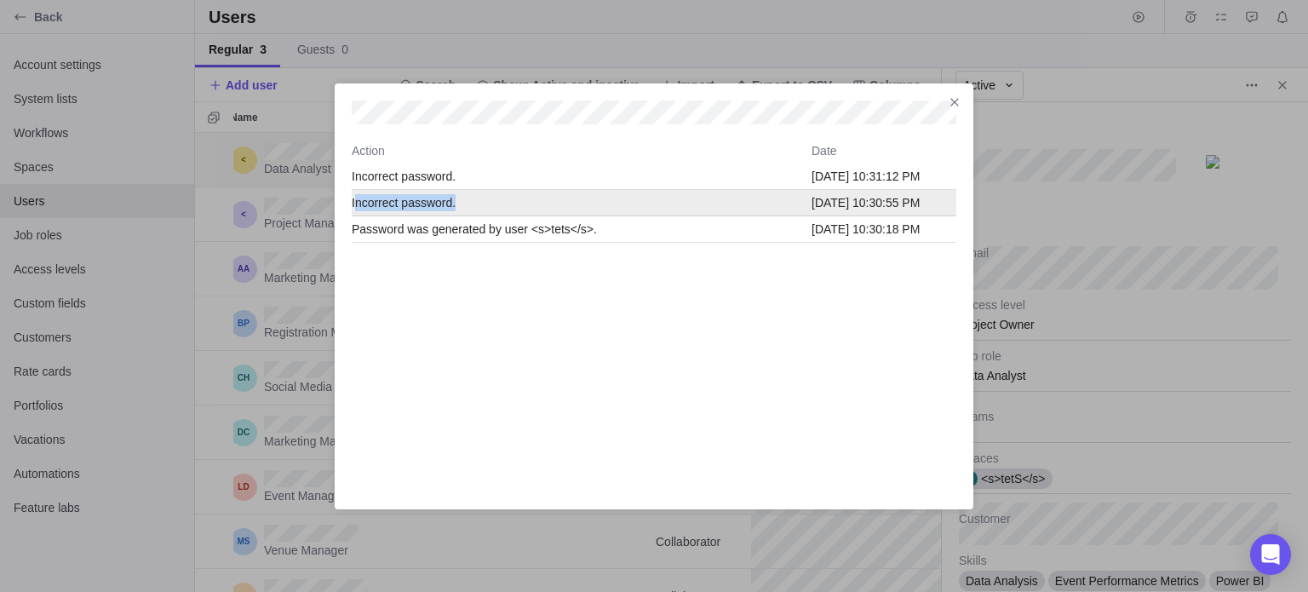
drag, startPoint x: 356, startPoint y: 204, endPoint x: 468, endPoint y: 202, distance: 112.4
click at [468, 202] on div "Incorrect password." at bounding box center [582, 202] width 460 height 17
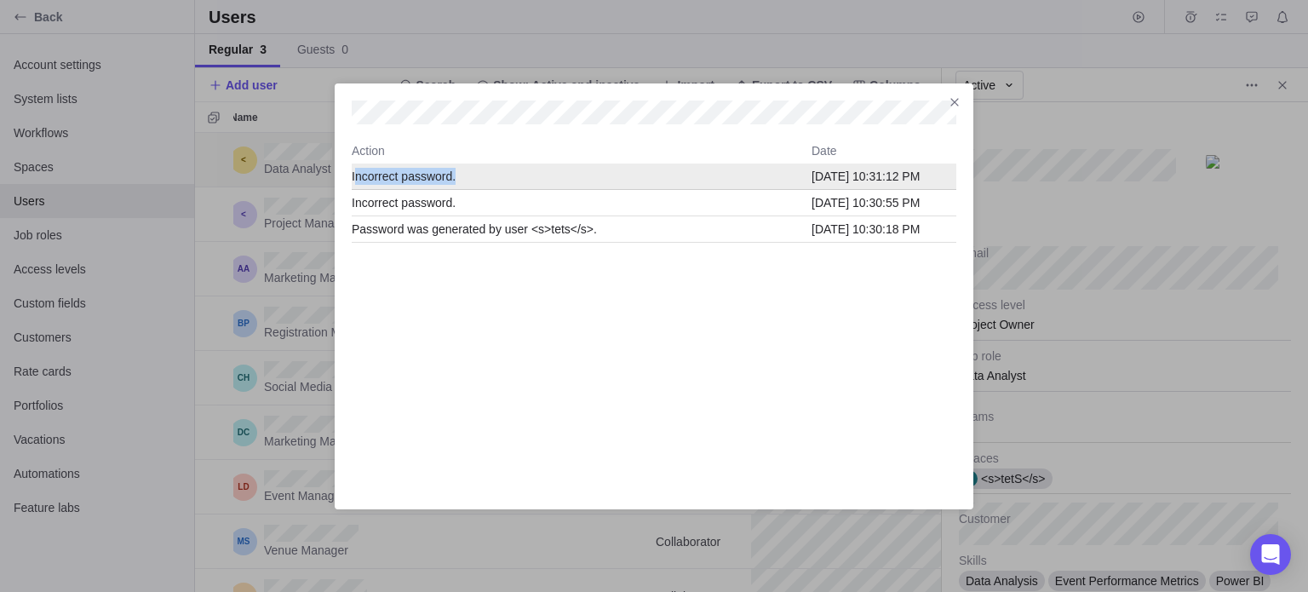
drag, startPoint x: 364, startPoint y: 175, endPoint x: 507, endPoint y: 180, distance: 142.3
click at [501, 180] on div "Incorrect password." at bounding box center [582, 176] width 460 height 17
click at [554, 180] on div "Incorrect password." at bounding box center [582, 176] width 460 height 17
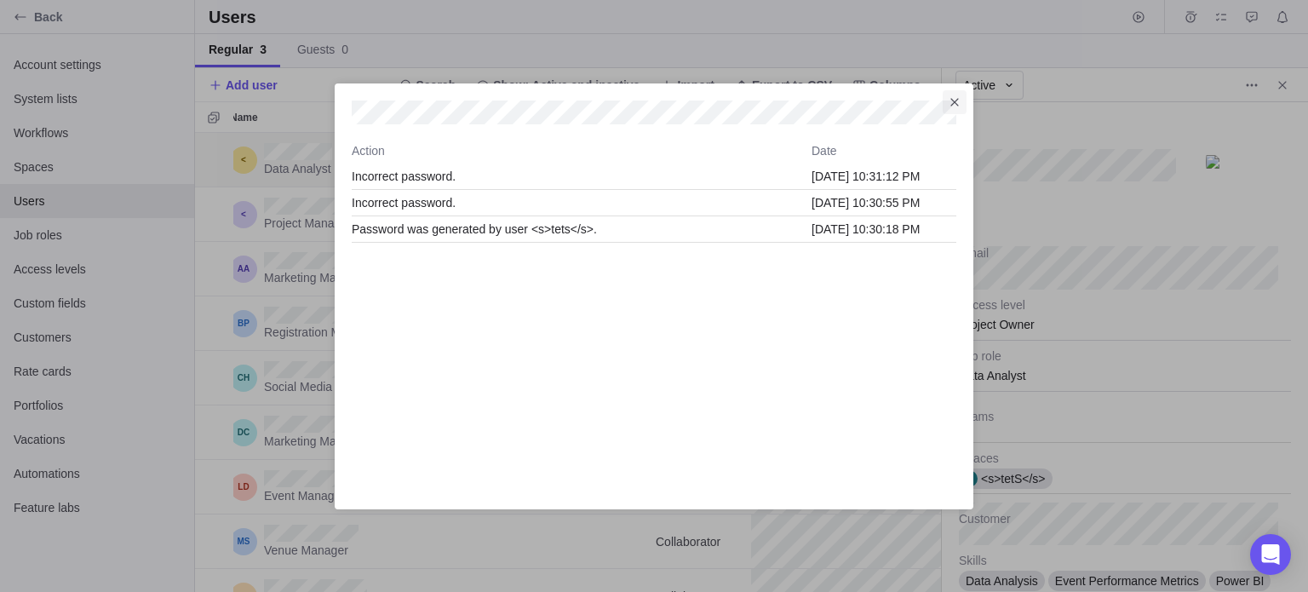
click at [950, 98] on icon "Close" at bounding box center [955, 102] width 14 height 14
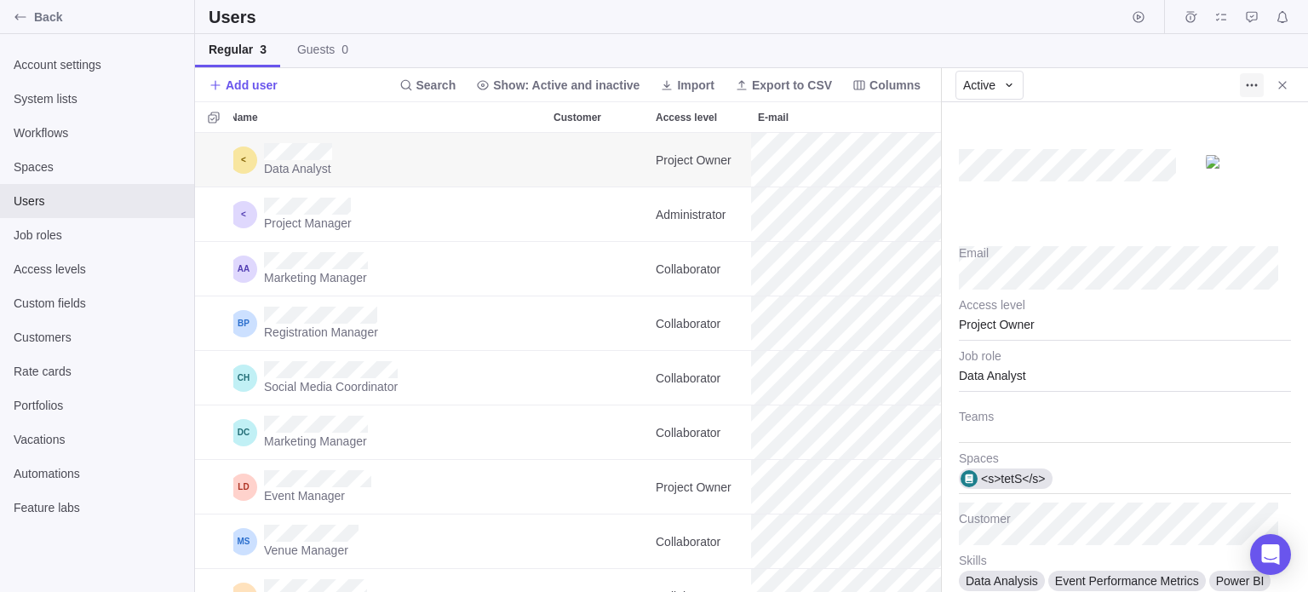
click at [1245, 88] on icon "More actions" at bounding box center [1252, 85] width 14 height 14
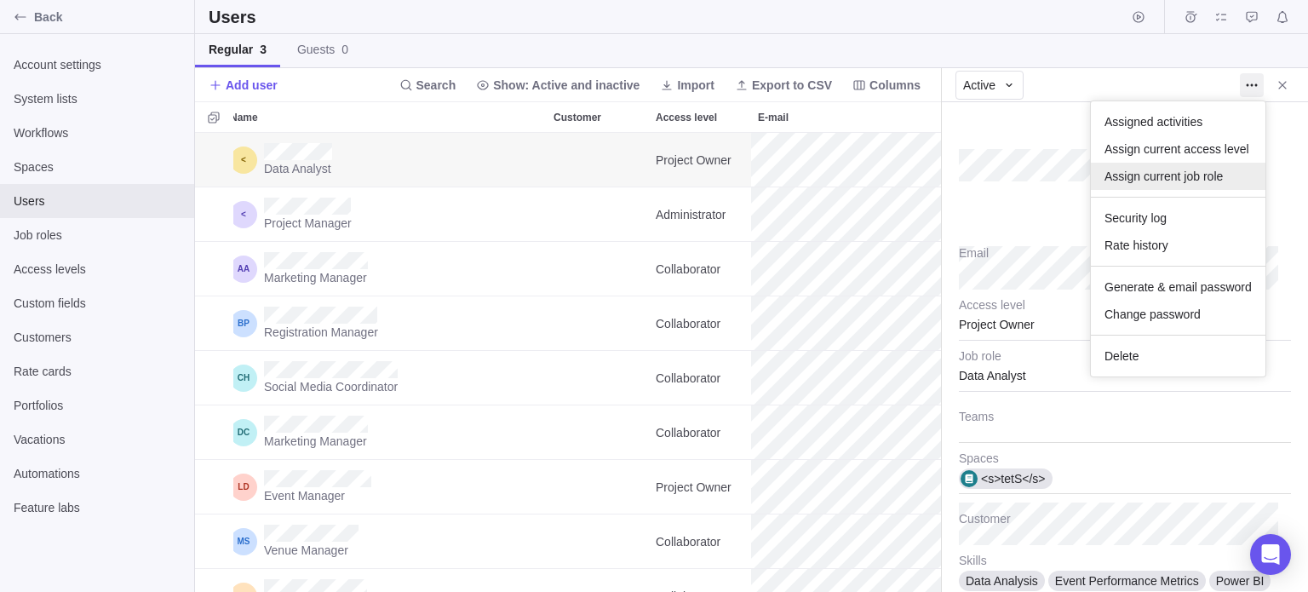
click at [1178, 174] on span "Assign current job role" at bounding box center [1163, 176] width 118 height 17
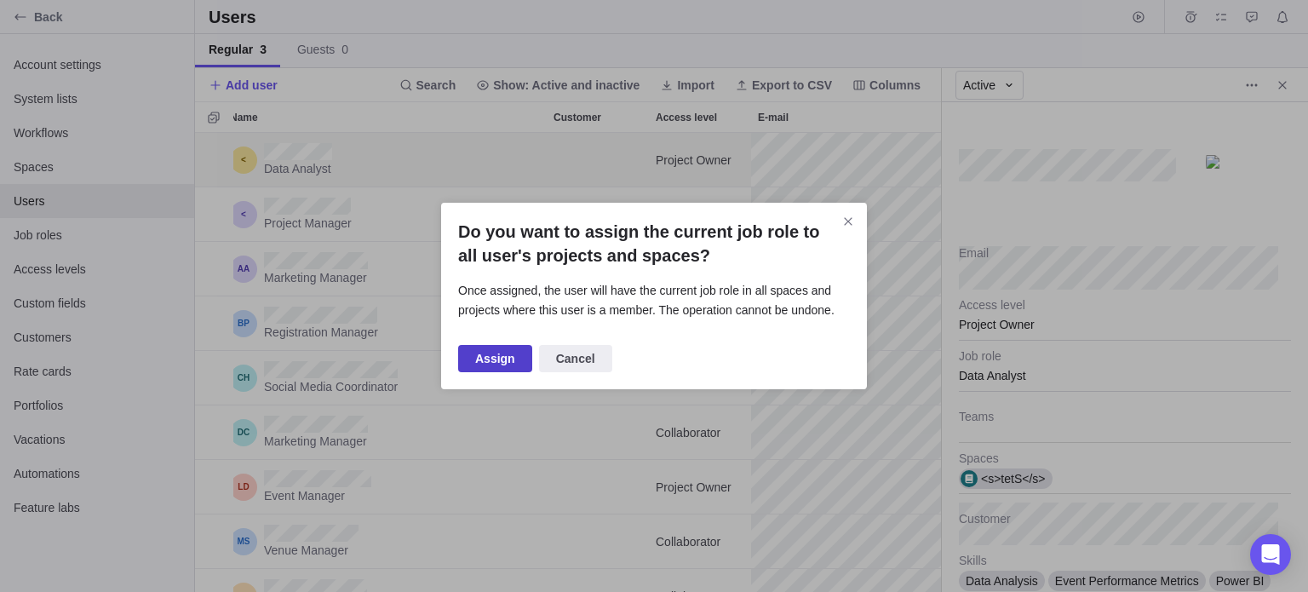
click at [497, 347] on span "Assign" at bounding box center [495, 358] width 74 height 27
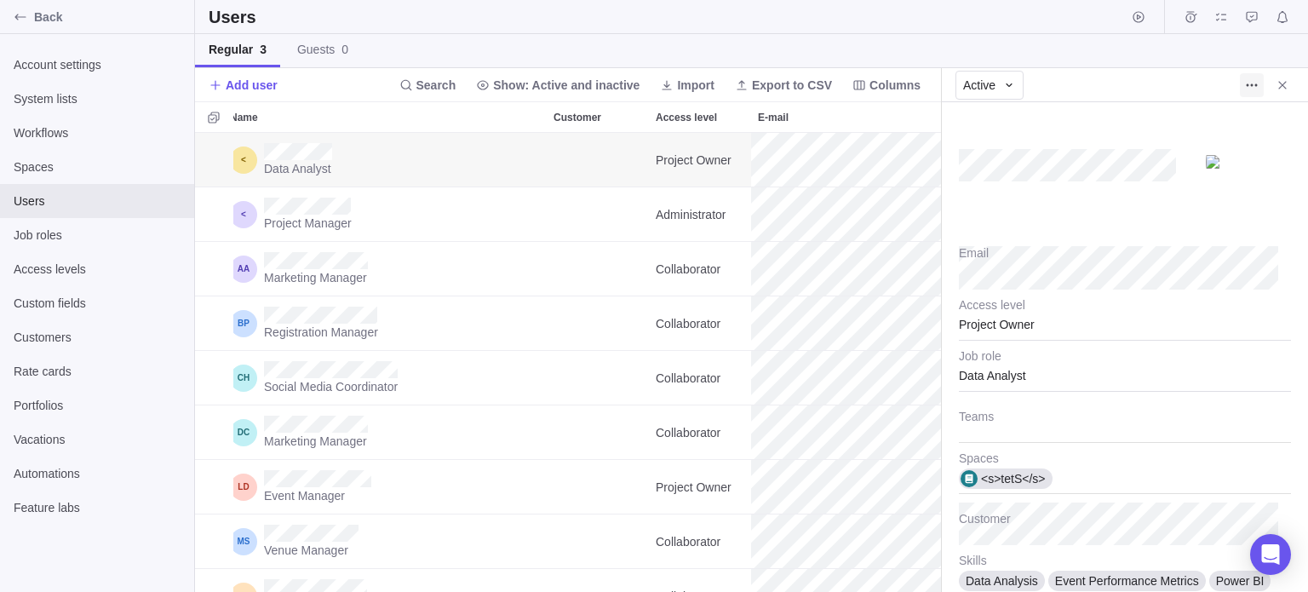
click at [1260, 87] on span "More actions" at bounding box center [1252, 85] width 24 height 24
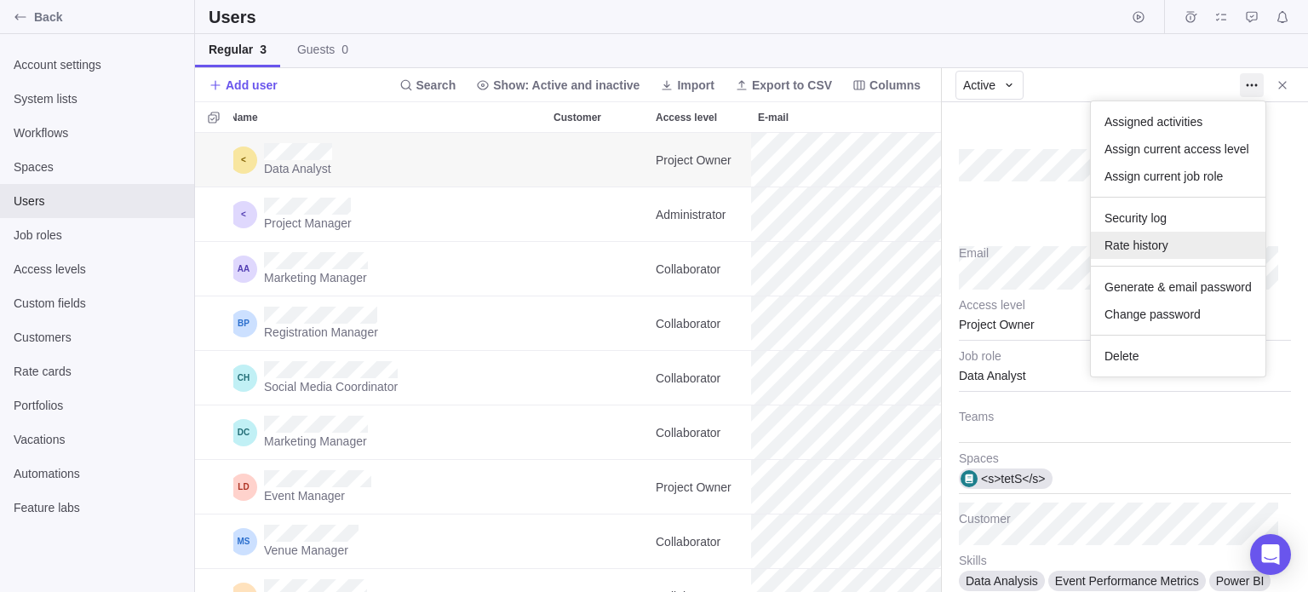
click at [1159, 237] on span "Rate history" at bounding box center [1136, 245] width 64 height 17
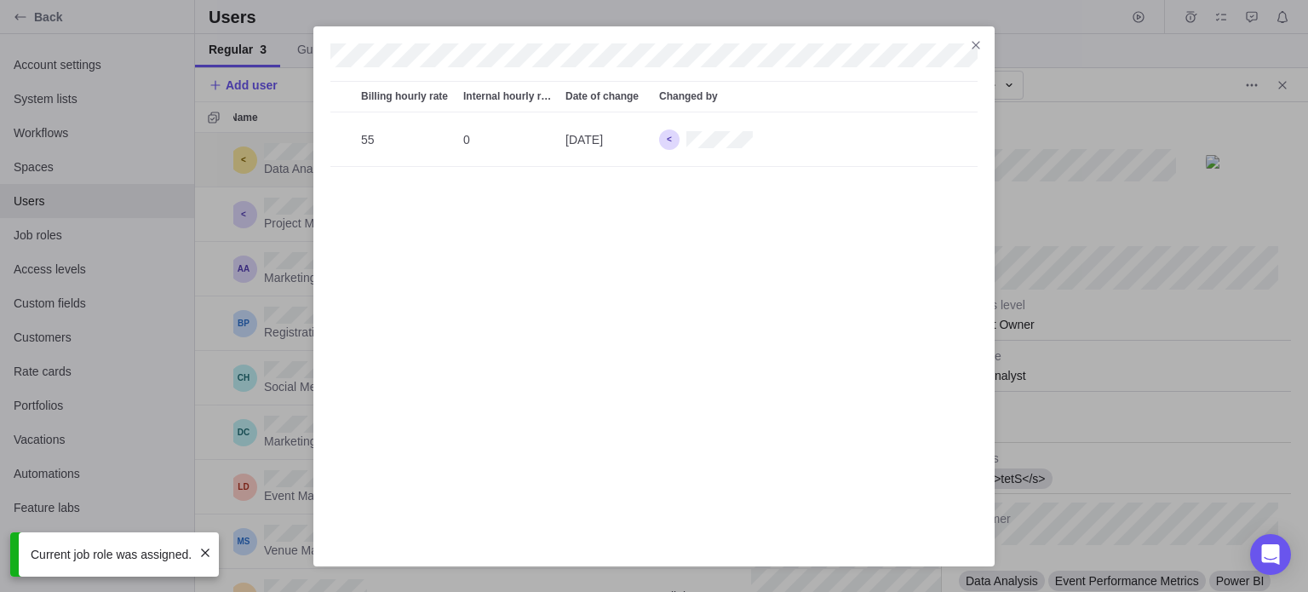
scroll to position [424, 634]
click at [965, 50] on span "Close" at bounding box center [976, 45] width 24 height 24
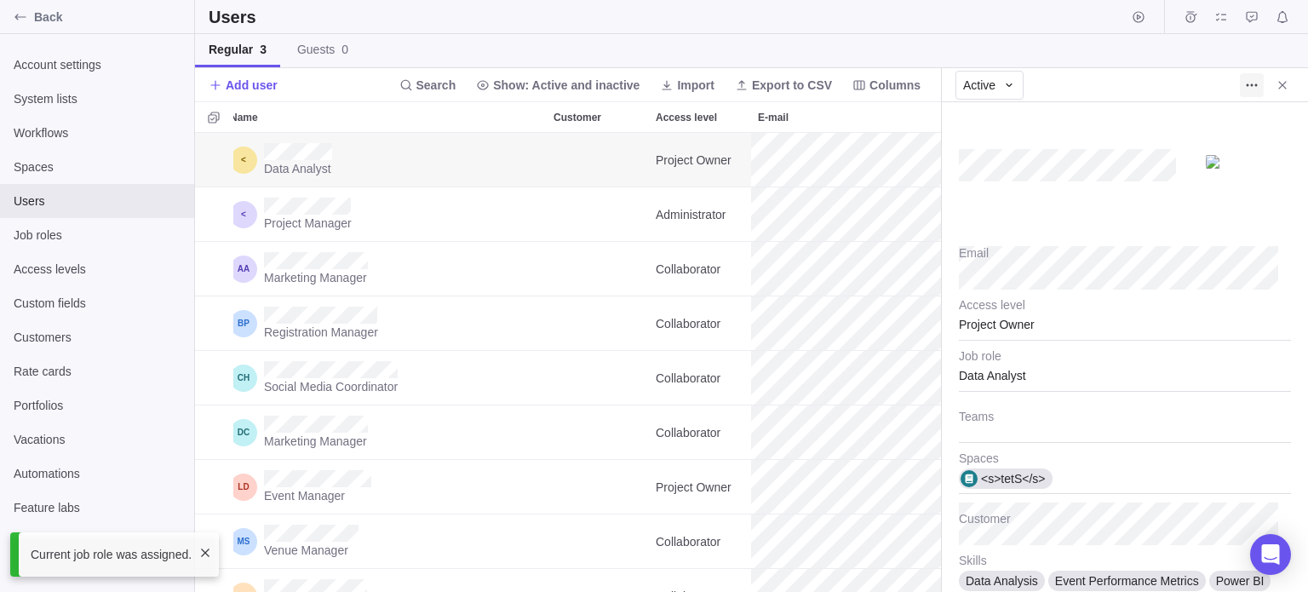
click at [1249, 83] on icon "More actions" at bounding box center [1252, 85] width 14 height 14
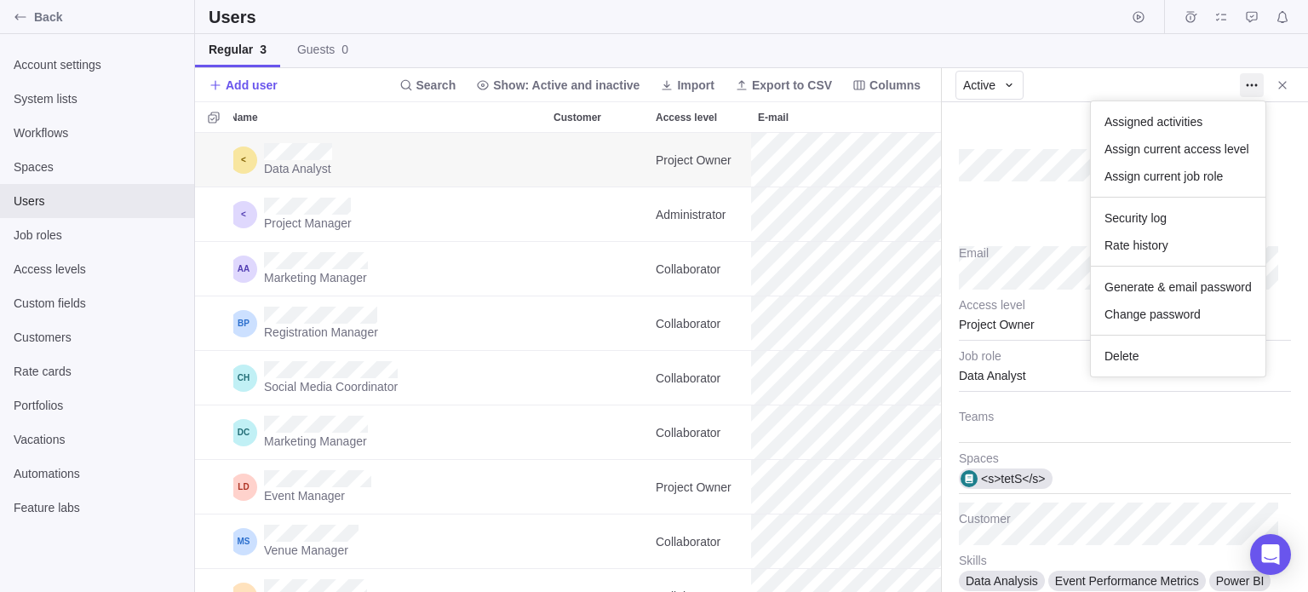
click at [1023, 219] on body "Back Account settings System lists Workflows Spaces Users Job roles Access leve…" at bounding box center [654, 296] width 1308 height 592
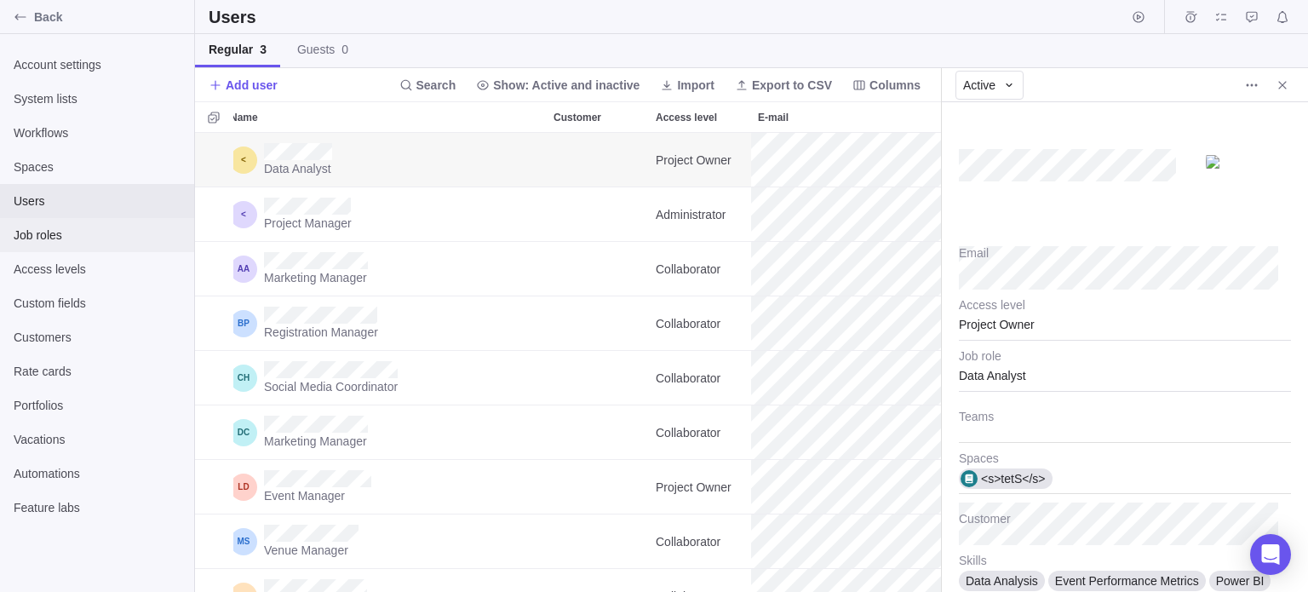
click at [93, 244] on div "Job roles" at bounding box center [97, 235] width 194 height 34
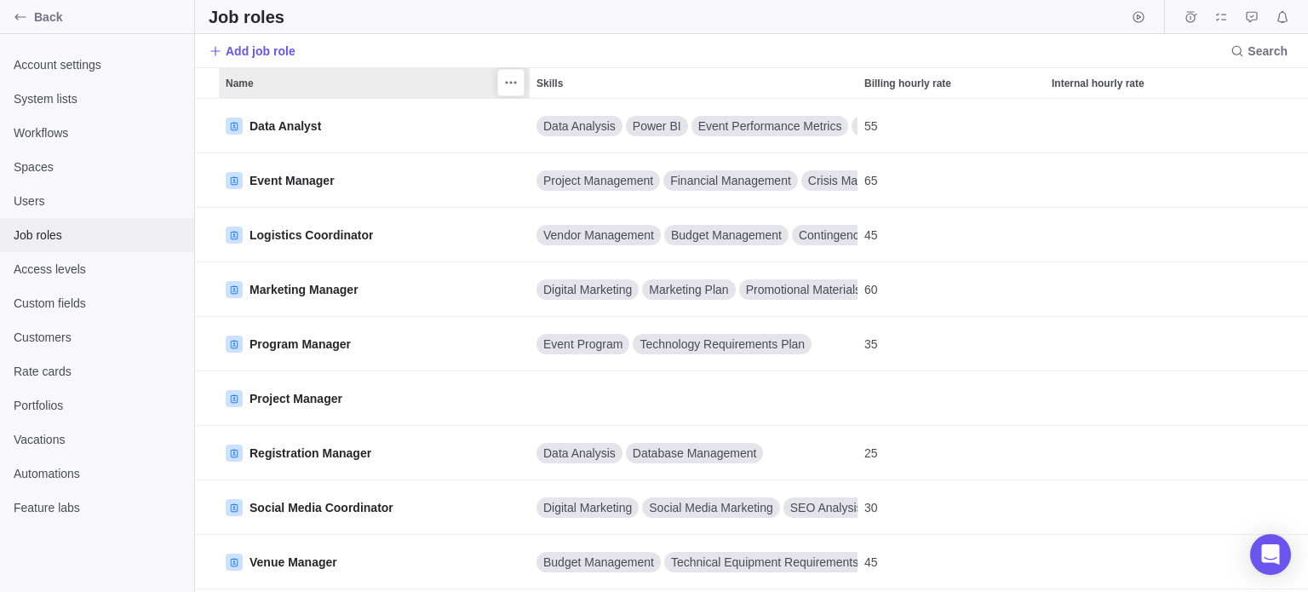
scroll to position [480, 1100]
click at [284, 54] on span "Add job role" at bounding box center [261, 51] width 70 height 17
type textarea "x"
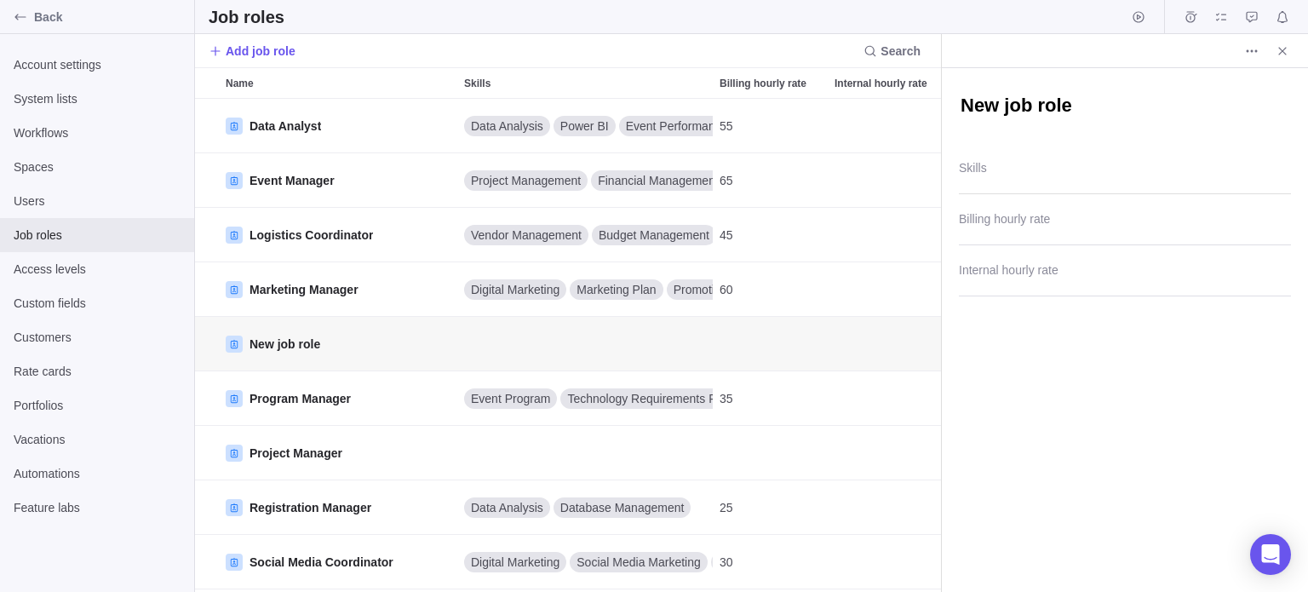
click at [988, 99] on textarea "New job role" at bounding box center [1125, 107] width 332 height 29
type textarea "x"
type textarea "XKRGy`m0"
type textarea "x"
type textarea "/"
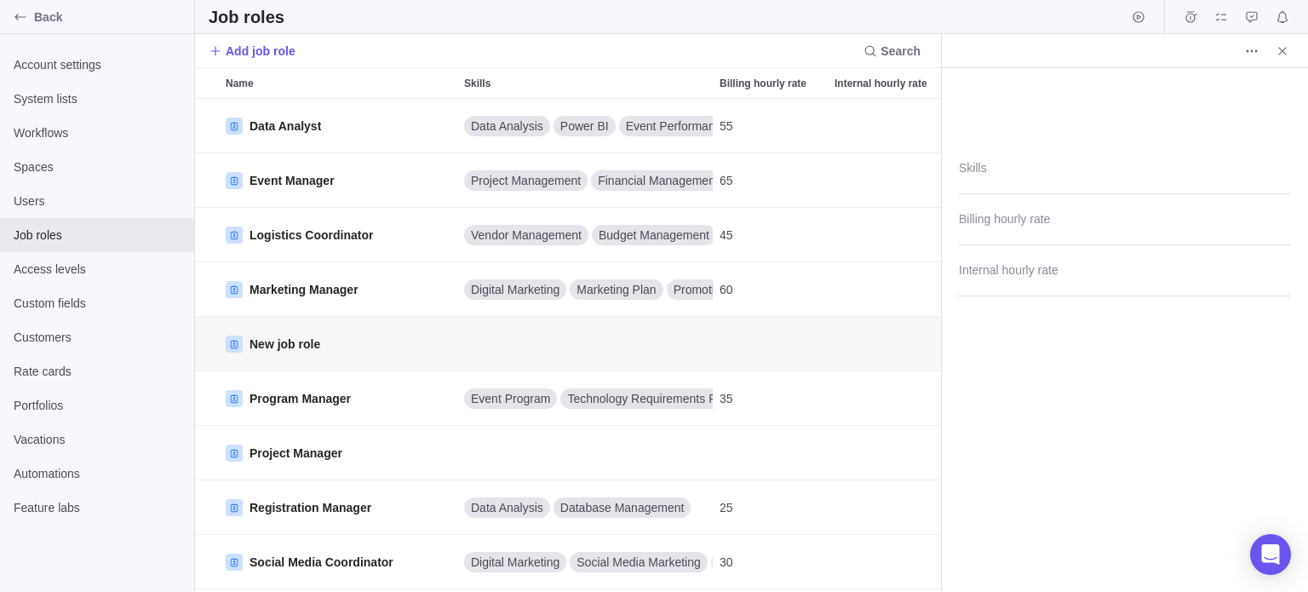
type textarea "x"
type textarea "<"
type textarea "x"
type textarea "<s"
type textarea "x"
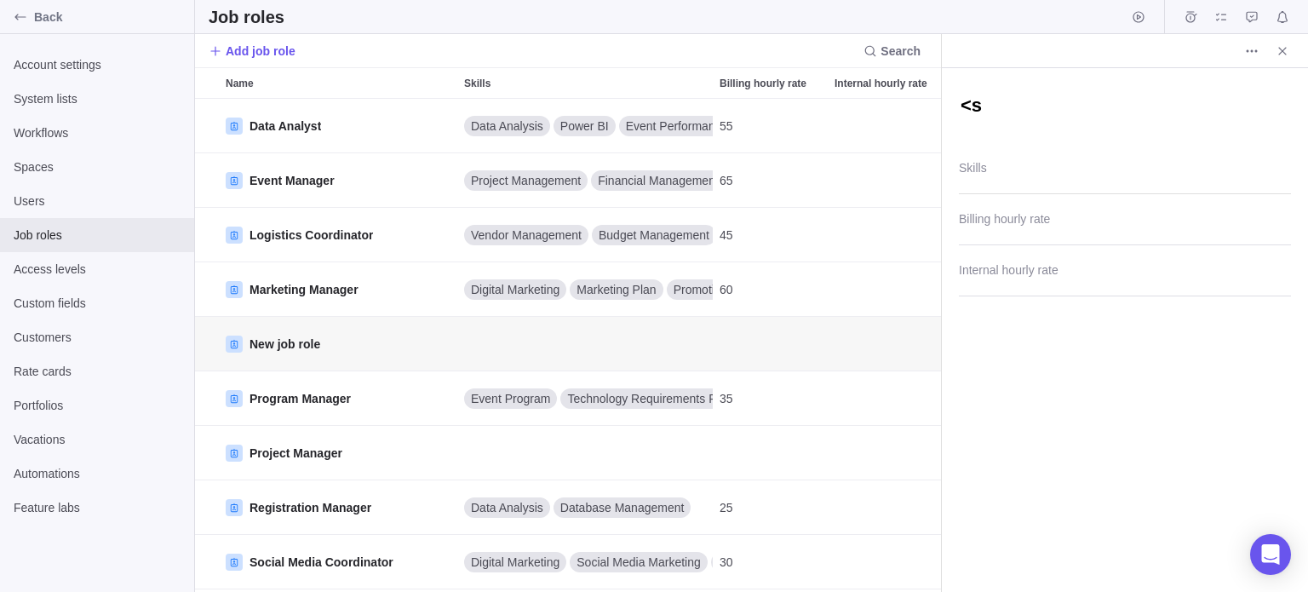
type textarea "<s>"
type textarea "x"
type textarea "<s>t"
type textarea "x"
type textarea "<s>te"
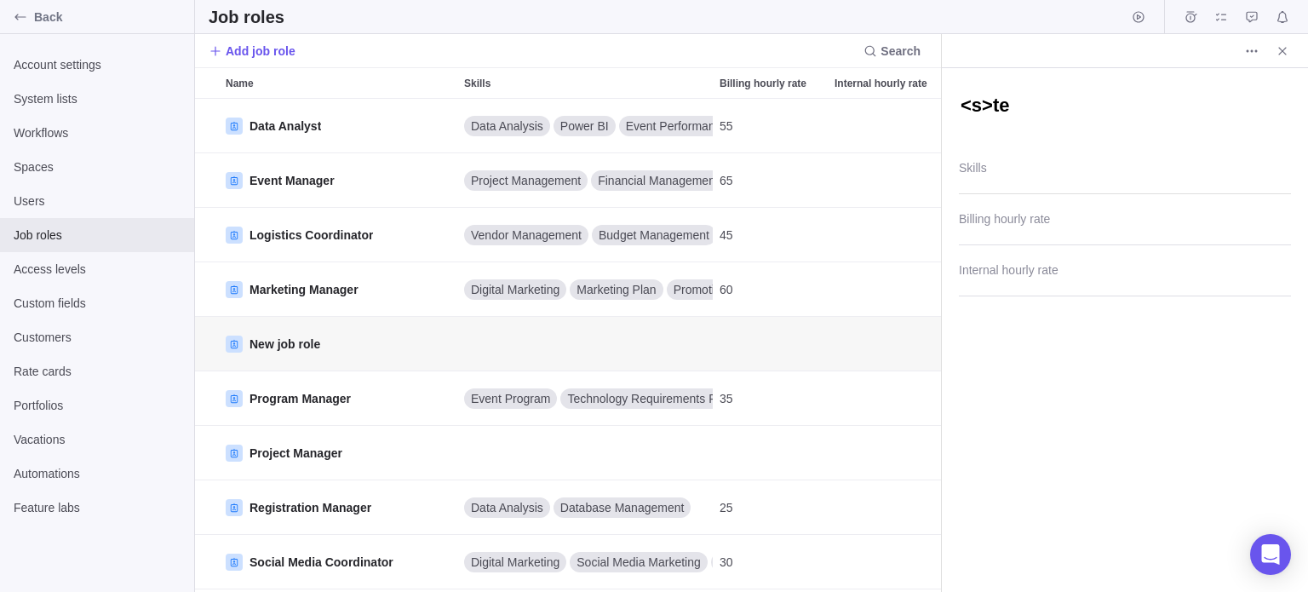
type textarea "x"
type textarea "<s>tes"
type textarea "x"
type textarea "<s>test"
type textarea "x"
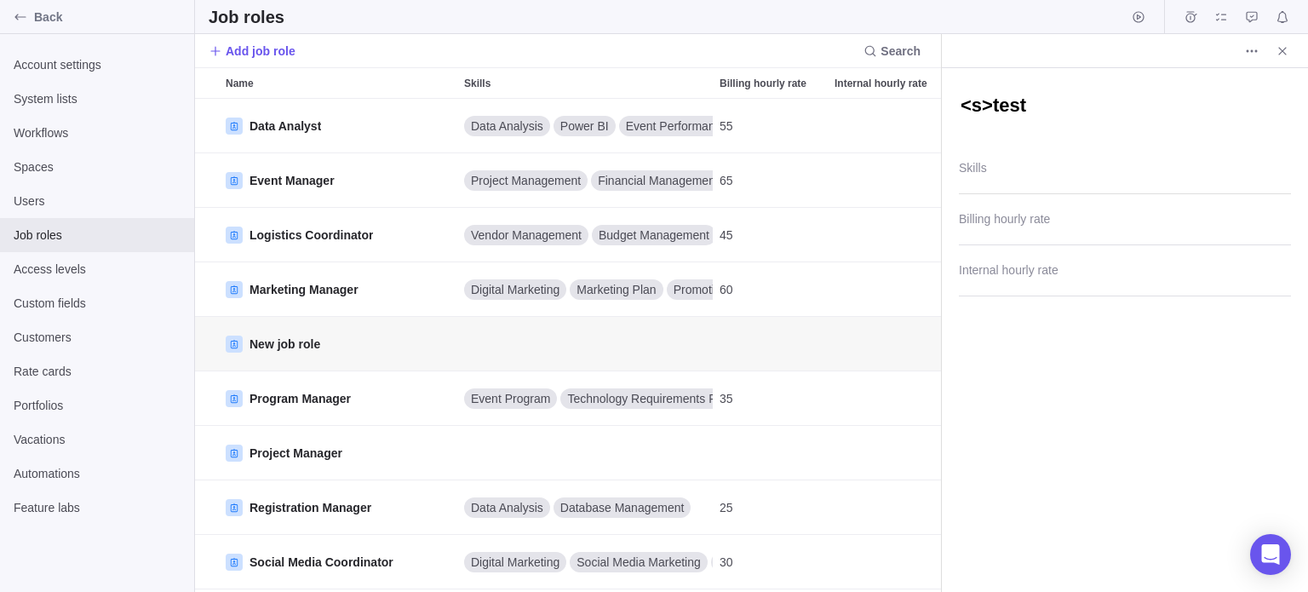
type textarea "<s>test<"
type textarea "x"
type textarea "<s>test</"
type textarea "x"
type textarea "<s>test</s"
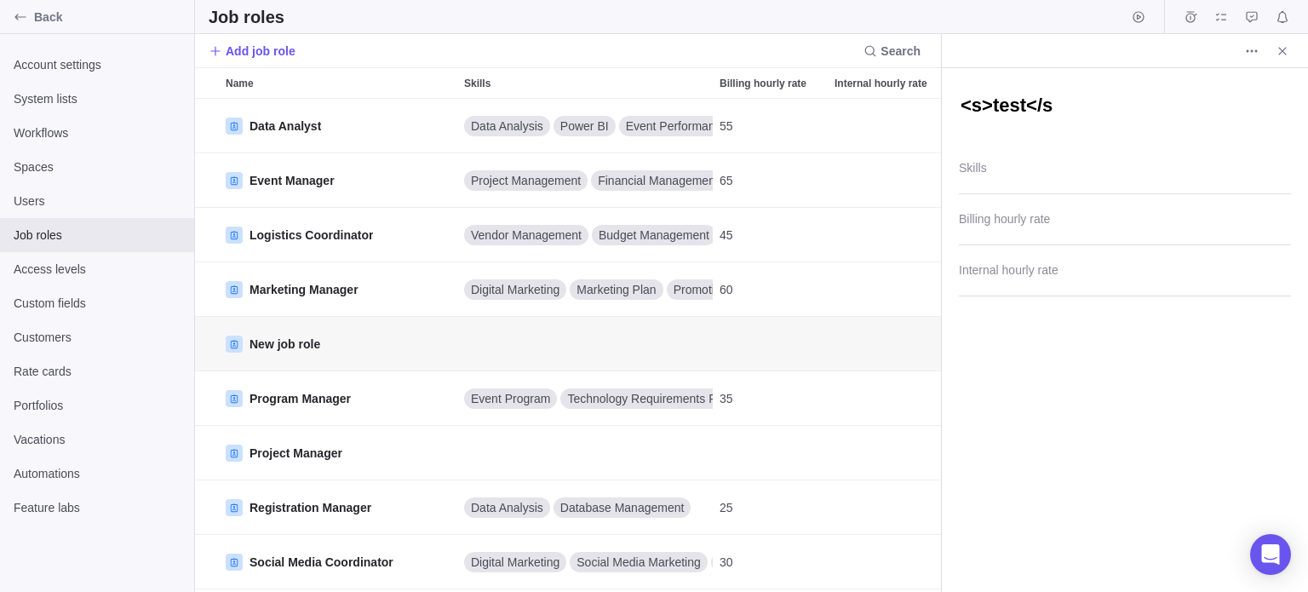
type textarea "x"
type textarea "<s>test</s>"
type textarea "x"
click at [993, 163] on div at bounding box center [1125, 173] width 332 height 43
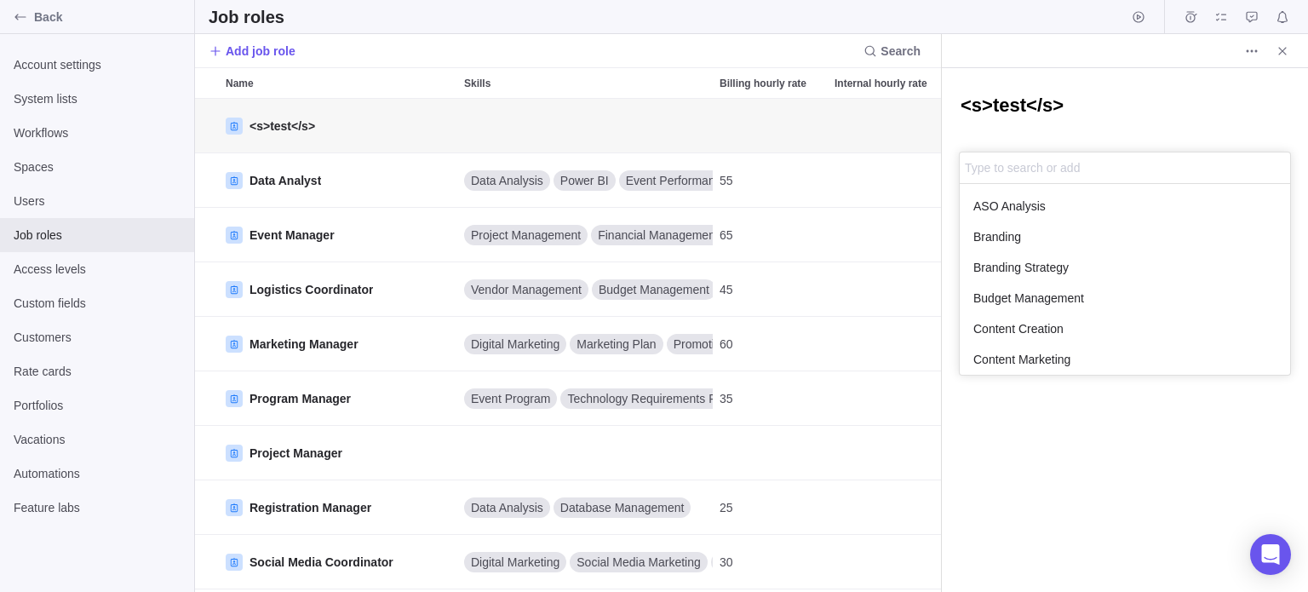
type input "<s>test</s>"
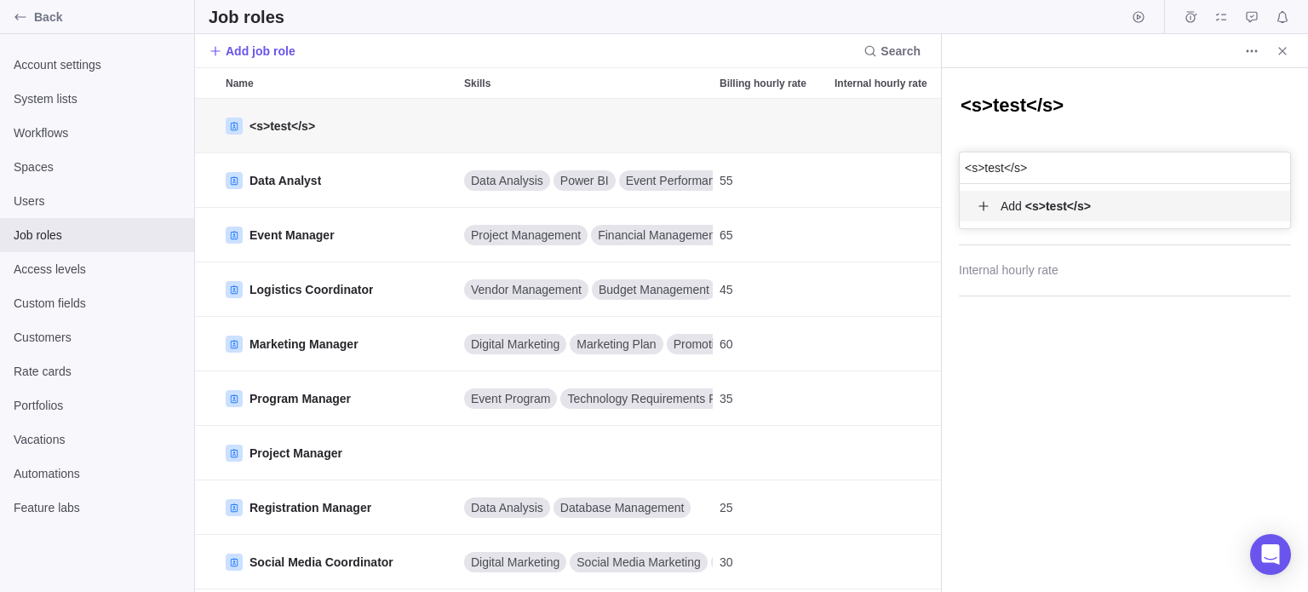
scroll to position [31, 317]
type textarea "x"
type input "<s>test</s>"
click at [1022, 208] on span "Add <s>test</s>" at bounding box center [1046, 206] width 90 height 17
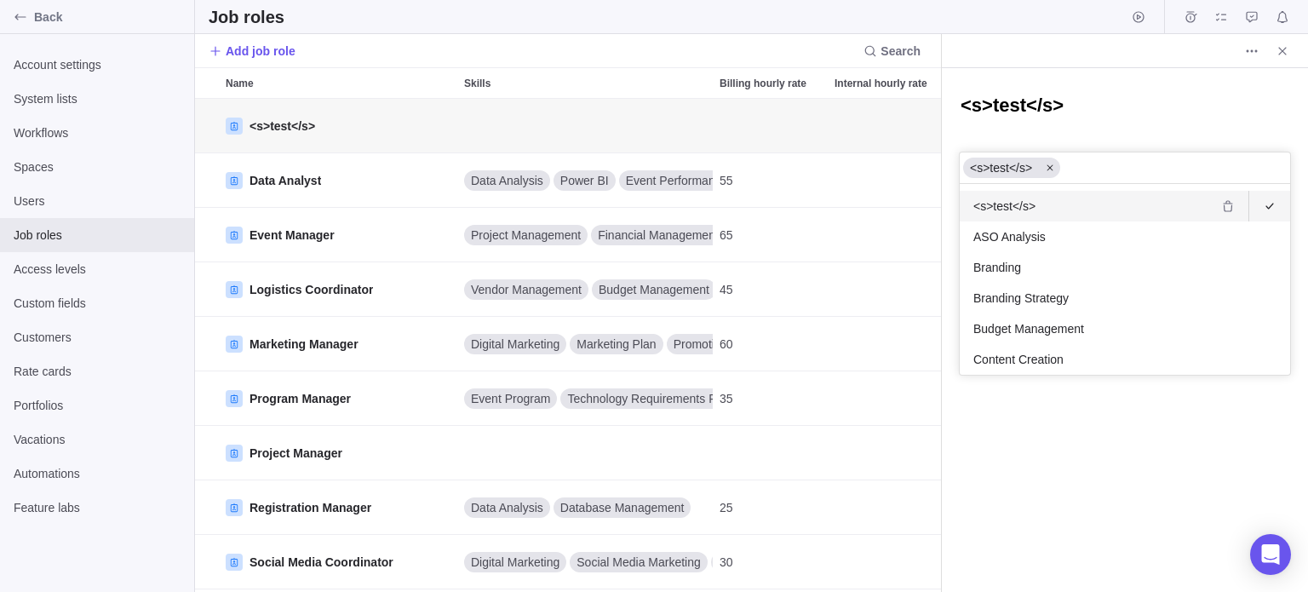
scroll to position [177, 317]
click at [1005, 213] on div "<s>test</s>" at bounding box center [1125, 206] width 330 height 31
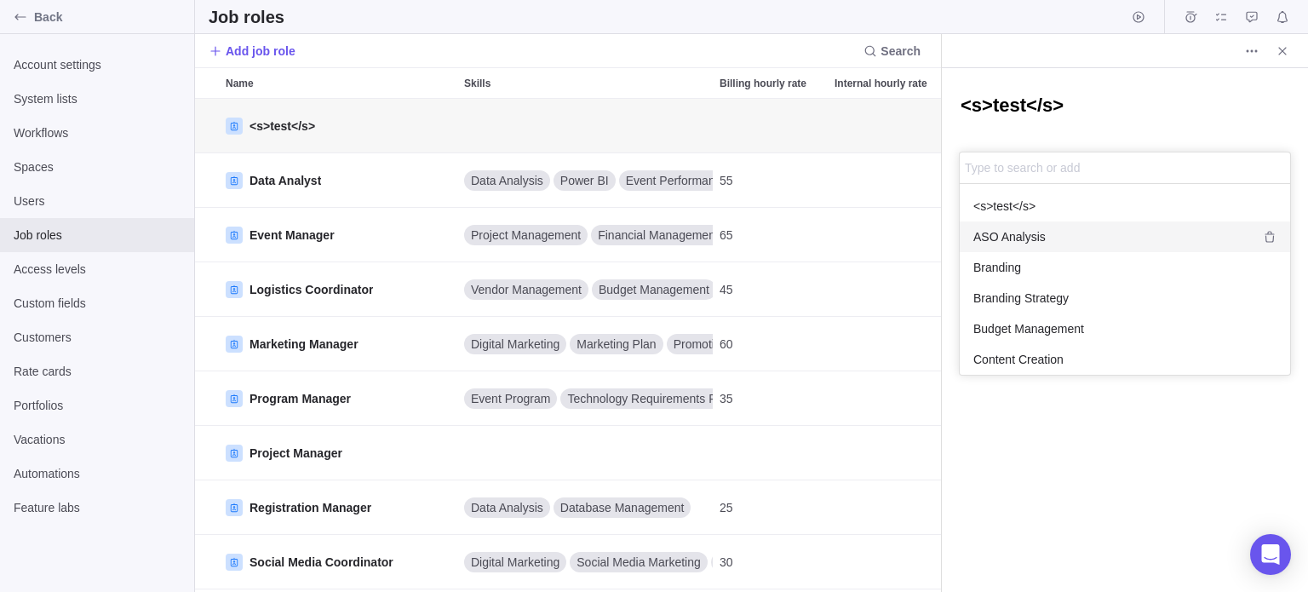
click at [997, 198] on span "<s>test</s>" at bounding box center [1004, 206] width 62 height 17
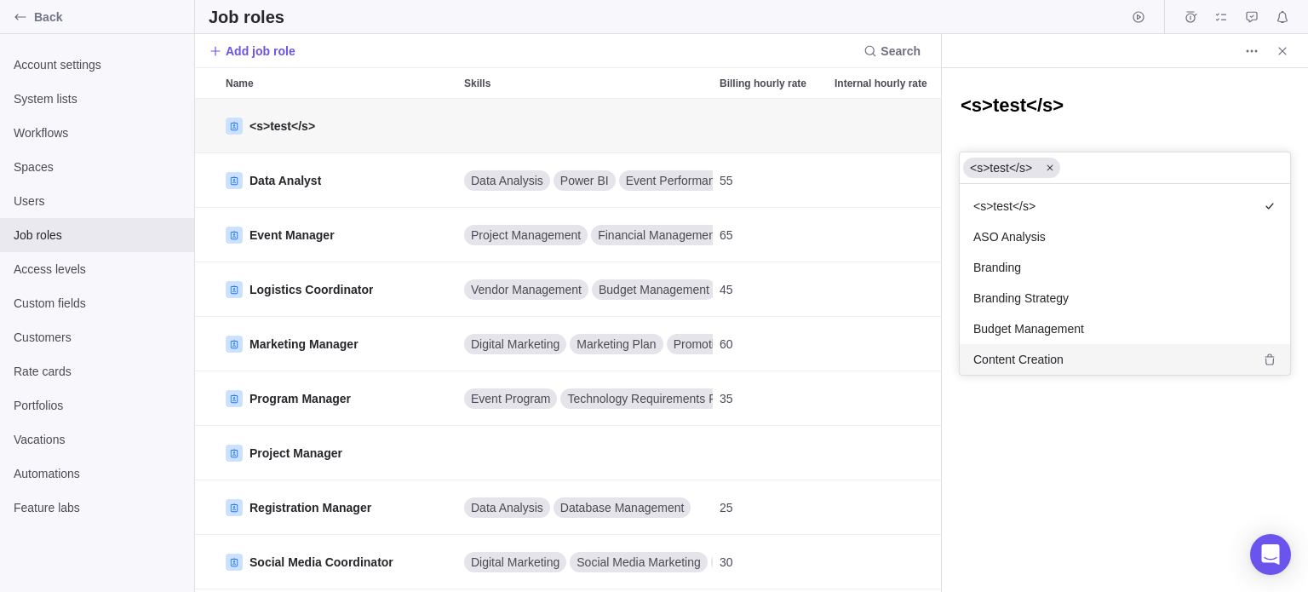
click at [1059, 476] on div "<s>test</s> <s>test</s> <s>test</s> ASO Analysis Branding Branding Strategy Bud…" at bounding box center [1125, 330] width 366 height 524
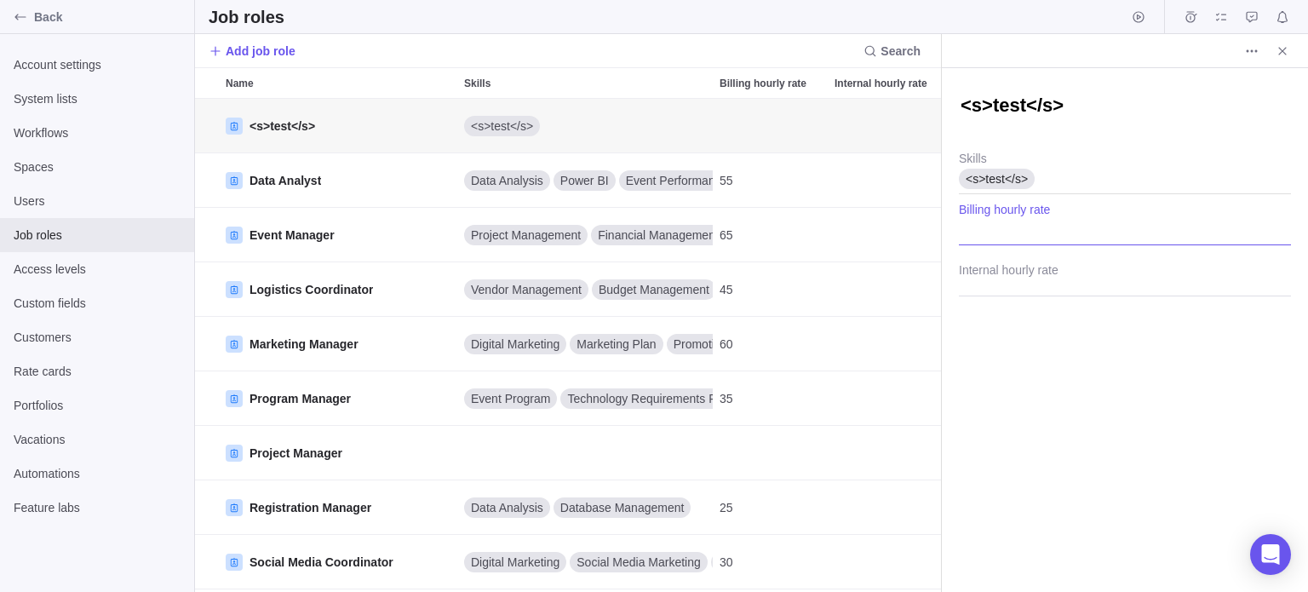
click at [1058, 231] on input "Billing hourly rate" at bounding box center [1125, 224] width 332 height 43
type input "3"
click at [1035, 272] on input "Internal hourly rate" at bounding box center [1125, 275] width 332 height 43
type input "2"
click at [1252, 47] on icon "More actions" at bounding box center [1252, 51] width 14 height 14
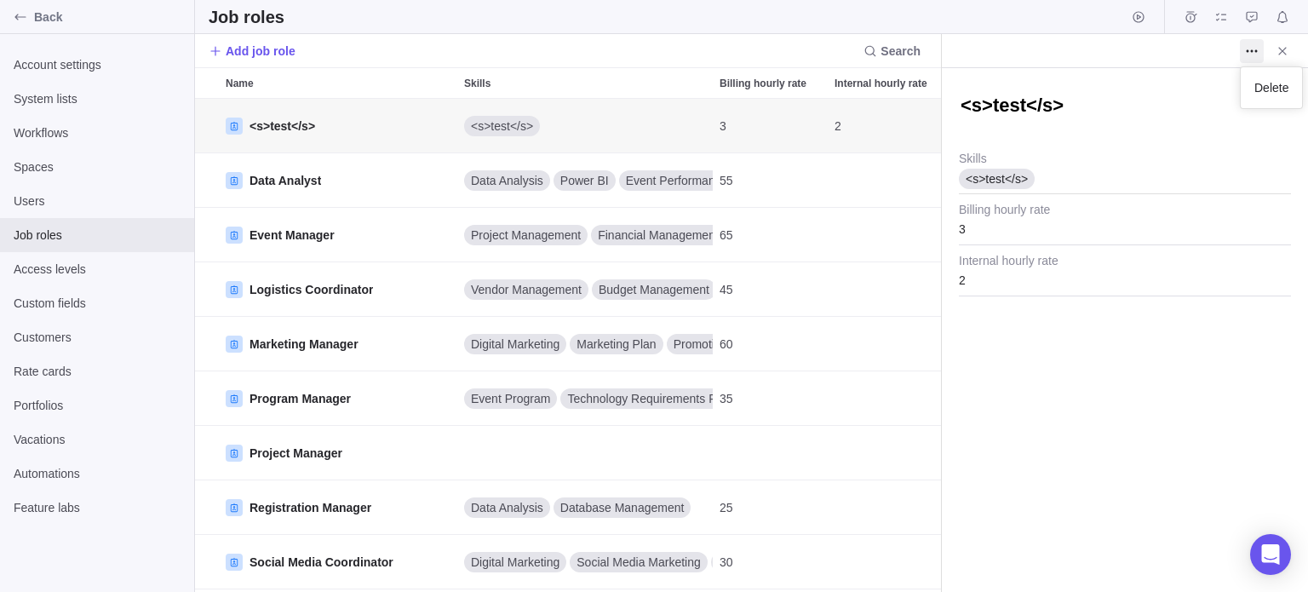
click at [1210, 100] on body "Back Account settings System lists Workflows Spaces Users Job roles Access leve…" at bounding box center [654, 296] width 1308 height 592
click at [1277, 52] on icon "Close" at bounding box center [1283, 51] width 14 height 14
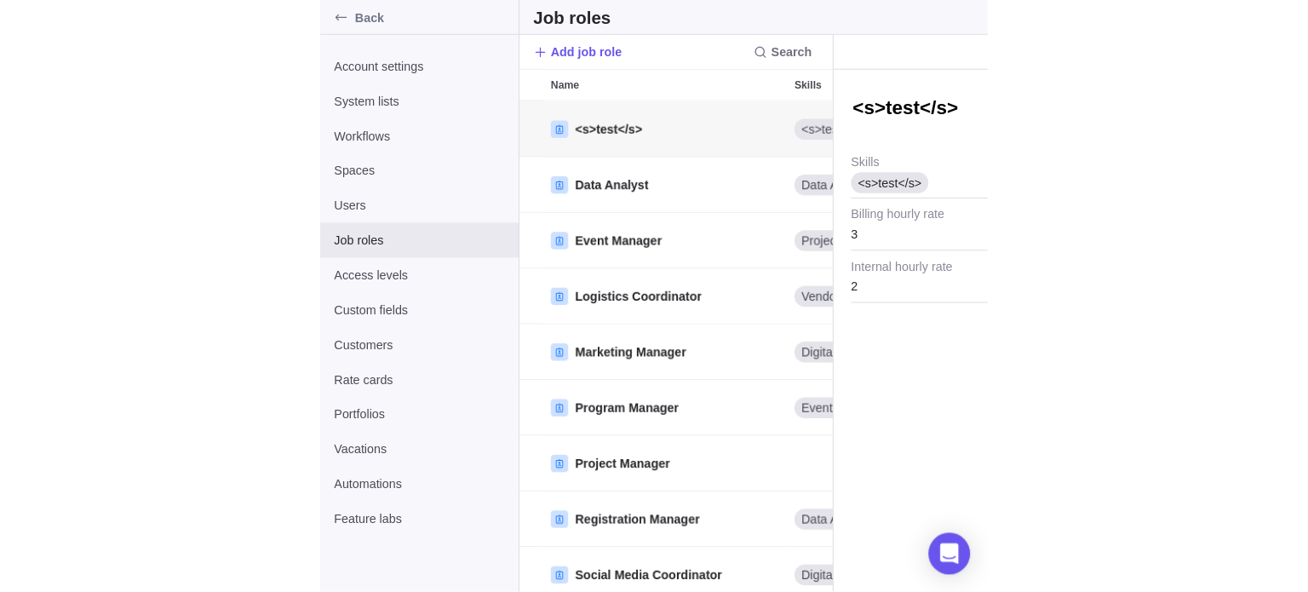
scroll to position [480, 732]
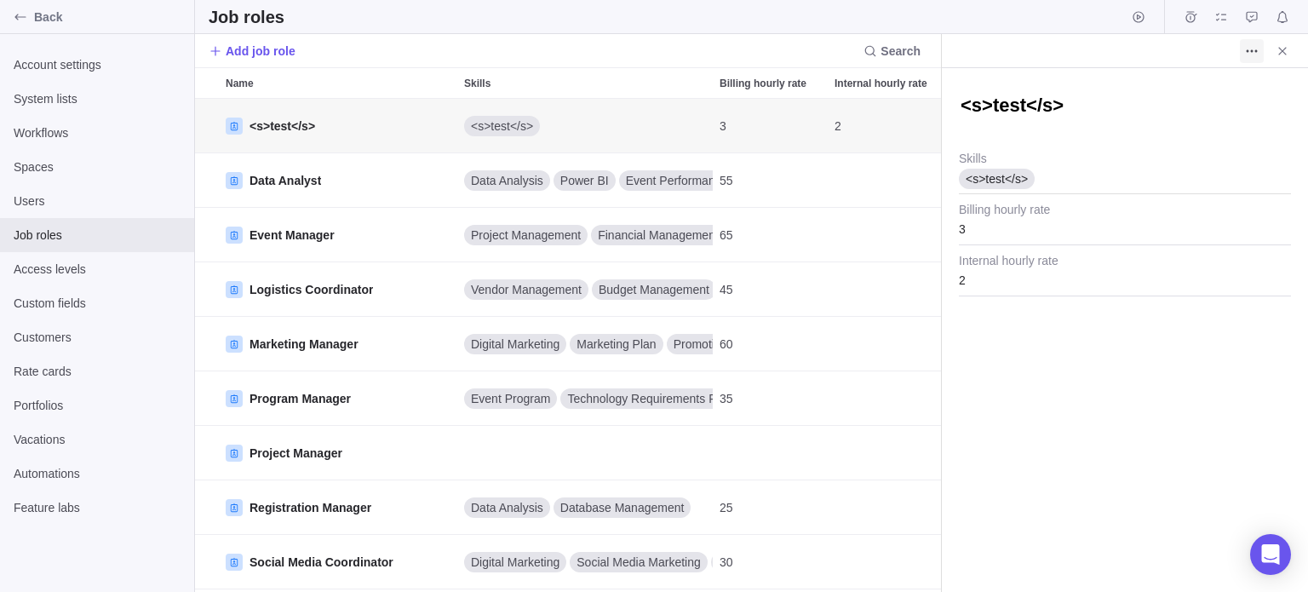
type textarea "x"
click at [1245, 52] on icon "More actions" at bounding box center [1252, 51] width 14 height 14
click at [1270, 91] on span "Delete" at bounding box center [1271, 87] width 34 height 17
type textarea "x"
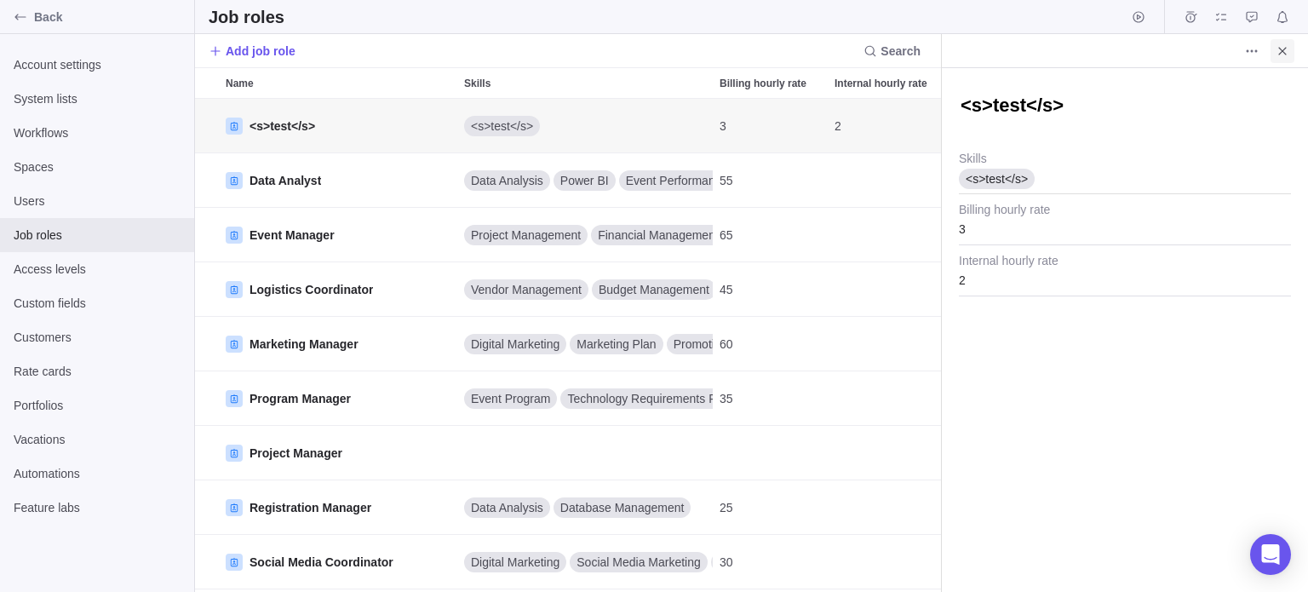
click at [1287, 50] on icon "Close" at bounding box center [1283, 51] width 14 height 14
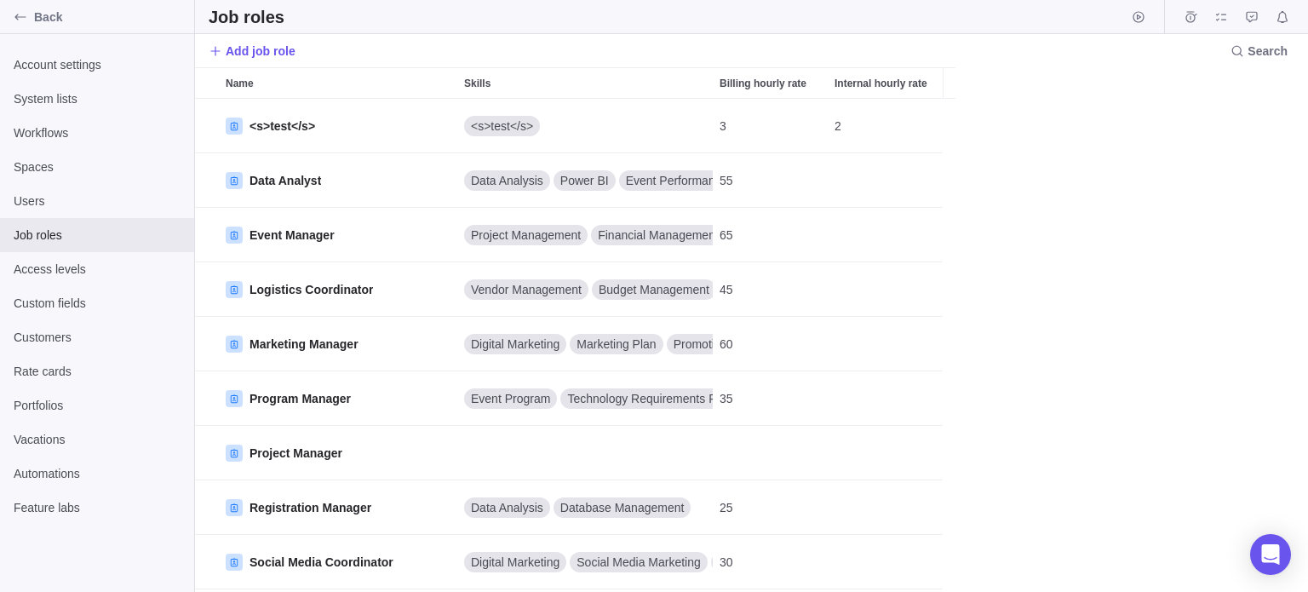
scroll to position [480, 1100]
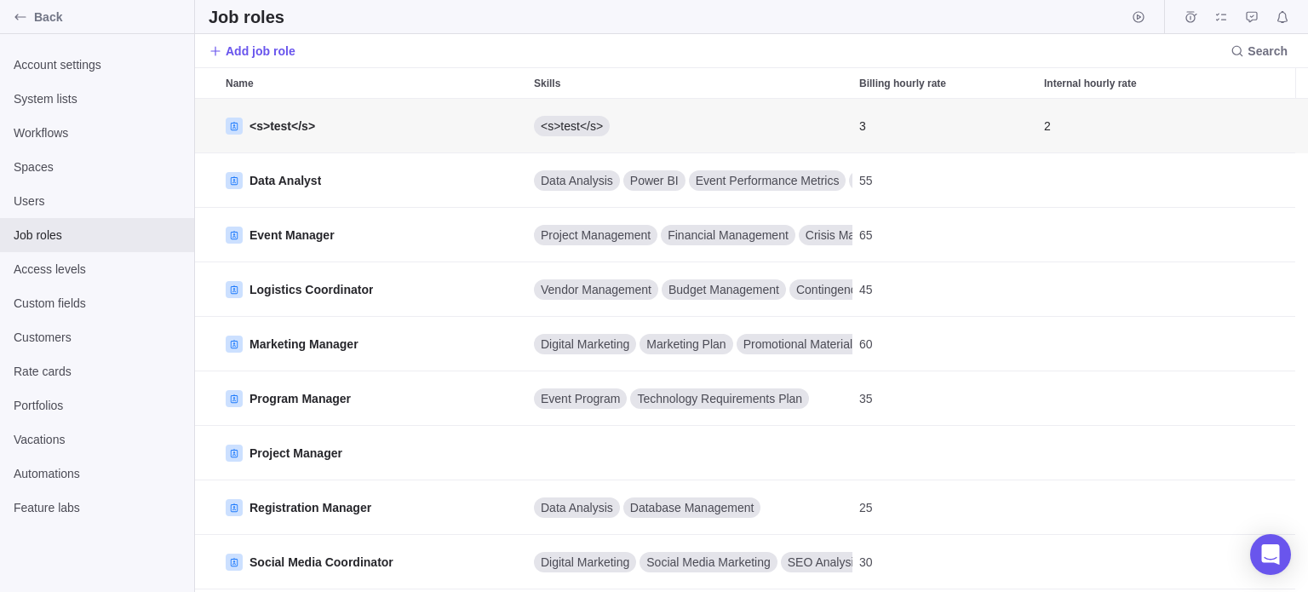
scroll to position [480, 1100]
click at [64, 261] on span "Access levels" at bounding box center [97, 269] width 167 height 17
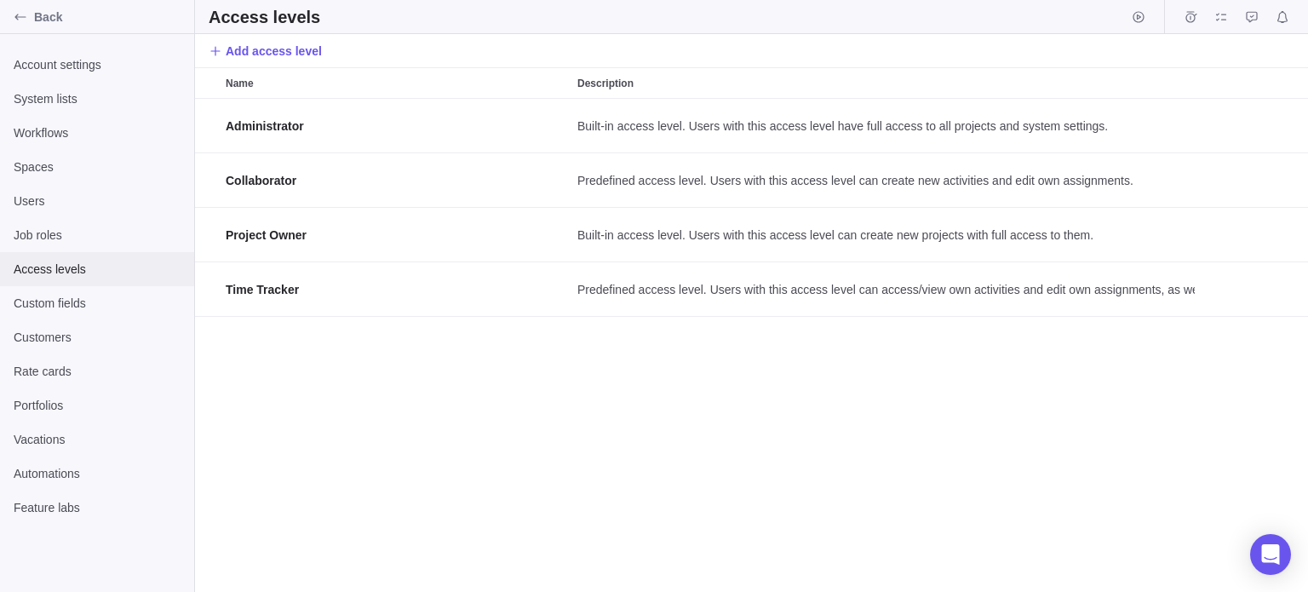
scroll to position [480, 1100]
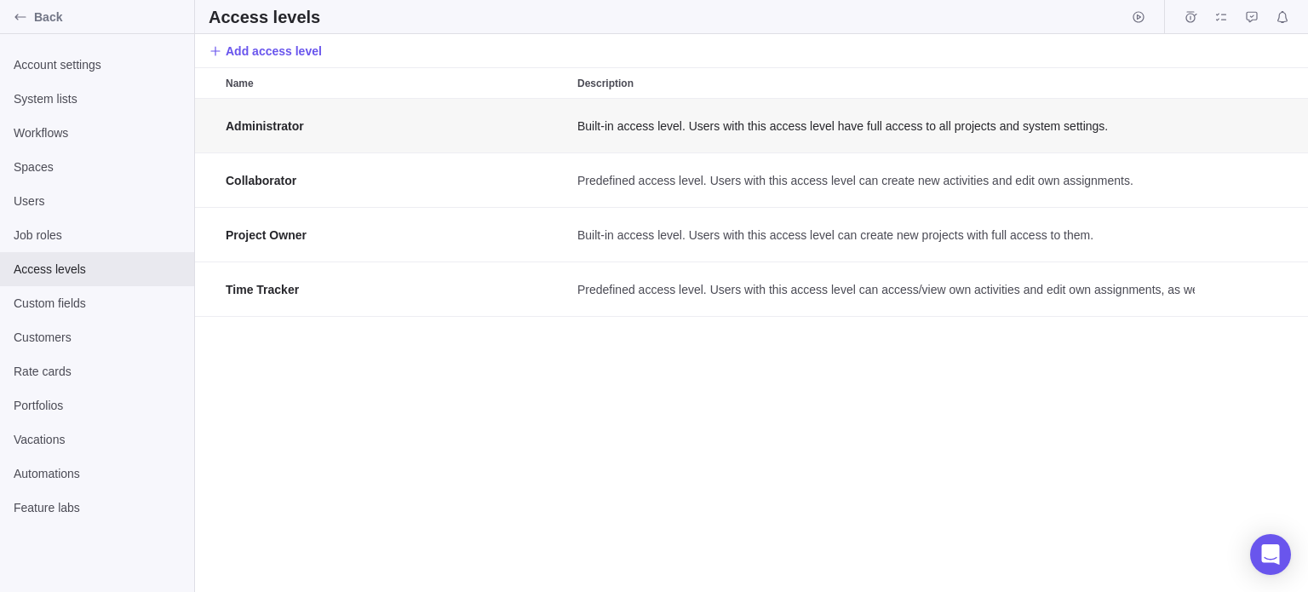
scroll to position [14, 13]
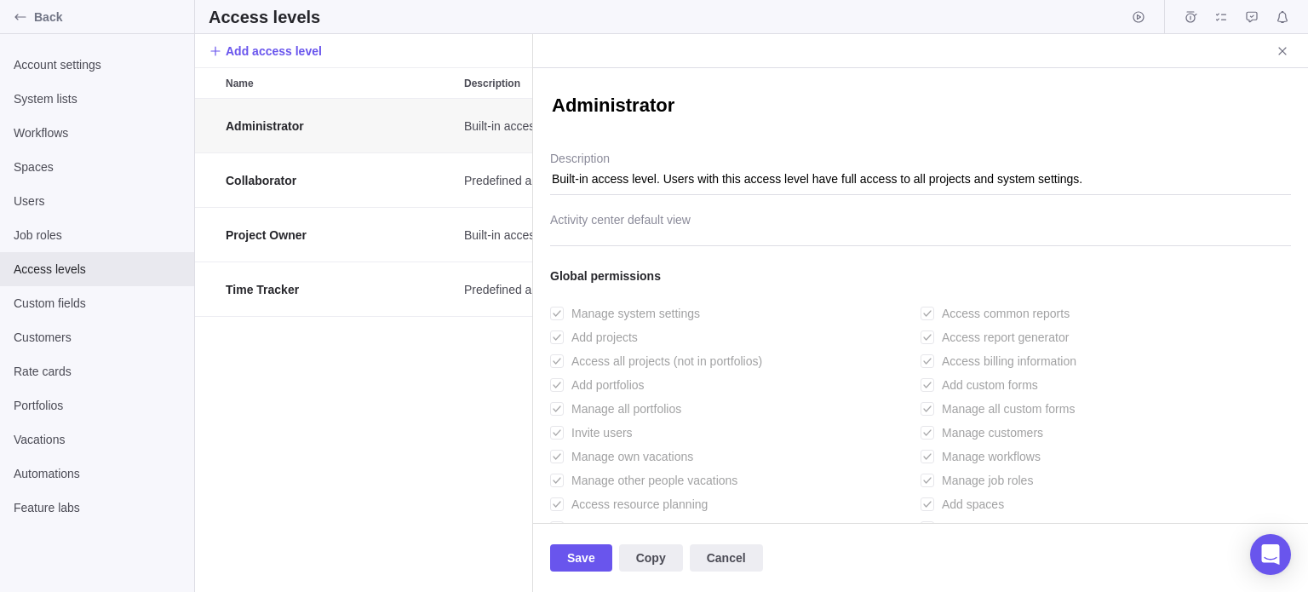
click at [703, 112] on textarea "Administrator" at bounding box center [920, 107] width 741 height 29
drag, startPoint x: 703, startPoint y: 112, endPoint x: 468, endPoint y: 112, distance: 235.0
click at [473, 112] on div "Access levels Add access level Name Description Administrator Built-in access l…" at bounding box center [751, 296] width 1113 height 592
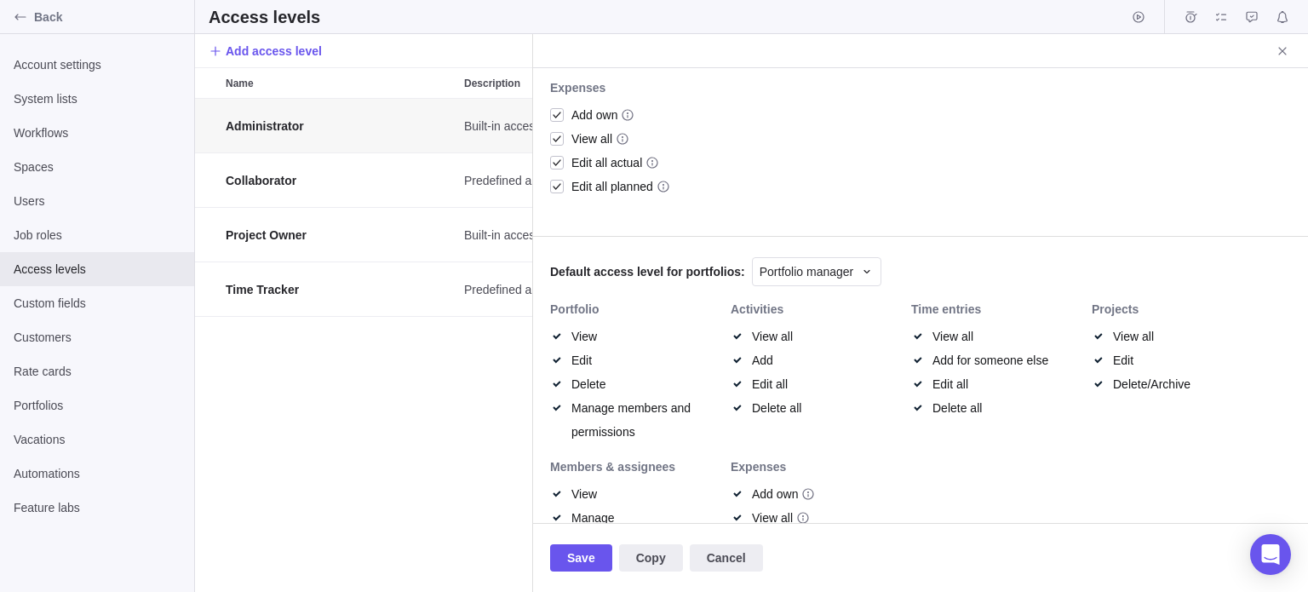
scroll to position [773, 0]
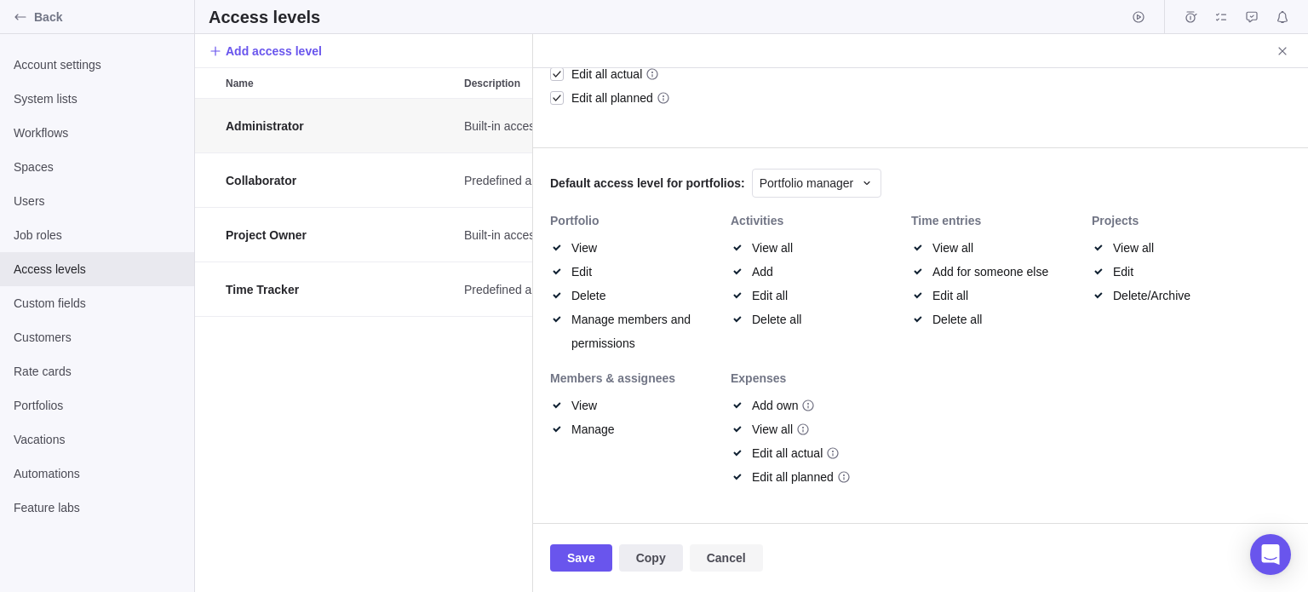
click at [729, 561] on span "Cancel" at bounding box center [726, 558] width 39 height 20
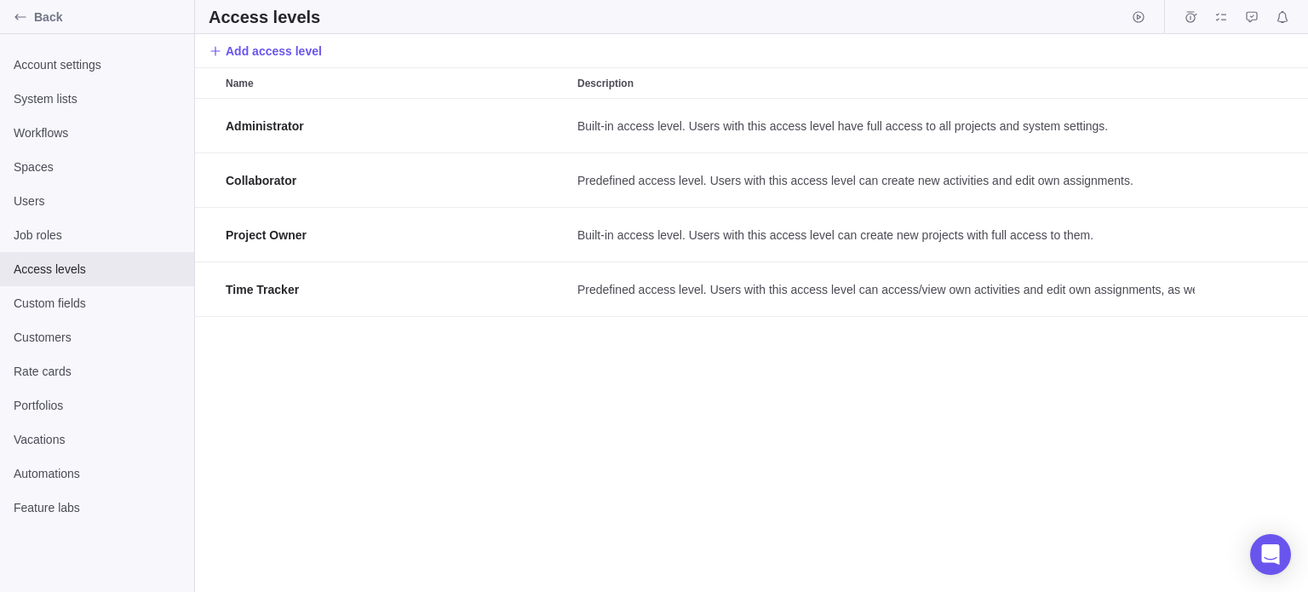
click at [461, 401] on div "Administrator Built-in access level. Users with this access level have full acc…" at bounding box center [751, 345] width 1113 height 493
click at [77, 301] on span "Custom fields" at bounding box center [97, 303] width 167 height 17
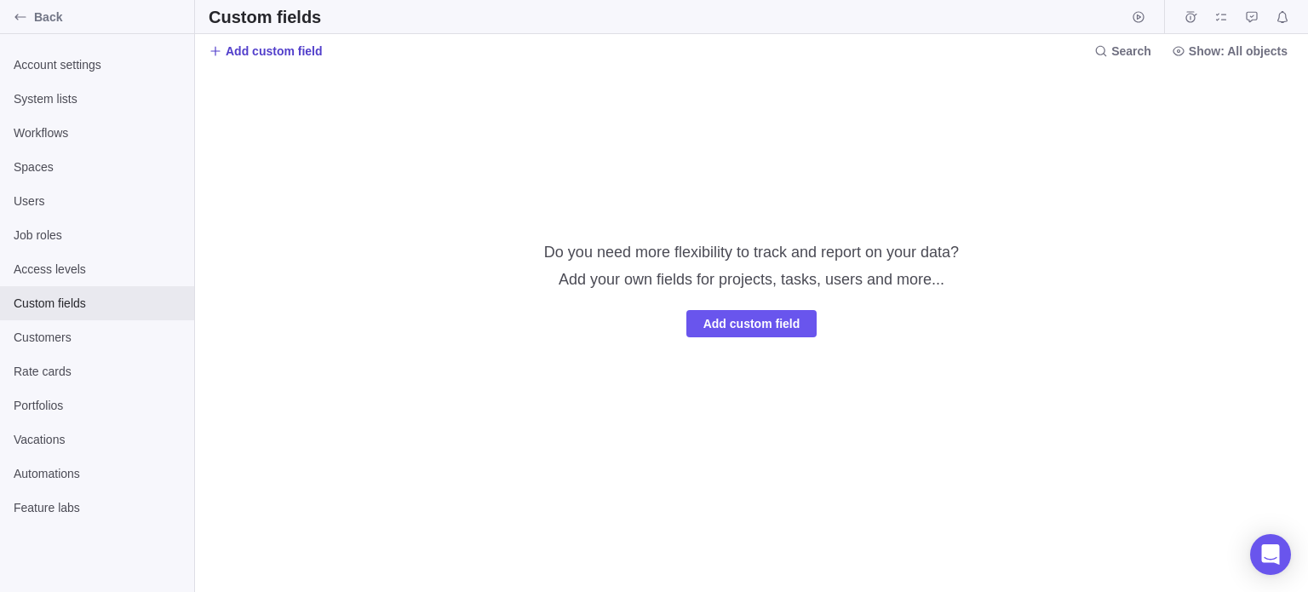
click at [228, 55] on span "Add custom field" at bounding box center [274, 51] width 97 height 17
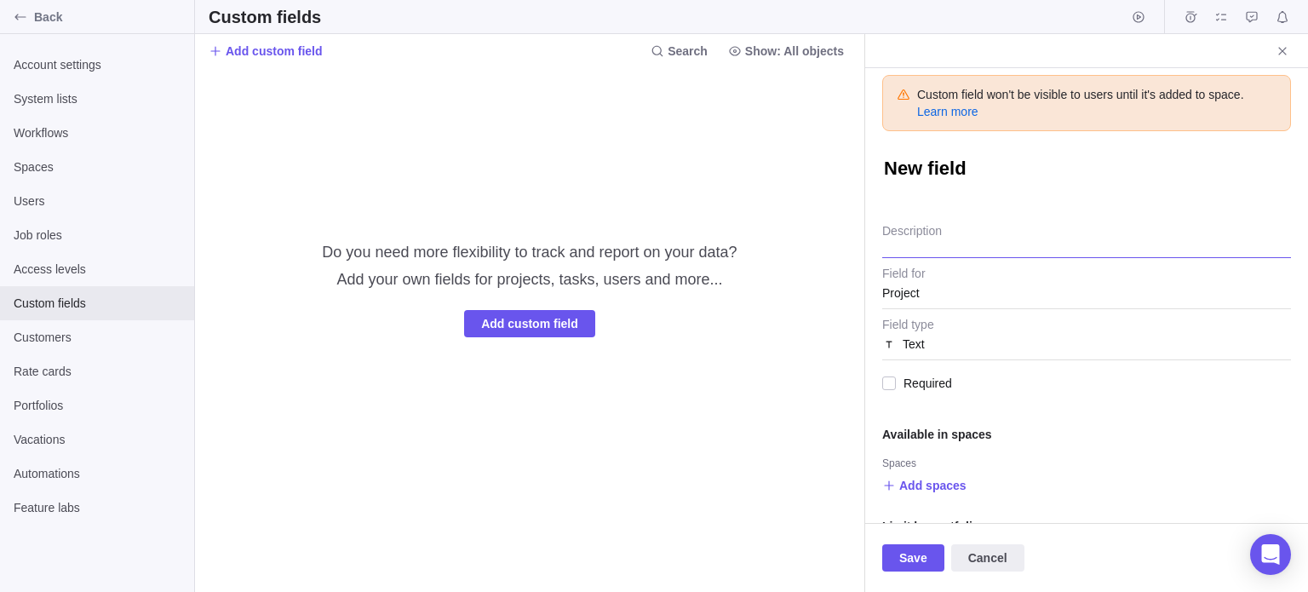
click at [925, 239] on textarea "Description" at bounding box center [1086, 236] width 409 height 43
type textarea "x"
click at [915, 164] on textarea "New field" at bounding box center [1086, 170] width 409 height 29
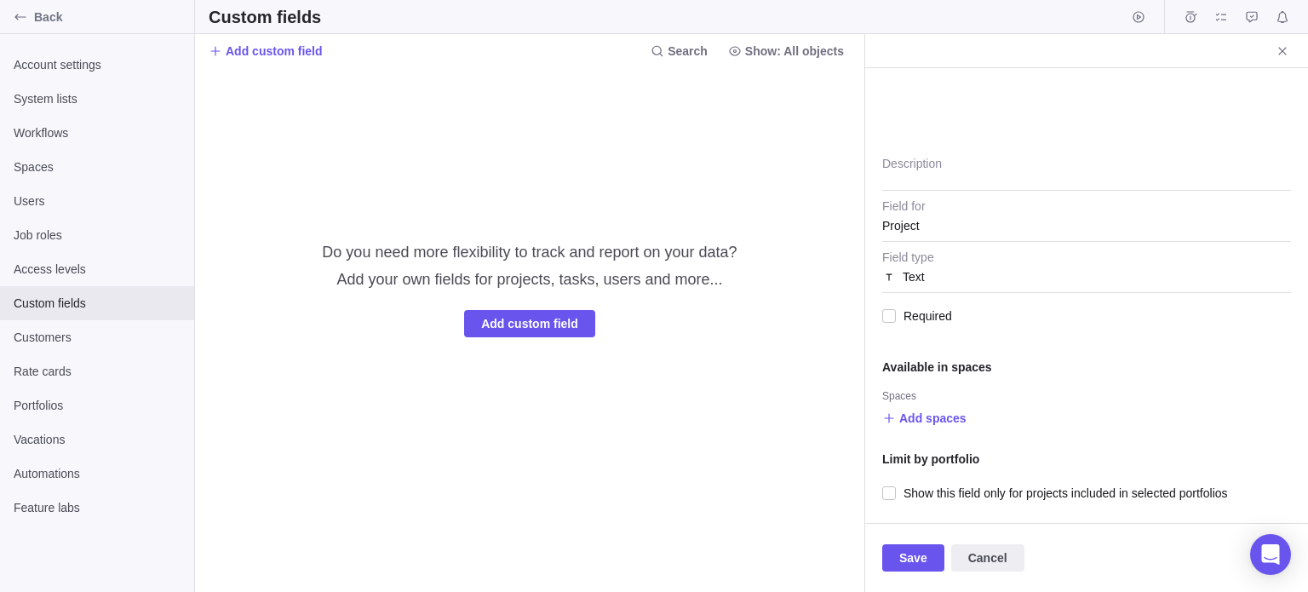
paste textarea "<!DOCTYPE html> <html> <!-- CSRF PoC -"
type textarea "x"
type textarea "<!DOCTYPE html> <html> <!-- CSRF PoC -"
type textarea "x"
type textarea "<"
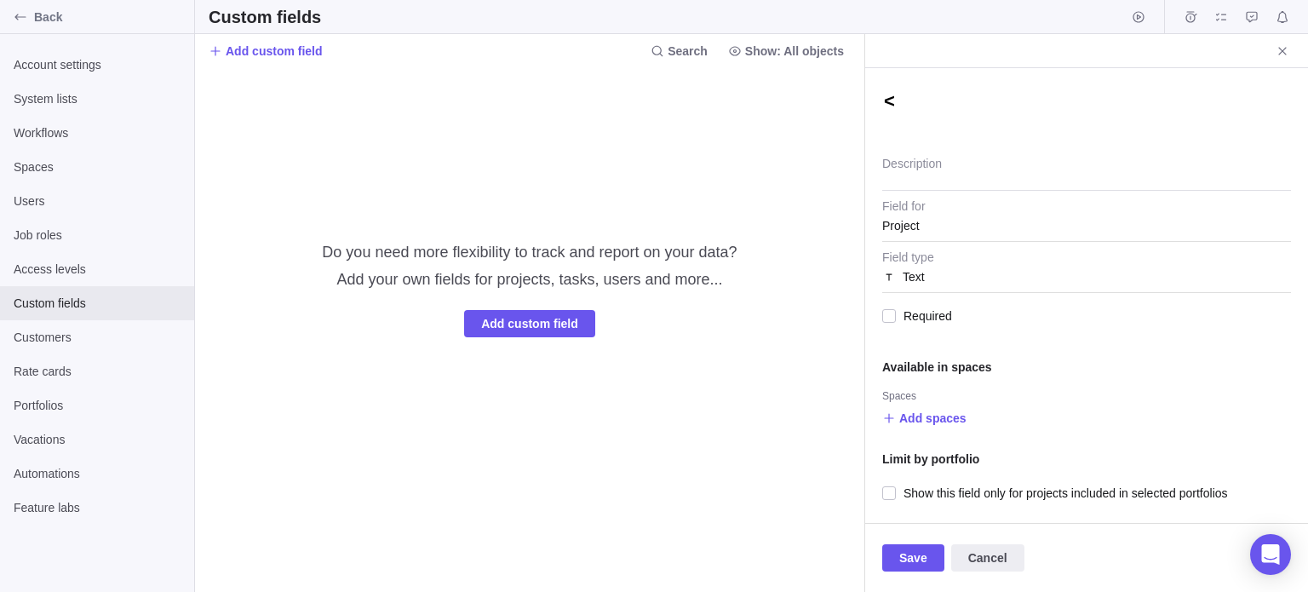
type textarea "x"
type textarea "<s"
type textarea "x"
type textarea "<s>"
type textarea "x"
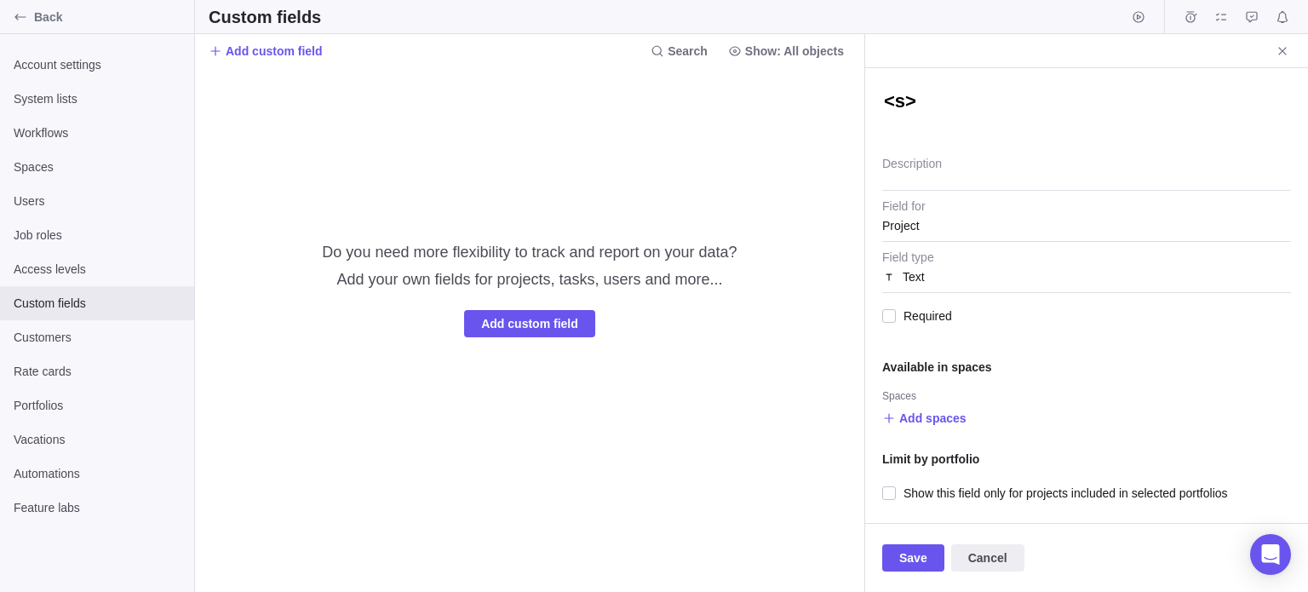
type textarea "<s>t"
type textarea "x"
type textarea "<s>te"
type textarea "x"
type textarea "<s>tet"
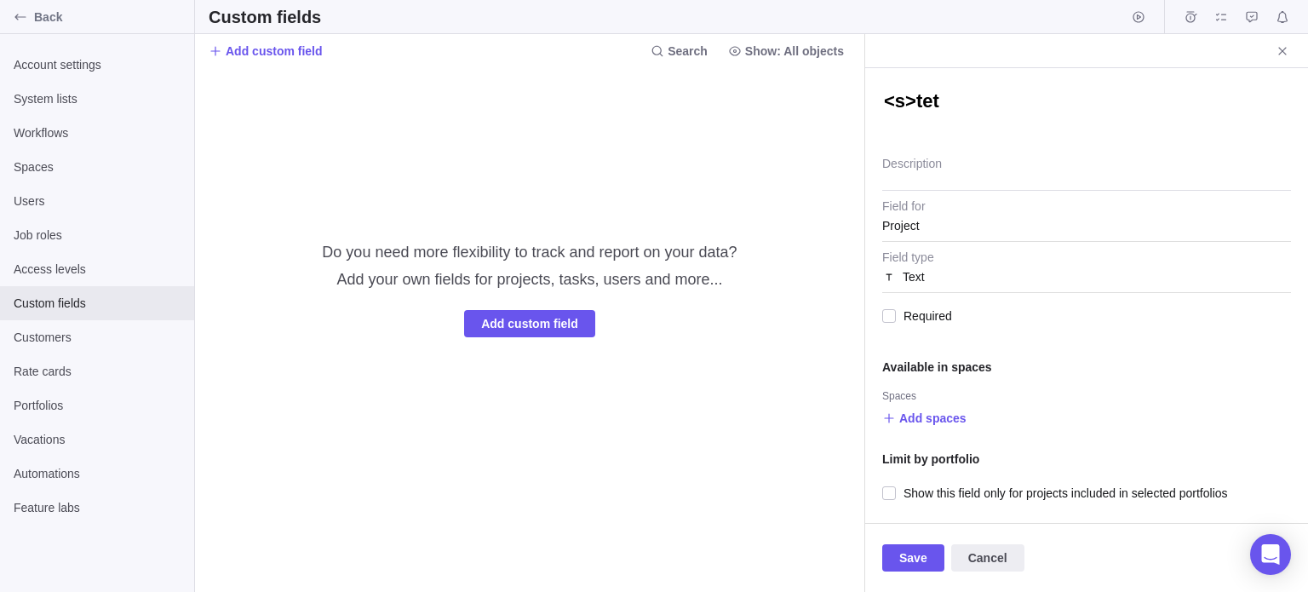
type textarea "x"
type textarea "<s>tets"
type textarea "x"
type textarea "<s>tets<"
type textarea "x"
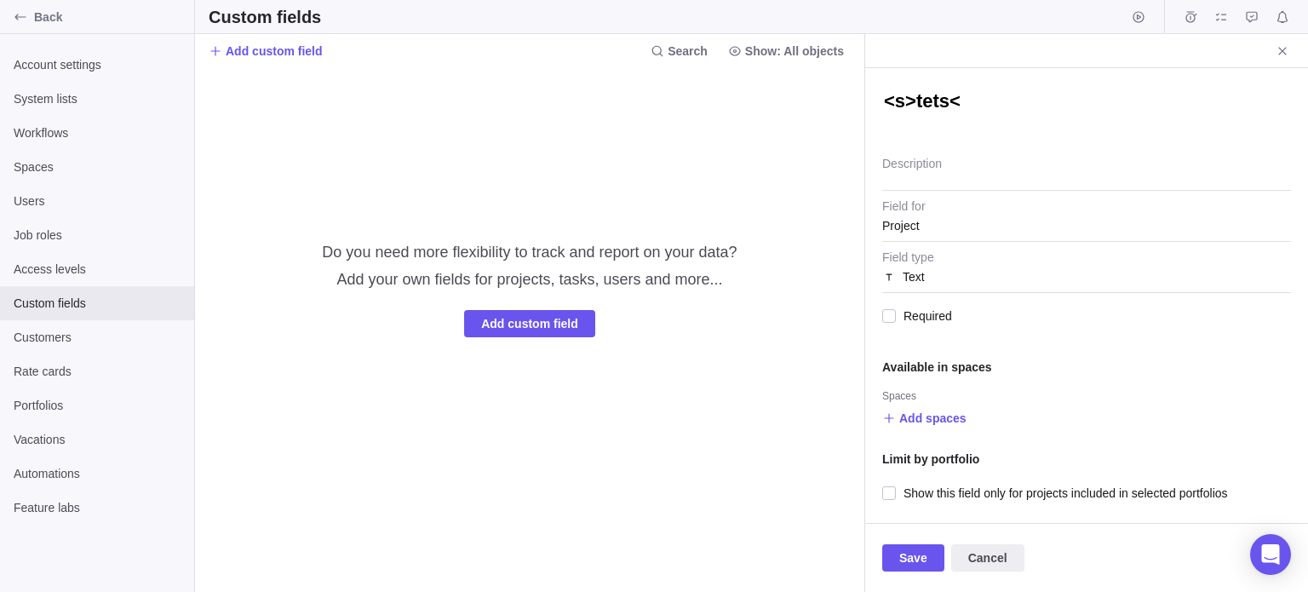
type textarea "<s>tets</"
type textarea "x"
type textarea "<s>tets</s"
type textarea "x"
click at [979, 96] on textarea "<s>tets</s>" at bounding box center [1086, 103] width 409 height 29
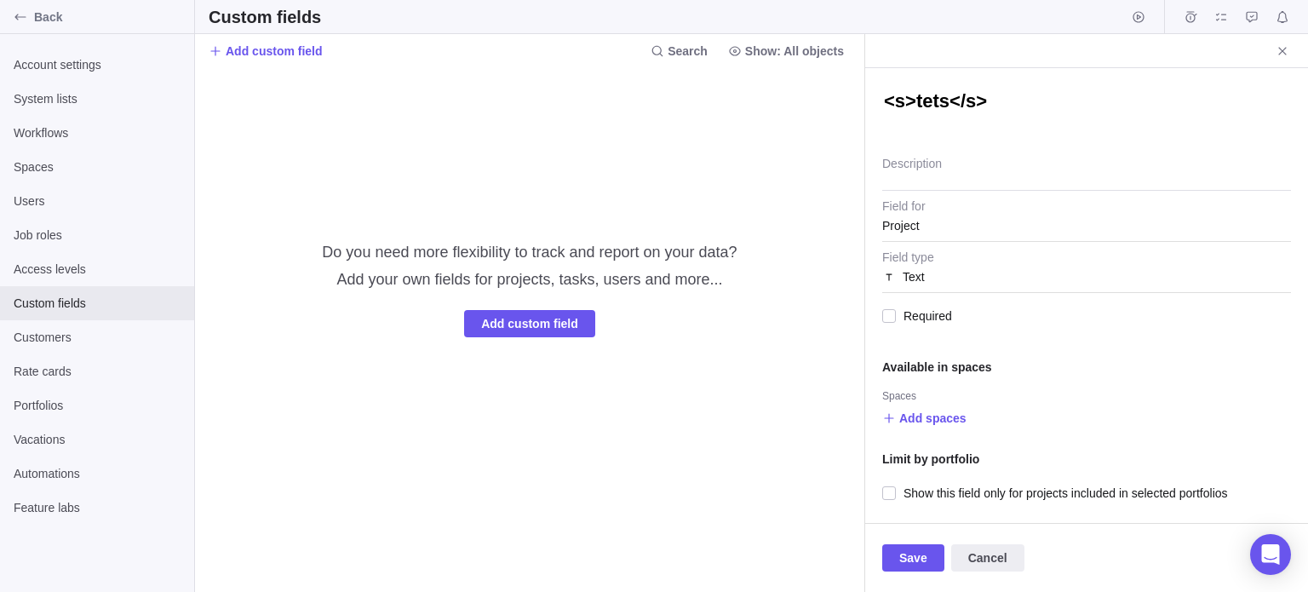
type textarea "<s>tets</s>"
click at [938, 169] on textarea "Description" at bounding box center [1086, 168] width 409 height 43
paste textarea "<s>tets</s>"
type textarea "x"
type textarea "<s>tets</s>"
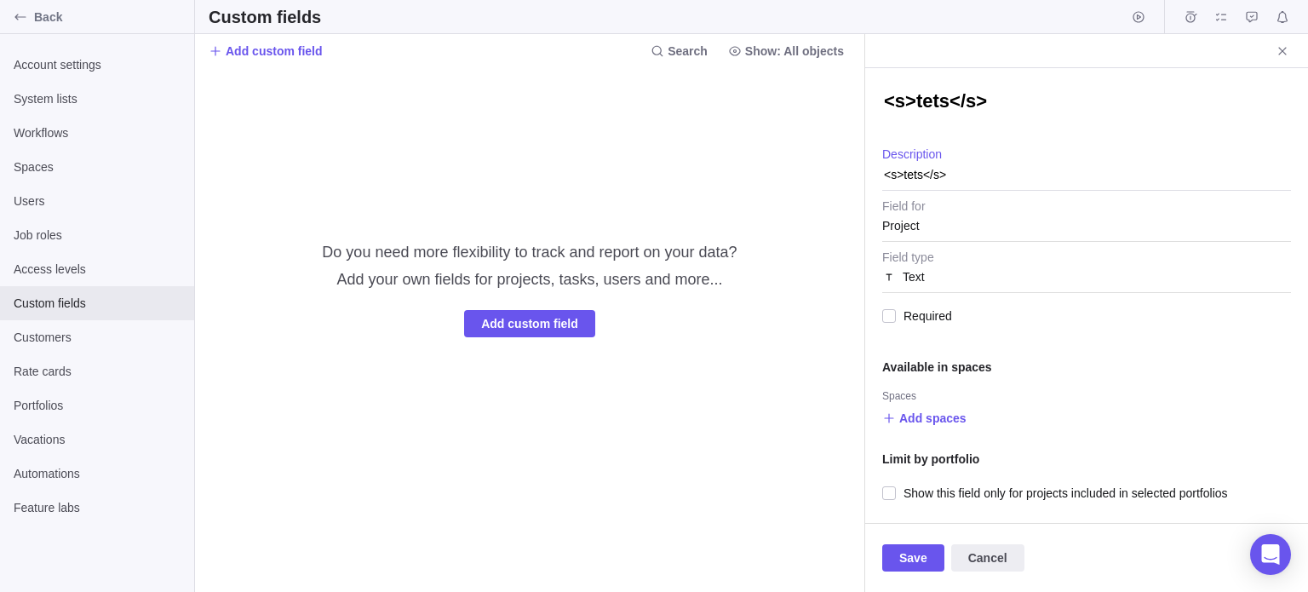
type textarea "x"
click at [924, 229] on div "Project" at bounding box center [1086, 225] width 409 height 31
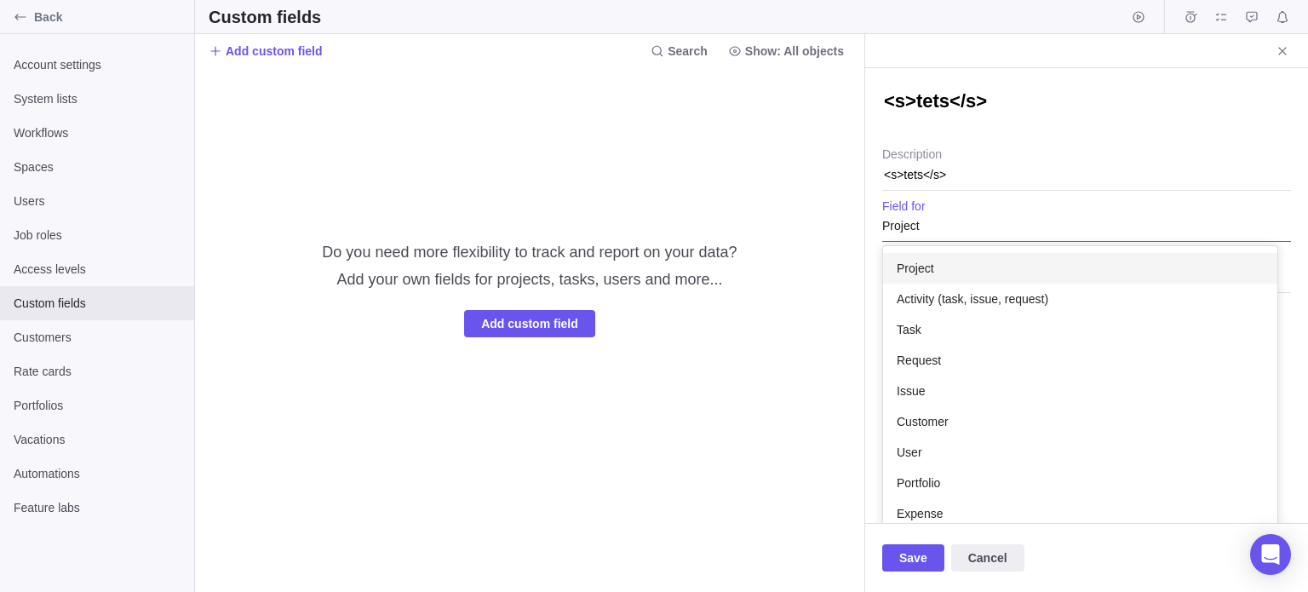
scroll to position [108, 0]
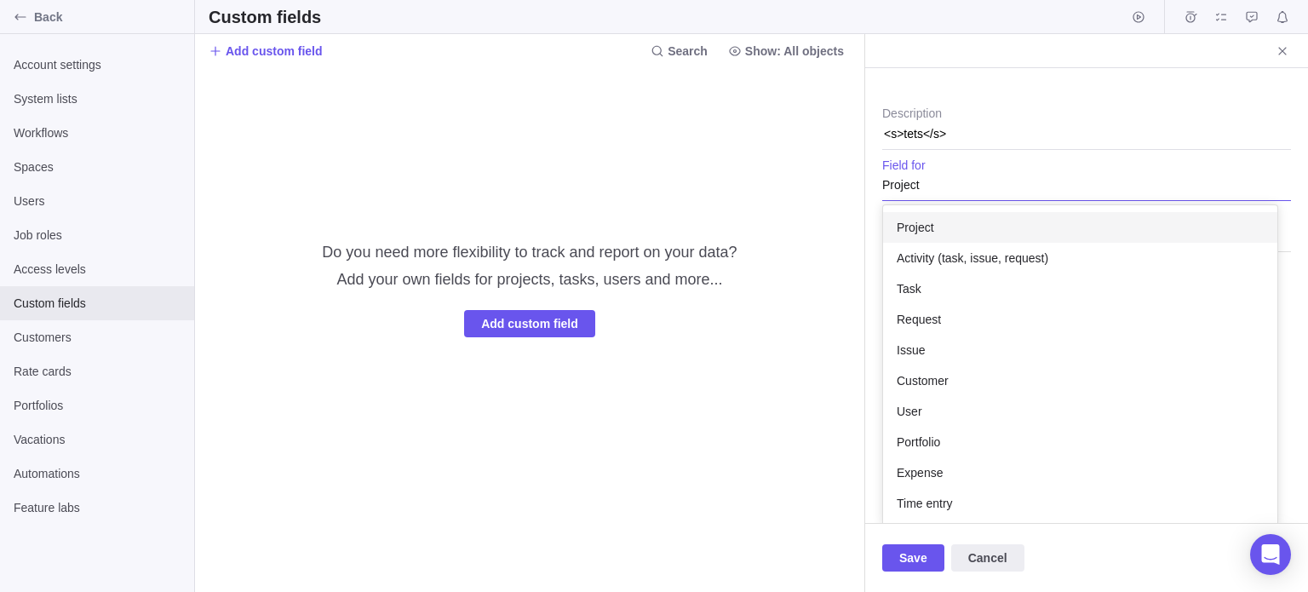
click at [939, 174] on div "Project" at bounding box center [1086, 184] width 409 height 31
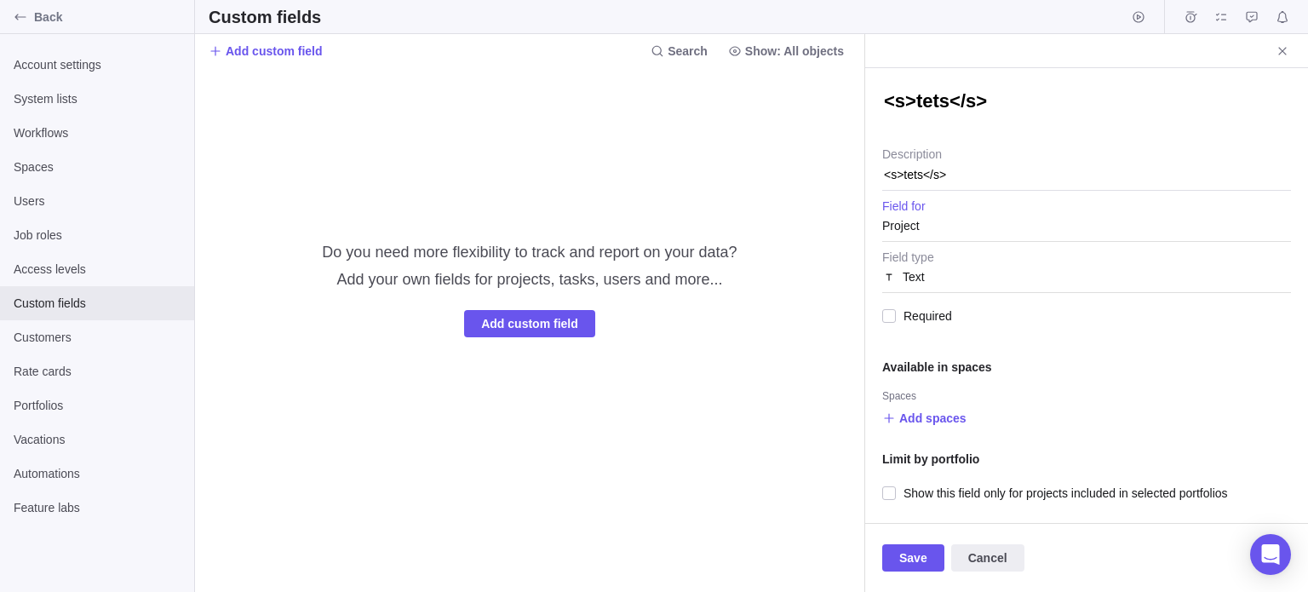
click at [938, 218] on div "Project" at bounding box center [1086, 225] width 409 height 31
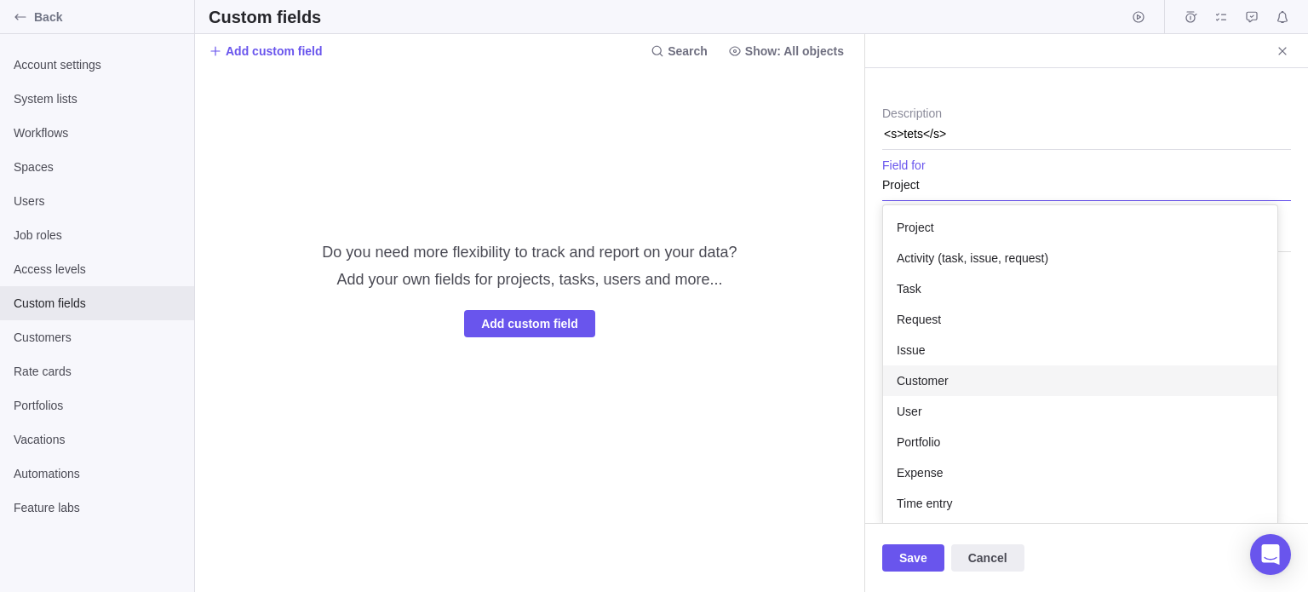
scroll to position [109, 0]
click at [926, 408] on div "User" at bounding box center [1080, 410] width 394 height 31
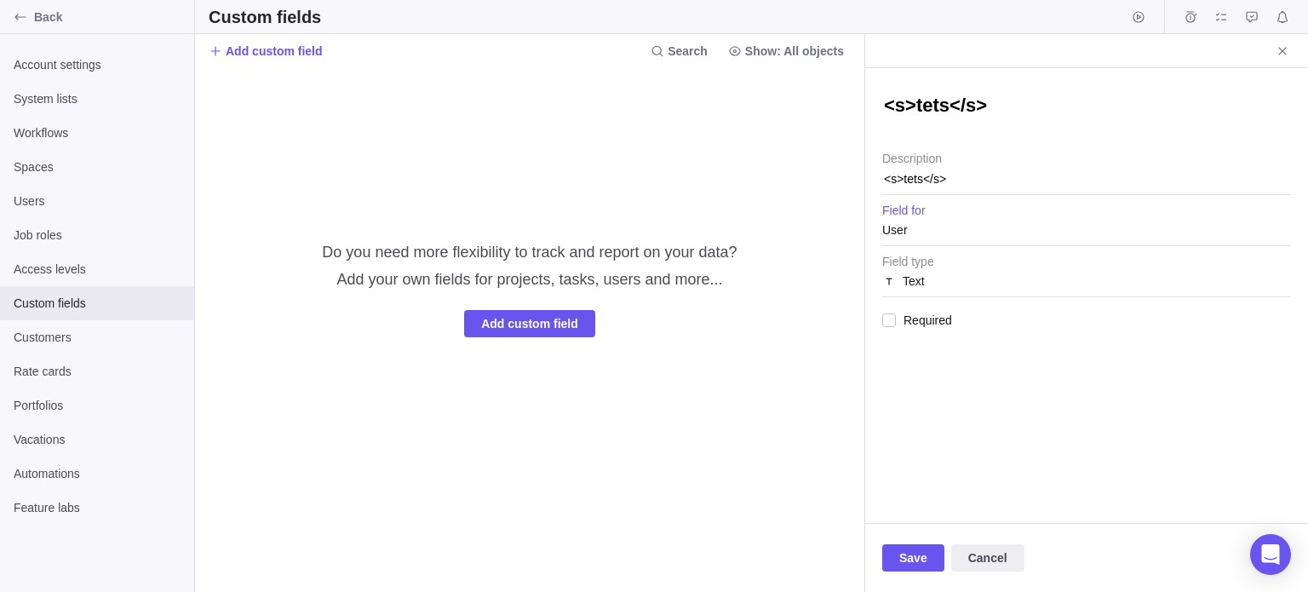
click at [921, 285] on span "Text" at bounding box center [914, 281] width 22 height 31
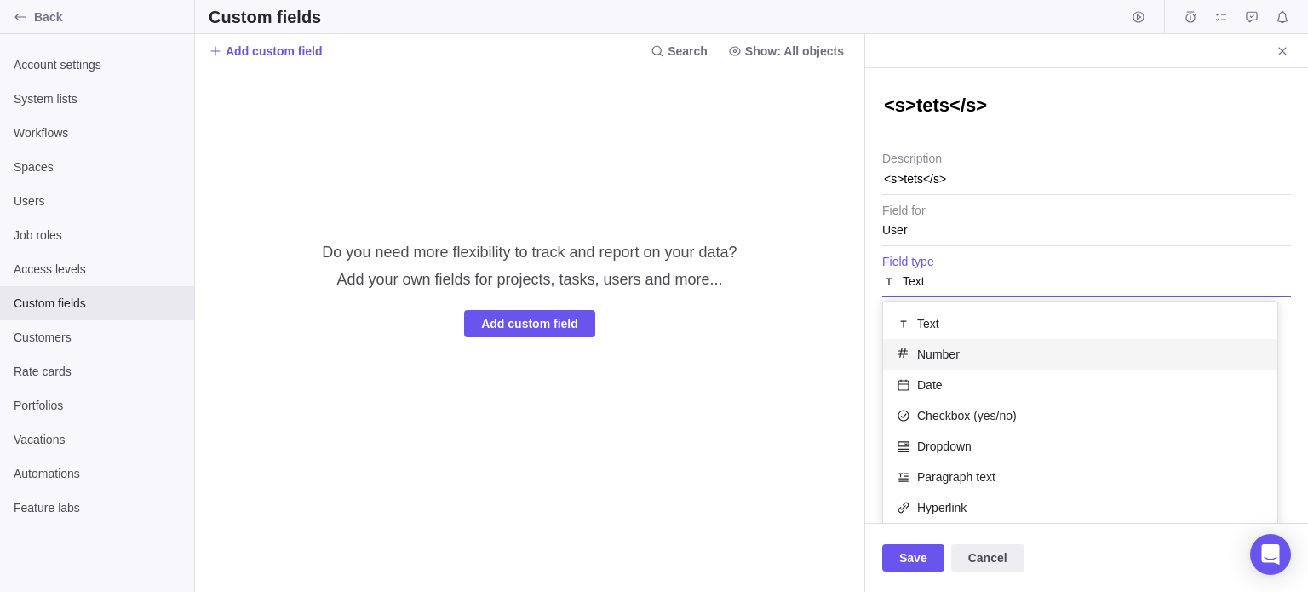
scroll to position [66, 0]
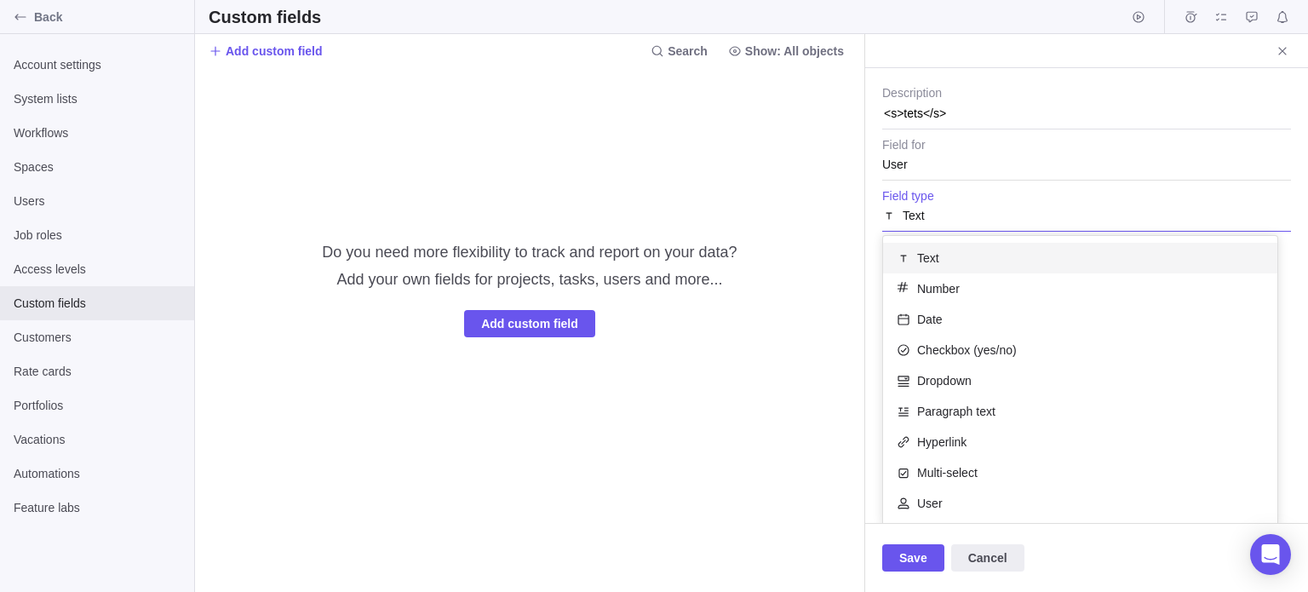
click at [933, 268] on div "Text" at bounding box center [1080, 258] width 394 height 31
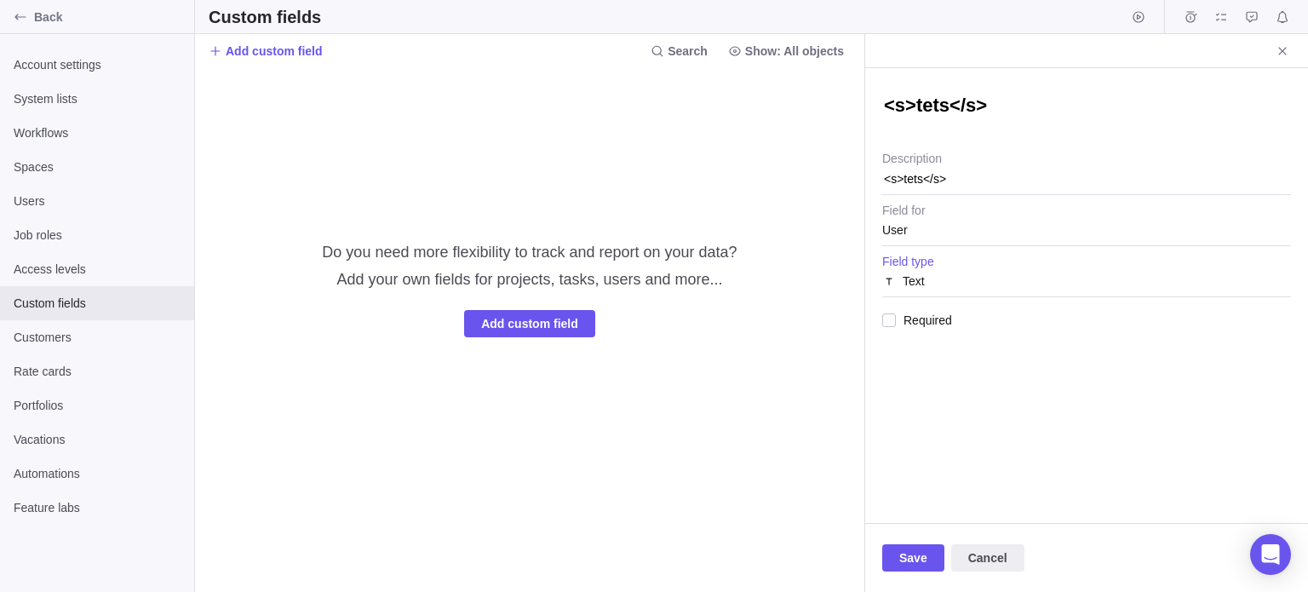
scroll to position [0, 0]
click at [892, 321] on div at bounding box center [889, 320] width 14 height 24
click at [910, 543] on div "Save Cancel" at bounding box center [1086, 557] width 443 height 69
click at [895, 571] on span "Save" at bounding box center [913, 557] width 62 height 27
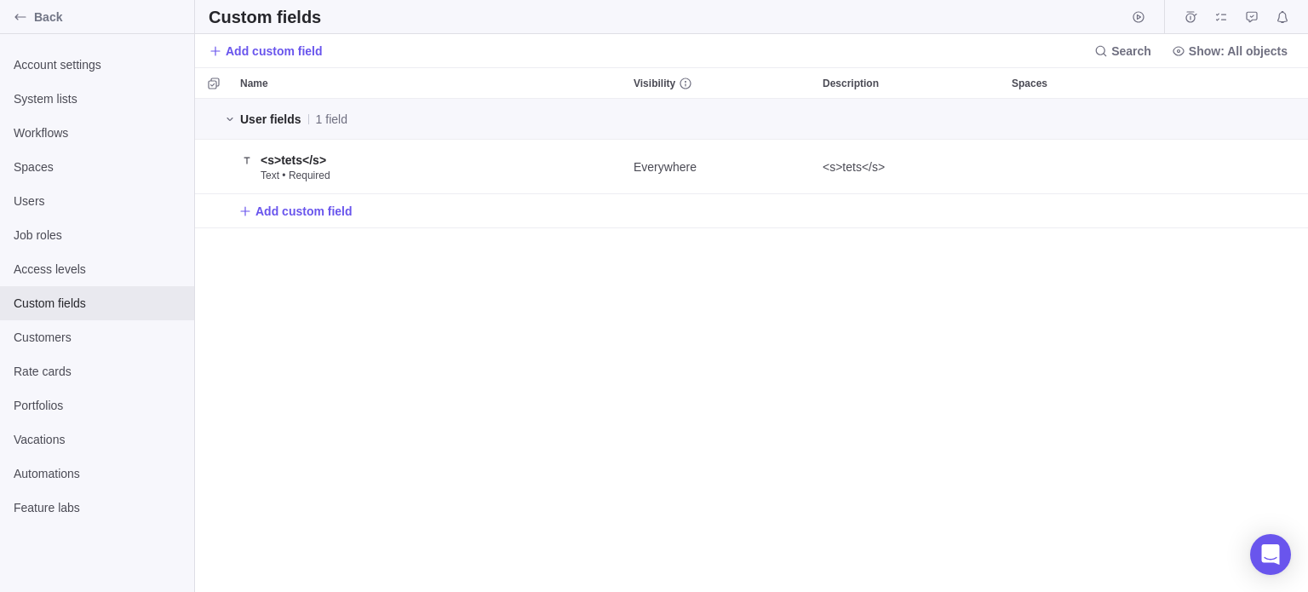
scroll to position [480, 445]
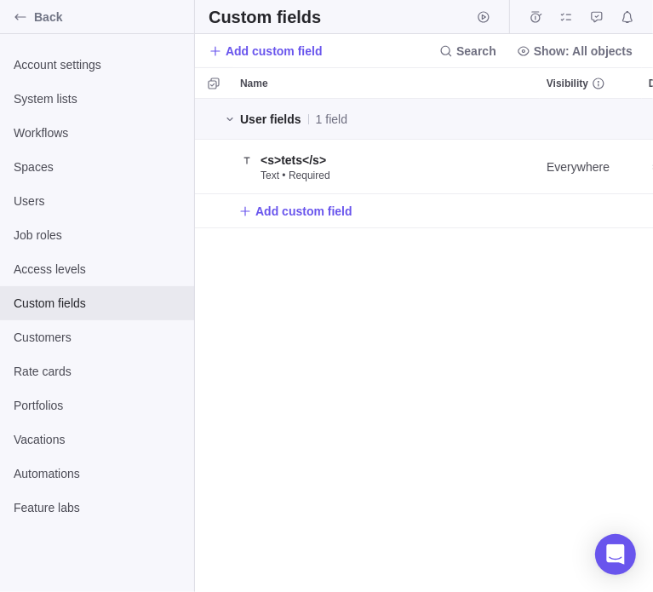
click at [548, 267] on div "User fields 1 field <s>tets</s> Text • Required Everywhere <s>tets</s> Add cust…" at bounding box center [424, 345] width 458 height 493
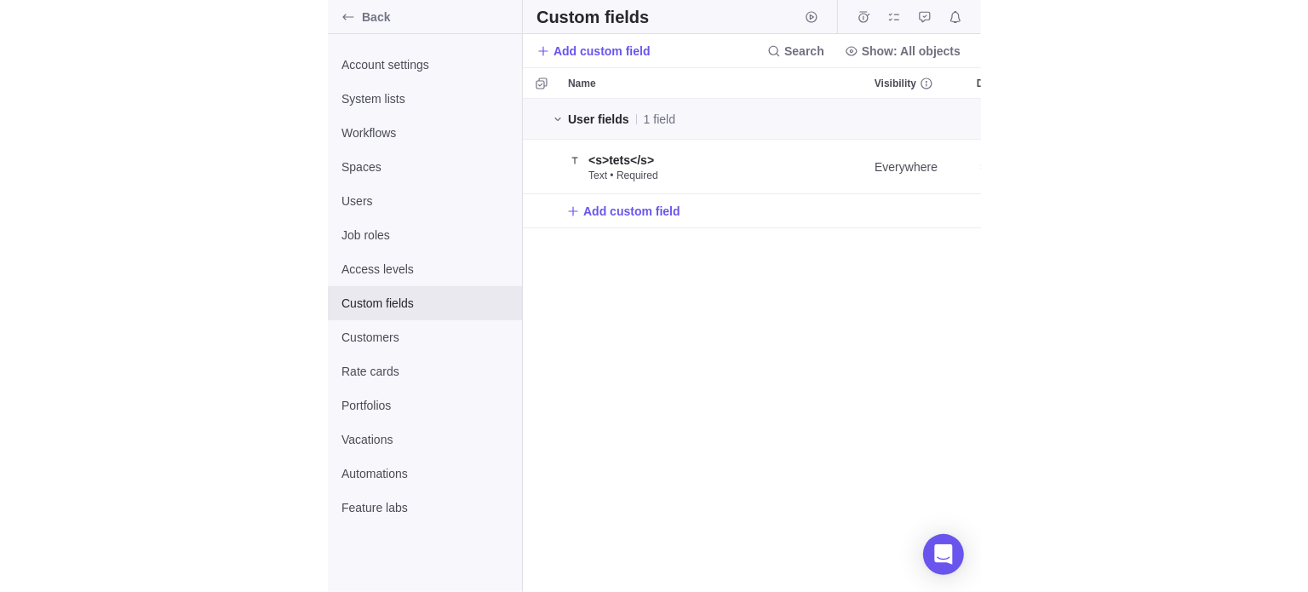
scroll to position [480, 1100]
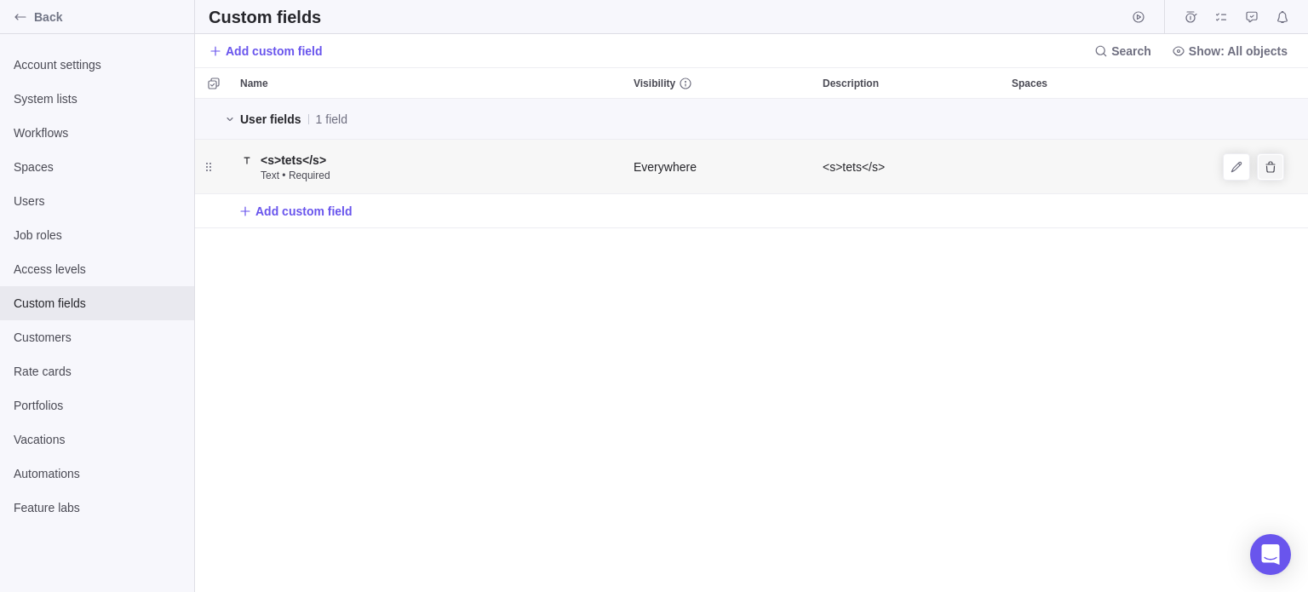
click at [1265, 164] on icon "Delete" at bounding box center [1271, 167] width 14 height 14
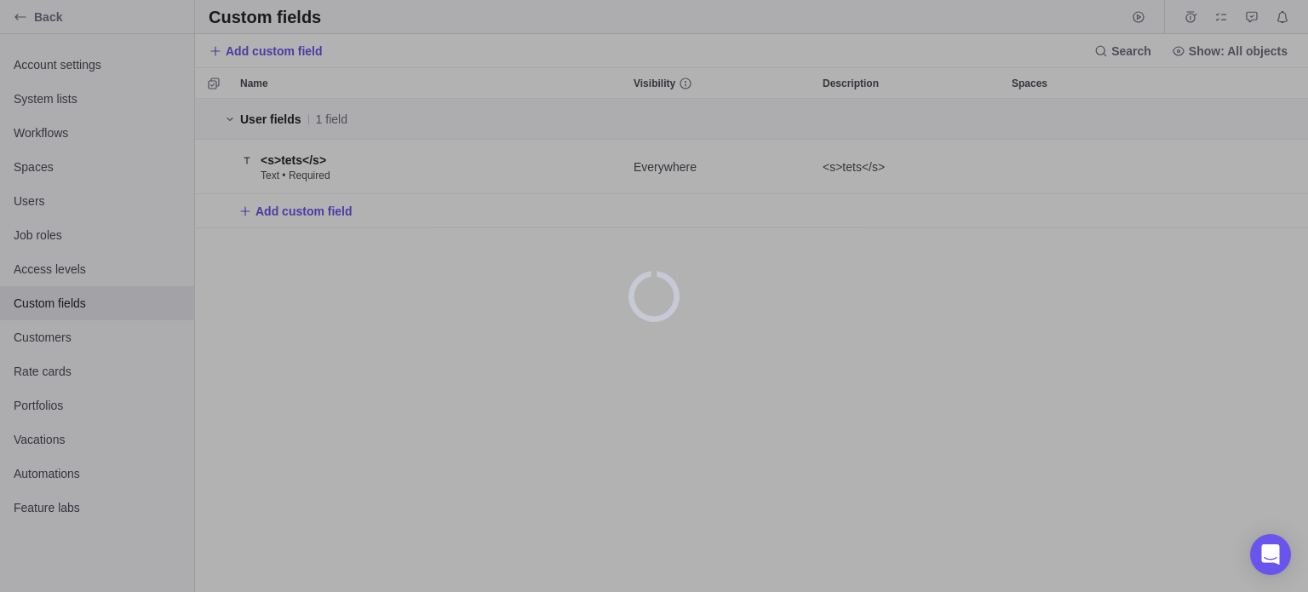
drag, startPoint x: 467, startPoint y: 263, endPoint x: 293, endPoint y: 23, distance: 296.4
click at [467, 263] on div at bounding box center [654, 296] width 1308 height 592
click at [48, 340] on div at bounding box center [654, 296] width 1308 height 592
click at [47, 339] on div at bounding box center [654, 296] width 1308 height 592
click at [46, 338] on div at bounding box center [654, 296] width 1308 height 592
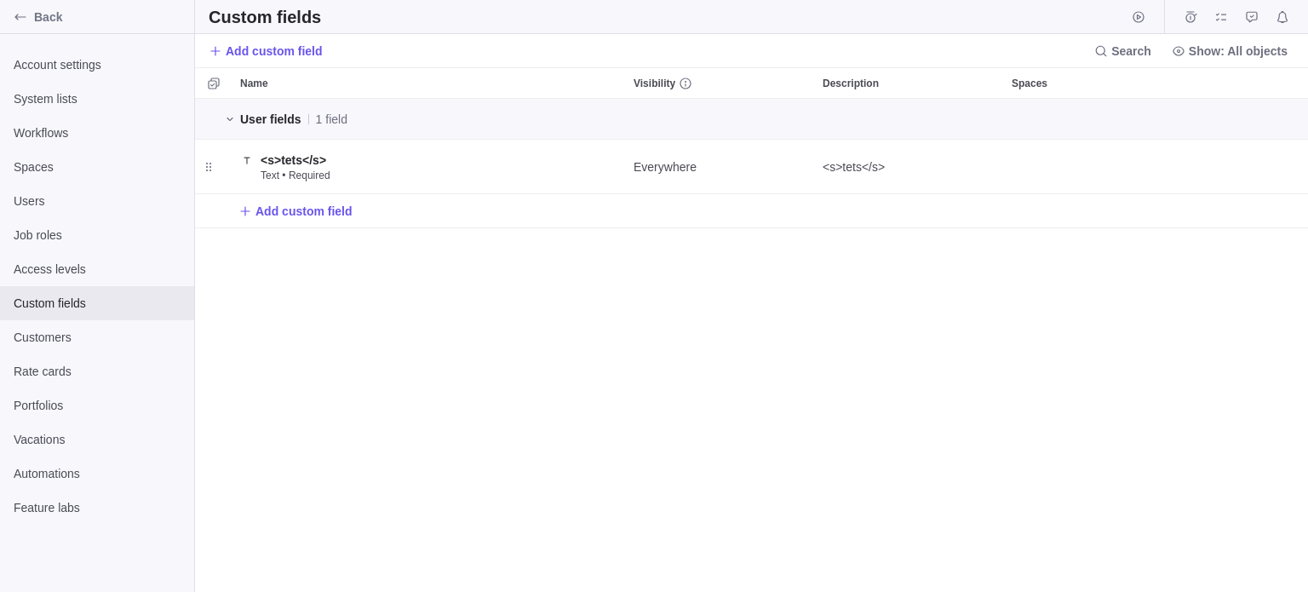
scroll to position [480, 1100]
click at [46, 341] on span "Customers" at bounding box center [97, 337] width 167 height 17
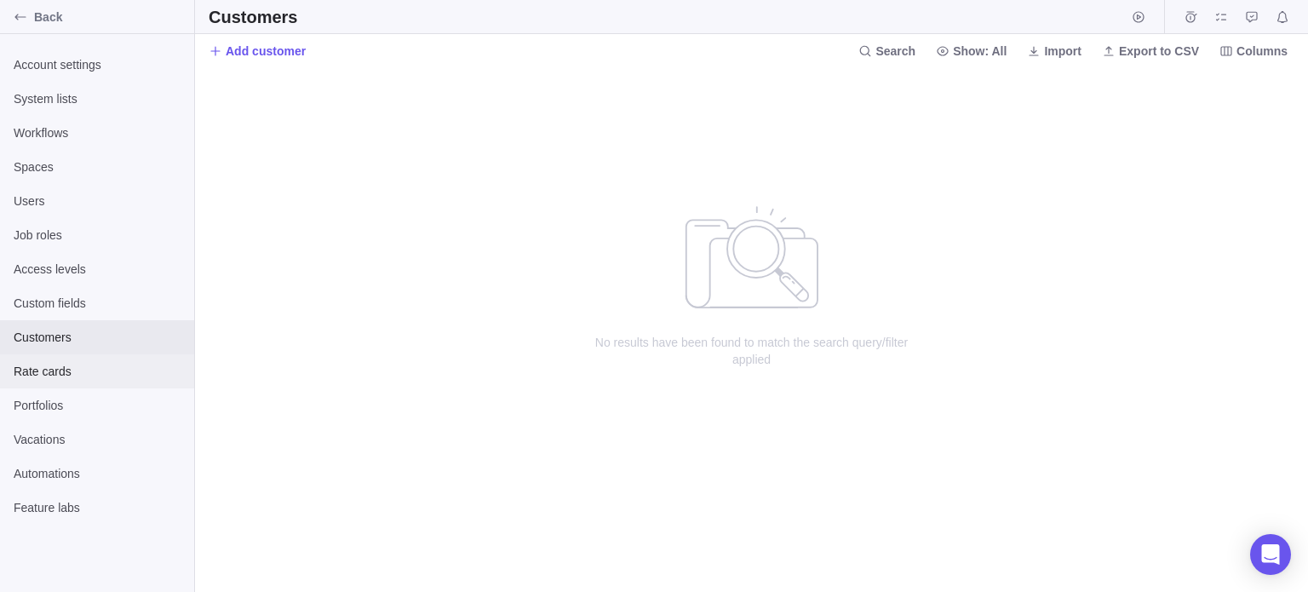
click at [97, 379] on span "Rate cards" at bounding box center [97, 371] width 167 height 17
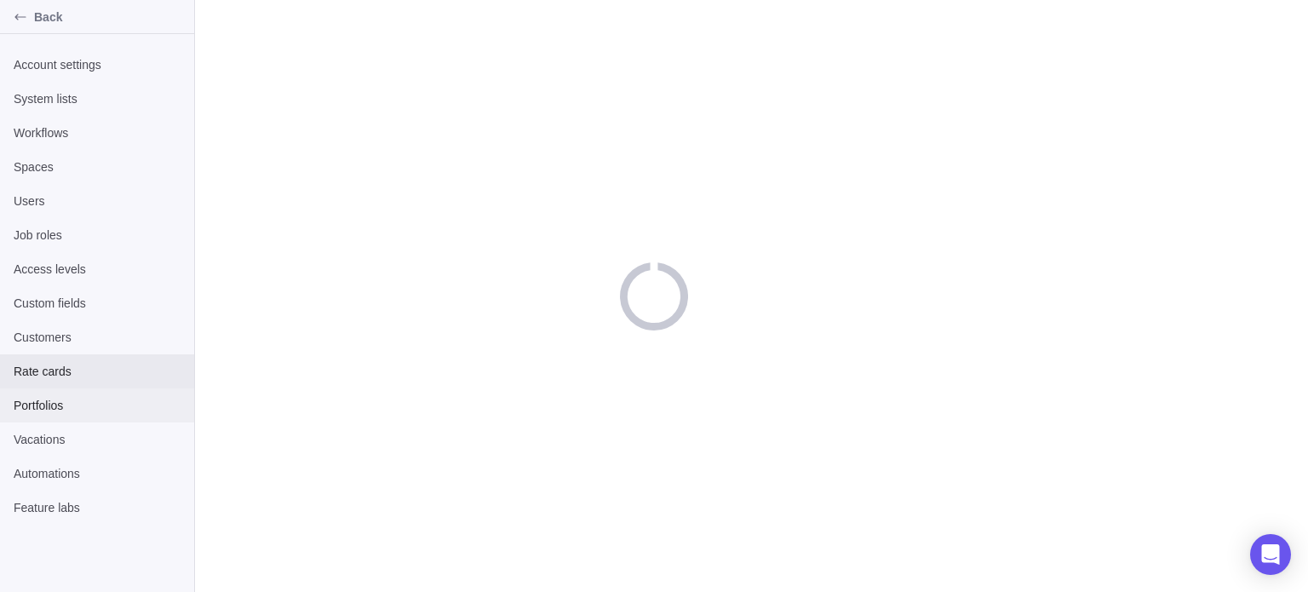
click at [33, 421] on div "Portfolios" at bounding box center [97, 405] width 194 height 34
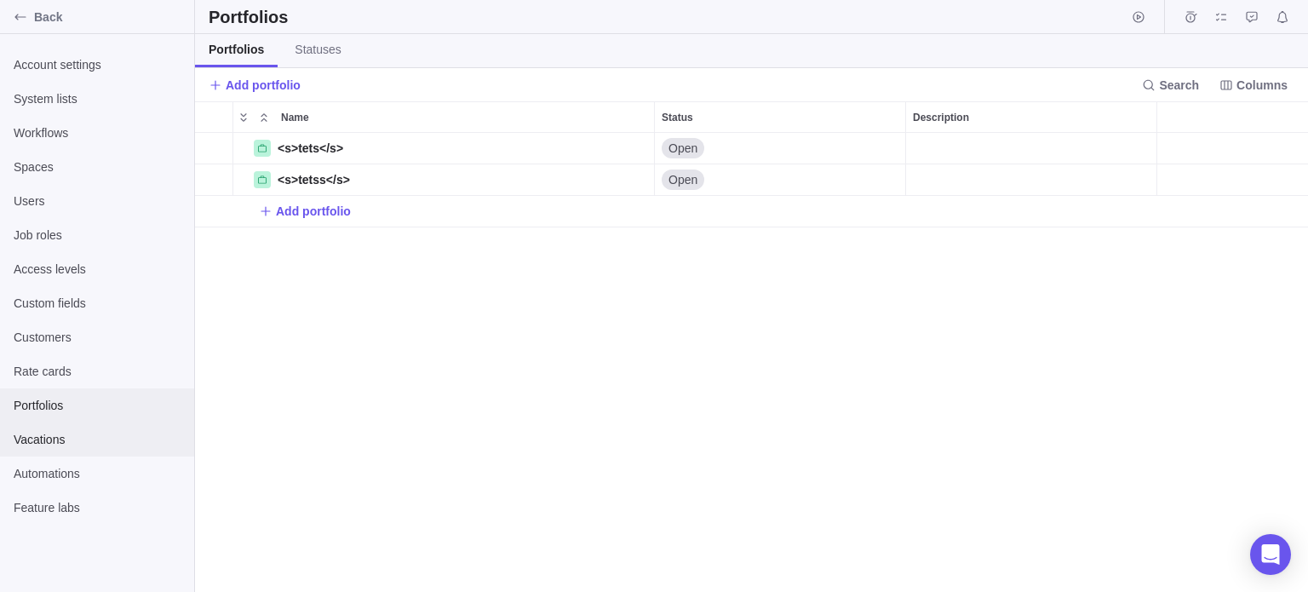
scroll to position [446, 1100]
click at [54, 435] on span "Vacations" at bounding box center [97, 439] width 167 height 17
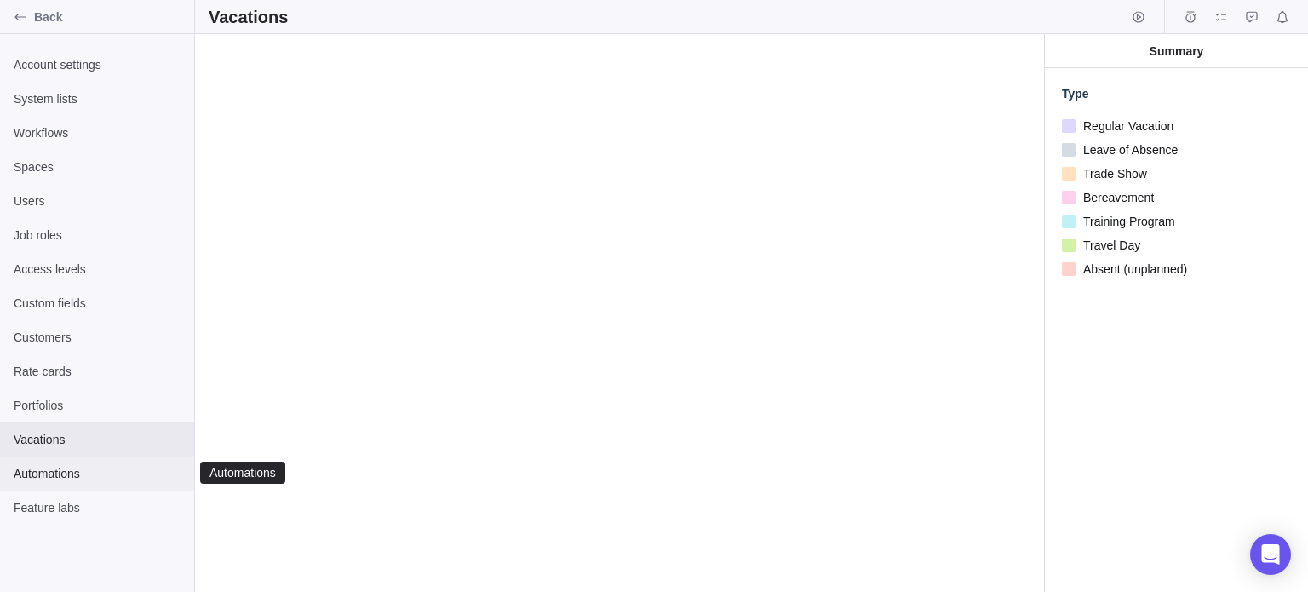
click at [51, 462] on div "Automations" at bounding box center [97, 473] width 194 height 34
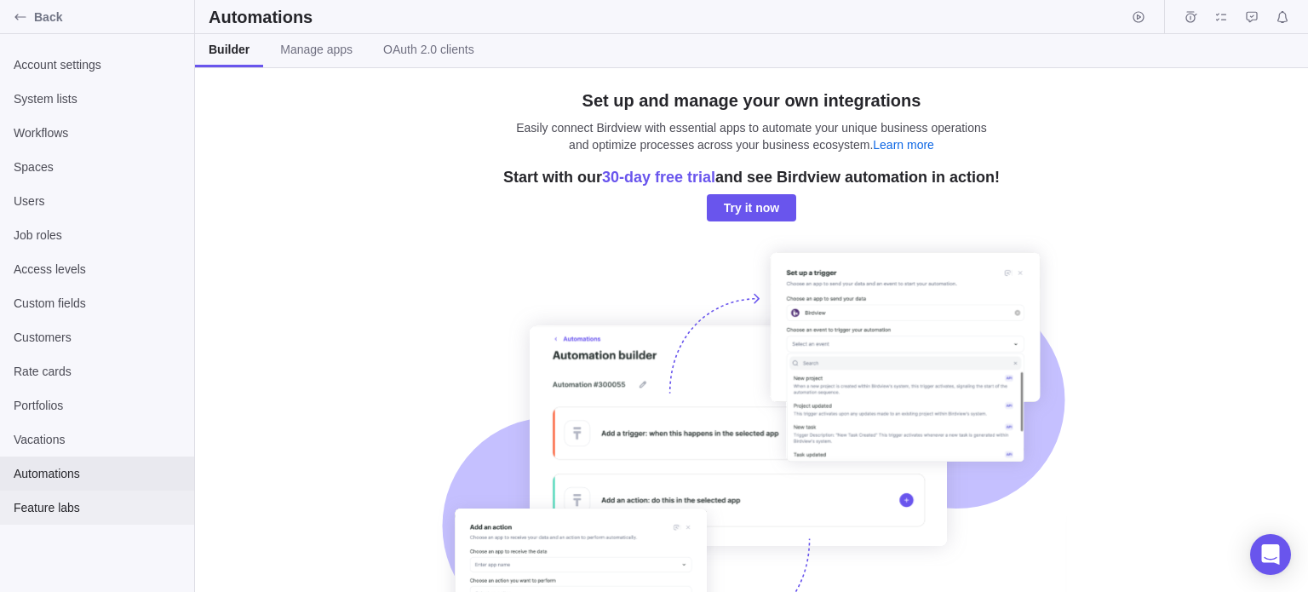
click at [50, 500] on span "Feature labs" at bounding box center [97, 507] width 167 height 17
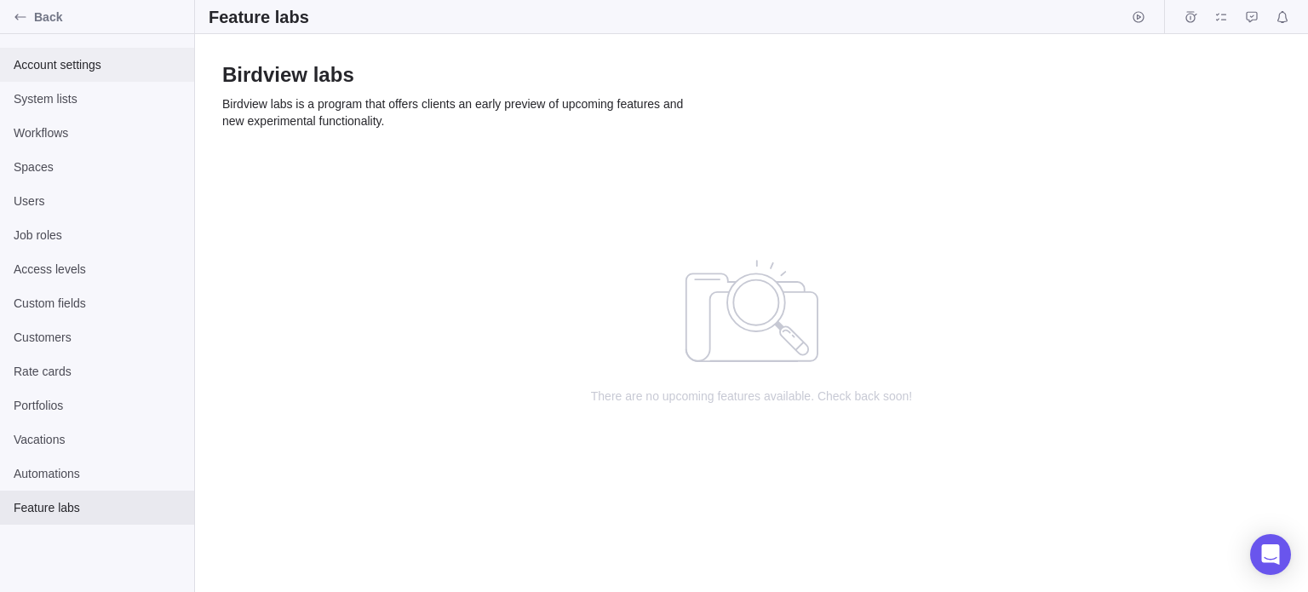
click at [117, 54] on div "Account settings" at bounding box center [97, 65] width 194 height 34
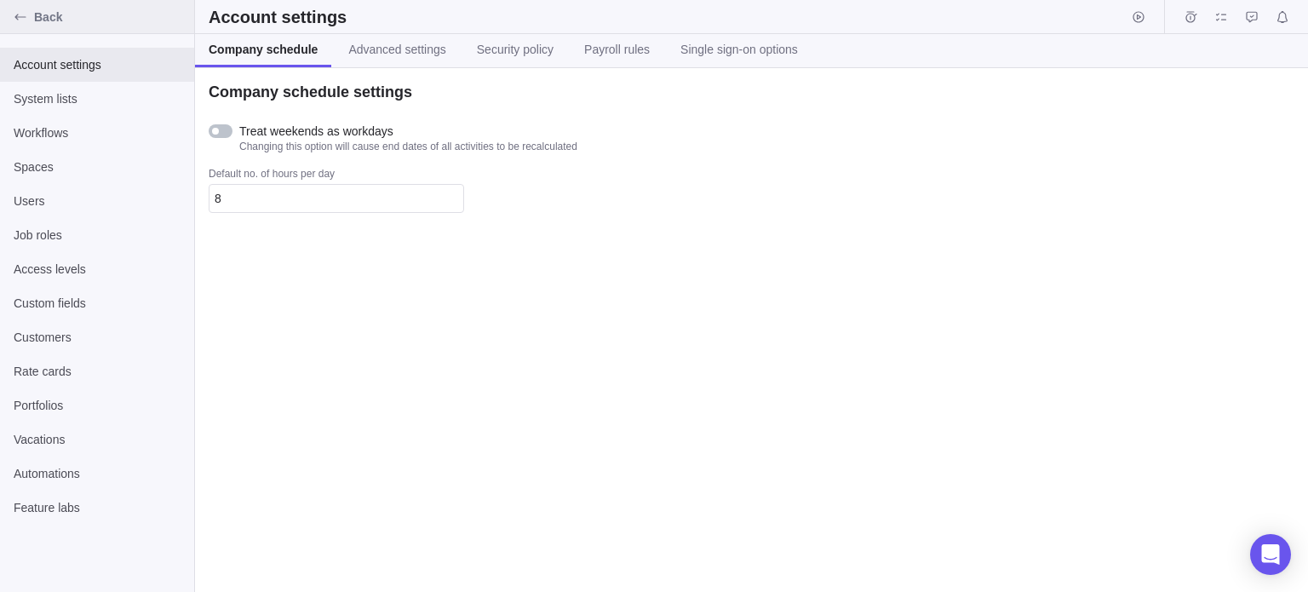
click at [23, 13] on icon "Back" at bounding box center [21, 17] width 14 height 14
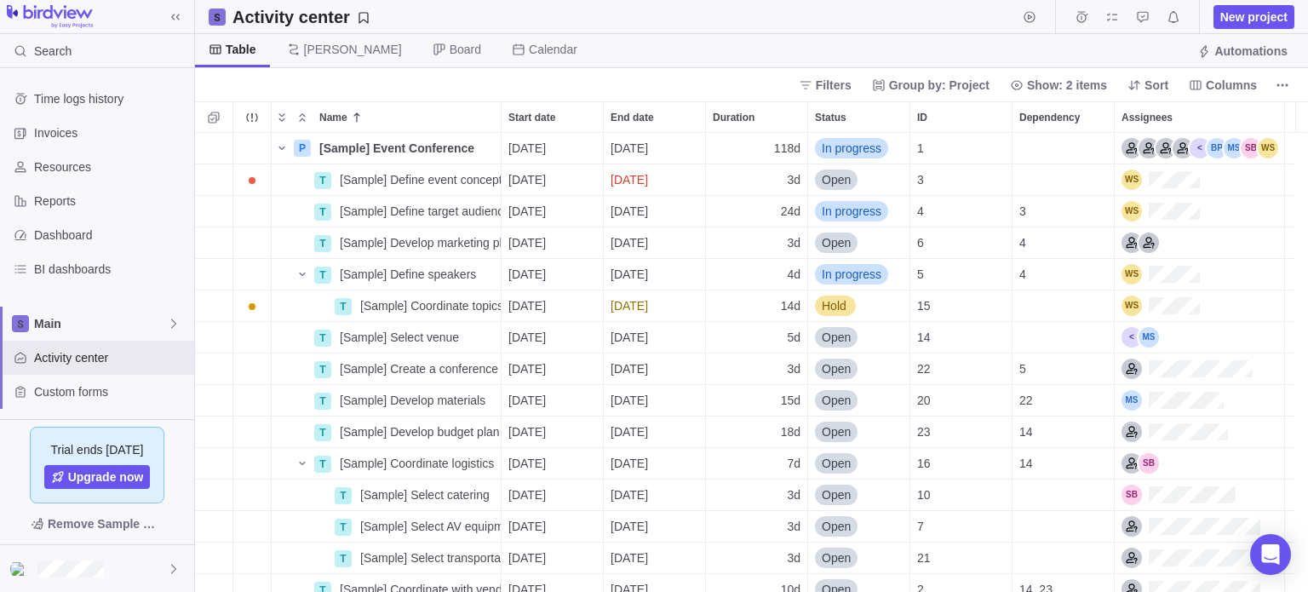
scroll to position [192, 0]
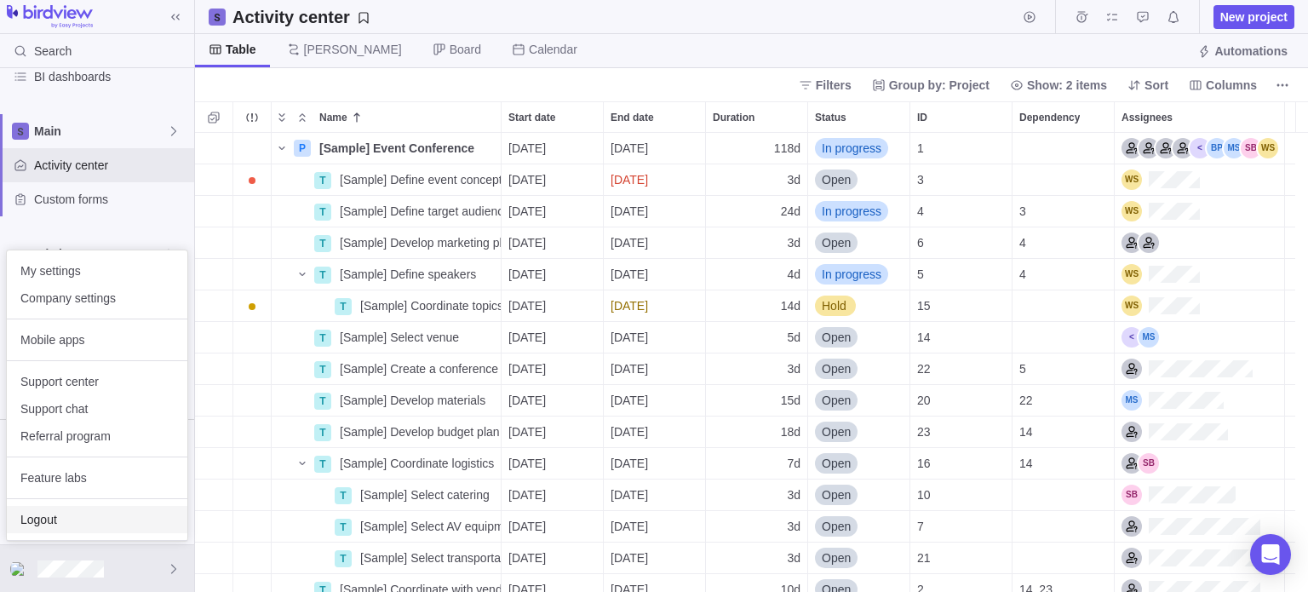
click at [95, 513] on span "Logout" at bounding box center [96, 519] width 153 height 17
